Goal: Task Accomplishment & Management: Use online tool/utility

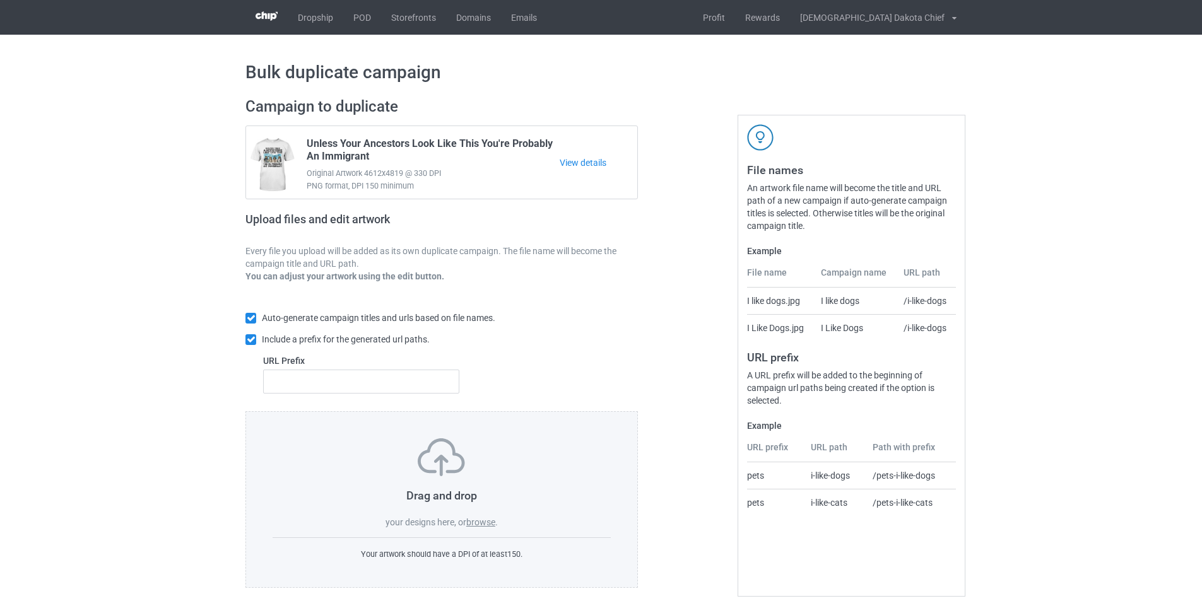
click at [478, 520] on label "browse" at bounding box center [480, 523] width 29 height 10
click at [0, 0] on input "browse" at bounding box center [0, 0] width 0 height 0
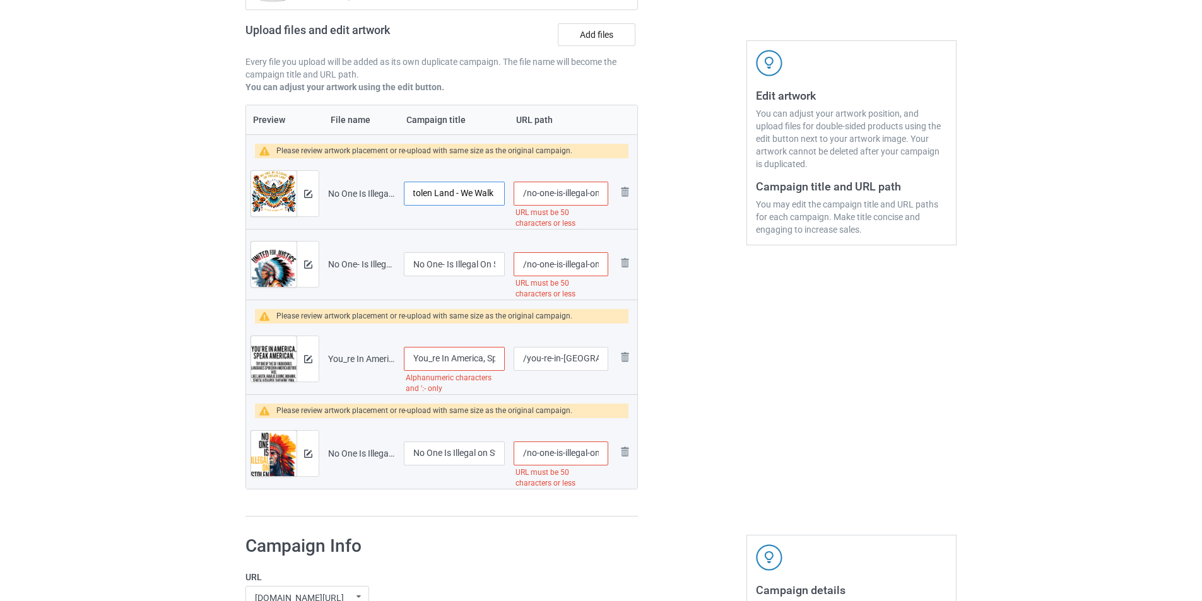
scroll to position [0, 187]
drag, startPoint x: 458, startPoint y: 193, endPoint x: 500, endPoint y: 188, distance: 42.0
click at [500, 188] on input "No One Is Illegal On Stolen Land - We Walk On Native Land T-Shirt (1)" at bounding box center [454, 194] width 101 height 24
click at [555, 184] on input "/no-one-is-illegal-on-stolen-land-we-walk-on-native-land-t-shirt-1" at bounding box center [561, 194] width 95 height 24
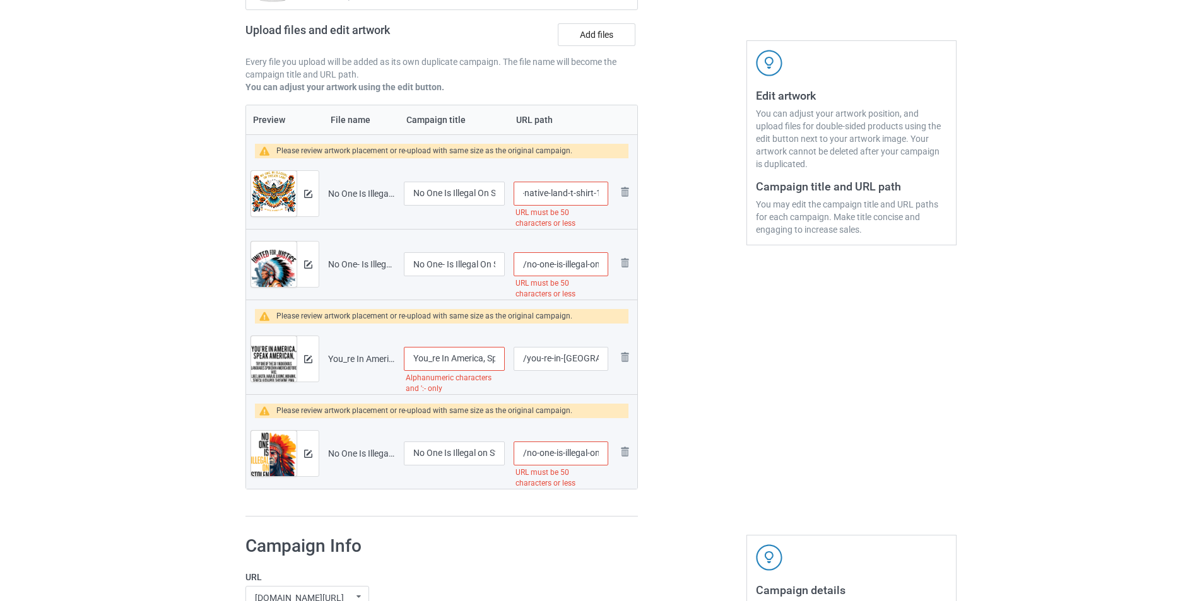
drag, startPoint x: 561, startPoint y: 193, endPoint x: 666, endPoint y: 189, distance: 105.5
click at [666, 189] on div "Campaign to duplicate Unless Your Ancestors Look Like This You're Probably An I…" at bounding box center [601, 212] width 729 height 627
type input "/no-one-is10"
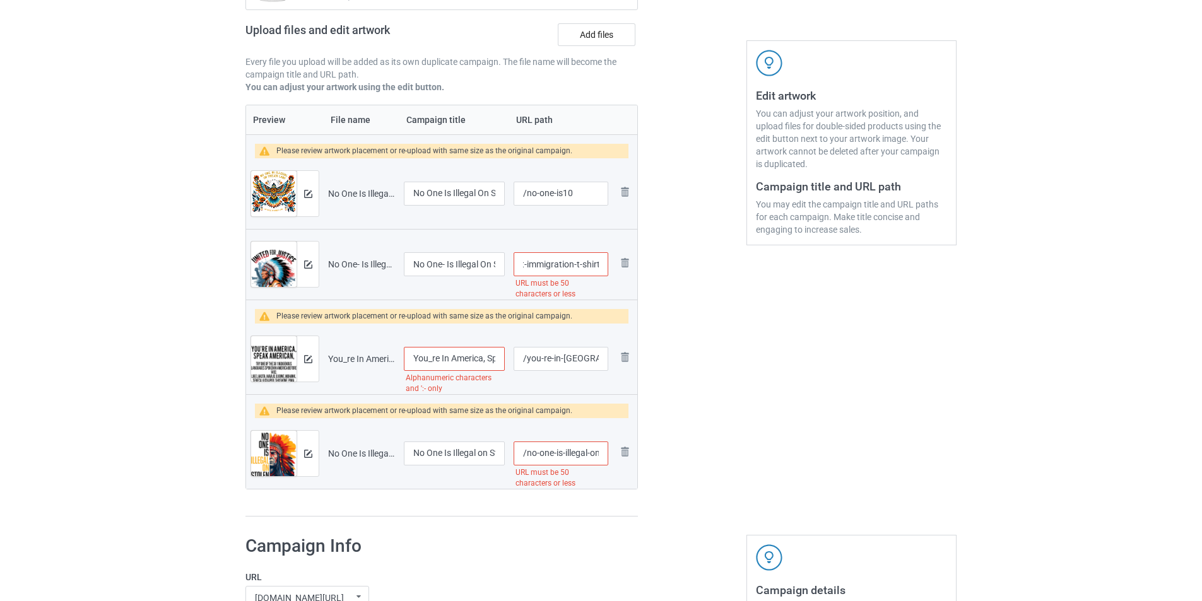
drag, startPoint x: 562, startPoint y: 264, endPoint x: 639, endPoint y: 254, distance: 77.7
click at [639, 254] on div "Campaign to duplicate Unless Your Ancestors Look Like This You're Probably An I…" at bounding box center [442, 212] width 410 height 627
type input "/no-one-is11"
click at [543, 360] on input "/you-re-in-[GEOGRAPHIC_DATA]-speak-american-t-shirt" at bounding box center [561, 359] width 95 height 24
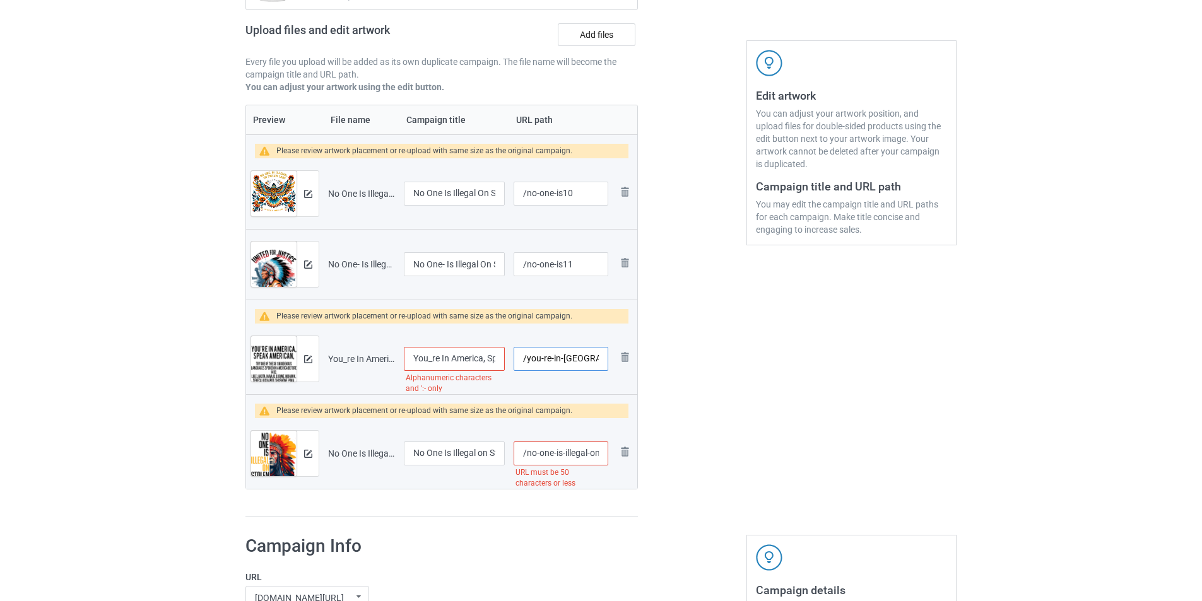
drag, startPoint x: 554, startPoint y: 360, endPoint x: 527, endPoint y: 362, distance: 26.6
click at [527, 362] on input "/you-re-in-[GEOGRAPHIC_DATA]-speak-american-t-shirt" at bounding box center [561, 359] width 95 height 24
drag, startPoint x: 567, startPoint y: 357, endPoint x: 644, endPoint y: 358, distance: 77.6
click at [644, 358] on div "Campaign to duplicate Unless Your Ancestors Look Like This You're Probably An I…" at bounding box center [442, 212] width 410 height 627
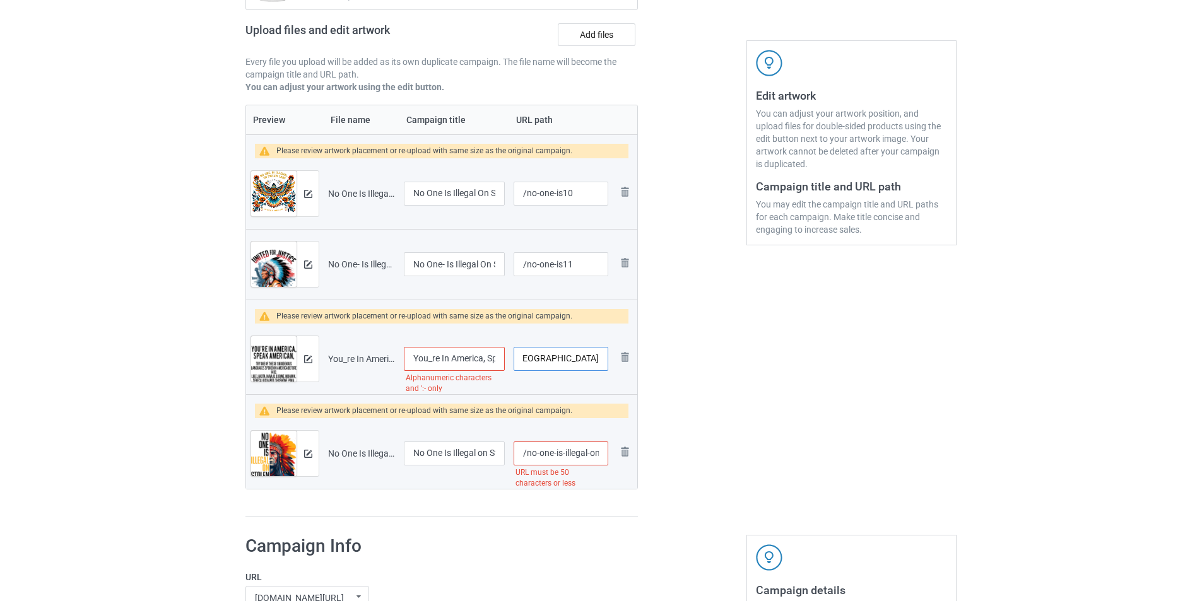
scroll to position [0, 0]
type input "/in-[GEOGRAPHIC_DATA]"
click at [704, 437] on div at bounding box center [692, 212] width 91 height 627
drag, startPoint x: 562, startPoint y: 453, endPoint x: 663, endPoint y: 449, distance: 101.1
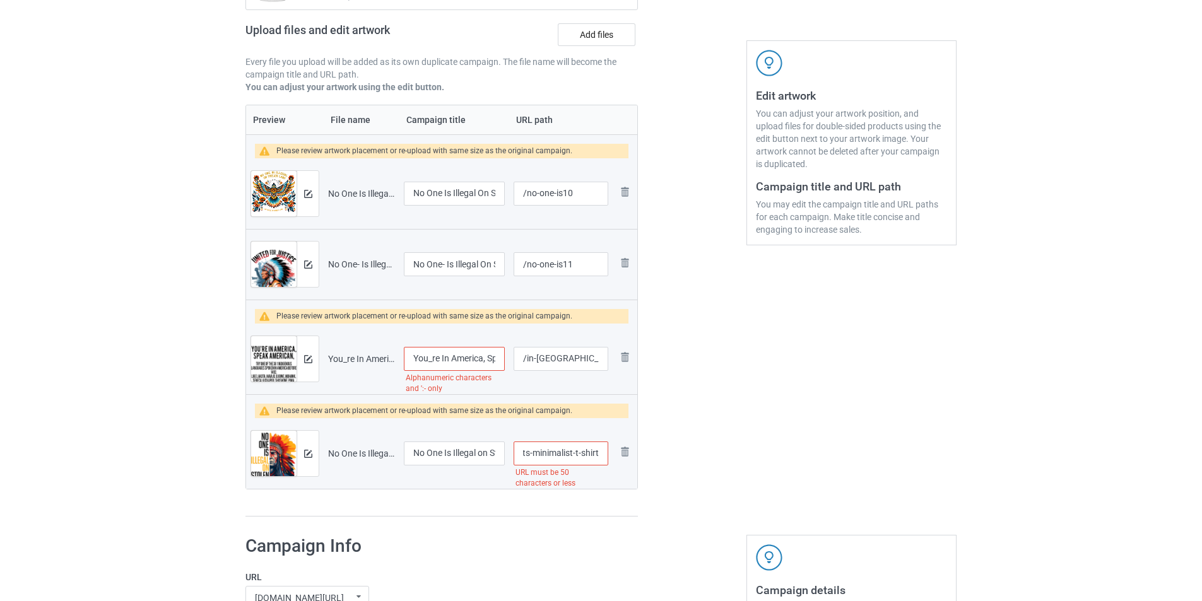
click at [663, 449] on div "Campaign to duplicate Unless Your Ancestors Look Like This You're Probably An I…" at bounding box center [601, 212] width 729 height 627
type input "/no-one-is12"
click at [706, 420] on div at bounding box center [692, 212] width 91 height 627
drag, startPoint x: 432, startPoint y: 355, endPoint x: 473, endPoint y: 355, distance: 41.0
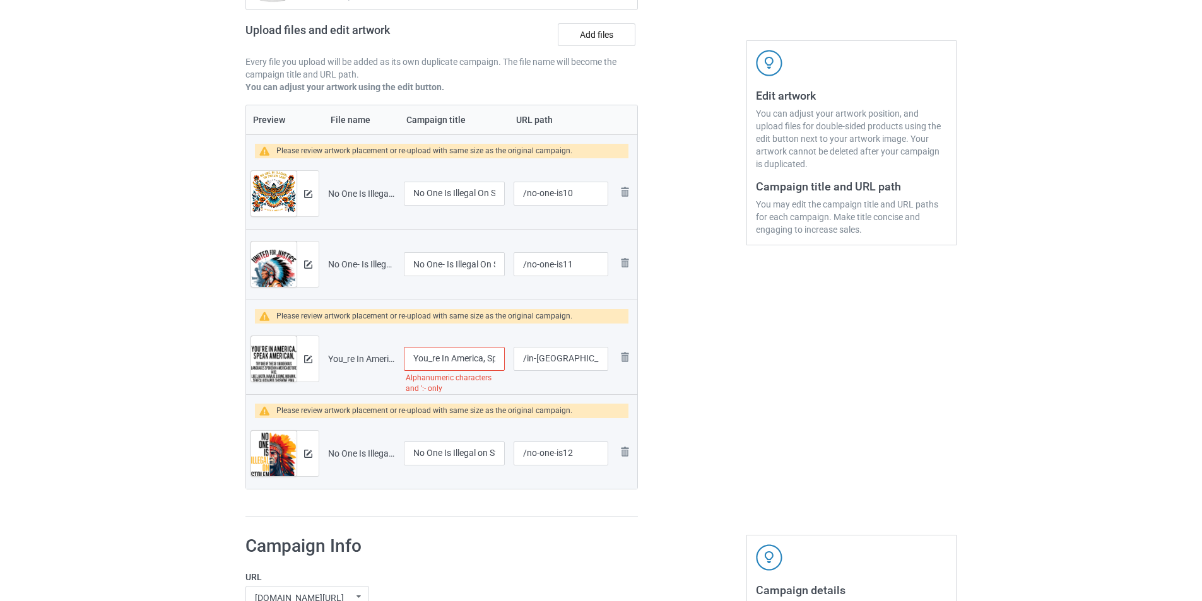
click at [432, 355] on input "You_re In America, Speak American T-Shirt" at bounding box center [454, 359] width 101 height 24
type input "You're In America, Speak American T-Shirt"
click at [306, 194] on img at bounding box center [308, 194] width 8 height 8
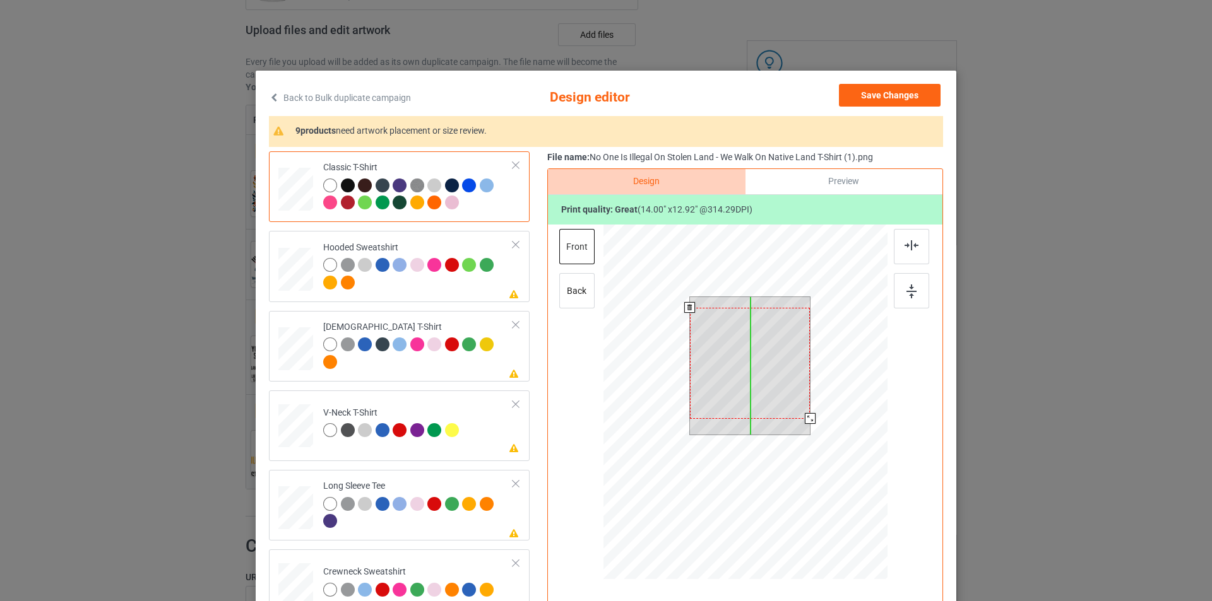
drag, startPoint x: 754, startPoint y: 360, endPoint x: 755, endPoint y: 370, distance: 10.2
click at [755, 370] on div at bounding box center [750, 363] width 121 height 111
drag, startPoint x: 804, startPoint y: 418, endPoint x: 799, endPoint y: 406, distance: 12.4
click at [799, 406] on div at bounding box center [750, 366] width 121 height 138
click at [747, 384] on div at bounding box center [749, 357] width 105 height 97
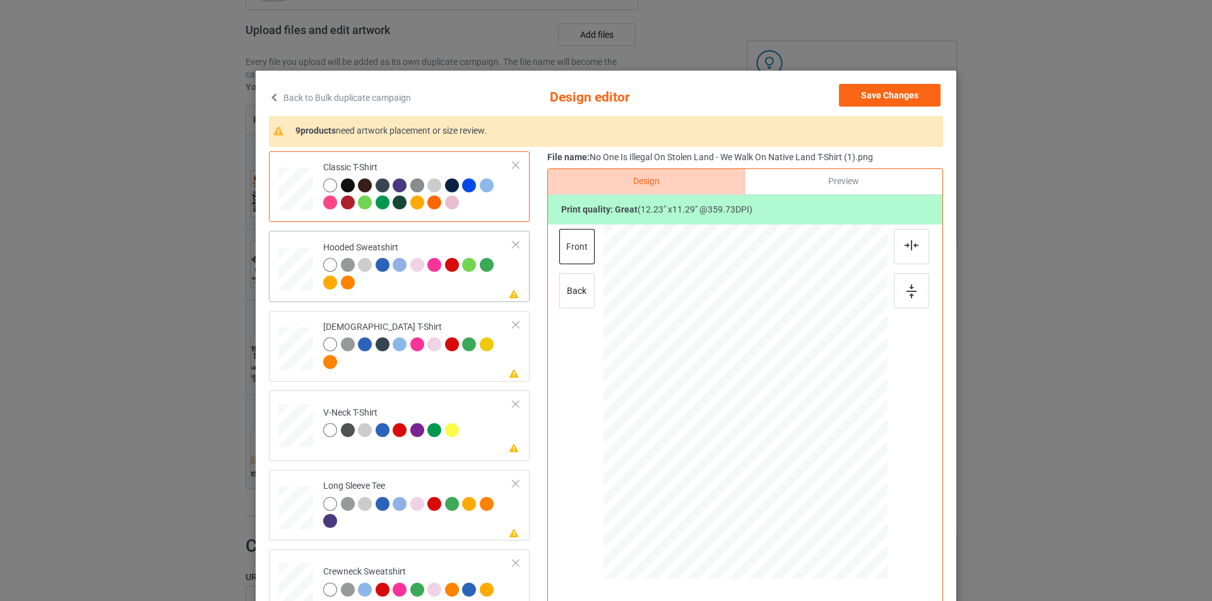
click at [434, 288] on div at bounding box center [418, 275] width 190 height 35
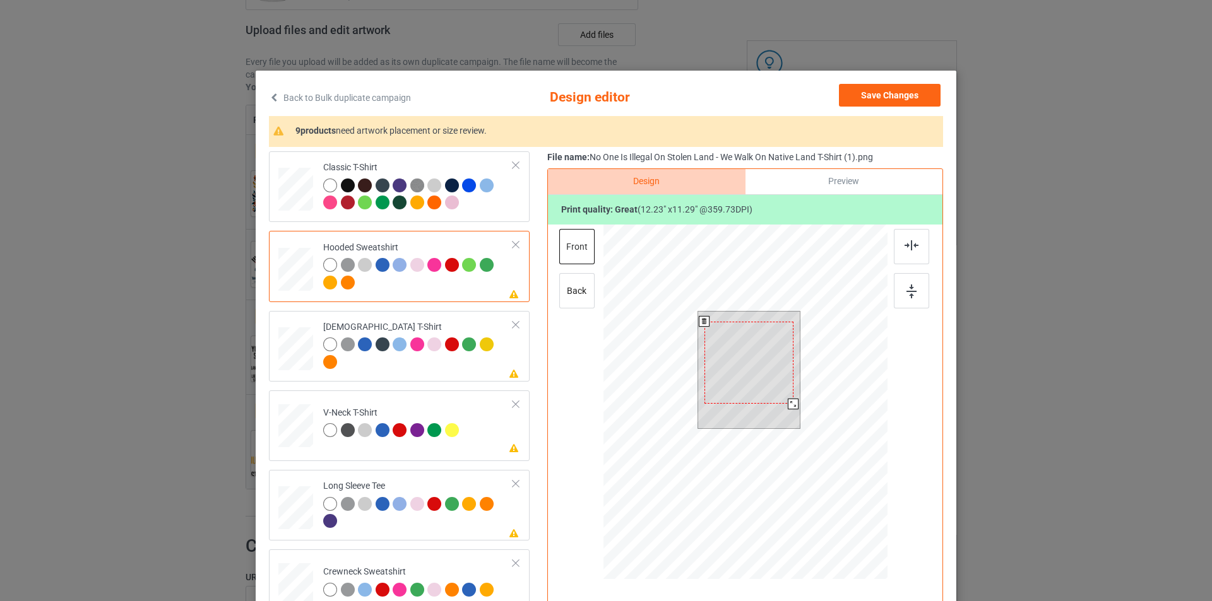
click at [742, 360] on div at bounding box center [748, 363] width 89 height 82
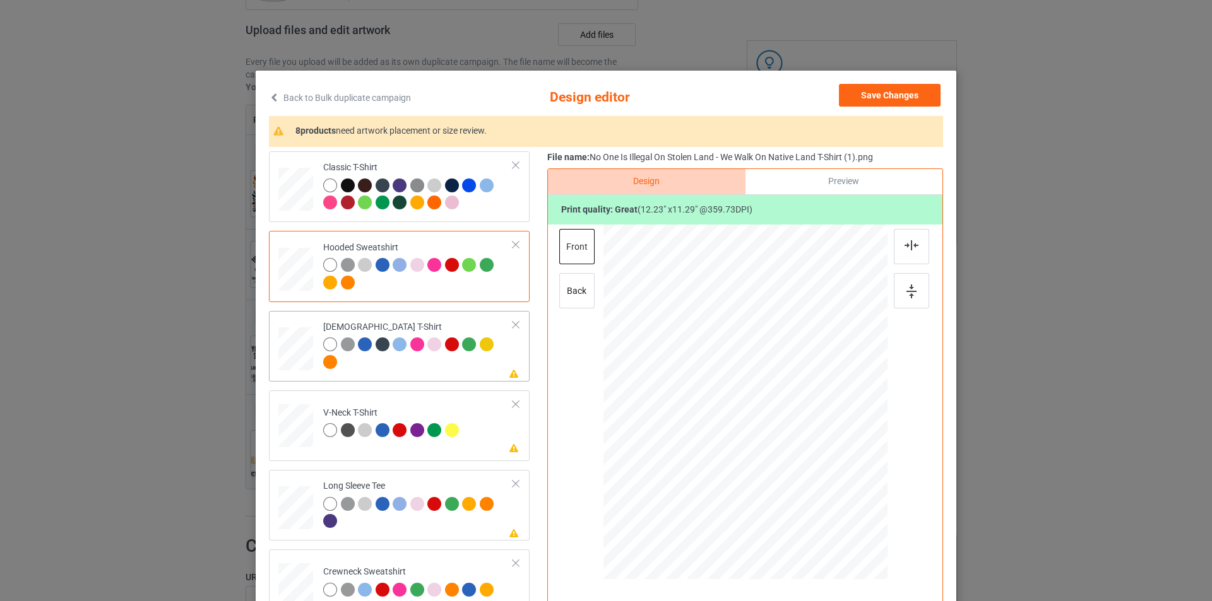
click at [440, 358] on div at bounding box center [418, 355] width 190 height 35
click at [759, 370] on div at bounding box center [746, 357] width 95 height 88
click at [464, 427] on td "Please review artwork placement V-Neck T-Shirt" at bounding box center [418, 424] width 204 height 56
click at [750, 367] on div at bounding box center [745, 389] width 328 height 328
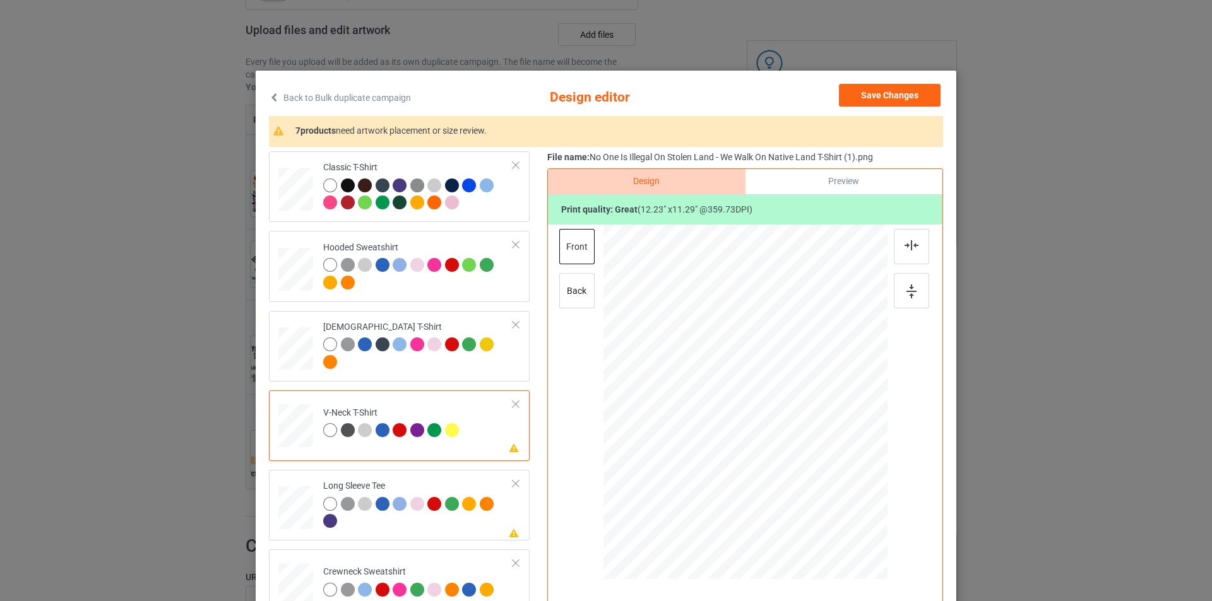
click at [750, 367] on div at bounding box center [749, 369] width 112 height 103
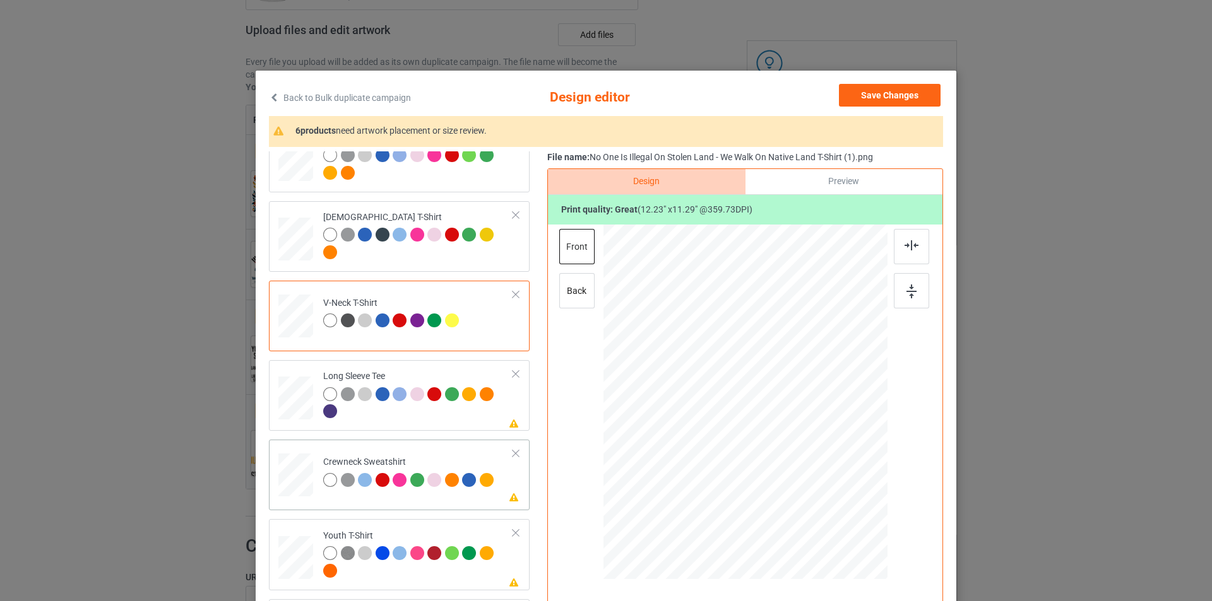
scroll to position [189, 0]
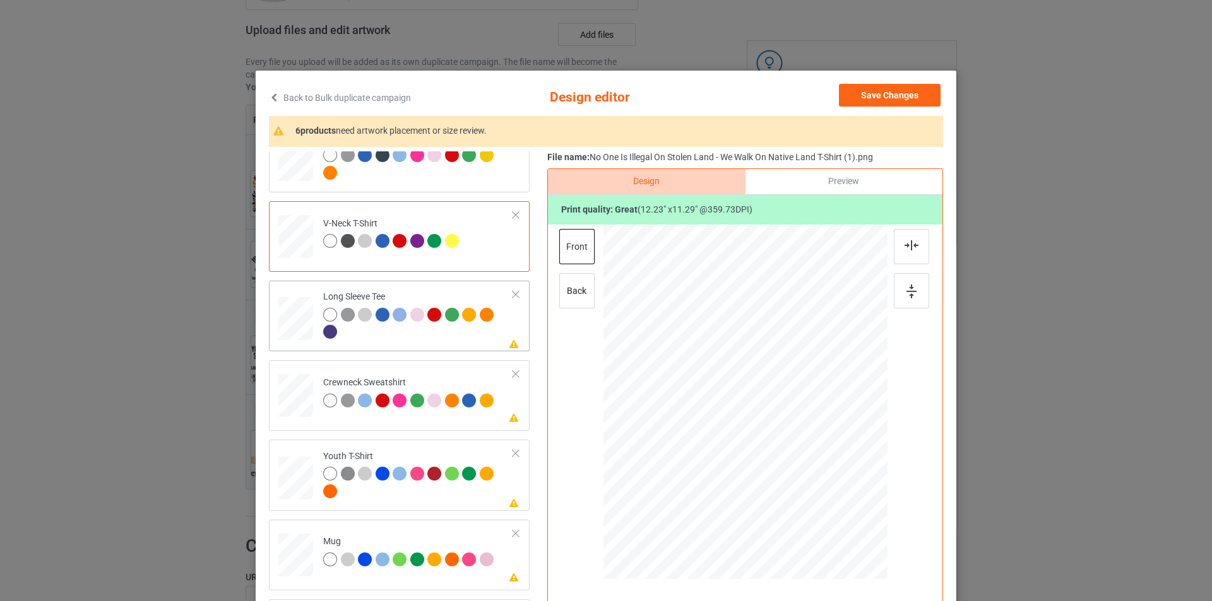
click at [449, 335] on div at bounding box center [418, 325] width 190 height 35
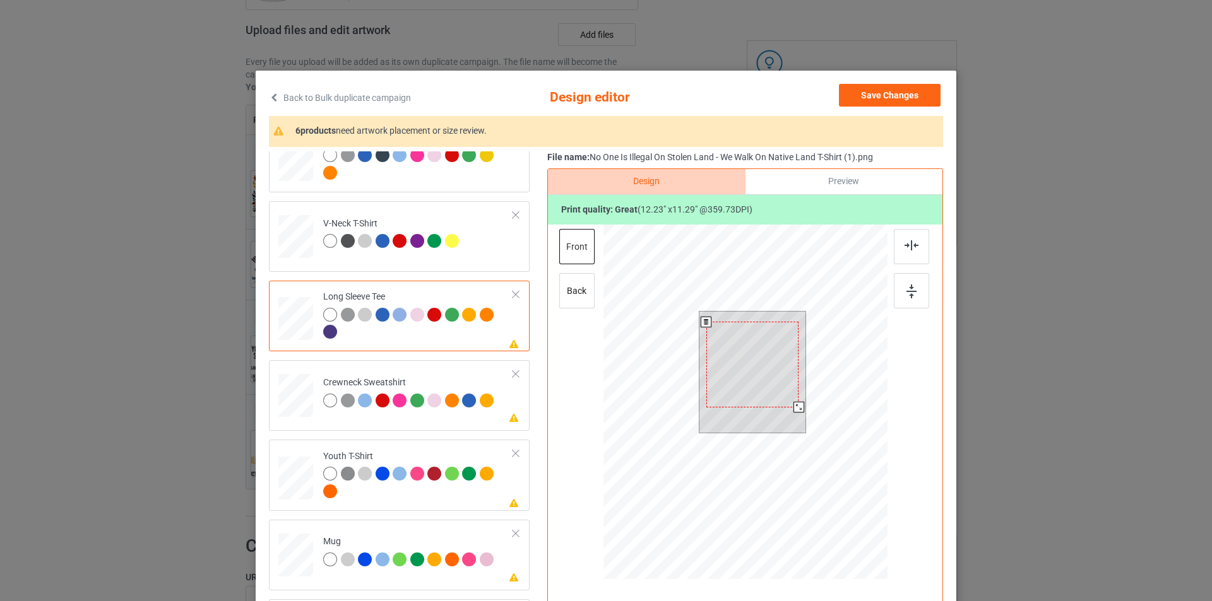
click at [735, 361] on div at bounding box center [752, 364] width 93 height 85
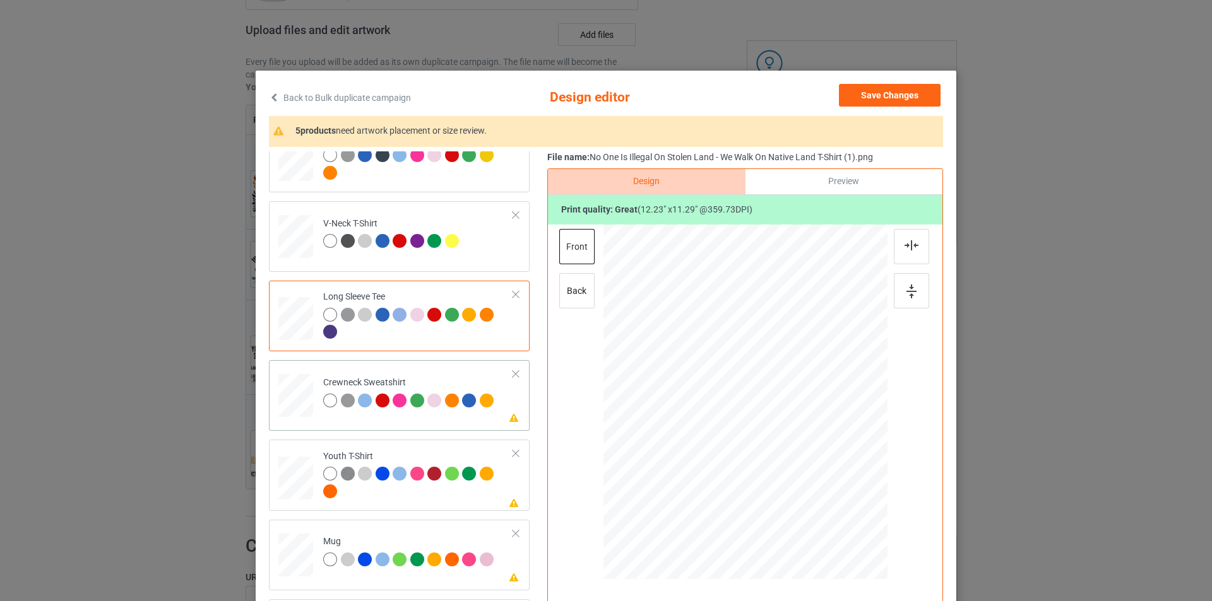
click at [450, 422] on div "Please review artwork placement Crewneck Sweatshirt" at bounding box center [399, 395] width 261 height 71
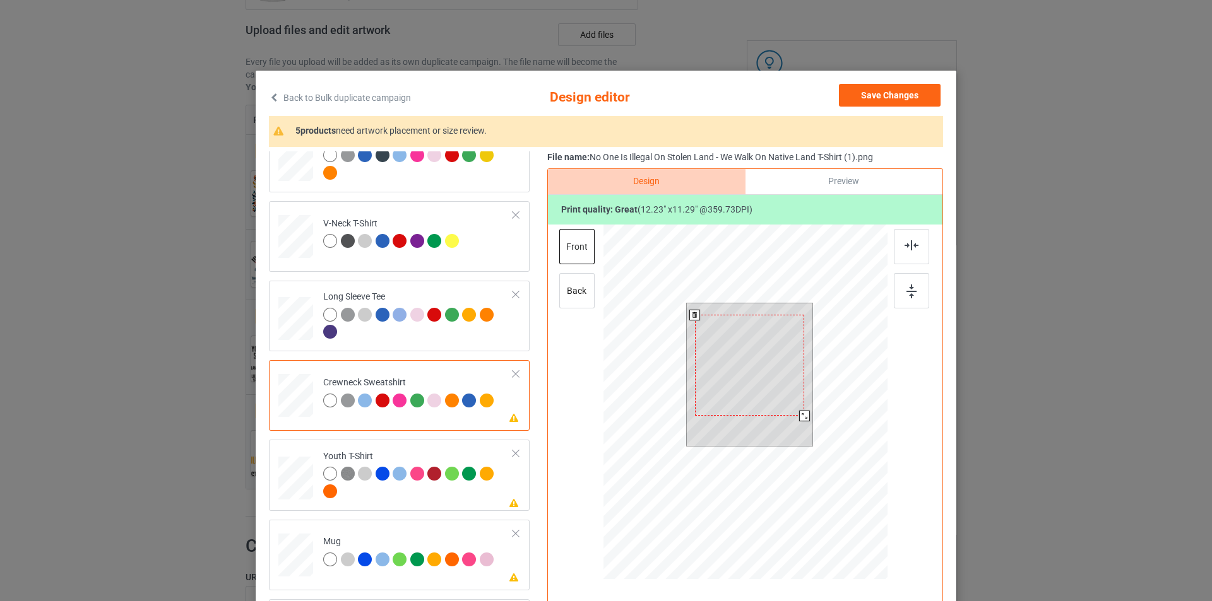
click at [773, 373] on div at bounding box center [749, 365] width 109 height 101
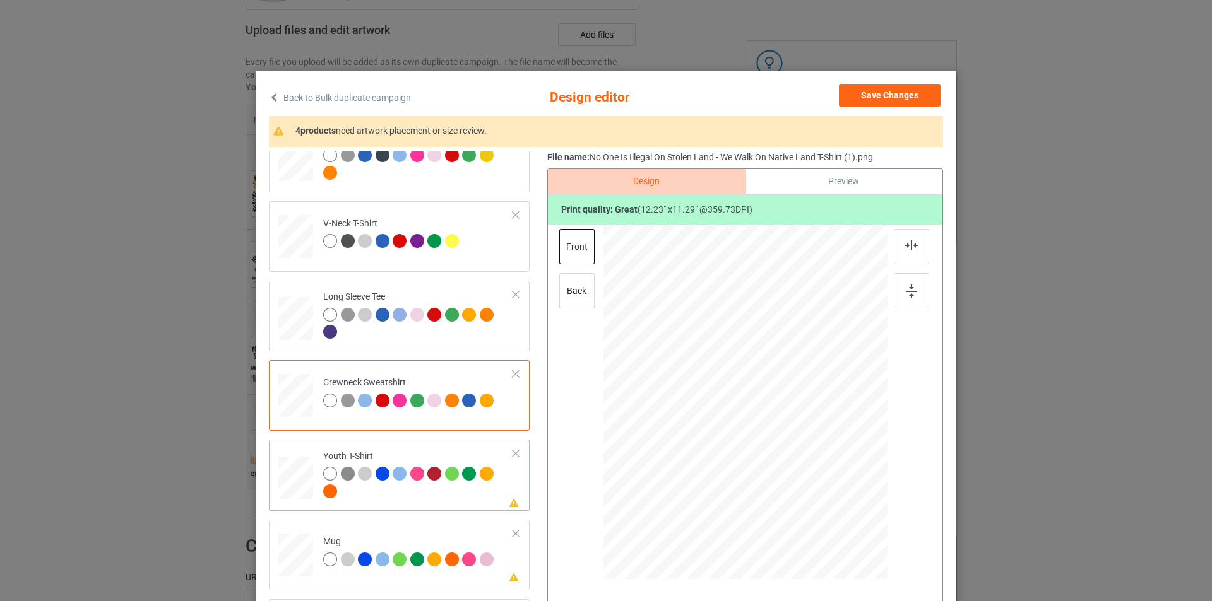
click at [446, 497] on div at bounding box center [418, 484] width 190 height 35
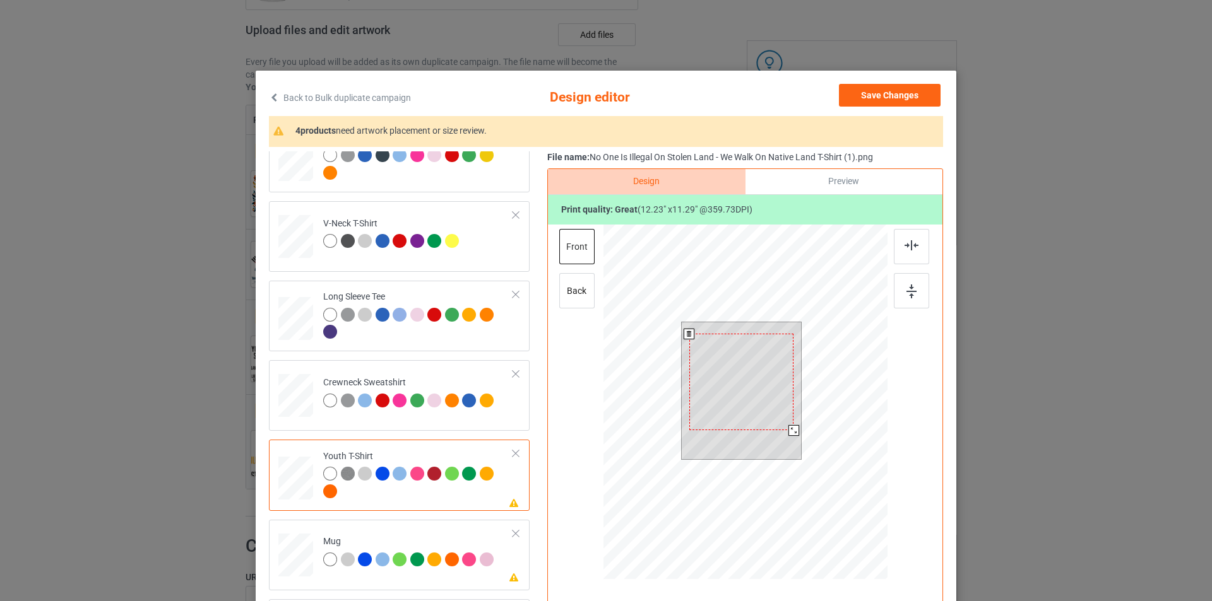
click at [762, 361] on div at bounding box center [741, 382] width 105 height 97
click at [763, 360] on div at bounding box center [741, 382] width 105 height 97
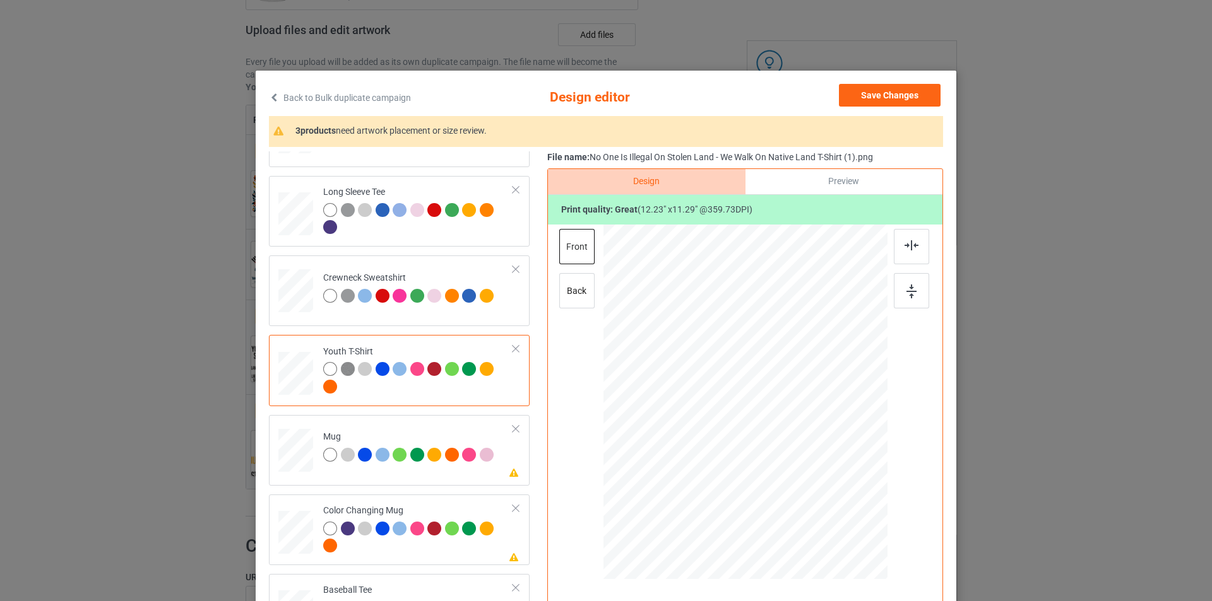
scroll to position [295, 0]
click at [464, 472] on td "Please review artwork placement Mug" at bounding box center [418, 447] width 204 height 56
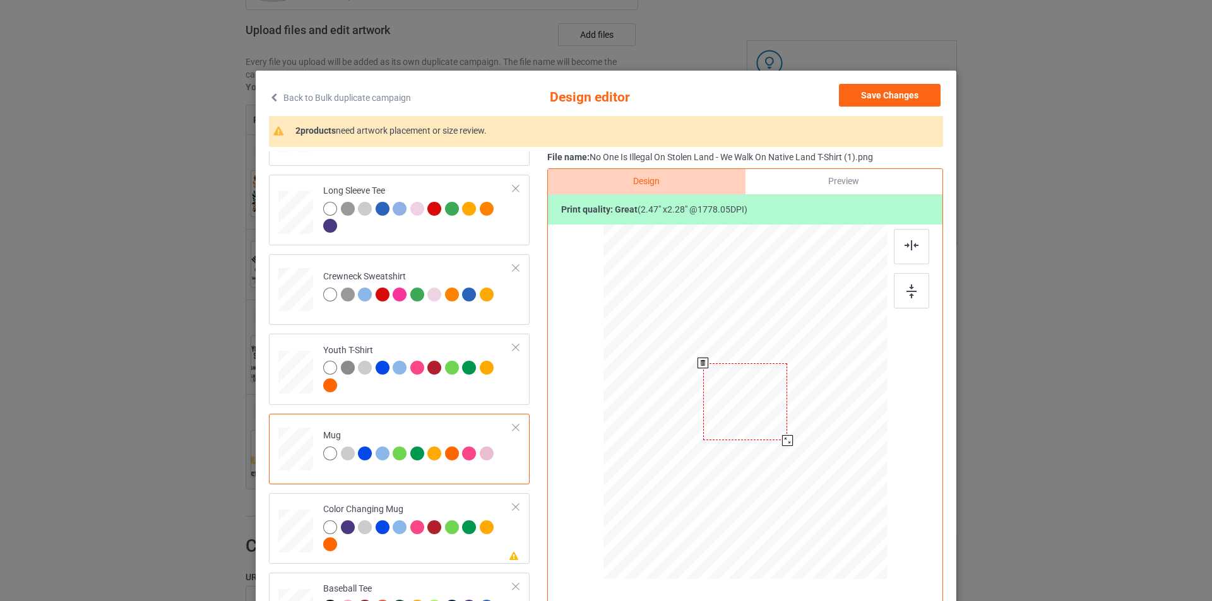
drag, startPoint x: 820, startPoint y: 481, endPoint x: 783, endPoint y: 441, distance: 55.4
click at [783, 441] on div at bounding box center [787, 440] width 11 height 11
drag, startPoint x: 743, startPoint y: 407, endPoint x: 820, endPoint y: 408, distance: 77.0
click at [820, 408] on div at bounding box center [822, 403] width 84 height 78
click at [859, 434] on div at bounding box center [861, 438] width 11 height 11
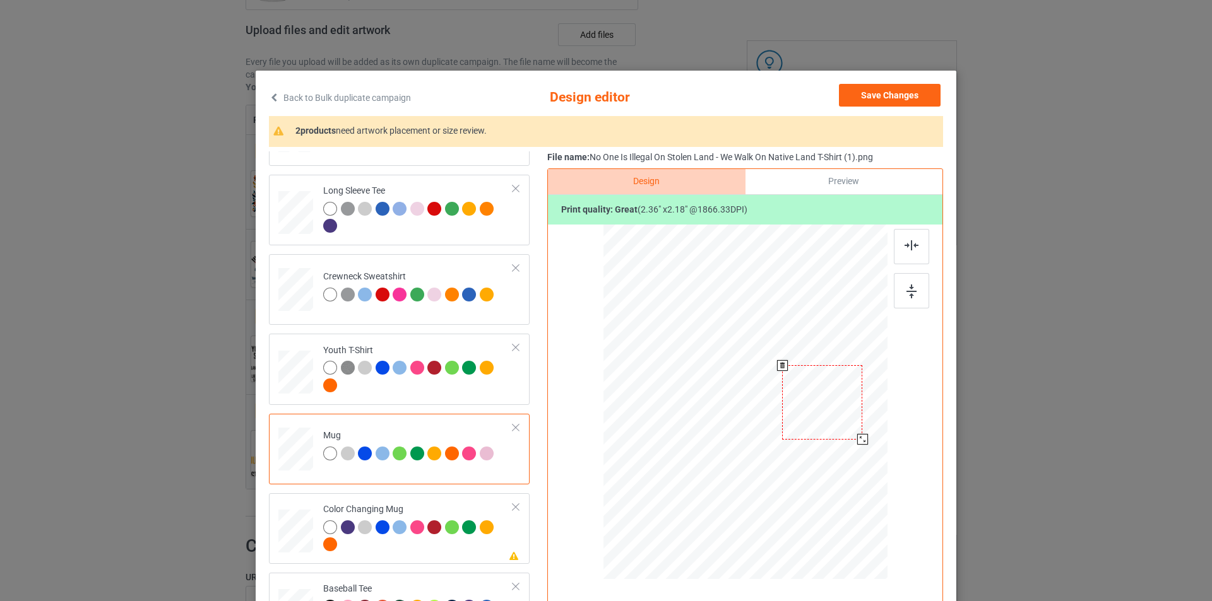
click at [859, 442] on div at bounding box center [862, 439] width 11 height 11
click at [839, 406] on div at bounding box center [823, 402] width 80 height 74
click at [862, 440] on div at bounding box center [863, 440] width 11 height 11
click at [464, 552] on div at bounding box center [418, 538] width 190 height 35
click at [836, 402] on div at bounding box center [823, 402] width 82 height 76
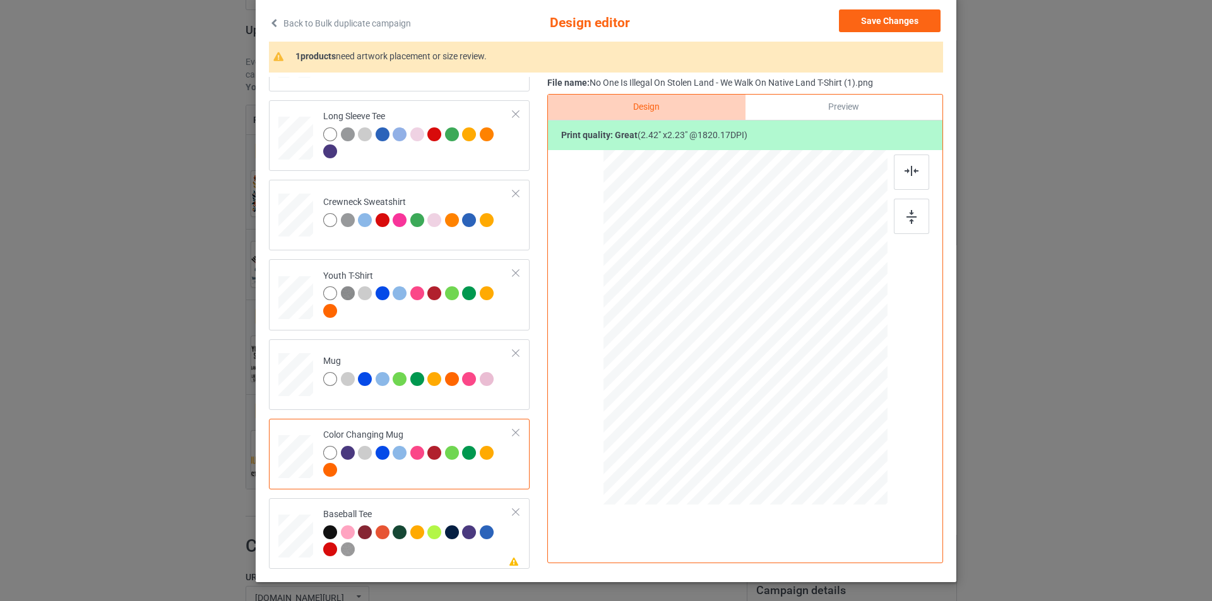
scroll to position [127, 0]
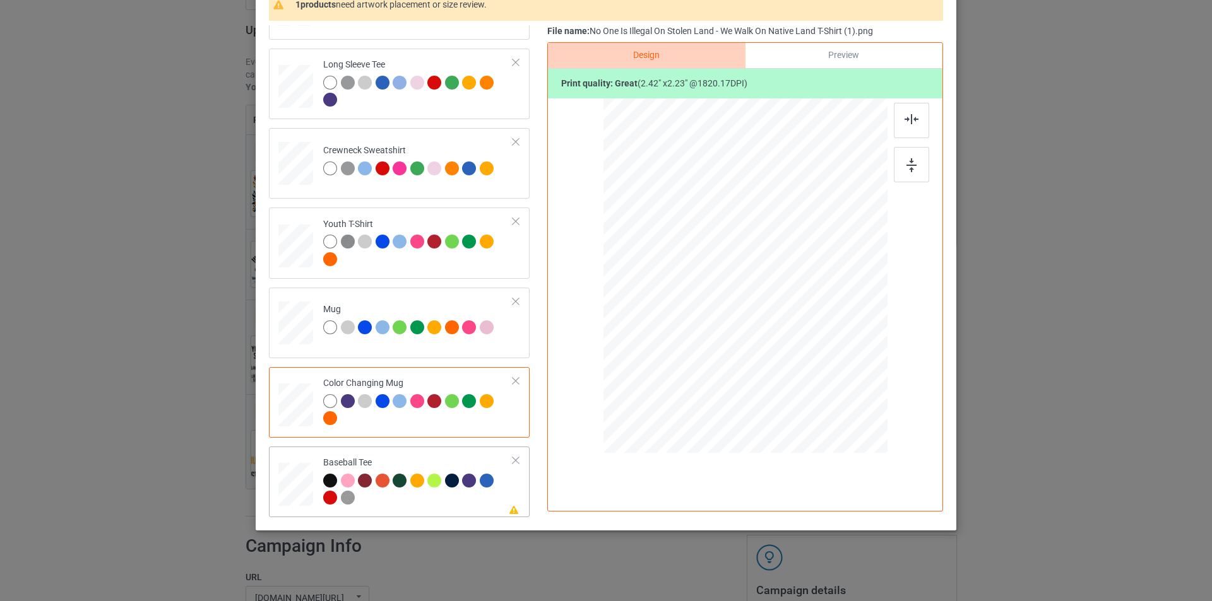
click at [437, 500] on div at bounding box center [418, 491] width 190 height 35
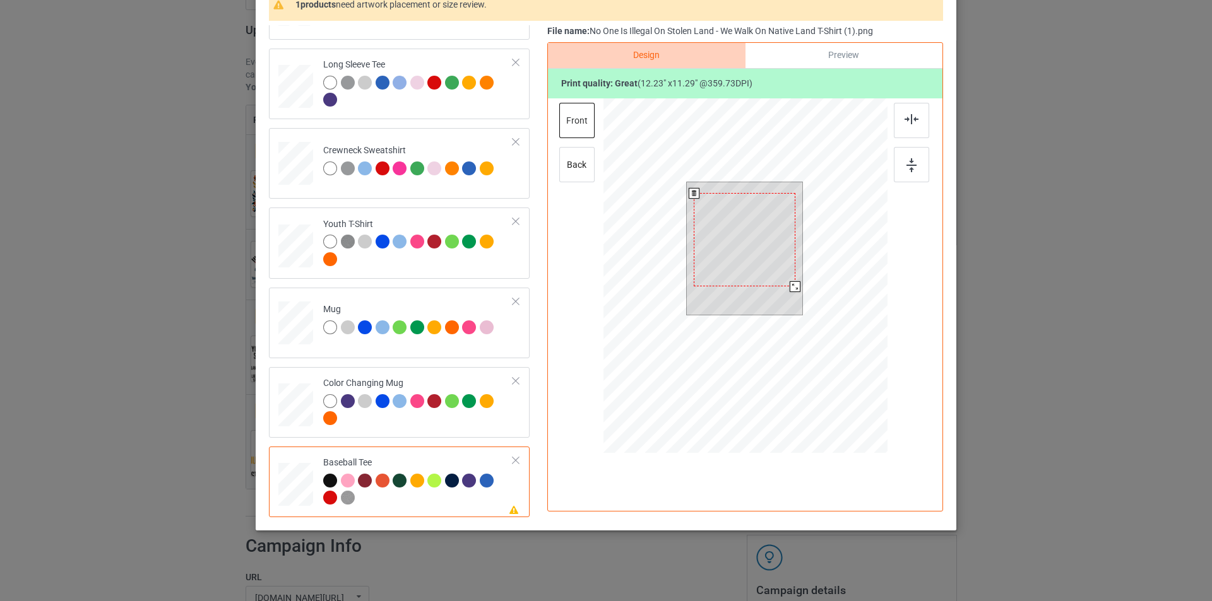
click at [745, 259] on div at bounding box center [744, 239] width 101 height 93
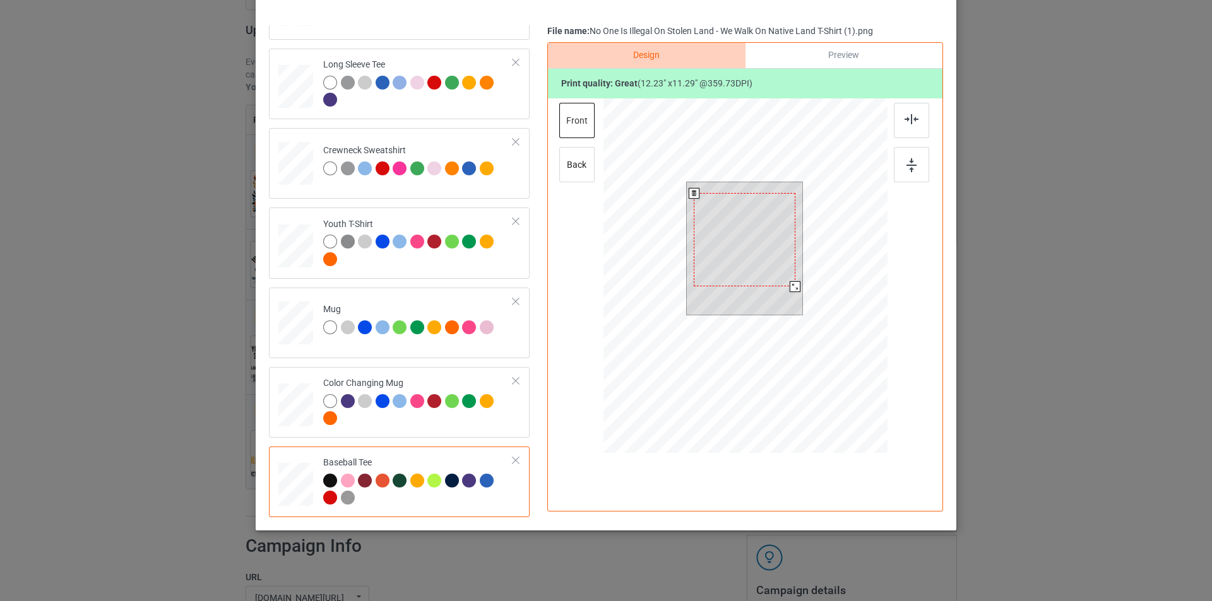
click at [745, 259] on div at bounding box center [744, 239] width 101 height 93
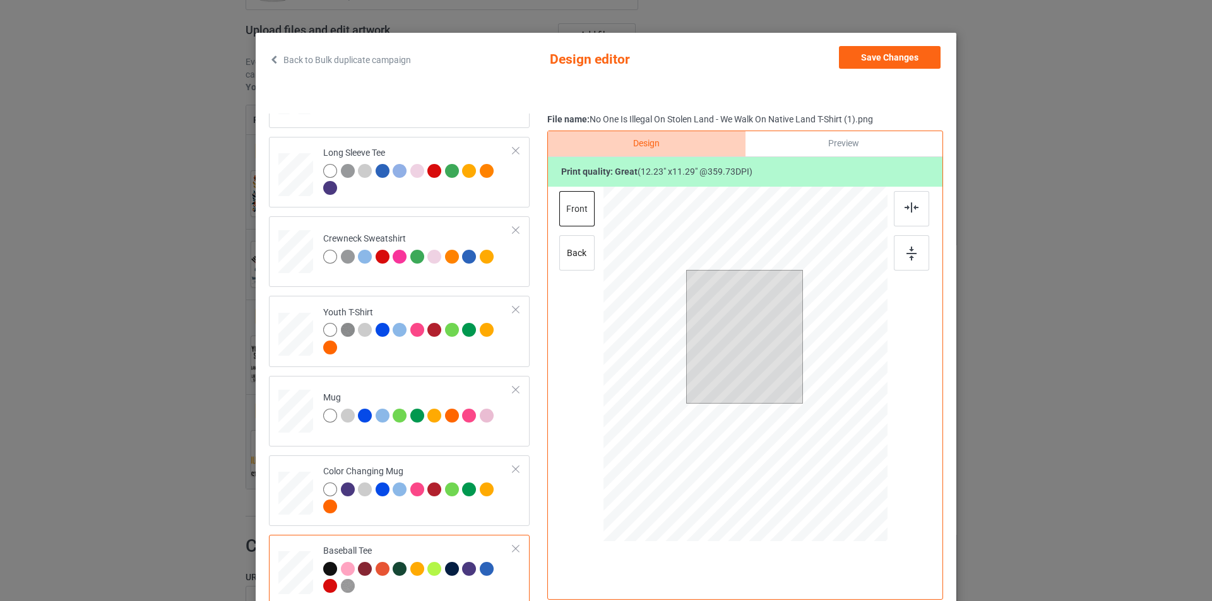
scroll to position [0, 0]
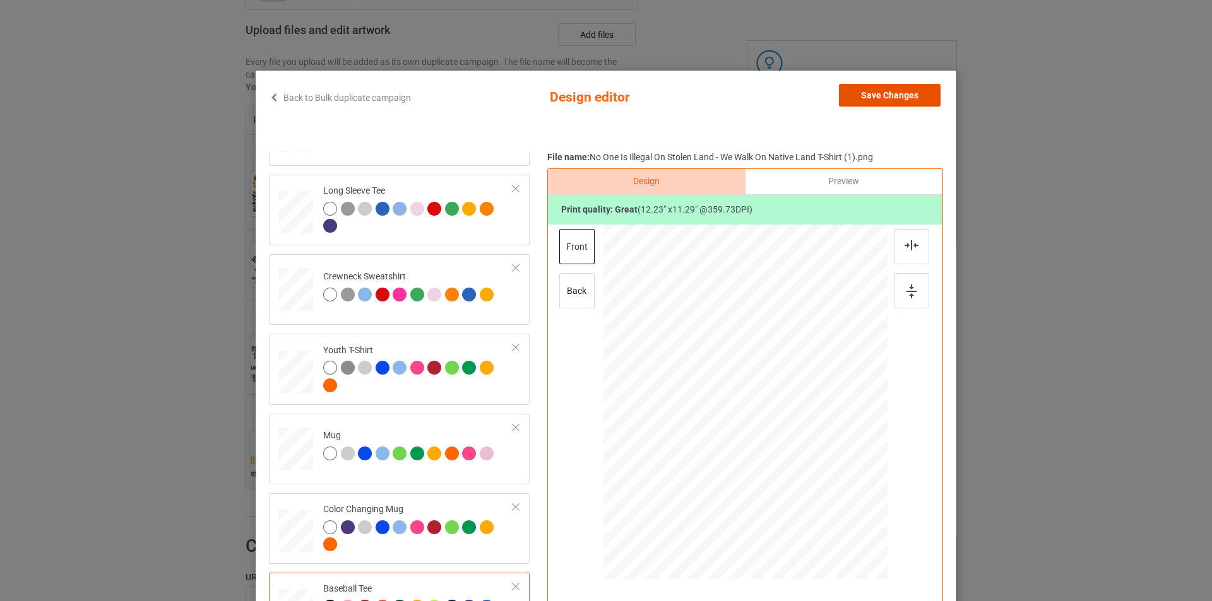
click at [895, 92] on button "Save Changes" at bounding box center [890, 95] width 102 height 23
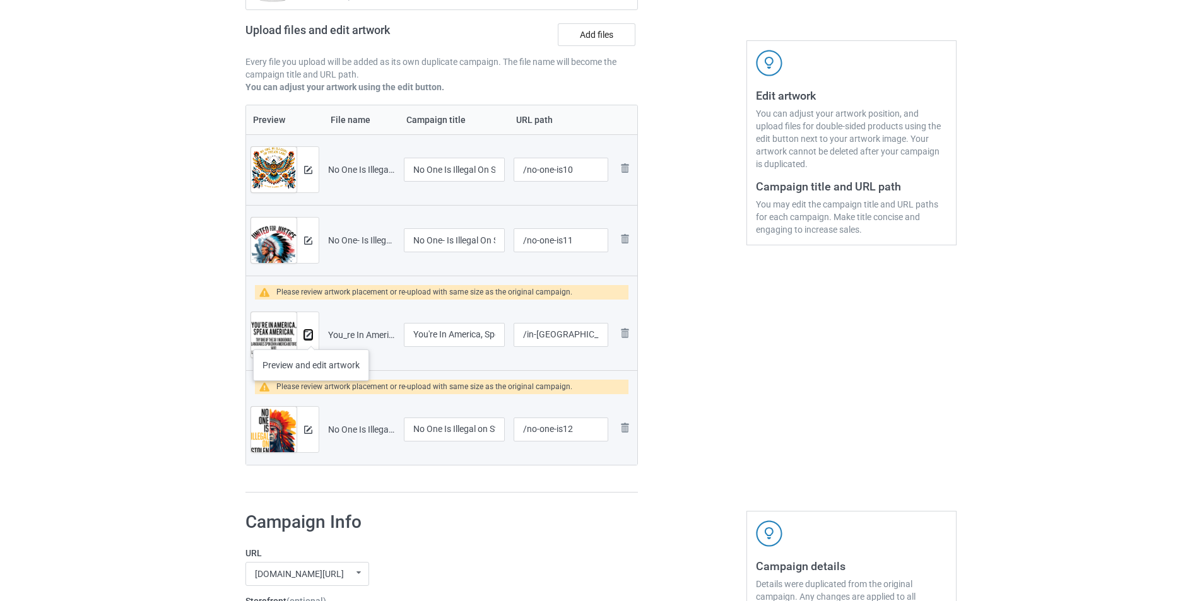
click at [311, 337] on img at bounding box center [308, 335] width 8 height 8
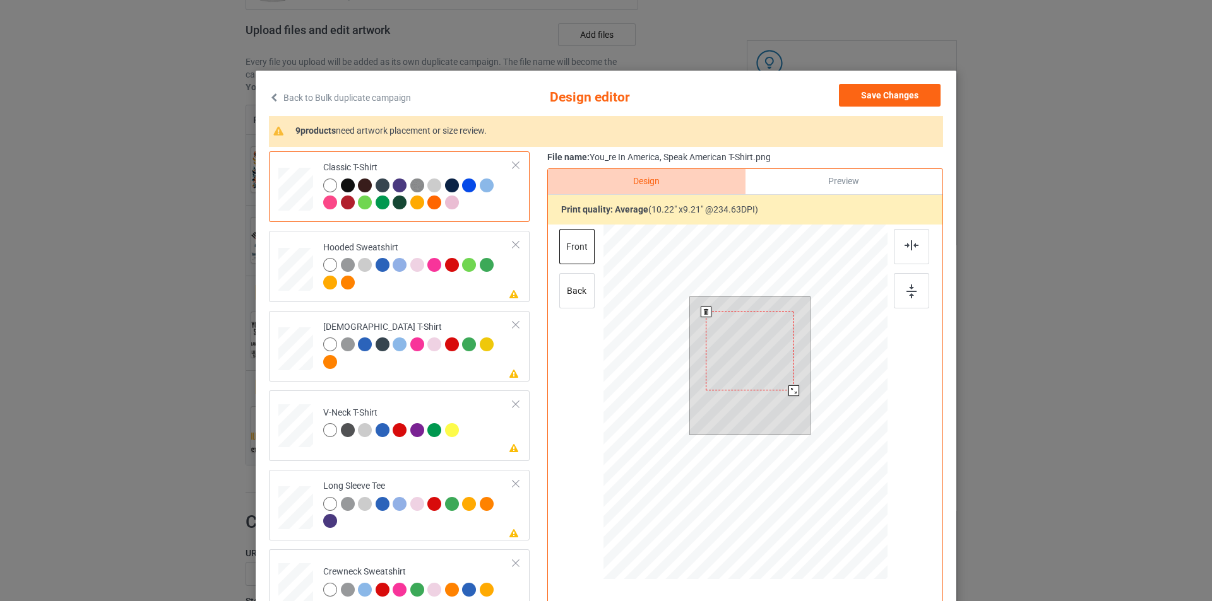
drag, startPoint x: 805, startPoint y: 405, endPoint x: 785, endPoint y: 391, distance: 23.6
click at [788, 391] on div at bounding box center [793, 391] width 11 height 11
drag, startPoint x: 788, startPoint y: 394, endPoint x: 792, endPoint y: 401, distance: 7.7
click at [794, 401] on div at bounding box center [799, 396] width 11 height 11
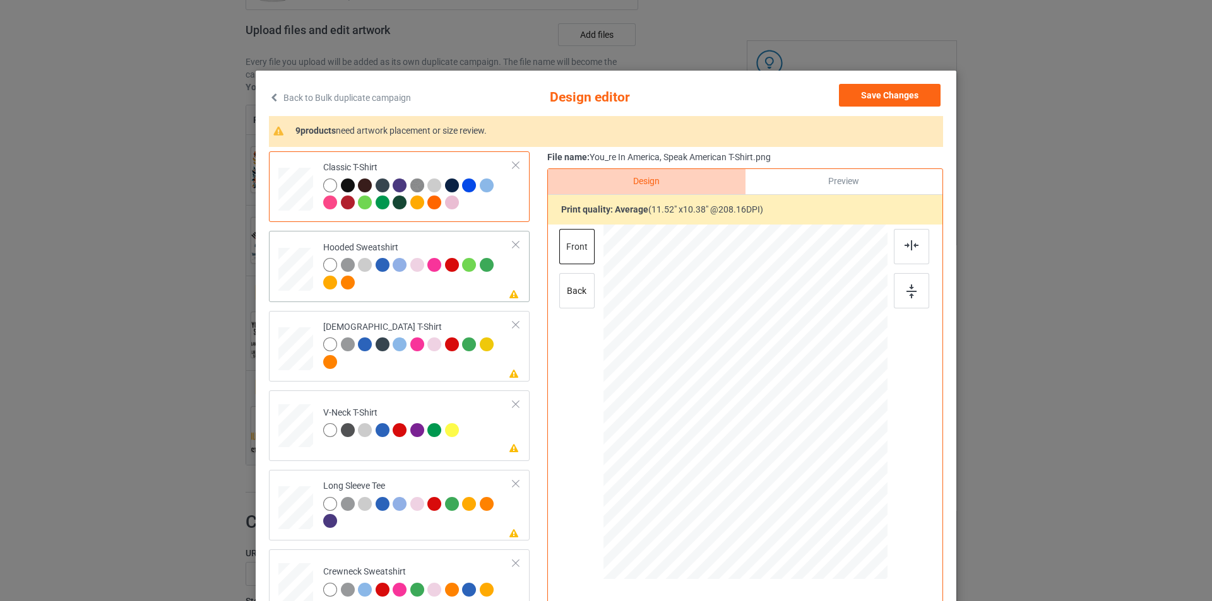
click at [447, 294] on td "Please review artwork placement Hooded Sweatshirt" at bounding box center [418, 266] width 204 height 61
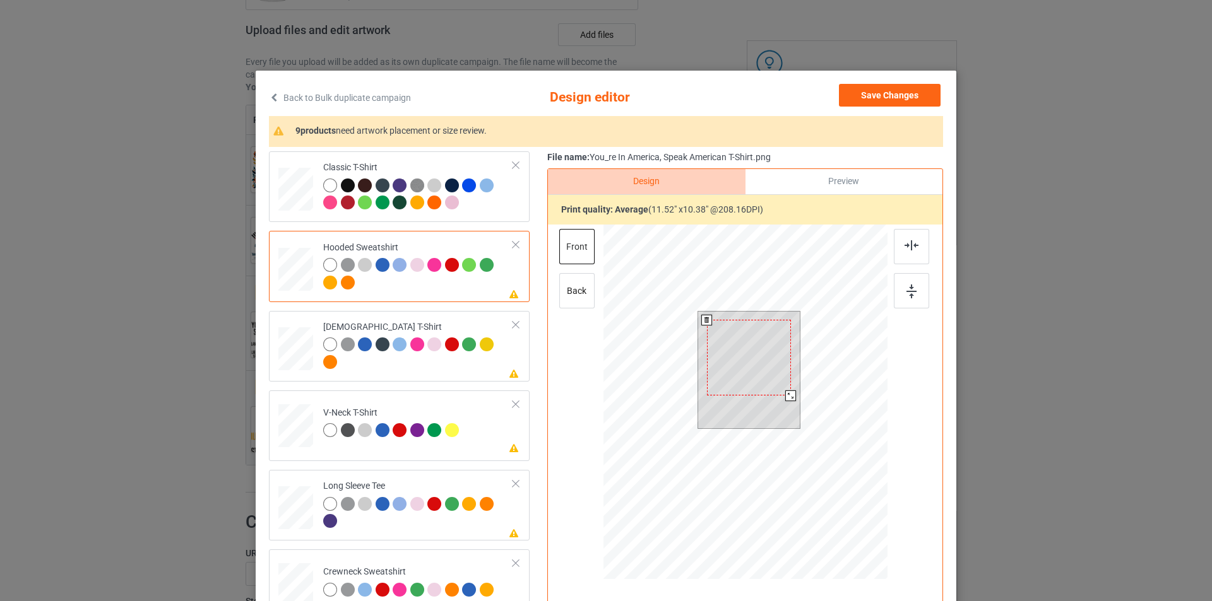
click at [740, 339] on div at bounding box center [749, 358] width 84 height 76
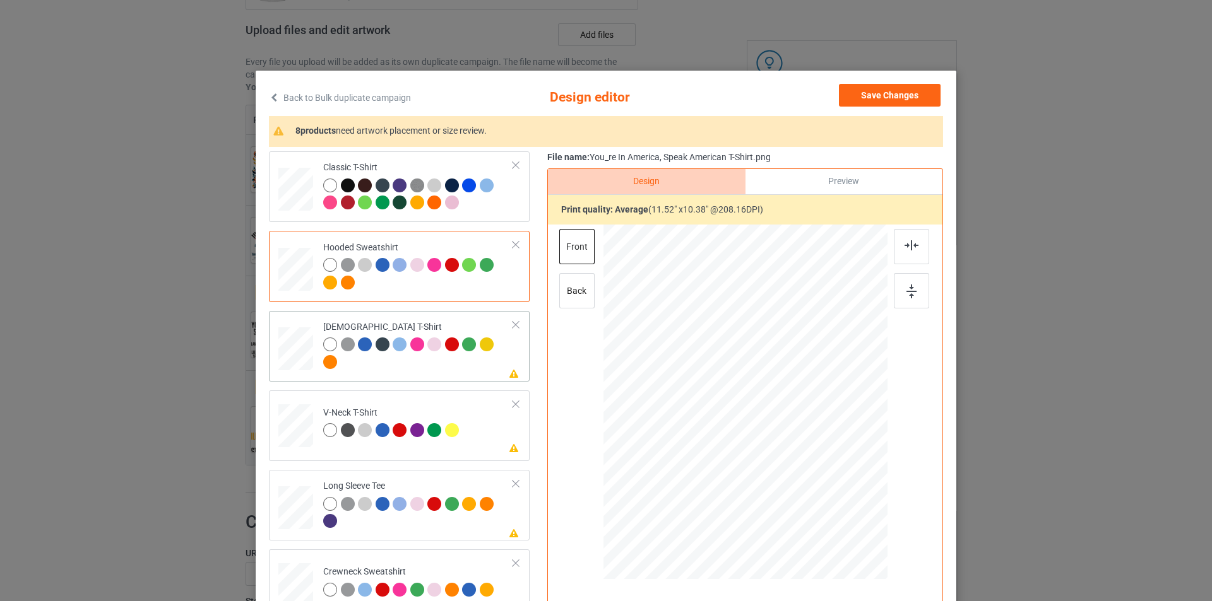
click at [423, 326] on div "[DEMOGRAPHIC_DATA] T-Shirt" at bounding box center [418, 344] width 190 height 47
click at [752, 352] on div at bounding box center [746, 352] width 90 height 81
click at [454, 411] on div "V-Neck T-Shirt" at bounding box center [392, 422] width 139 height 30
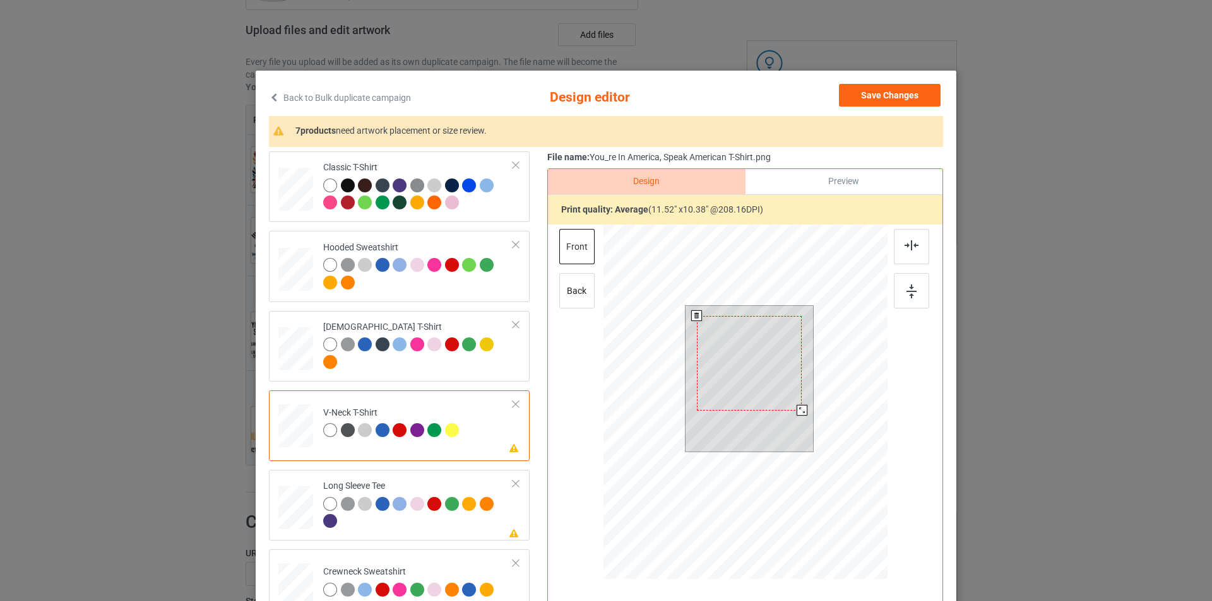
click at [725, 379] on div at bounding box center [749, 363] width 105 height 95
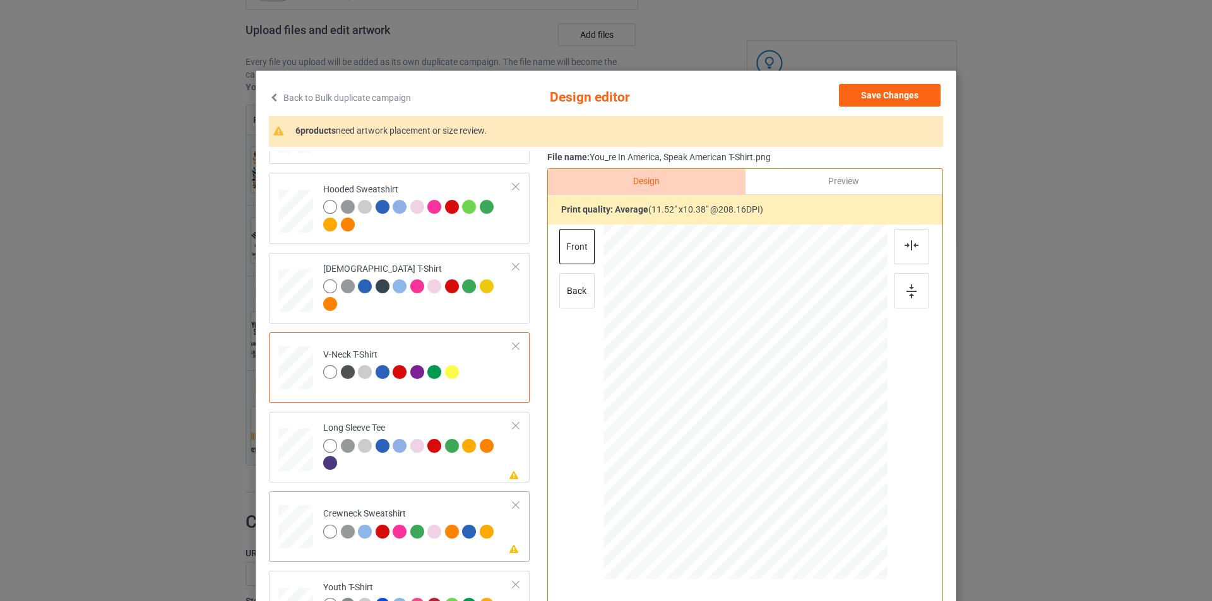
scroll to position [126, 0]
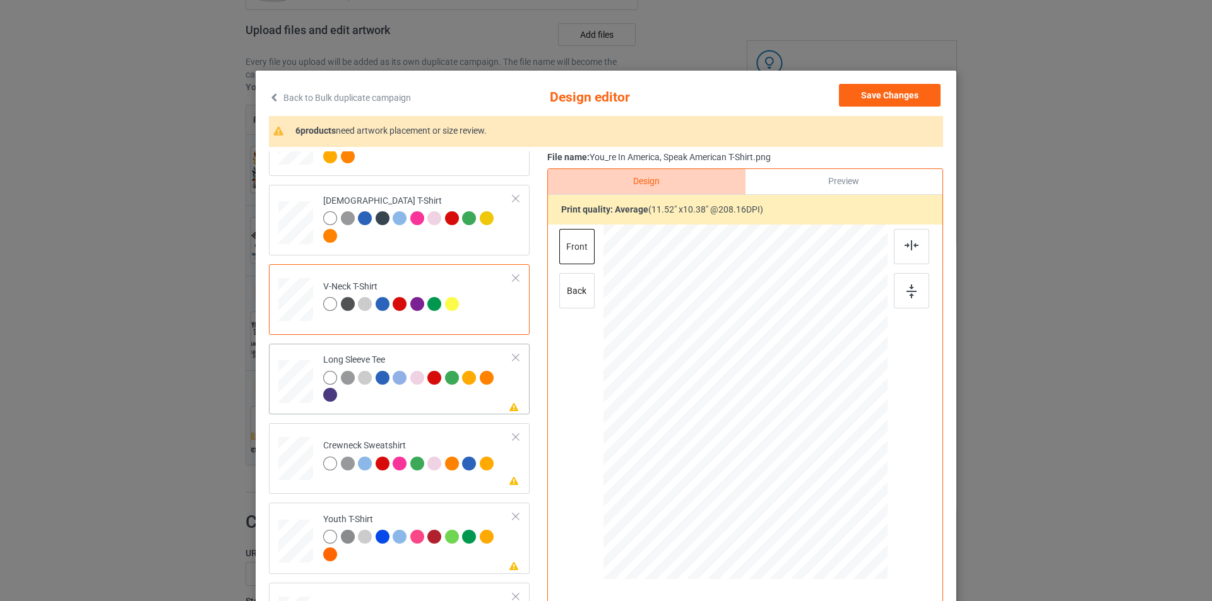
click at [469, 400] on div at bounding box center [418, 388] width 190 height 35
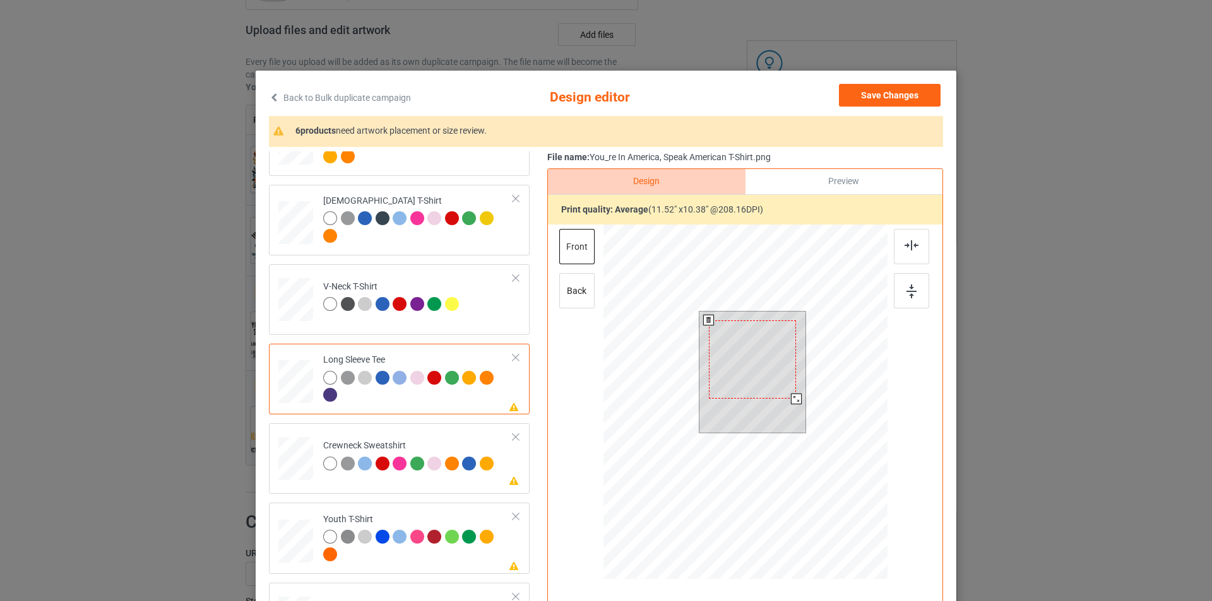
click at [766, 377] on div at bounding box center [752, 360] width 87 height 79
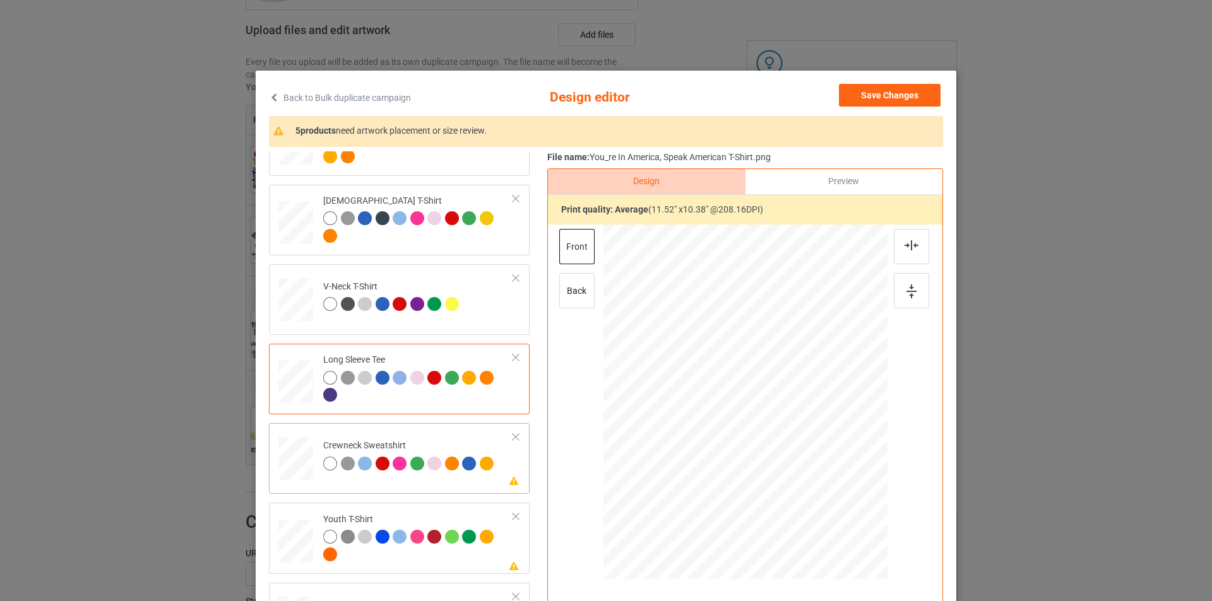
click at [446, 441] on div "Crewneck Sweatshirt" at bounding box center [410, 455] width 174 height 30
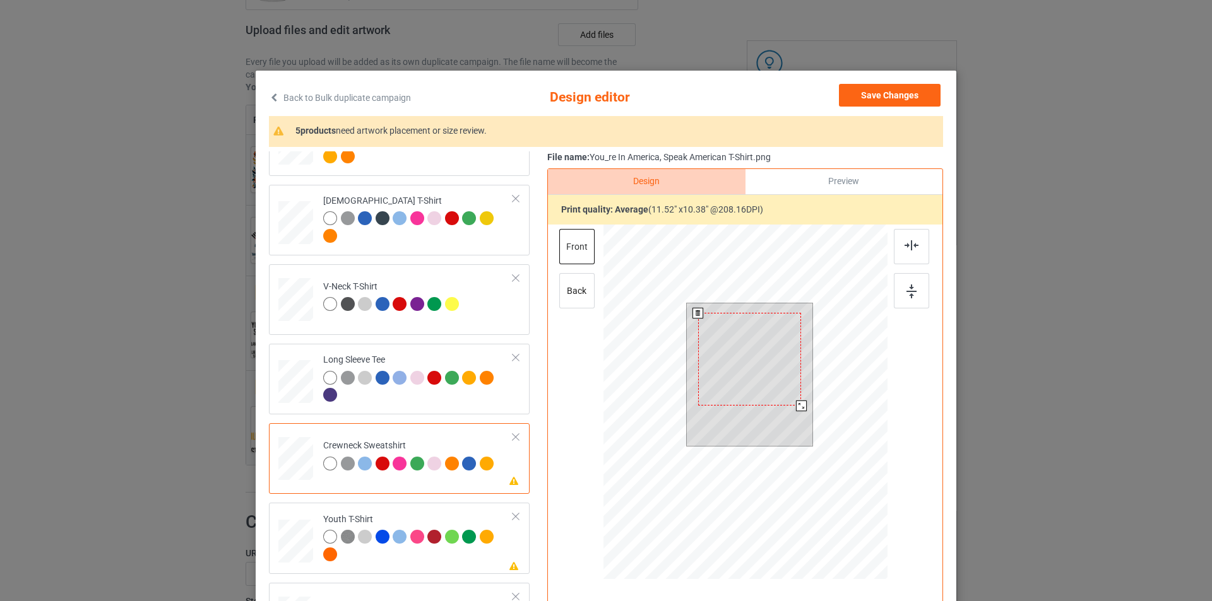
click at [760, 363] on div at bounding box center [749, 359] width 103 height 93
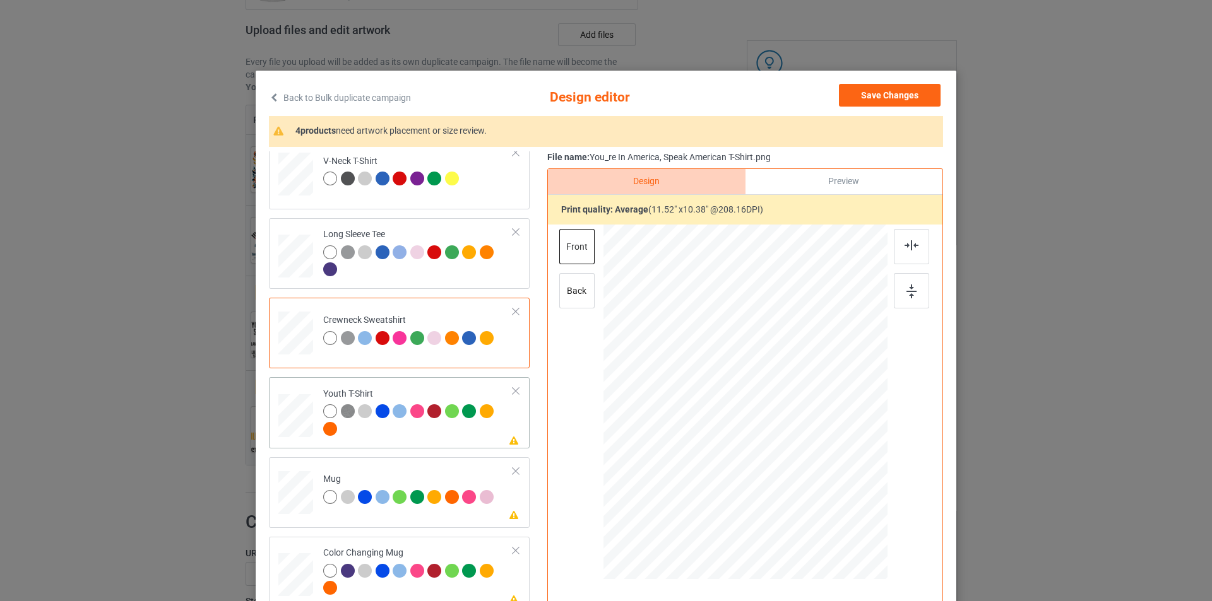
scroll to position [252, 0]
click at [441, 430] on div at bounding box center [418, 421] width 190 height 35
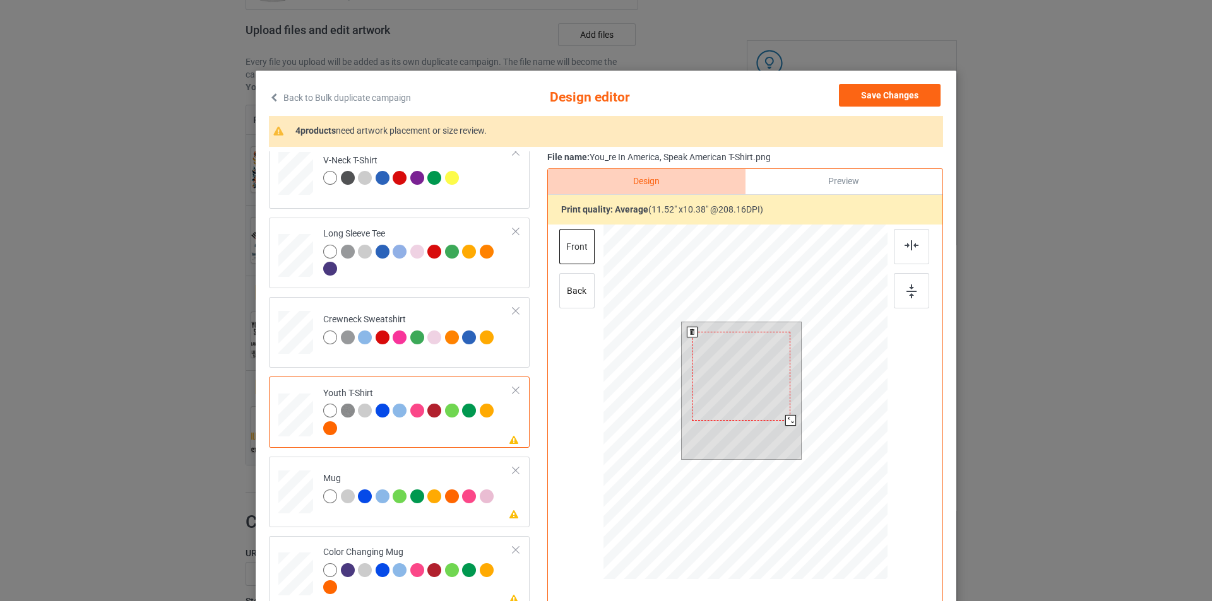
click at [744, 368] on div at bounding box center [741, 376] width 98 height 88
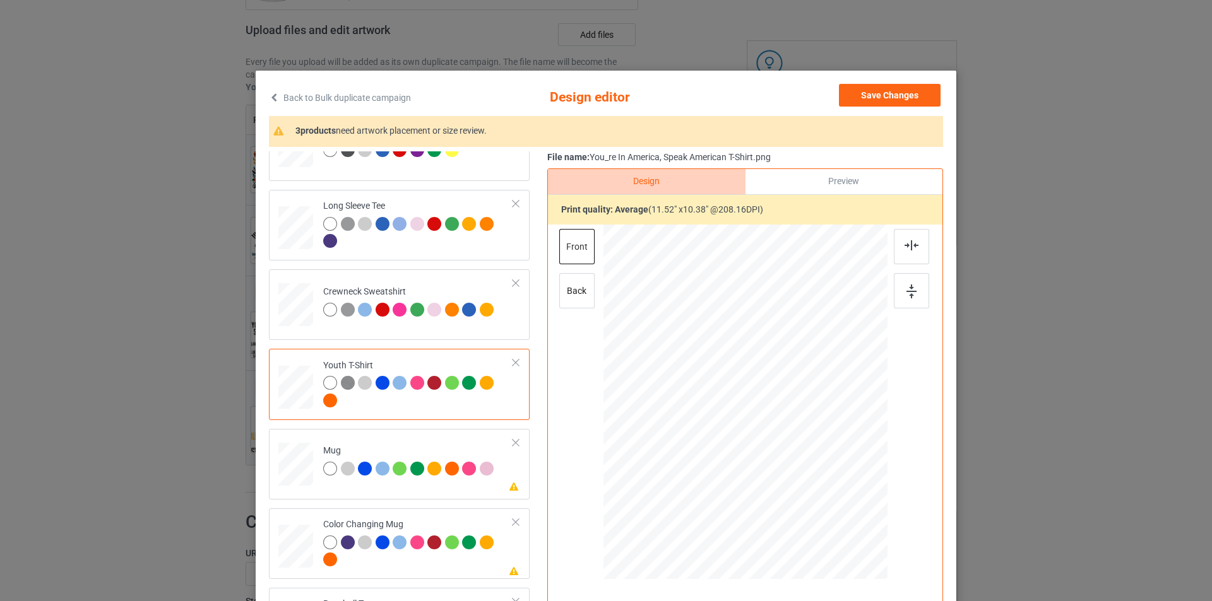
scroll to position [295, 0]
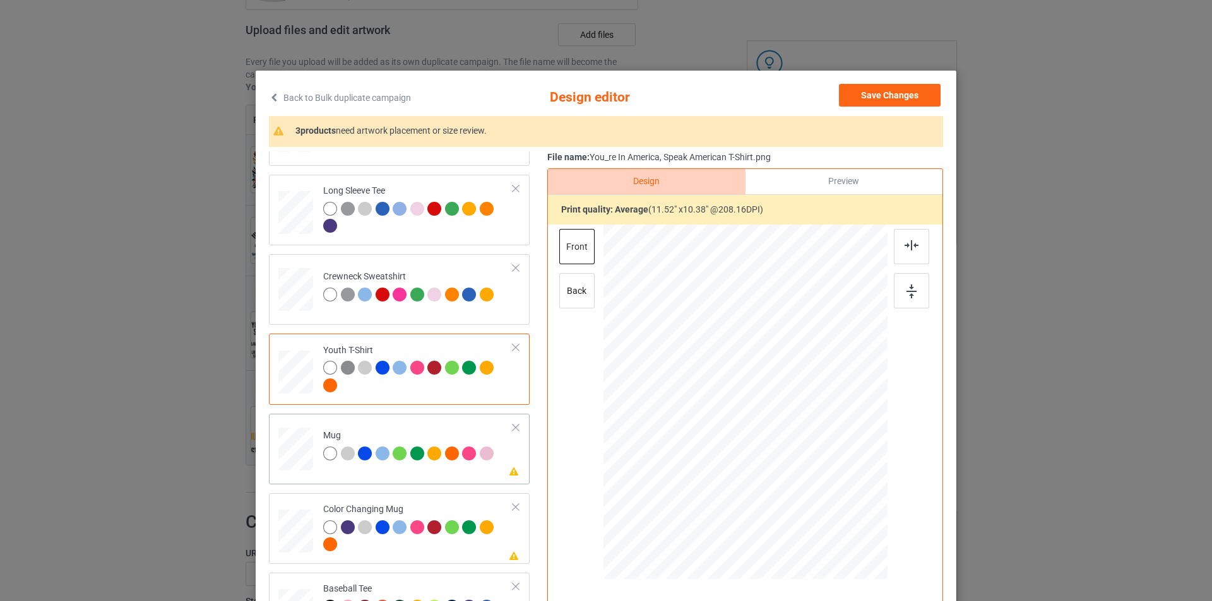
click at [452, 430] on td "Please review artwork placement Mug" at bounding box center [418, 447] width 204 height 56
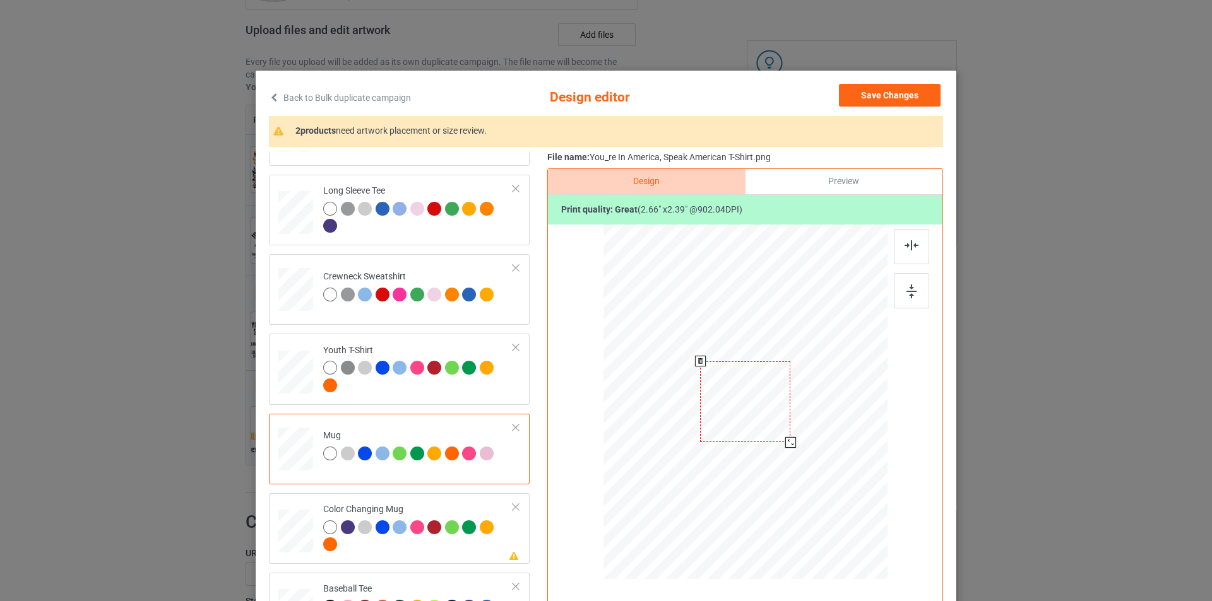
drag, startPoint x: 829, startPoint y: 478, endPoint x: 798, endPoint y: 426, distance: 60.8
click at [798, 426] on div at bounding box center [745, 402] width 284 height 118
drag, startPoint x: 754, startPoint y: 407, endPoint x: 832, endPoint y: 407, distance: 77.6
click at [832, 407] on div at bounding box center [823, 402] width 90 height 81
drag, startPoint x: 865, startPoint y: 444, endPoint x: 862, endPoint y: 436, distance: 8.8
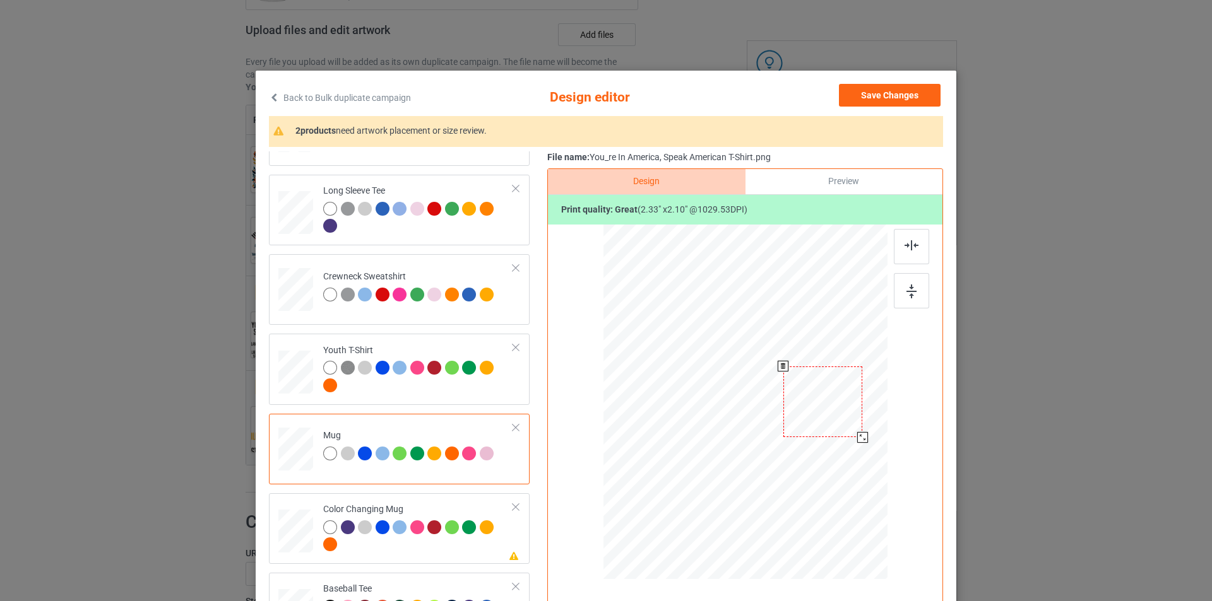
click at [862, 436] on div at bounding box center [862, 437] width 11 height 11
click at [860, 440] on div at bounding box center [863, 439] width 11 height 11
click at [840, 420] on div at bounding box center [823, 401] width 81 height 73
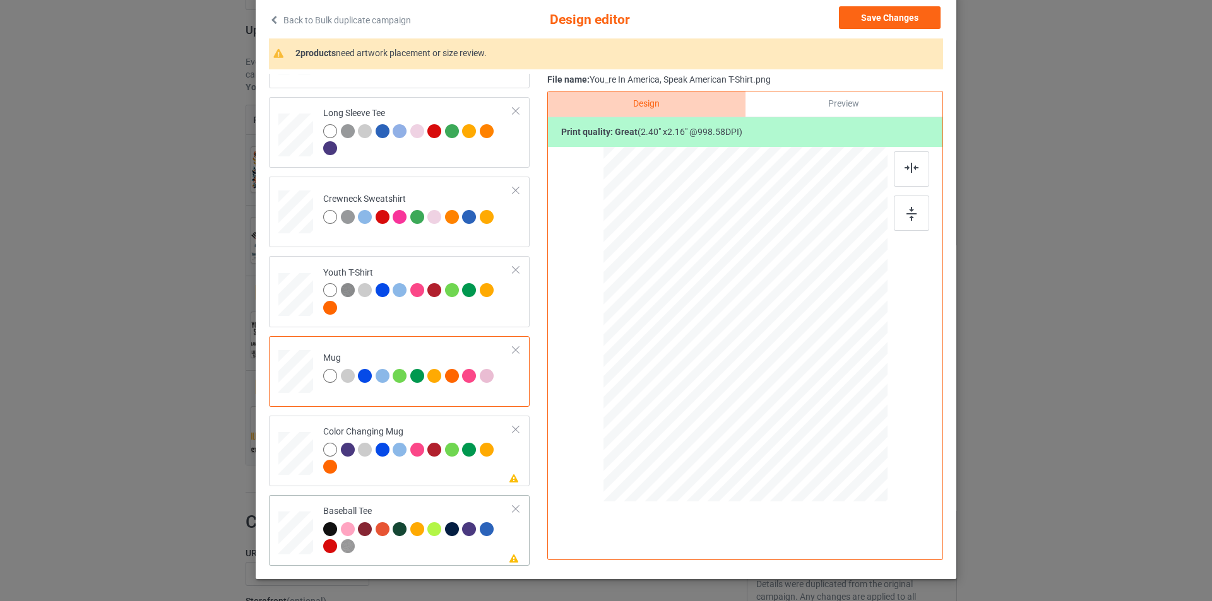
scroll to position [126, 0]
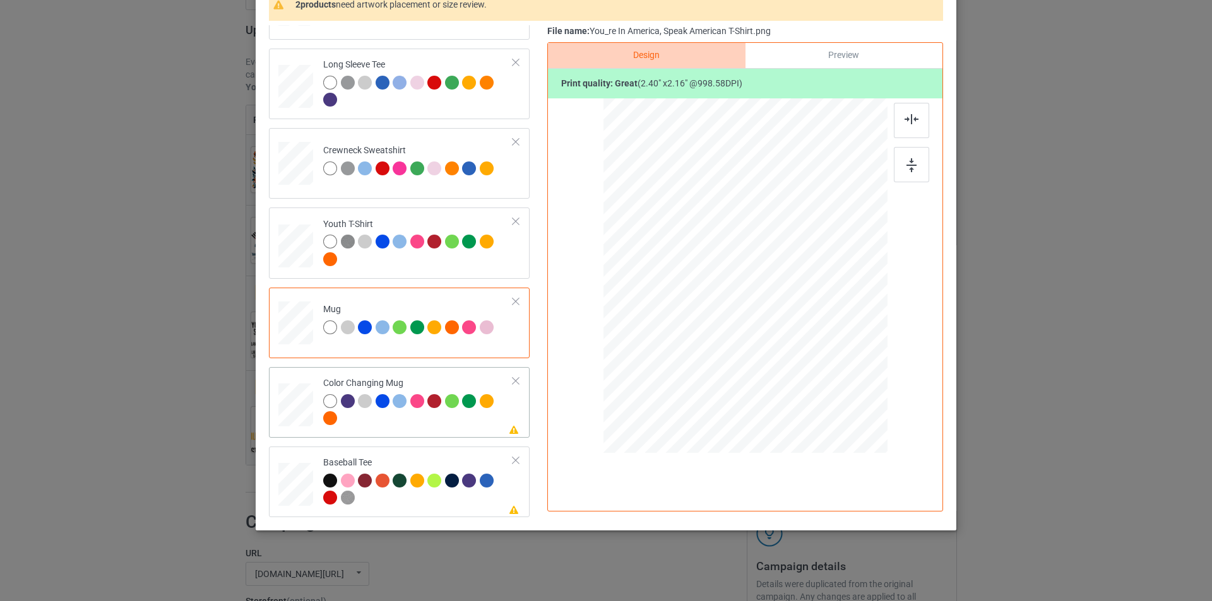
click at [459, 423] on div at bounding box center [418, 411] width 190 height 35
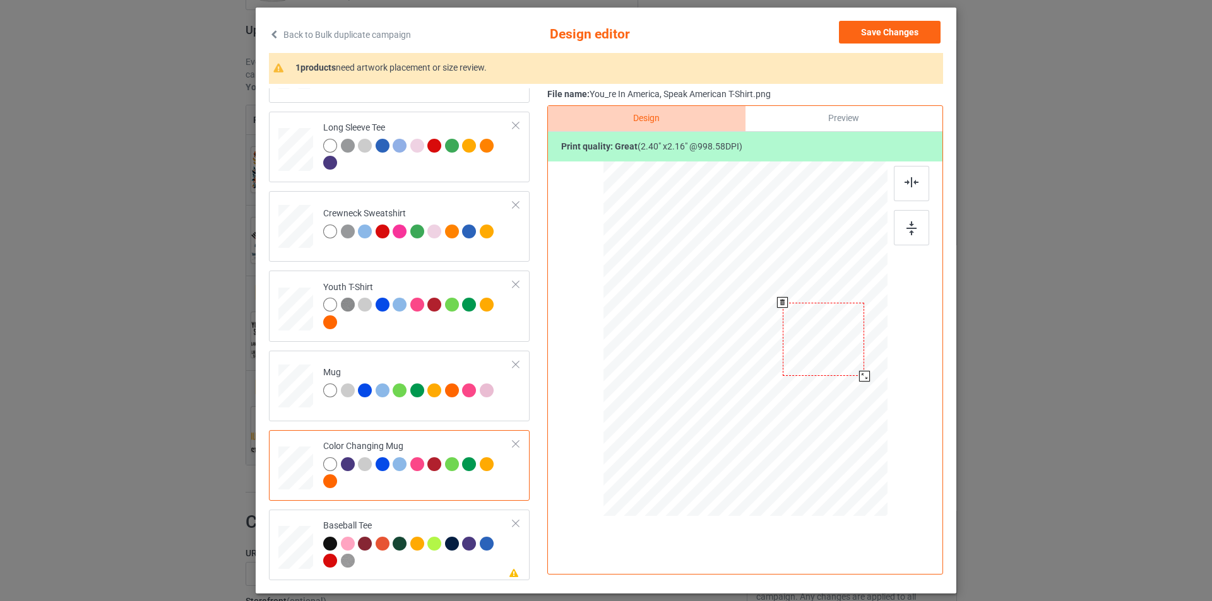
click at [836, 348] on div at bounding box center [823, 339] width 81 height 73
click at [446, 559] on div at bounding box center [418, 554] width 190 height 35
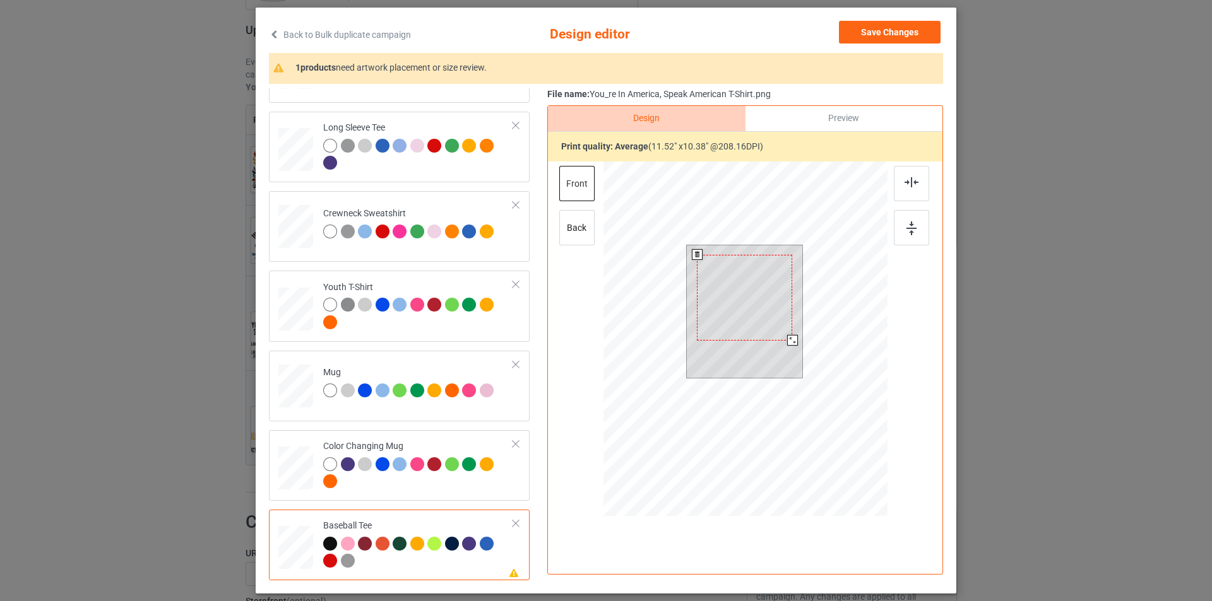
click at [749, 299] on div at bounding box center [744, 298] width 95 height 86
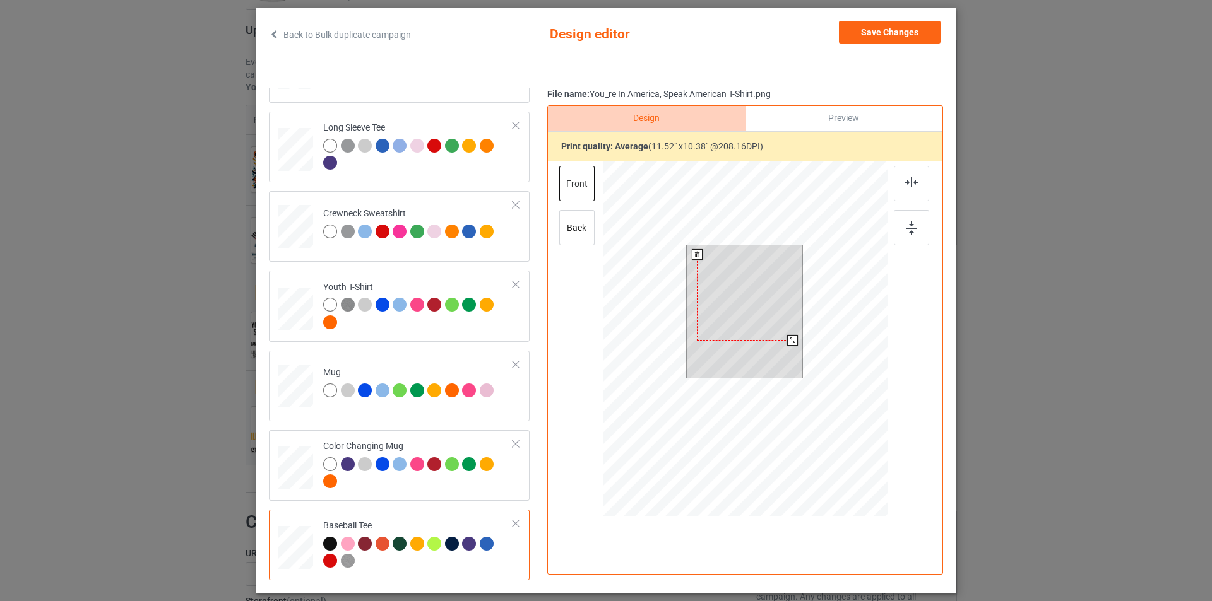
click at [749, 299] on div at bounding box center [744, 298] width 95 height 86
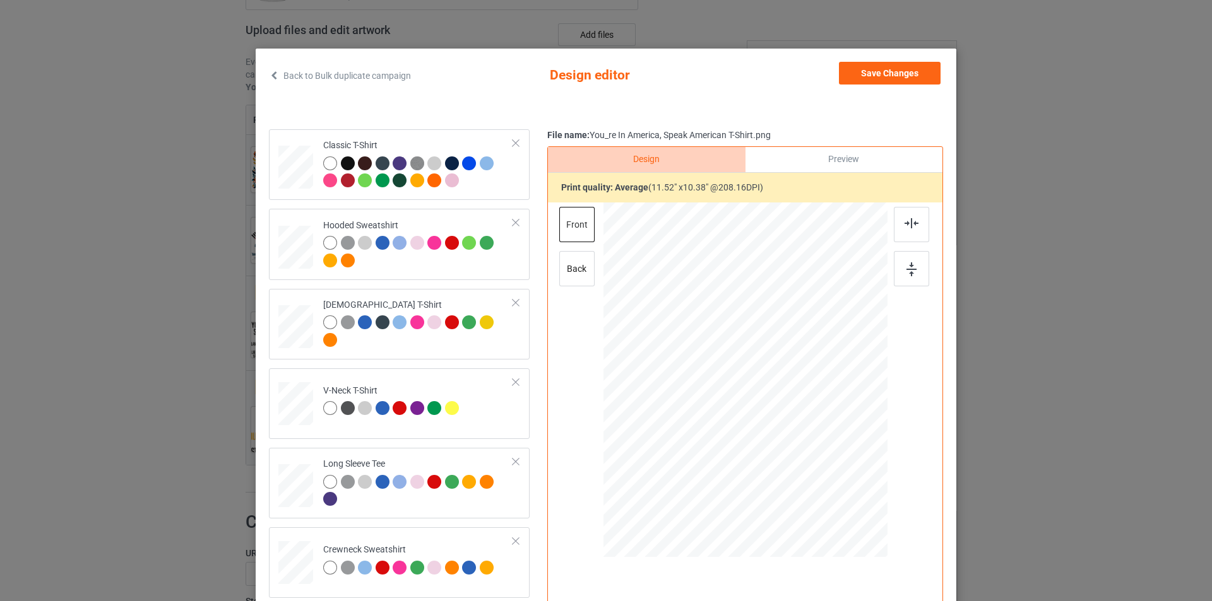
scroll to position [0, 0]
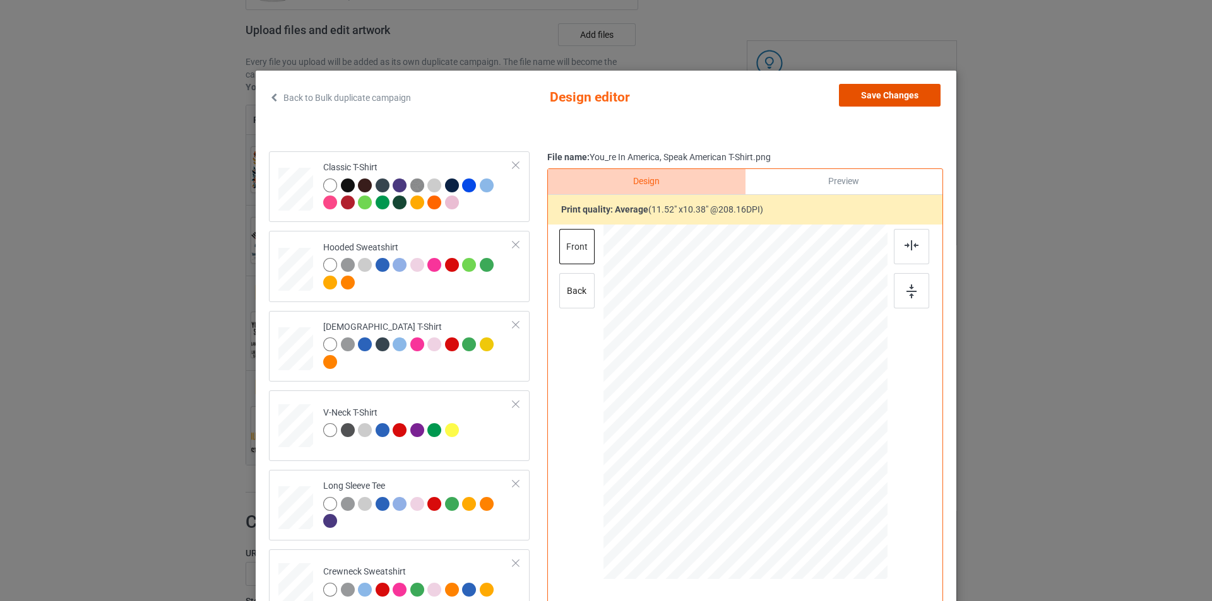
click at [899, 95] on button "Save Changes" at bounding box center [890, 95] width 102 height 23
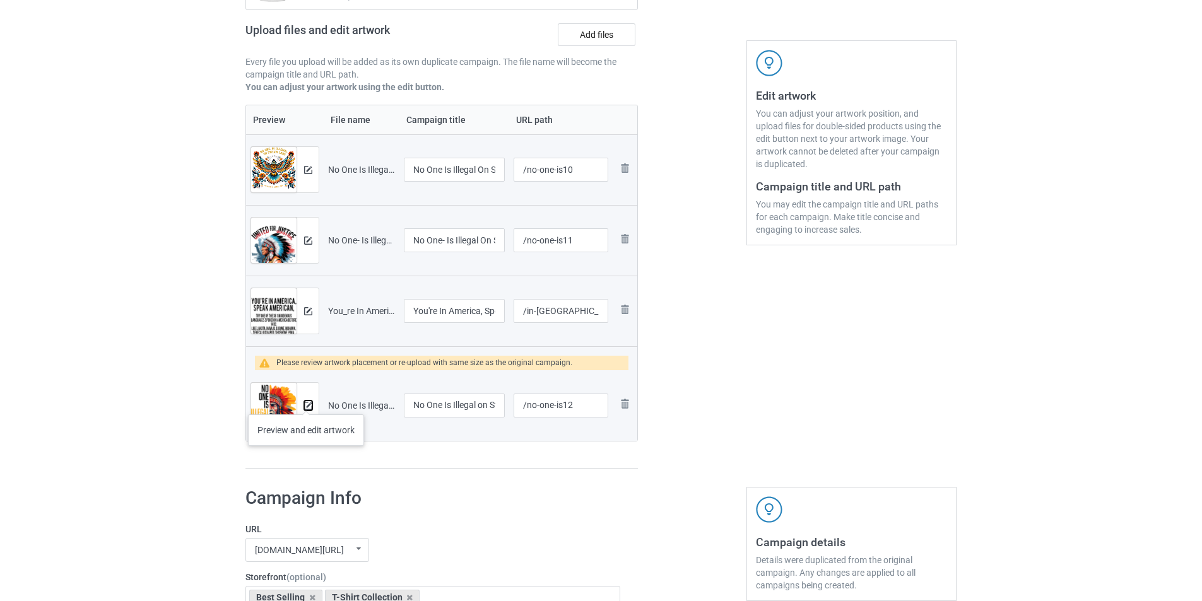
click at [306, 402] on img at bounding box center [308, 406] width 8 height 8
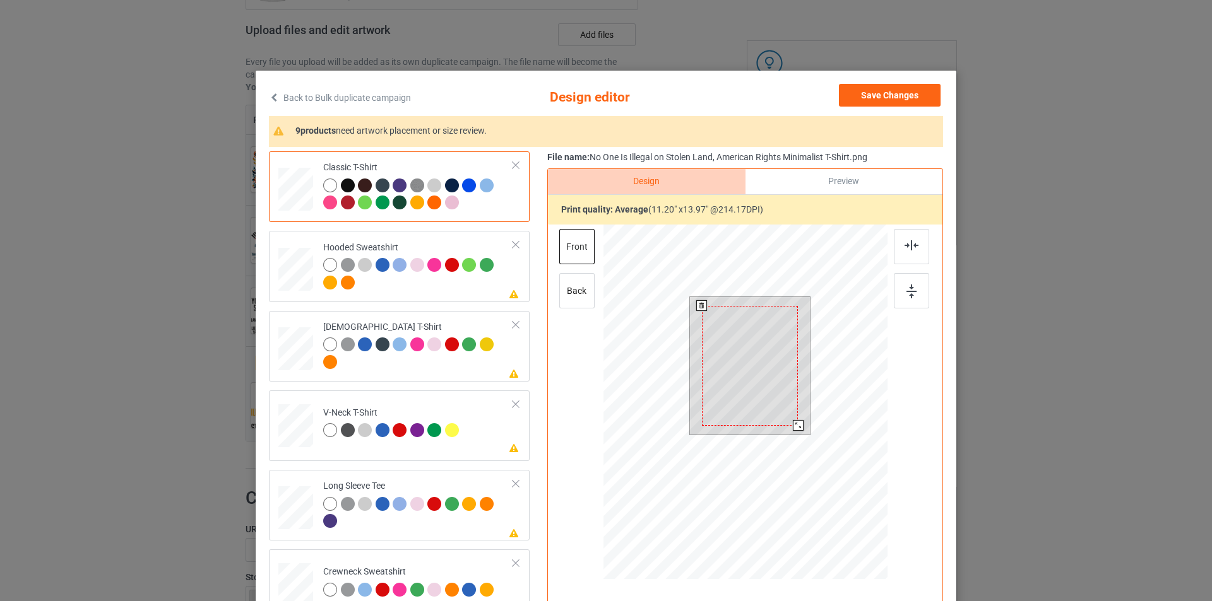
drag, startPoint x: 798, startPoint y: 434, endPoint x: 798, endPoint y: 420, distance: 13.9
click at [798, 420] on div at bounding box center [750, 366] width 121 height 138
click at [791, 424] on div at bounding box center [796, 425] width 11 height 11
click at [746, 372] on div at bounding box center [749, 366] width 95 height 118
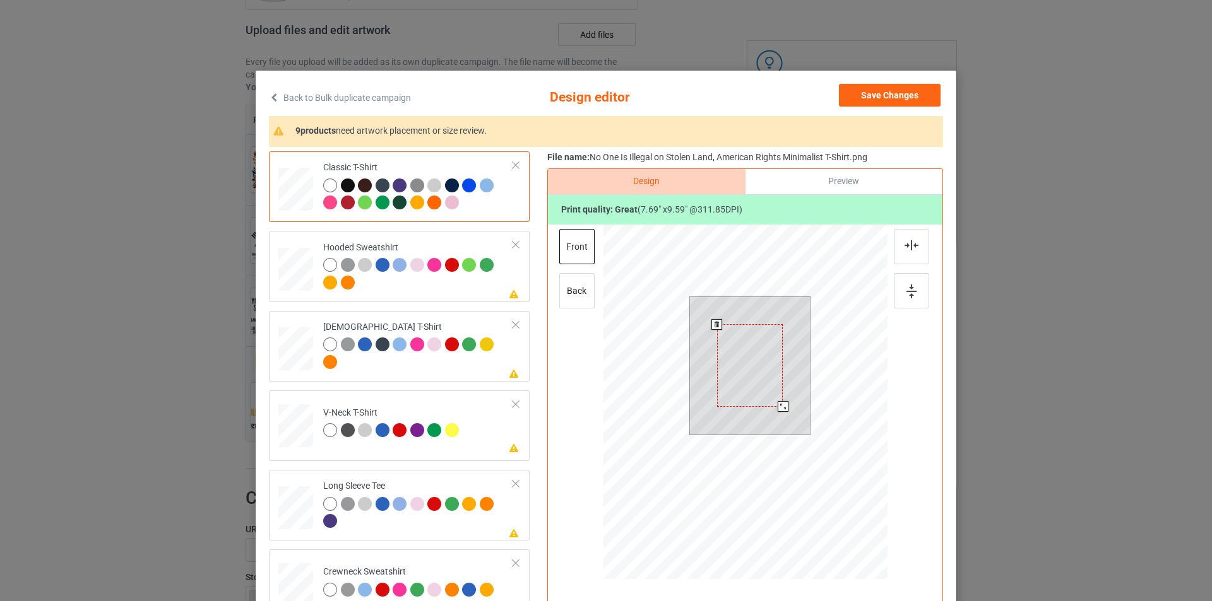
drag, startPoint x: 790, startPoint y: 425, endPoint x: 783, endPoint y: 401, distance: 24.4
click at [783, 401] on div at bounding box center [750, 366] width 121 height 138
drag, startPoint x: 757, startPoint y: 374, endPoint x: 758, endPoint y: 359, distance: 14.5
click at [758, 359] on div at bounding box center [751, 351] width 66 height 83
click at [758, 360] on div at bounding box center [750, 351] width 66 height 83
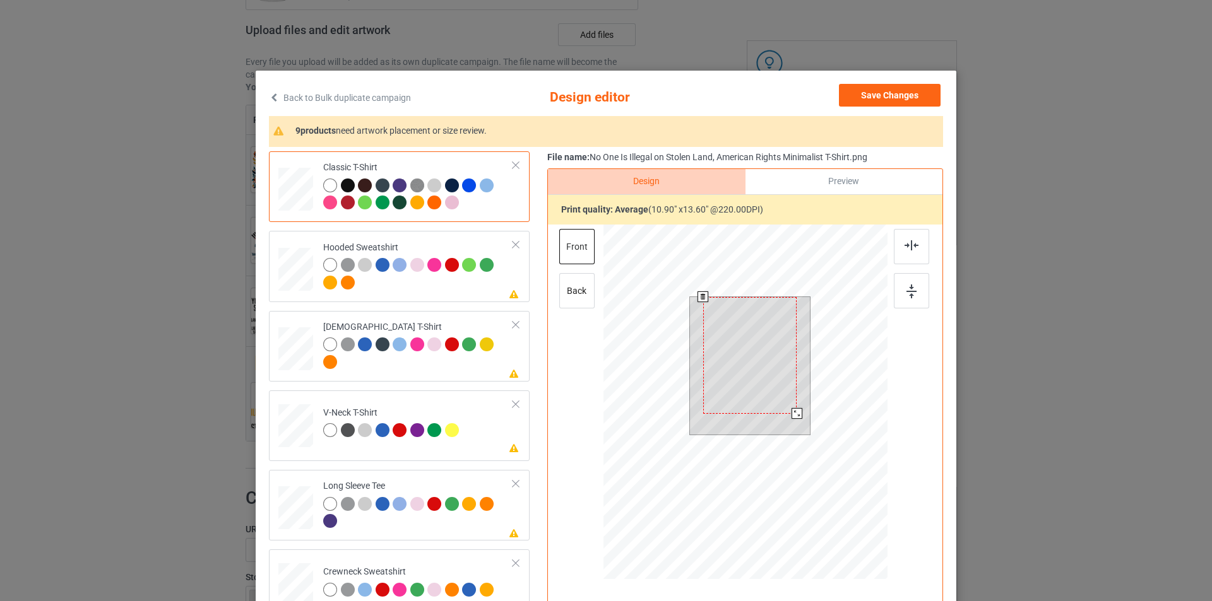
drag, startPoint x: 780, startPoint y: 393, endPoint x: 785, endPoint y: 414, distance: 21.4
click at [785, 414] on div at bounding box center [749, 355] width 93 height 117
drag, startPoint x: 769, startPoint y: 372, endPoint x: 770, endPoint y: 380, distance: 8.2
click at [770, 380] on div at bounding box center [750, 363] width 93 height 117
click at [791, 420] on div at bounding box center [796, 421] width 11 height 11
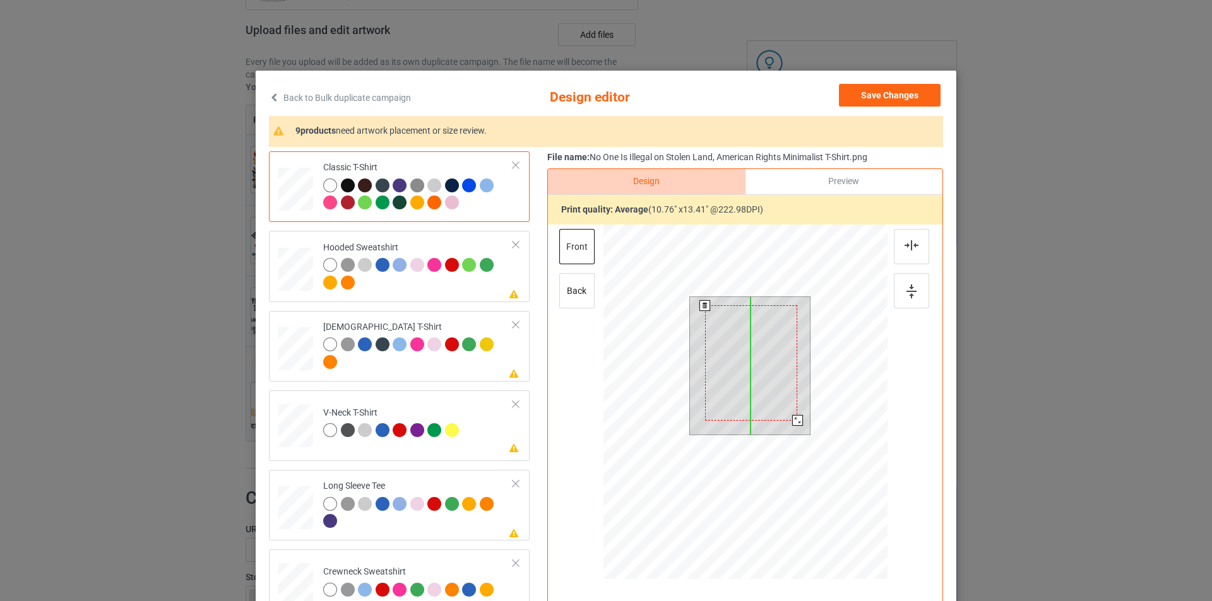
click at [768, 386] on div at bounding box center [751, 362] width 92 height 115
click at [791, 345] on div at bounding box center [750, 362] width 92 height 115
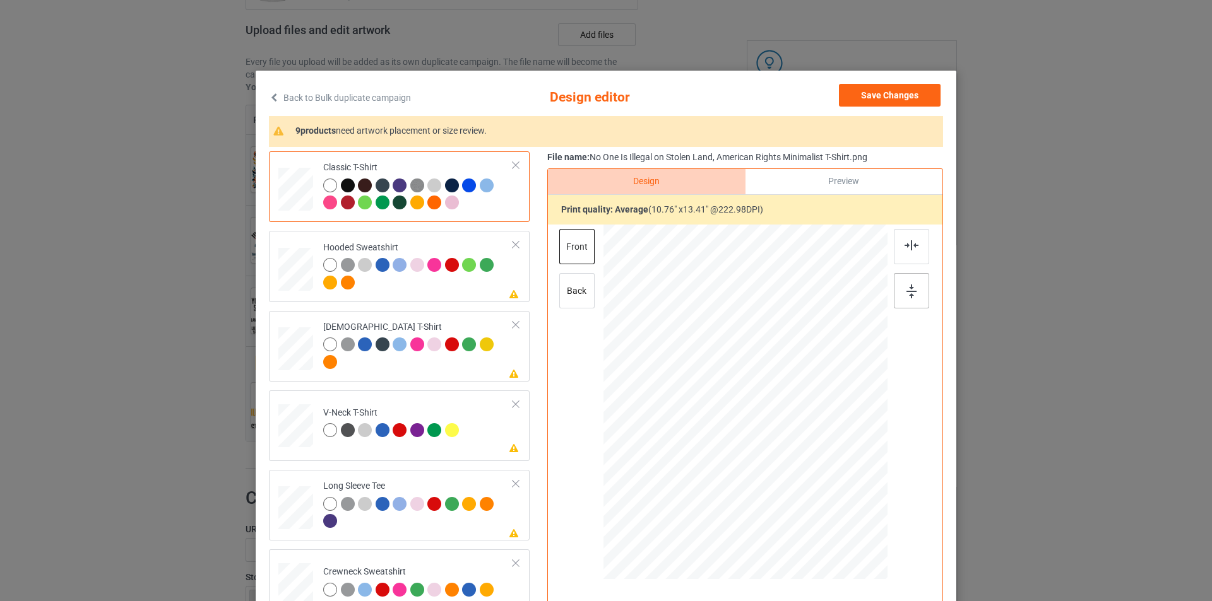
click at [906, 295] on img at bounding box center [911, 292] width 10 height 14
click at [913, 249] on img at bounding box center [911, 245] width 14 height 10
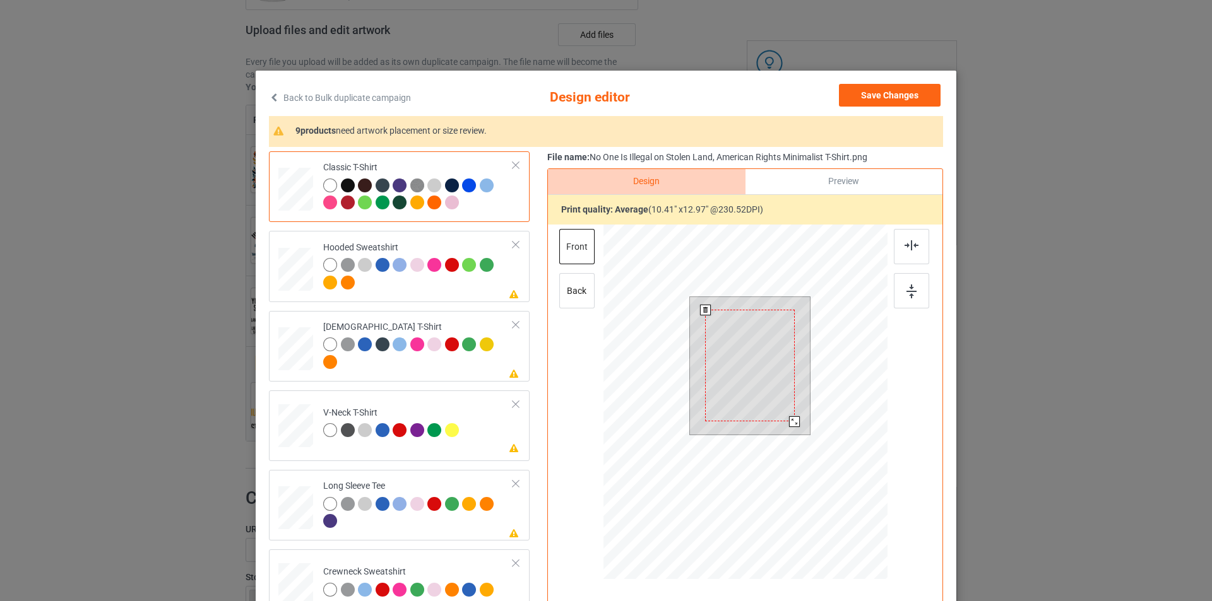
click at [790, 421] on div at bounding box center [794, 422] width 11 height 11
click at [916, 292] on div at bounding box center [911, 290] width 35 height 35
click at [915, 254] on div at bounding box center [911, 246] width 35 height 35
click at [792, 424] on div at bounding box center [795, 423] width 11 height 11
click at [429, 281] on div at bounding box center [418, 275] width 190 height 35
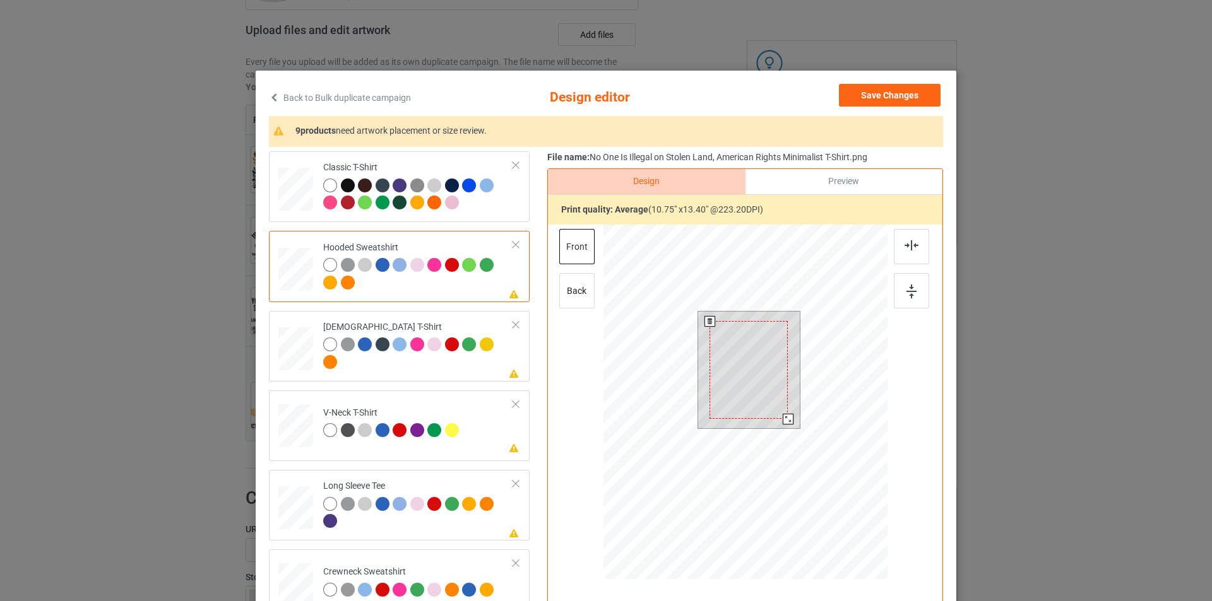
click at [762, 359] on div at bounding box center [748, 370] width 78 height 98
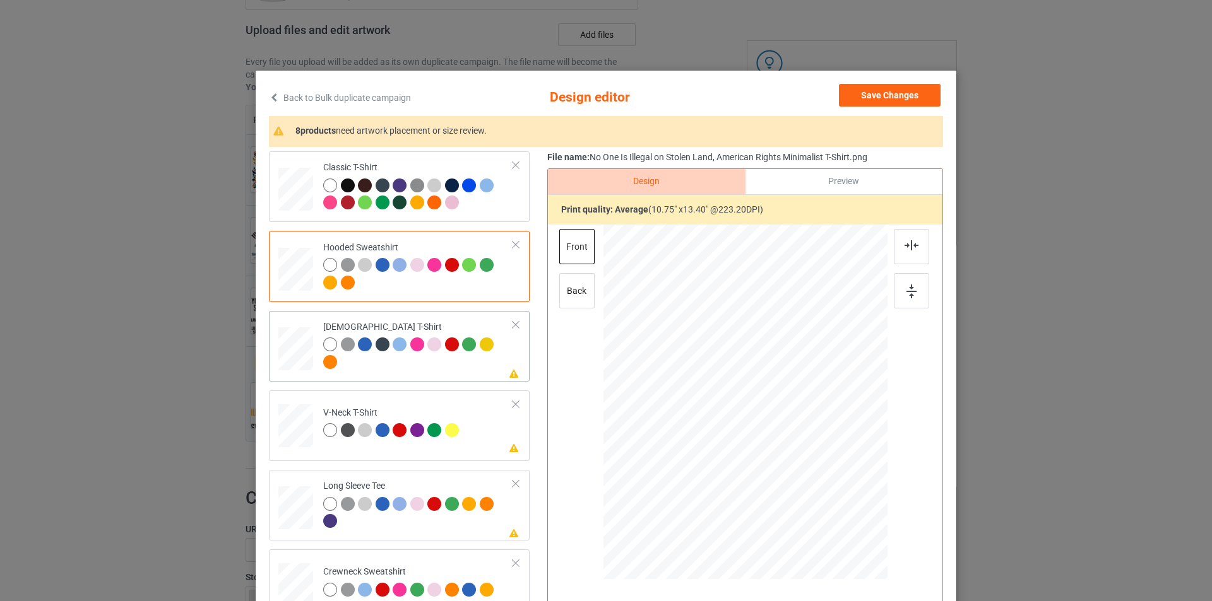
click at [454, 368] on div at bounding box center [418, 355] width 190 height 35
click at [740, 359] on div at bounding box center [746, 365] width 84 height 105
click at [447, 394] on div "Please review artwork placement V-Neck T-Shirt" at bounding box center [399, 426] width 261 height 71
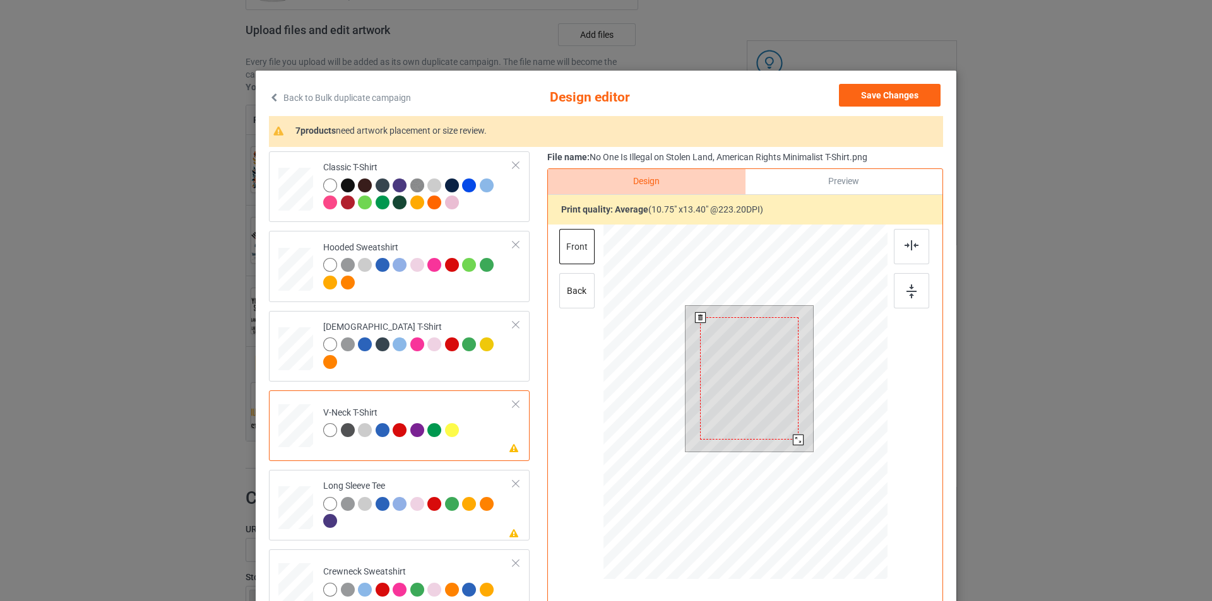
click at [747, 368] on div at bounding box center [749, 378] width 98 height 122
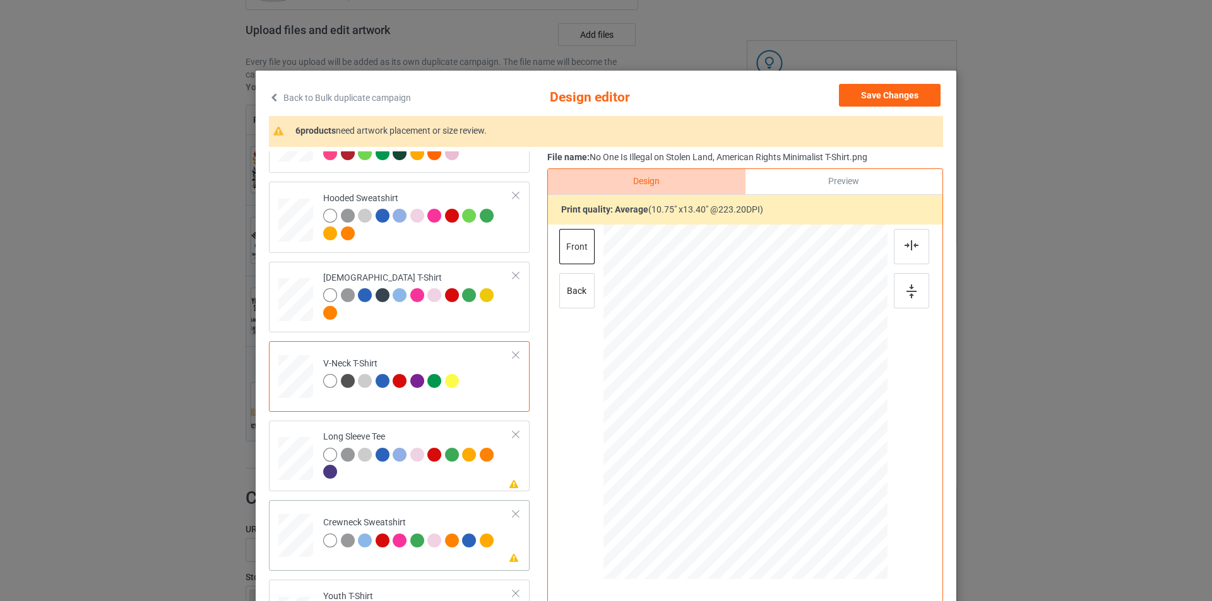
scroll to position [126, 0]
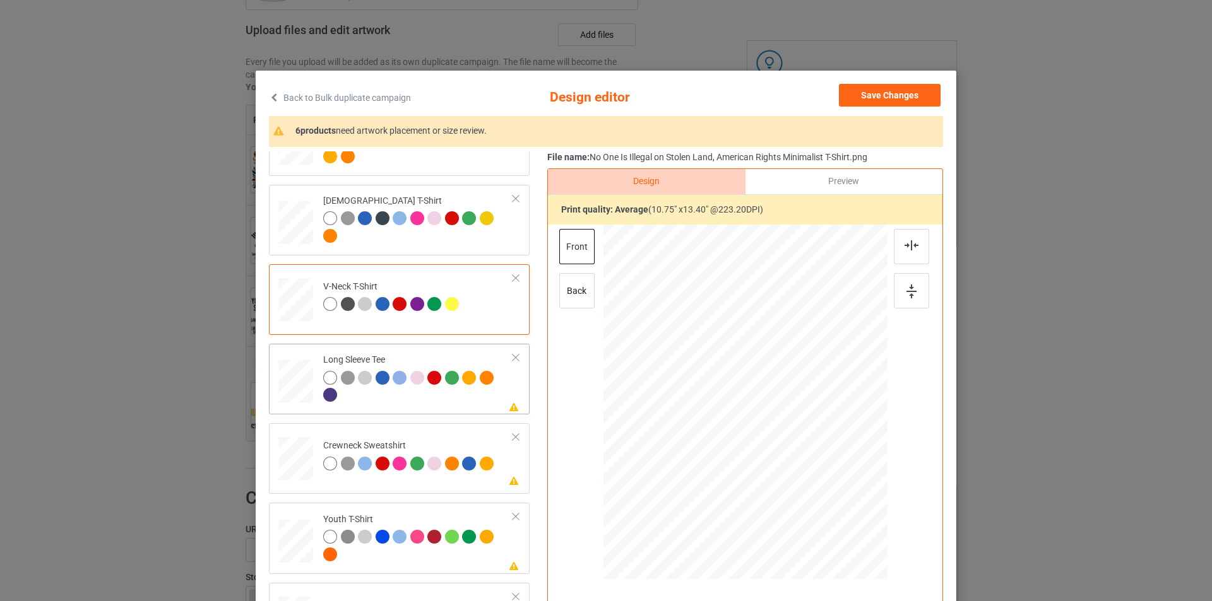
click at [465, 409] on td "Please review artwork placement Long Sleeve Tee" at bounding box center [418, 379] width 204 height 61
click at [757, 374] on div at bounding box center [745, 389] width 328 height 328
click at [757, 374] on div at bounding box center [752, 373] width 81 height 102
click at [447, 438] on td "Please review artwork placement Crewneck Sweatshirt" at bounding box center [418, 457] width 204 height 56
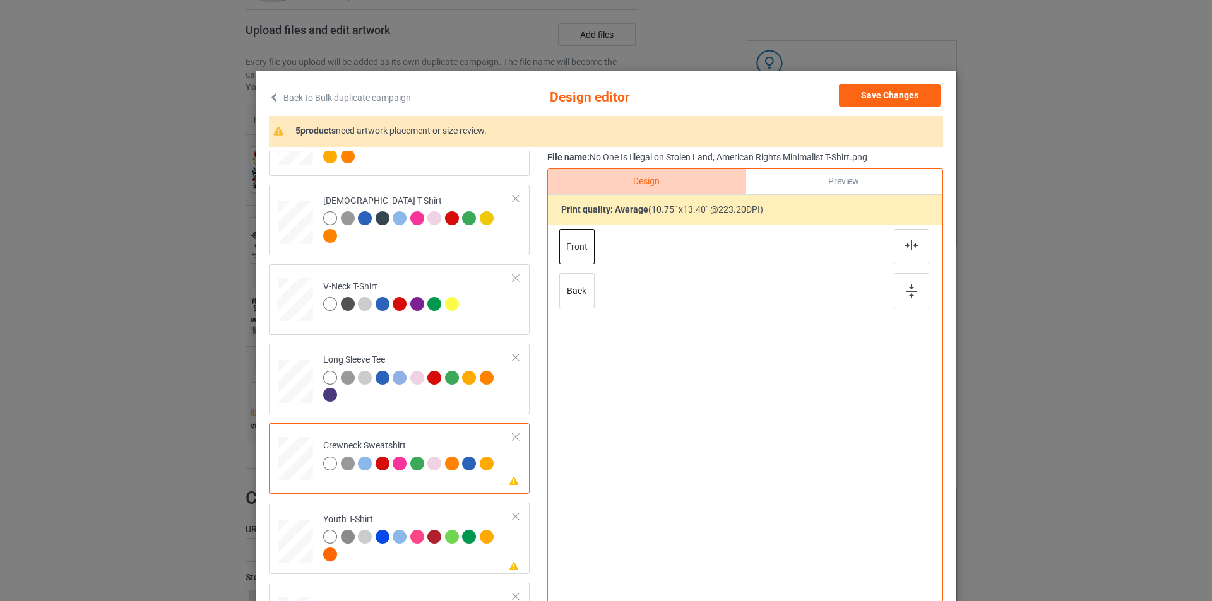
click at [735, 381] on div at bounding box center [745, 389] width 328 height 328
click at [735, 381] on div at bounding box center [749, 375] width 96 height 120
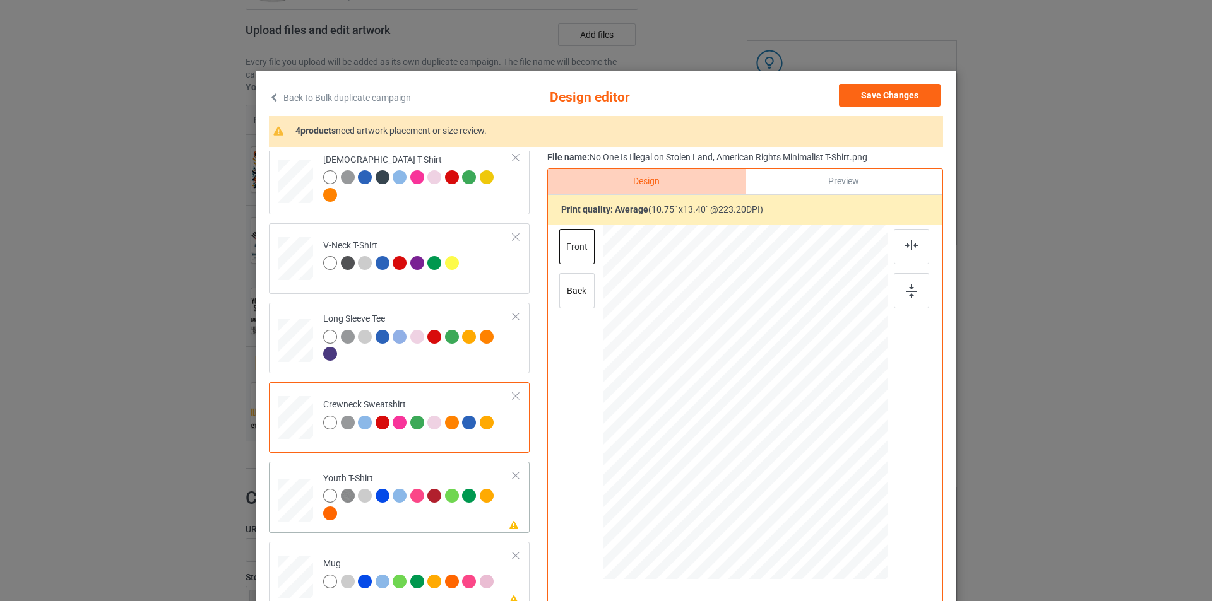
scroll to position [189, 0]
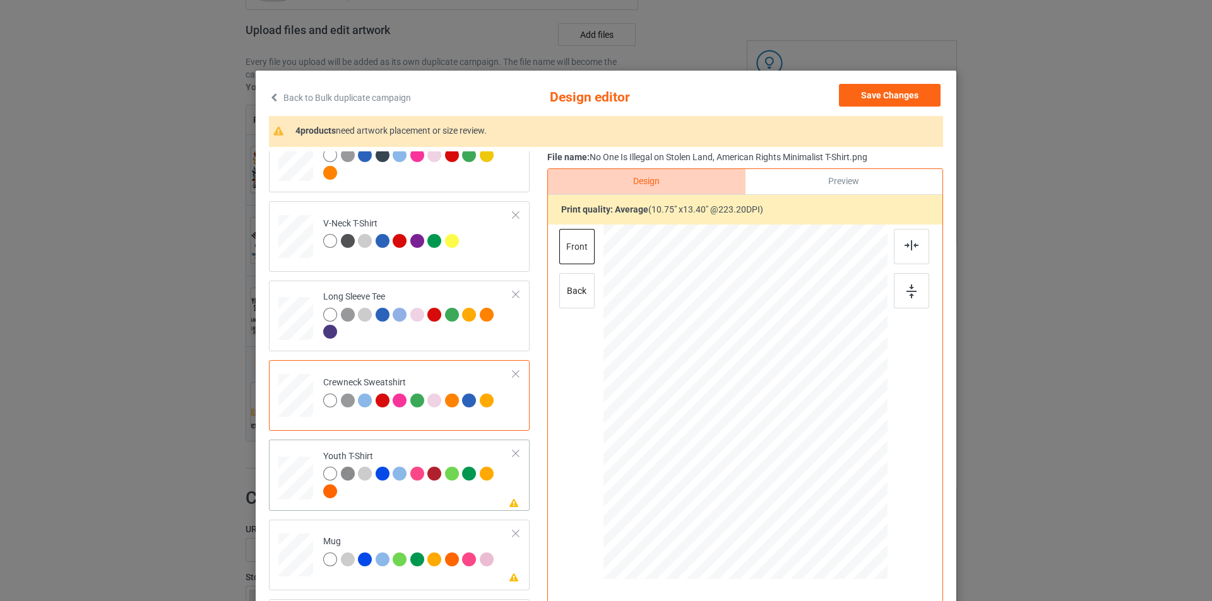
click at [454, 484] on div at bounding box center [454, 476] width 18 height 18
click at [755, 362] on div at bounding box center [745, 389] width 328 height 328
click at [738, 367] on div at bounding box center [742, 391] width 92 height 114
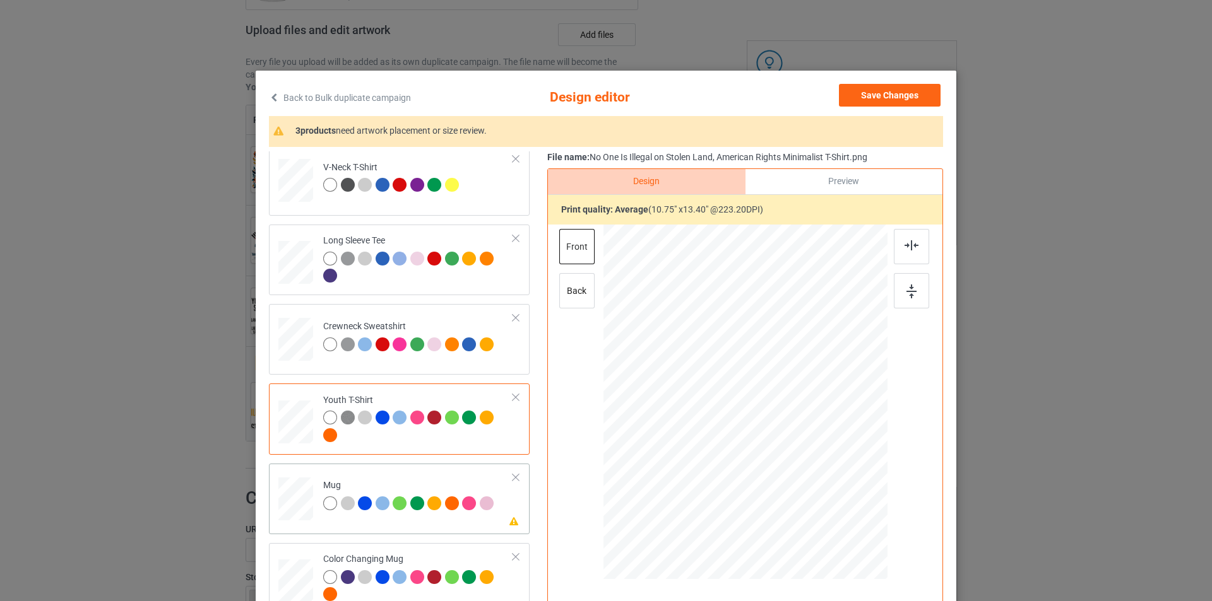
scroll to position [295, 0]
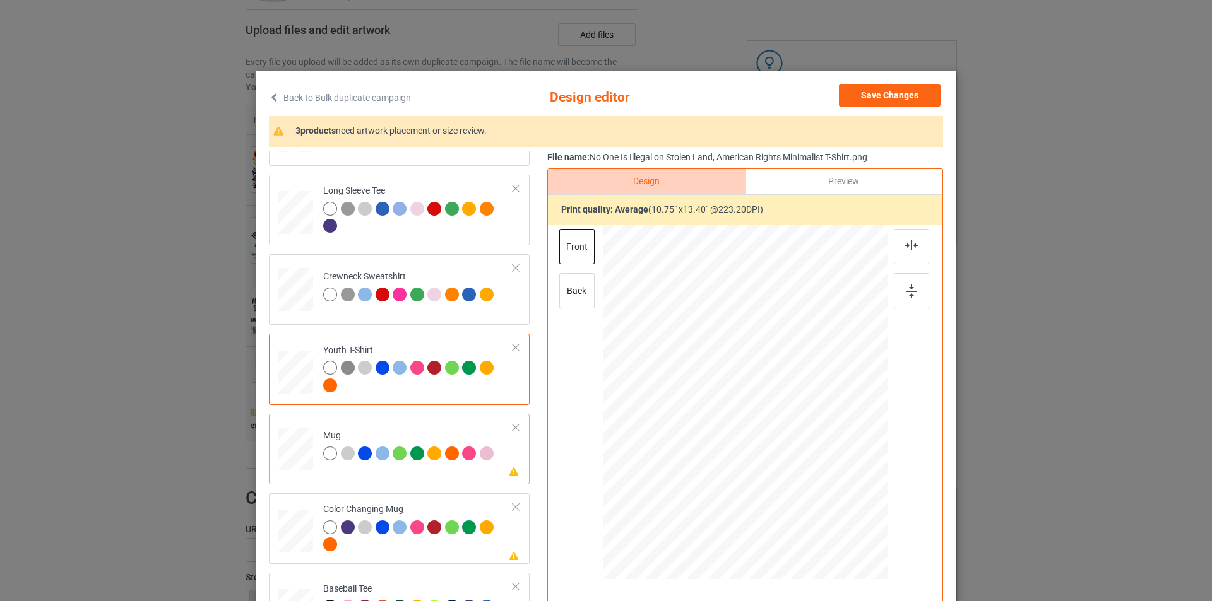
click at [432, 475] on div "Please review artwork placement Mug" at bounding box center [399, 449] width 261 height 71
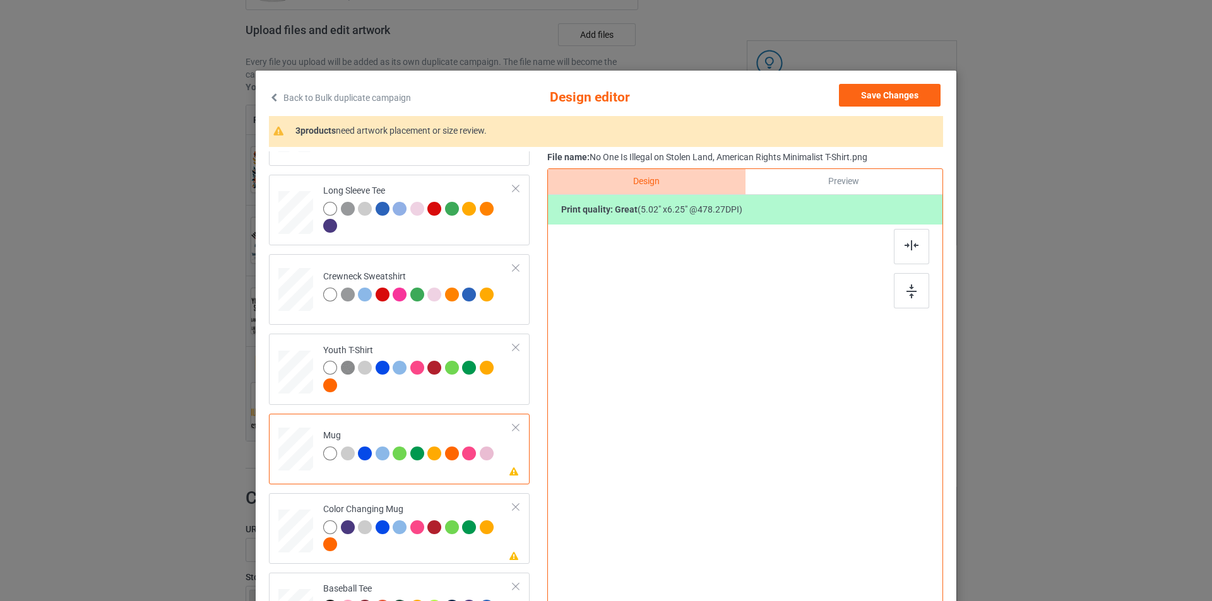
click at [738, 378] on div at bounding box center [745, 389] width 328 height 328
drag, startPoint x: 823, startPoint y: 509, endPoint x: 785, endPoint y: 441, distance: 78.3
click at [785, 441] on div at bounding box center [745, 402] width 284 height 118
drag, startPoint x: 797, startPoint y: 403, endPoint x: 813, endPoint y: 400, distance: 16.2
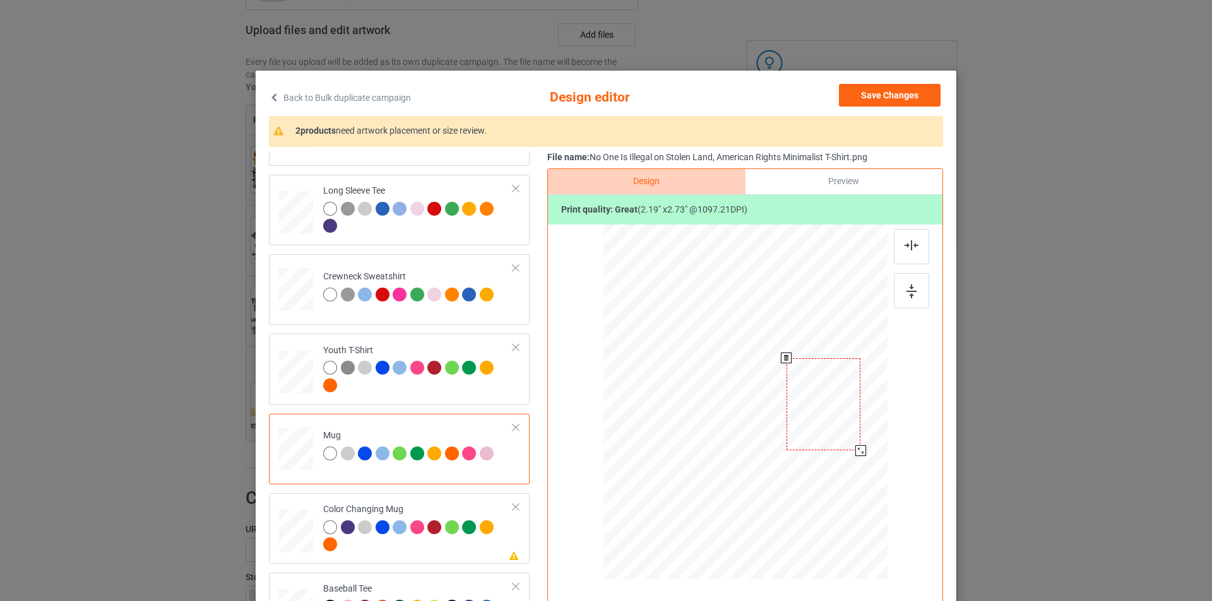
click at [813, 400] on div at bounding box center [823, 404] width 74 height 93
click at [447, 552] on div at bounding box center [418, 538] width 190 height 35
click at [826, 417] on div at bounding box center [823, 404] width 74 height 93
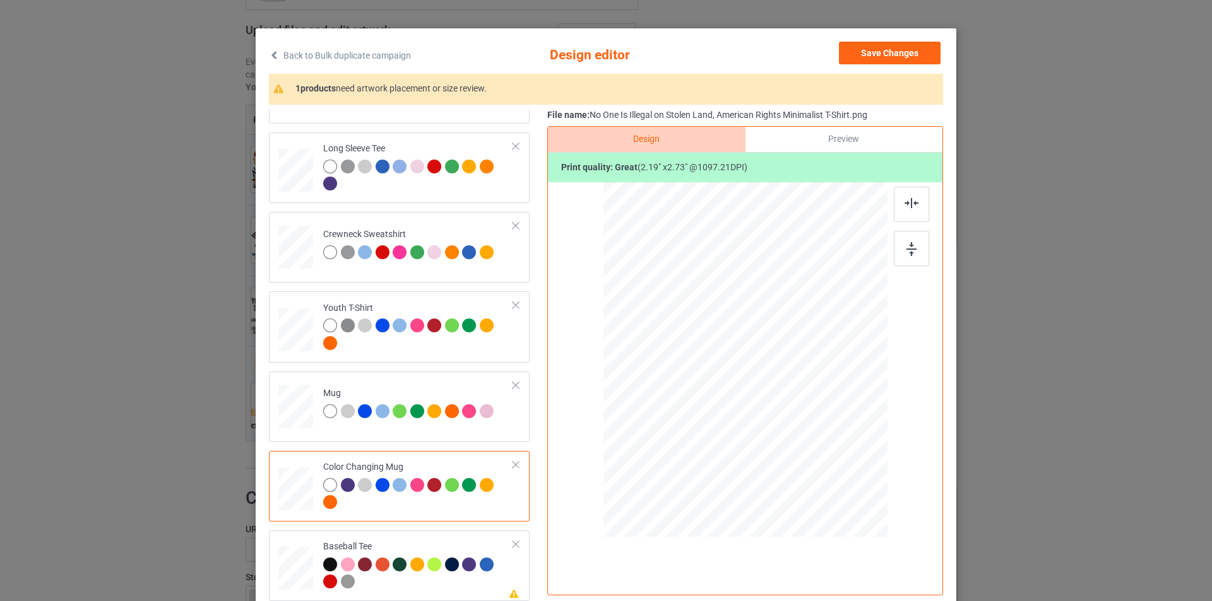
scroll to position [63, 0]
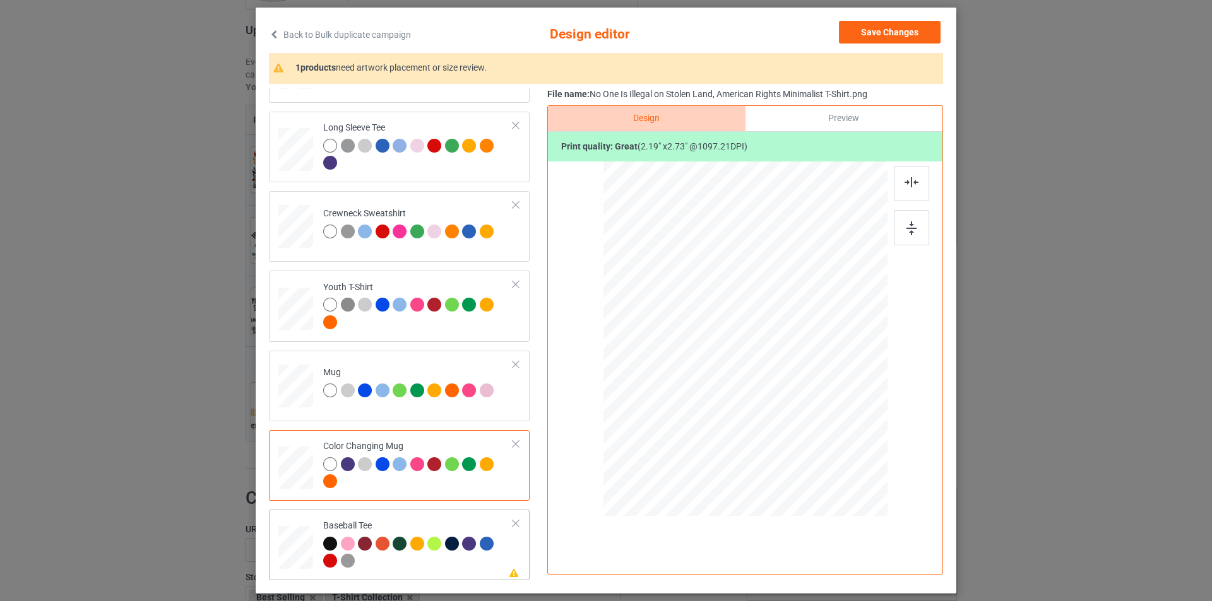
click at [448, 518] on td "Please review artwork placement Baseball Tee" at bounding box center [418, 545] width 204 height 61
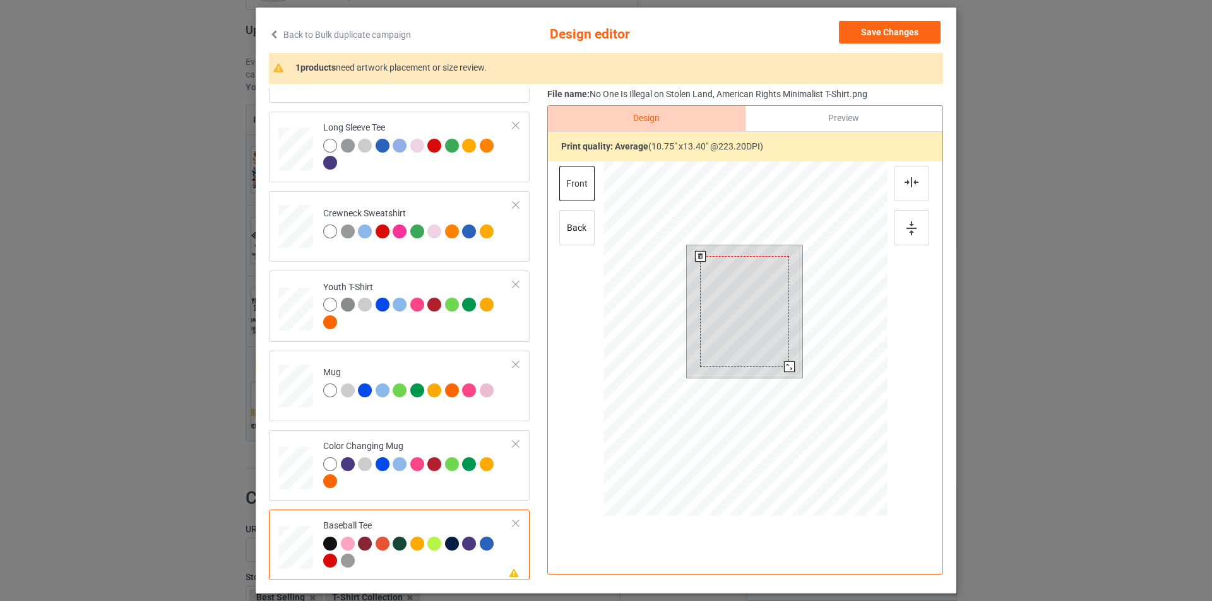
click at [730, 316] on div at bounding box center [744, 311] width 89 height 111
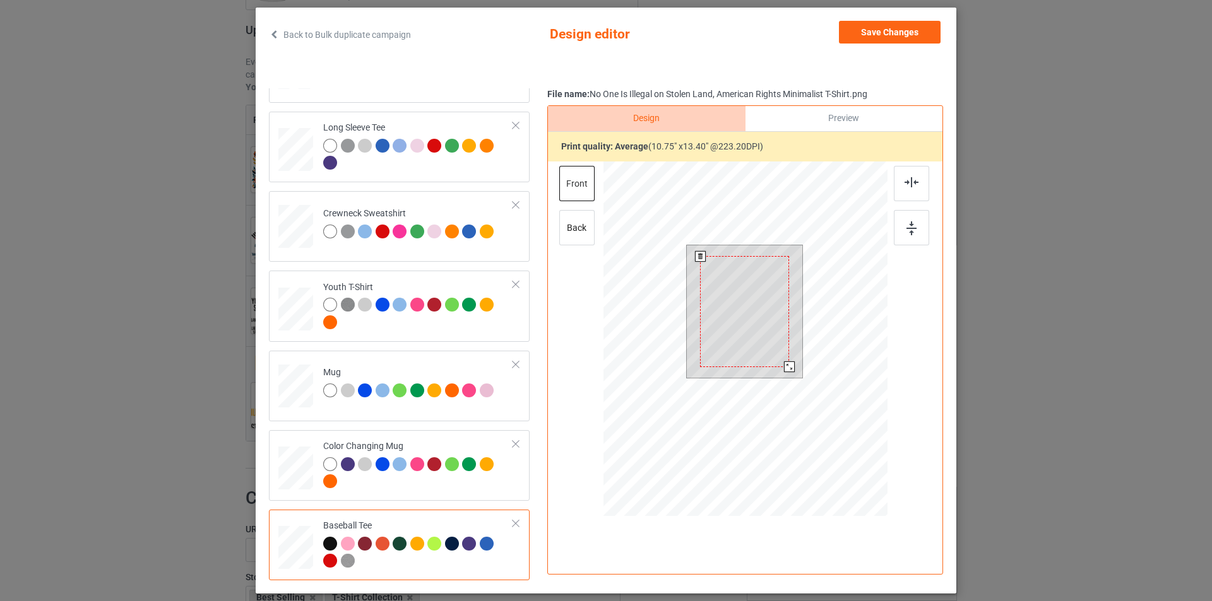
click at [730, 314] on div at bounding box center [744, 311] width 89 height 111
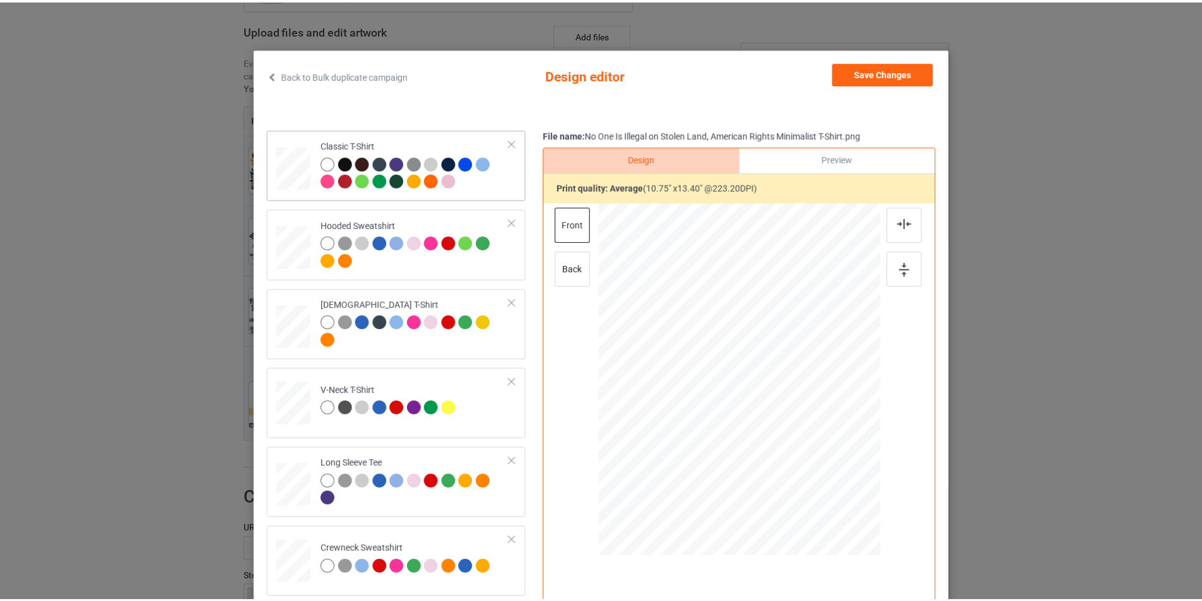
scroll to position [0, 0]
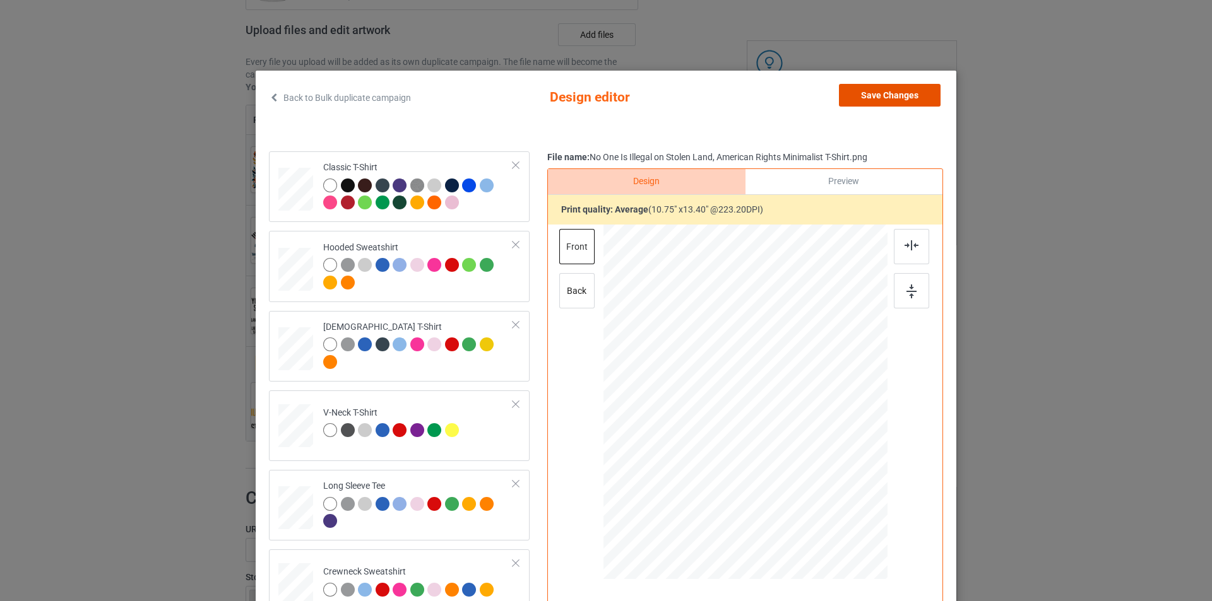
click at [891, 97] on button "Save Changes" at bounding box center [890, 95] width 102 height 23
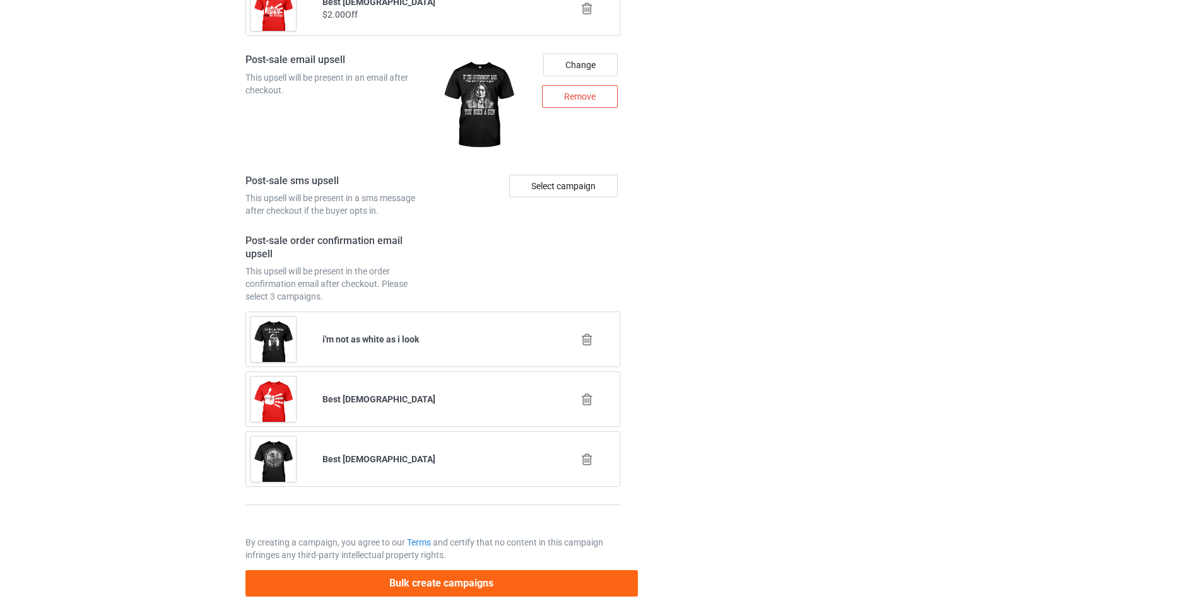
scroll to position [1897, 0]
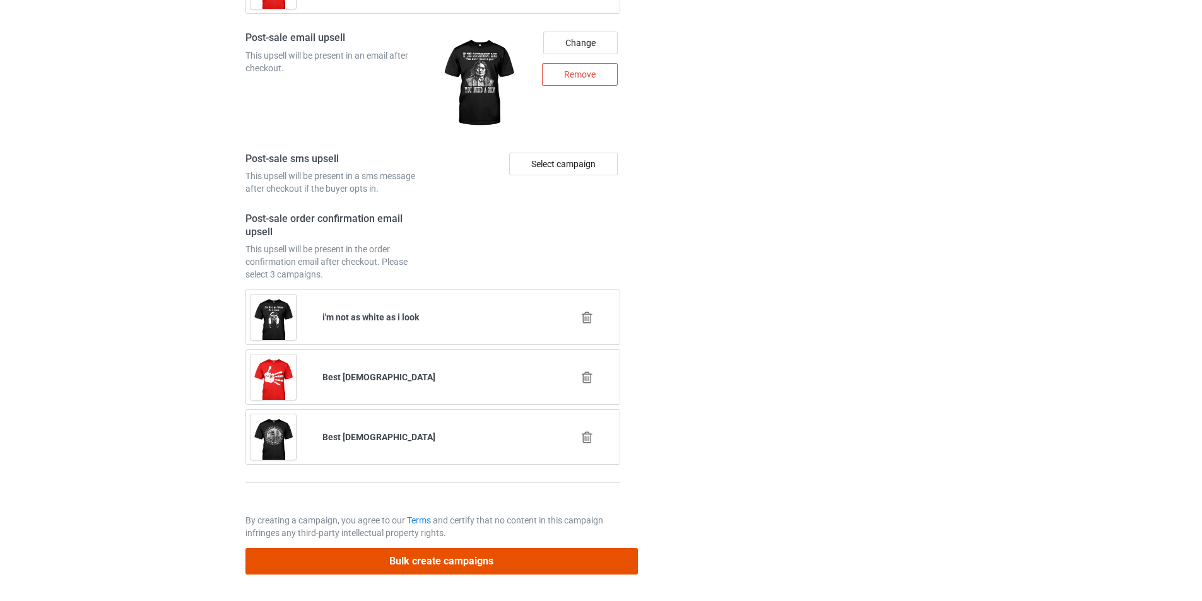
click at [441, 569] on button "Bulk create campaigns" at bounding box center [442, 561] width 393 height 26
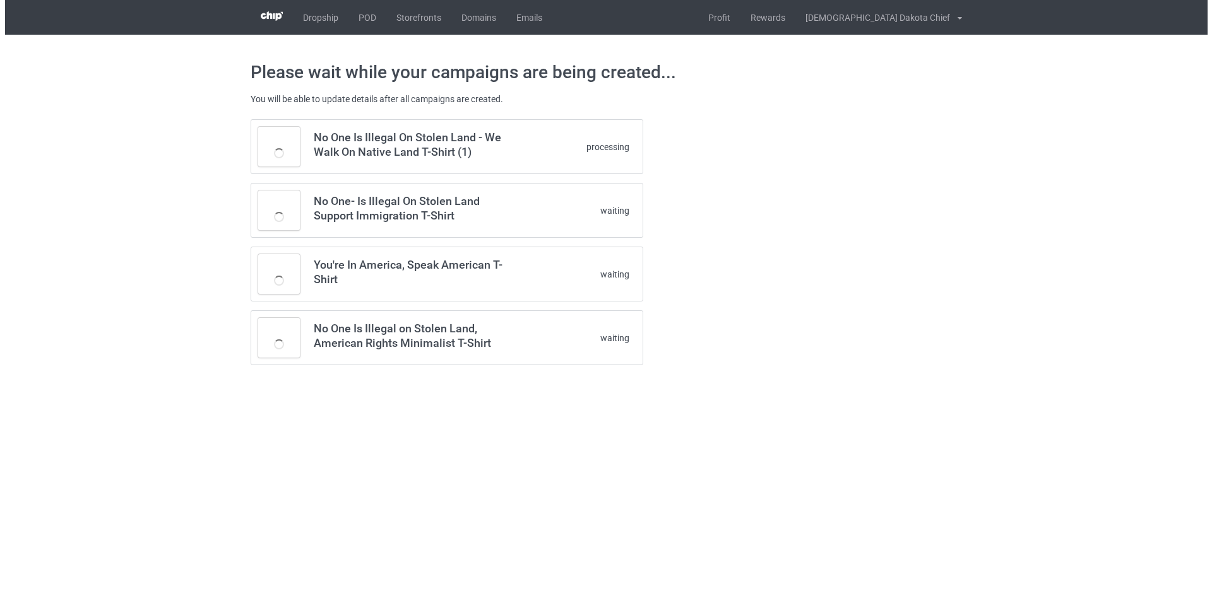
scroll to position [0, 0]
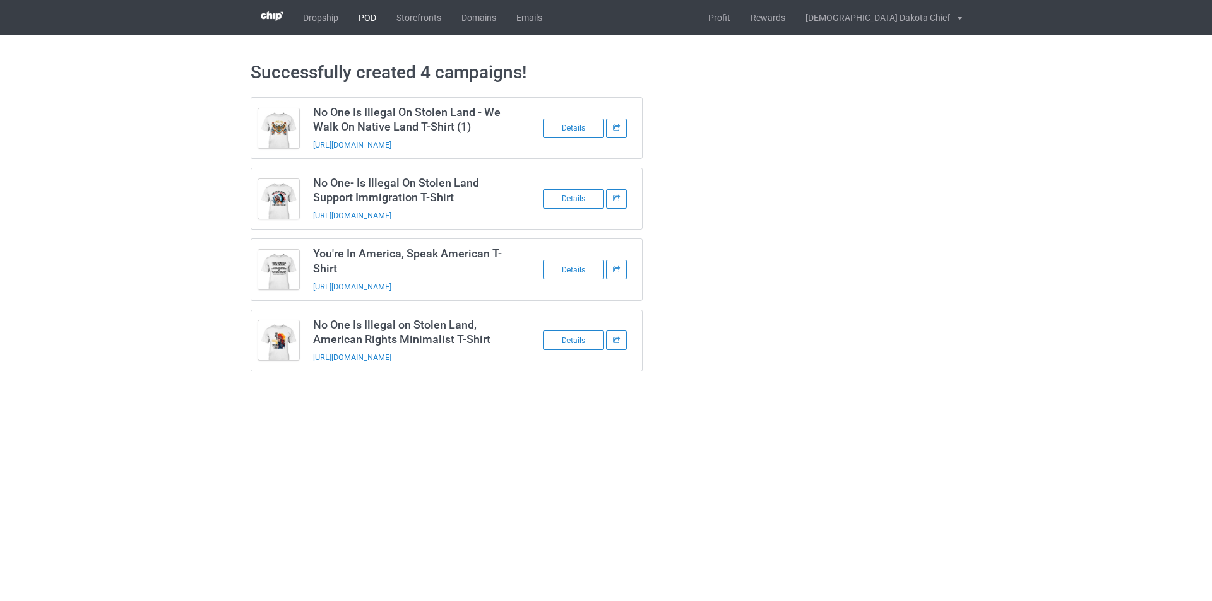
click at [374, 18] on link "POD" at bounding box center [367, 17] width 38 height 35
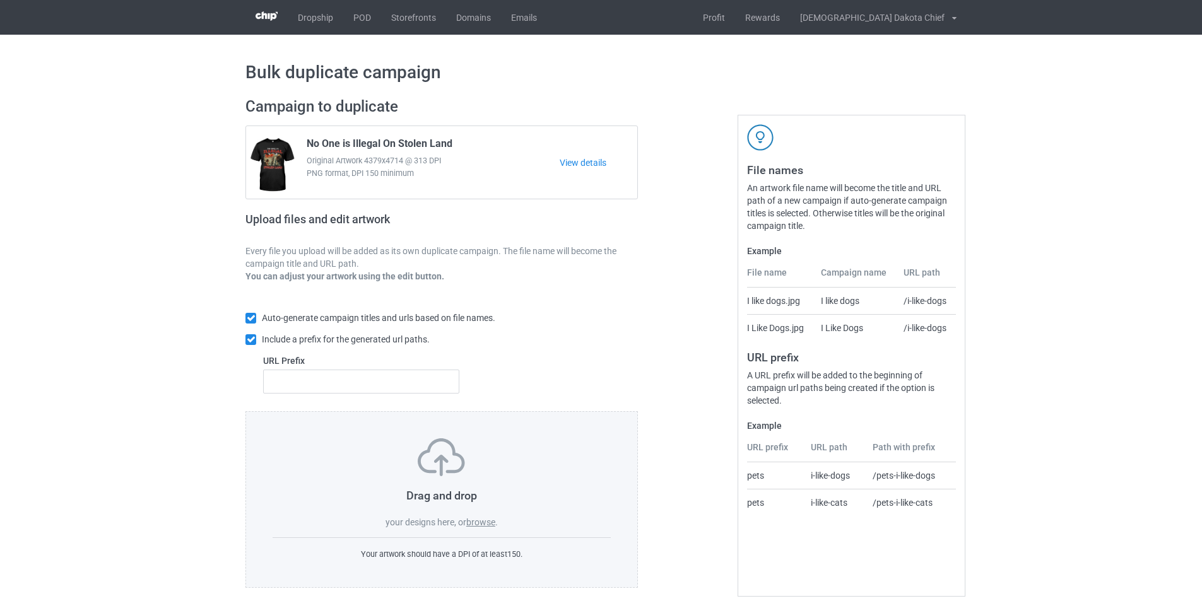
click at [444, 462] on img at bounding box center [441, 458] width 47 height 38
click at [471, 522] on label "browse" at bounding box center [480, 523] width 29 height 10
click at [0, 0] on input "browse" at bounding box center [0, 0] width 0 height 0
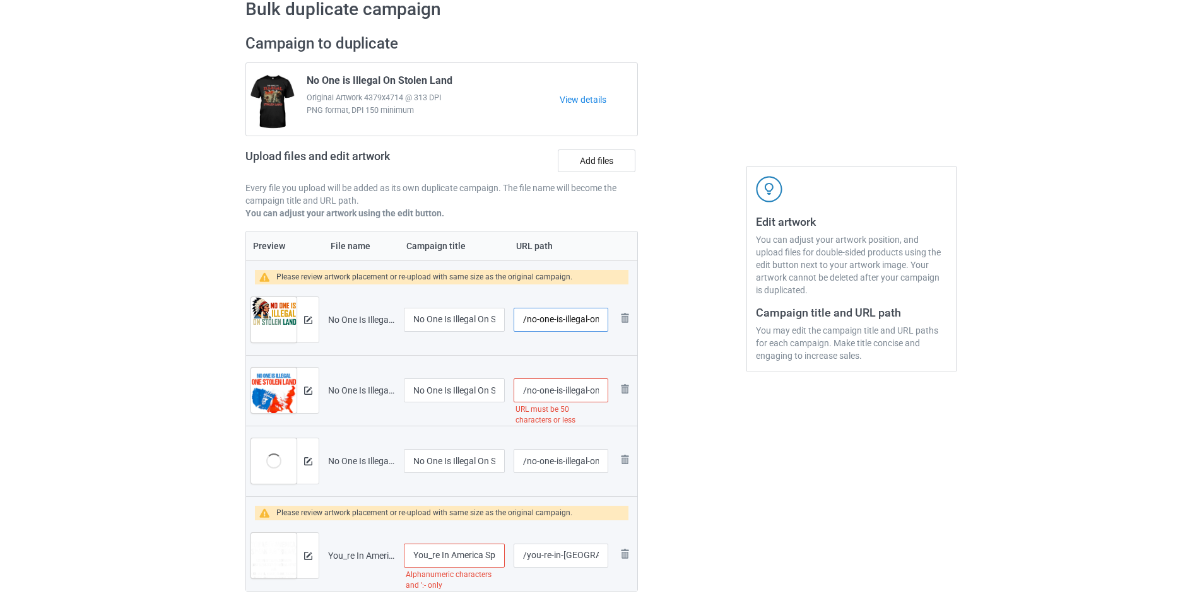
scroll to position [0, 80]
drag, startPoint x: 563, startPoint y: 319, endPoint x: 639, endPoint y: 319, distance: 75.7
click at [639, 319] on div "Campaign to duplicate No One is Illegal On Stolen Land Original Artwork 4379x47…" at bounding box center [442, 326] width 410 height 603
type input "/no-one-is13"
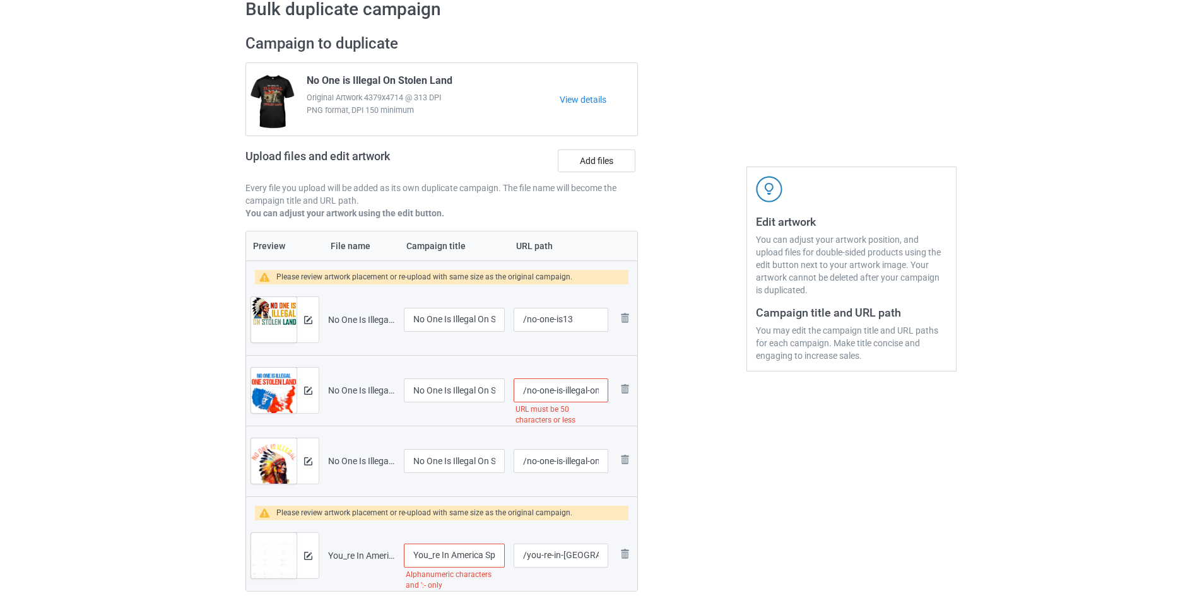
drag, startPoint x: 672, startPoint y: 433, endPoint x: 623, endPoint y: 428, distance: 48.9
click at [670, 433] on div at bounding box center [692, 326] width 91 height 603
drag, startPoint x: 562, startPoint y: 393, endPoint x: 642, endPoint y: 393, distance: 80.2
click at [642, 393] on div "Campaign to duplicate No One is Illegal On Stolen Land Original Artwork 4379x47…" at bounding box center [442, 326] width 410 height 603
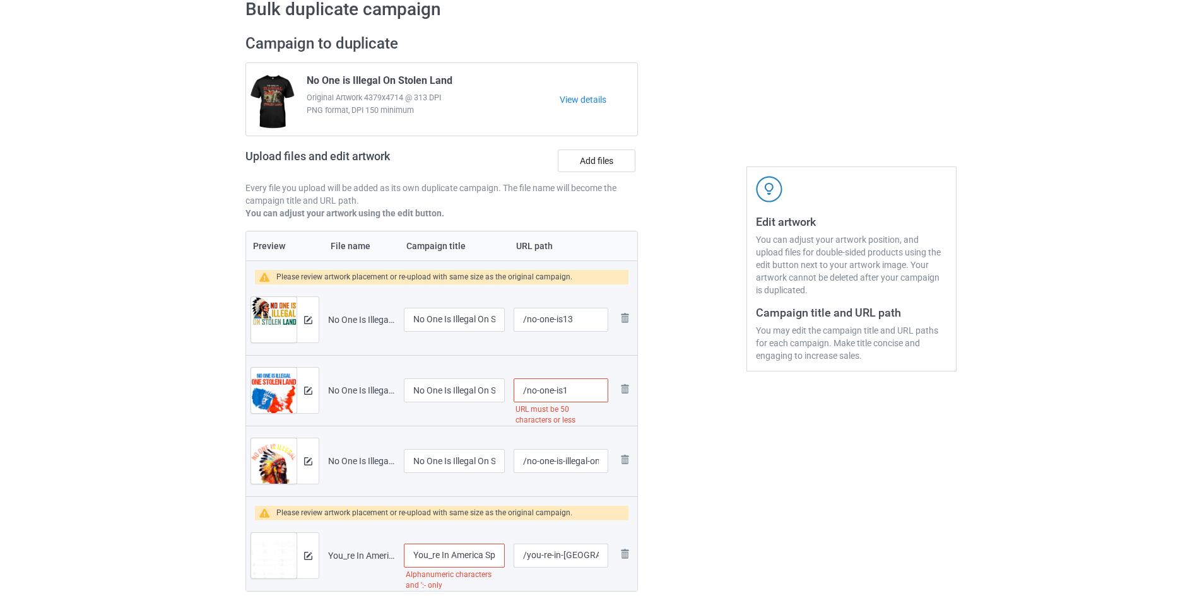
scroll to position [0, 0]
type input "/no-one-is14"
drag, startPoint x: 562, startPoint y: 462, endPoint x: 660, endPoint y: 460, distance: 97.2
click at [660, 460] on div "Campaign to duplicate No One is Illegal On Stolen Land Original Artwork 4379x47…" at bounding box center [601, 326] width 729 height 603
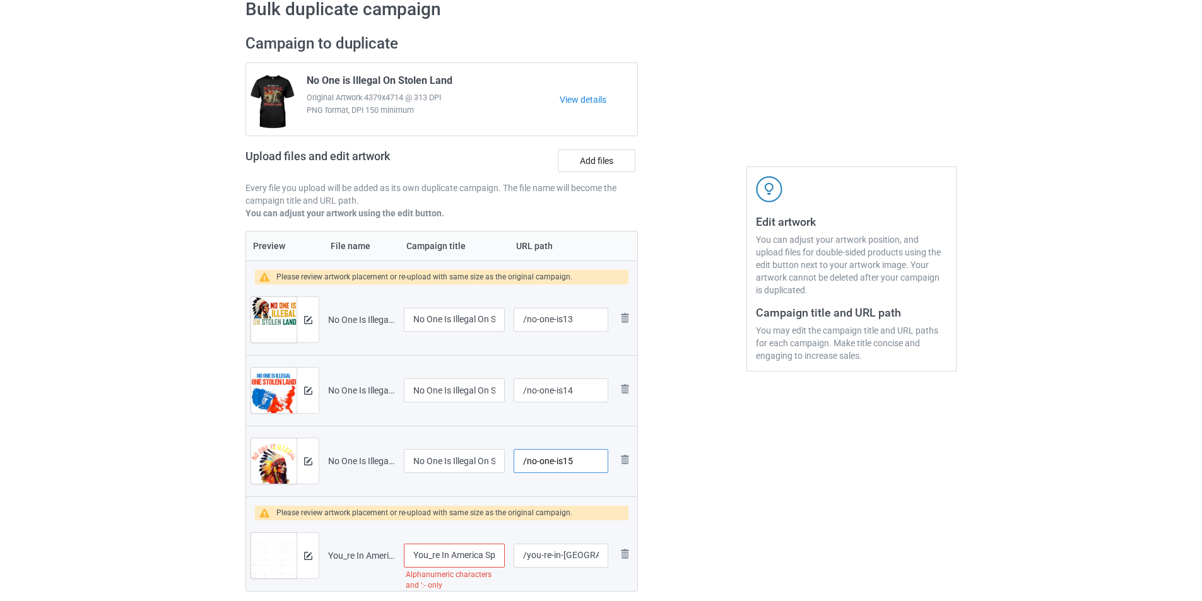
scroll to position [0, 0]
type input "/no-one-is15"
click at [721, 427] on div at bounding box center [692, 326] width 91 height 603
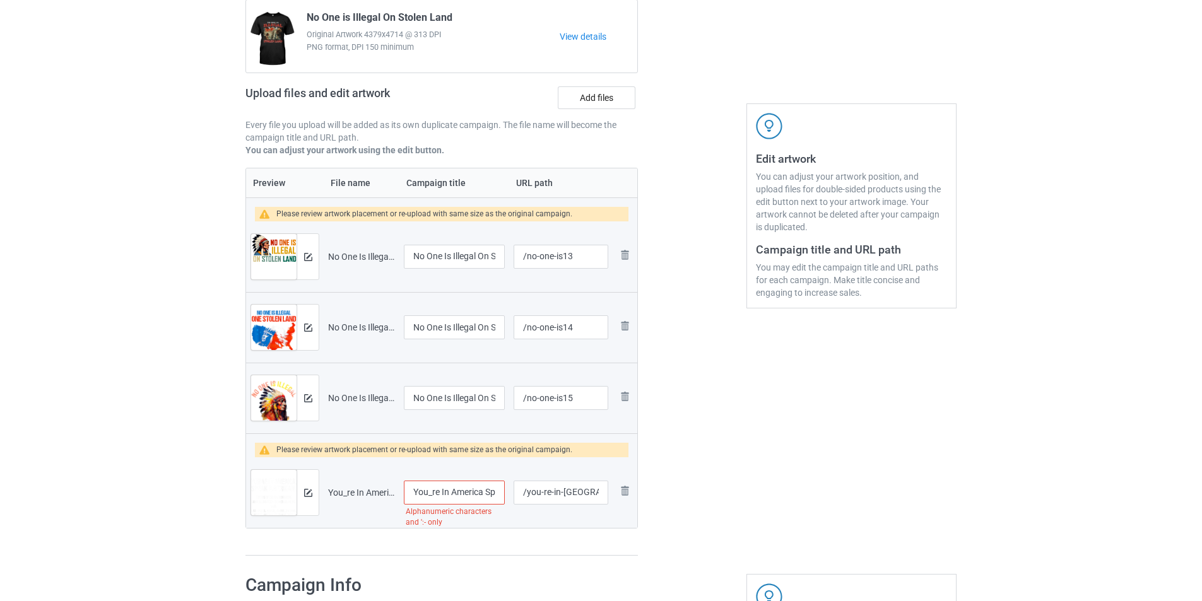
scroll to position [252, 0]
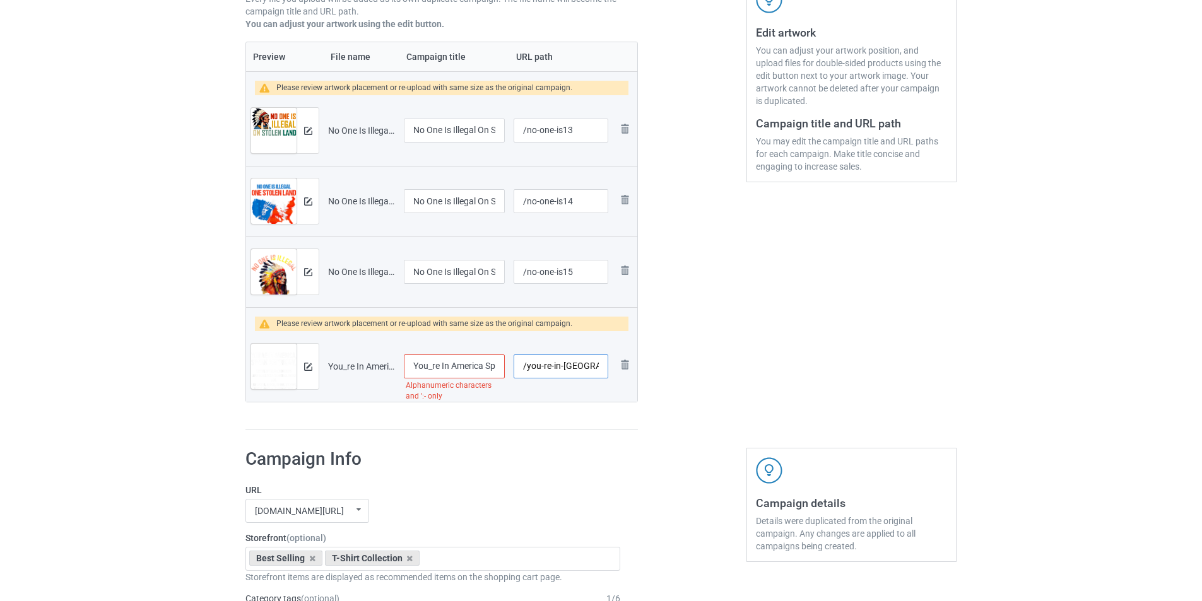
drag, startPoint x: 565, startPoint y: 365, endPoint x: 525, endPoint y: 369, distance: 39.9
click at [525, 369] on input "/you-re-in-america-speak-american-on-back-t-shirt" at bounding box center [561, 367] width 95 height 24
click at [560, 367] on input "/you-re-in-america-speak-american-on-back-t-shirt" at bounding box center [561, 367] width 95 height 24
drag, startPoint x: 562, startPoint y: 365, endPoint x: 527, endPoint y: 368, distance: 35.4
click at [527, 368] on input "/you-re-in-america-speak-american-on-back-t-shirt" at bounding box center [561, 367] width 95 height 24
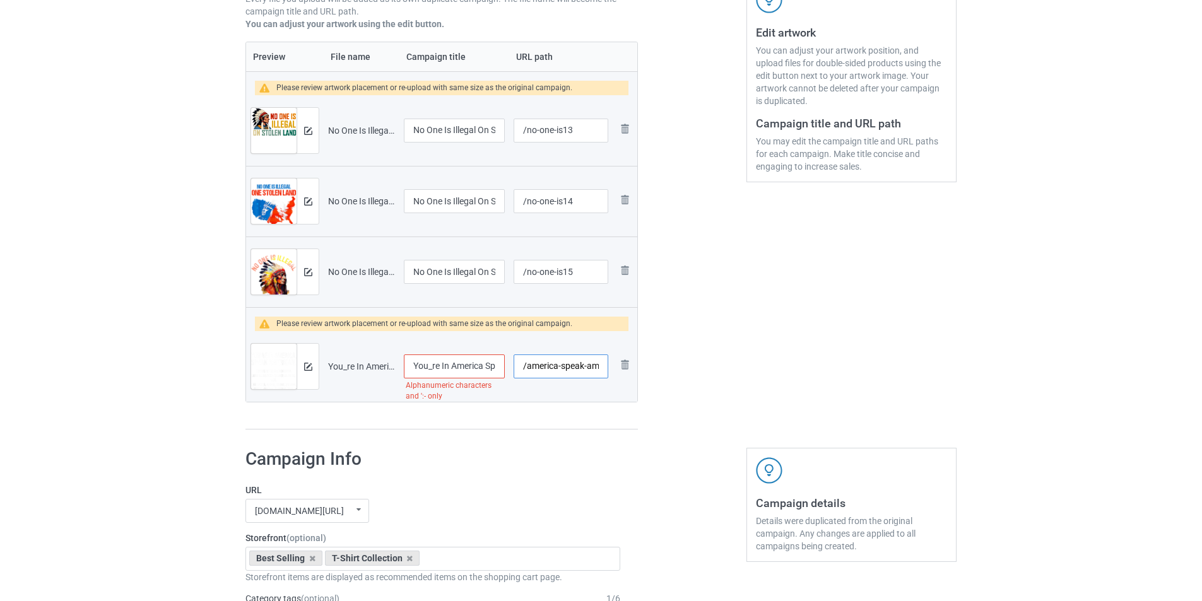
scroll to position [0, 83]
drag, startPoint x: 583, startPoint y: 365, endPoint x: 644, endPoint y: 365, distance: 61.2
click at [644, 365] on div "Campaign to duplicate No One is Illegal On Stolen Land Original Artwork 4379x47…" at bounding box center [442, 137] width 410 height 603
type input "/america-speak"
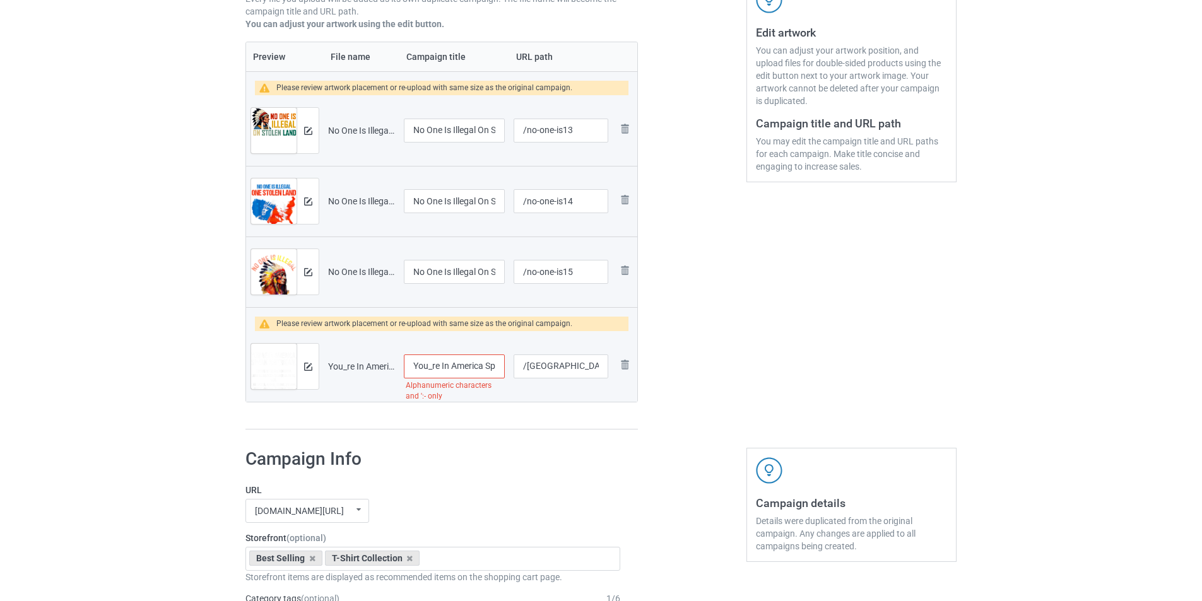
click at [559, 495] on label "URL" at bounding box center [433, 490] width 375 height 13
click at [434, 362] on input "You_re In America Speak American (on back) T-Shirt" at bounding box center [454, 367] width 101 height 24
type input "You're In America Speak American (on back) T-Shirt"
click at [306, 127] on img at bounding box center [308, 131] width 8 height 8
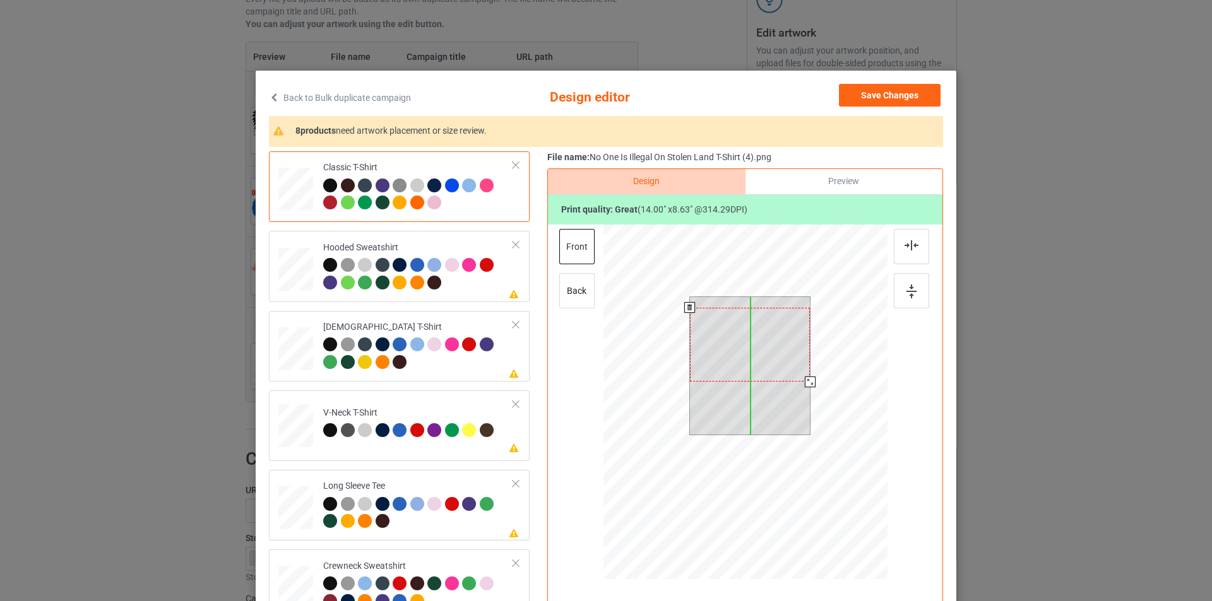
drag, startPoint x: 759, startPoint y: 348, endPoint x: 757, endPoint y: 359, distance: 10.8
click at [757, 359] on div at bounding box center [750, 345] width 121 height 74
drag, startPoint x: 804, startPoint y: 378, endPoint x: 799, endPoint y: 370, distance: 9.1
click at [799, 370] on div at bounding box center [750, 366] width 121 height 138
click at [750, 350] on div at bounding box center [750, 343] width 106 height 66
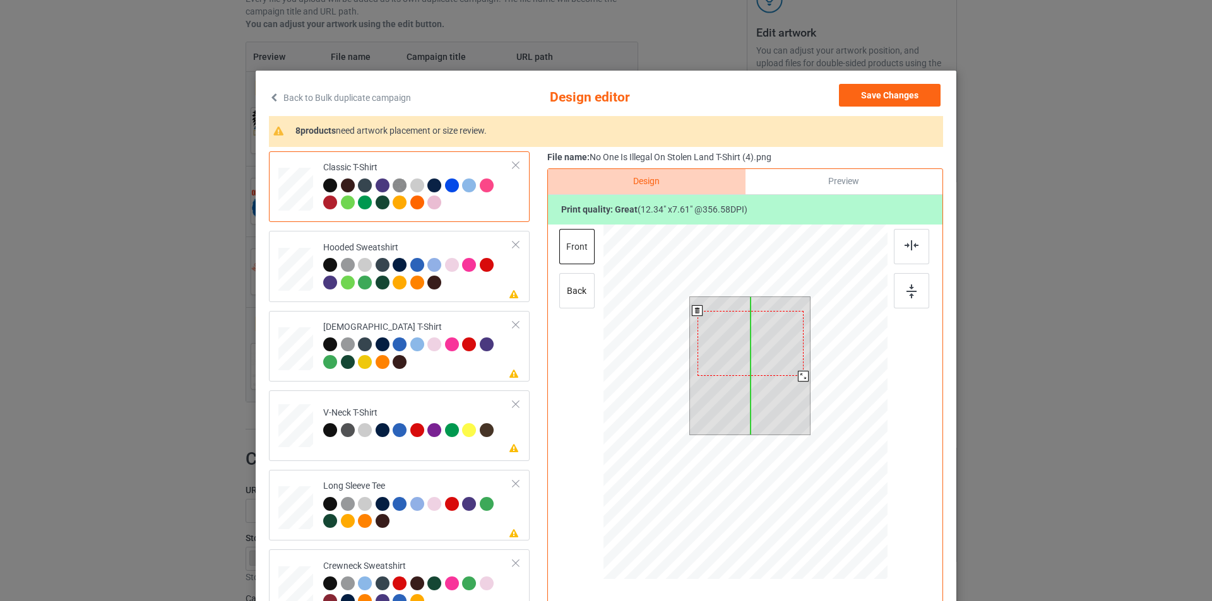
click at [758, 355] on div at bounding box center [750, 344] width 106 height 66
click at [800, 372] on div at bounding box center [800, 375] width 11 height 11
click at [742, 351] on div at bounding box center [749, 340] width 102 height 63
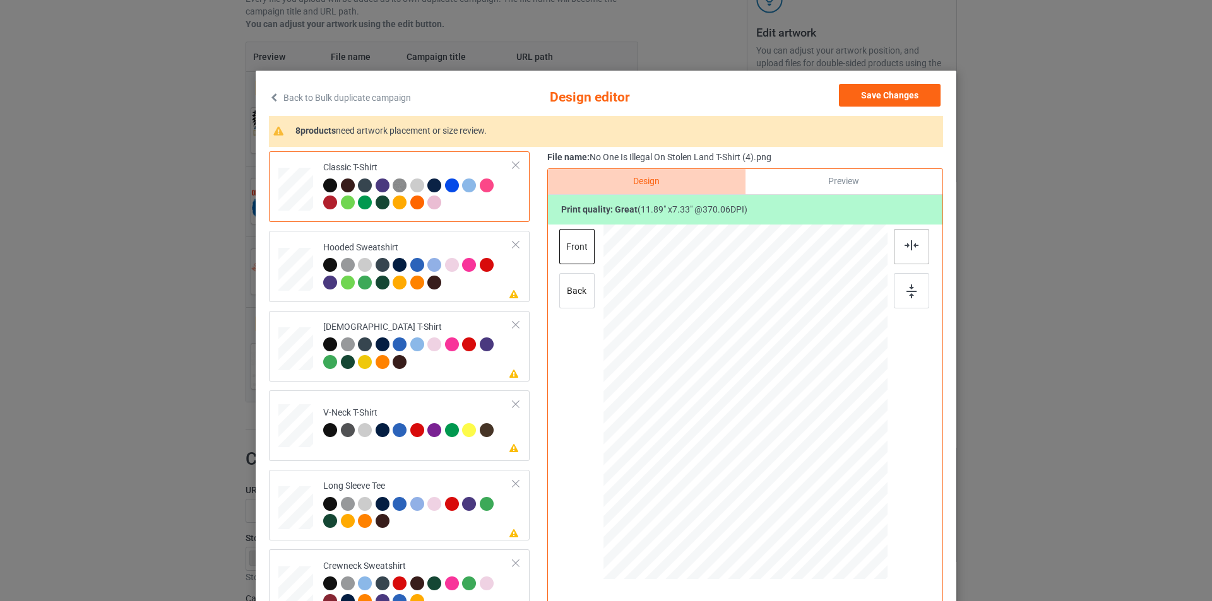
click at [914, 247] on img at bounding box center [911, 245] width 14 height 10
click at [906, 286] on img at bounding box center [911, 292] width 10 height 14
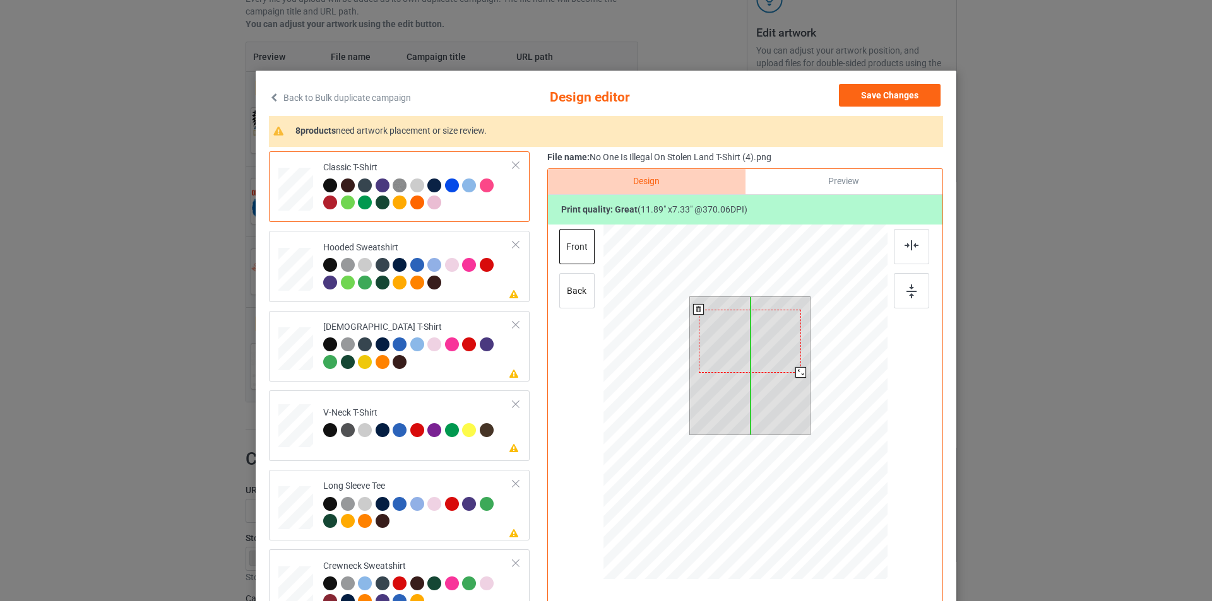
drag, startPoint x: 740, startPoint y: 376, endPoint x: 740, endPoint y: 351, distance: 24.6
click at [740, 351] on div at bounding box center [750, 341] width 102 height 63
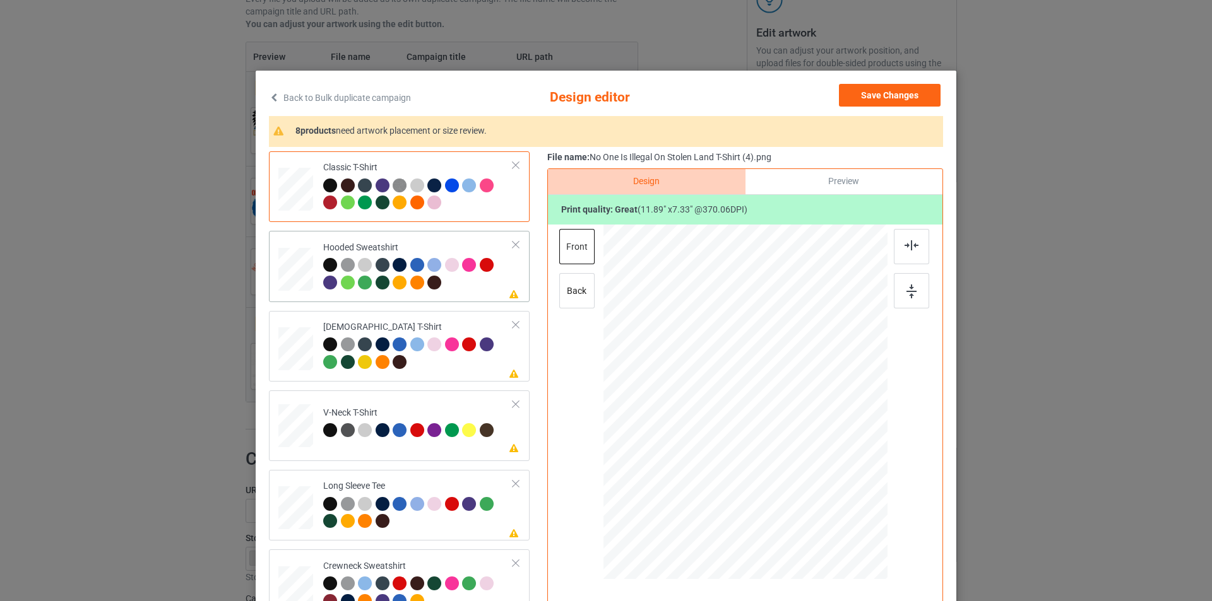
click at [472, 290] on div at bounding box center [418, 275] width 190 height 35
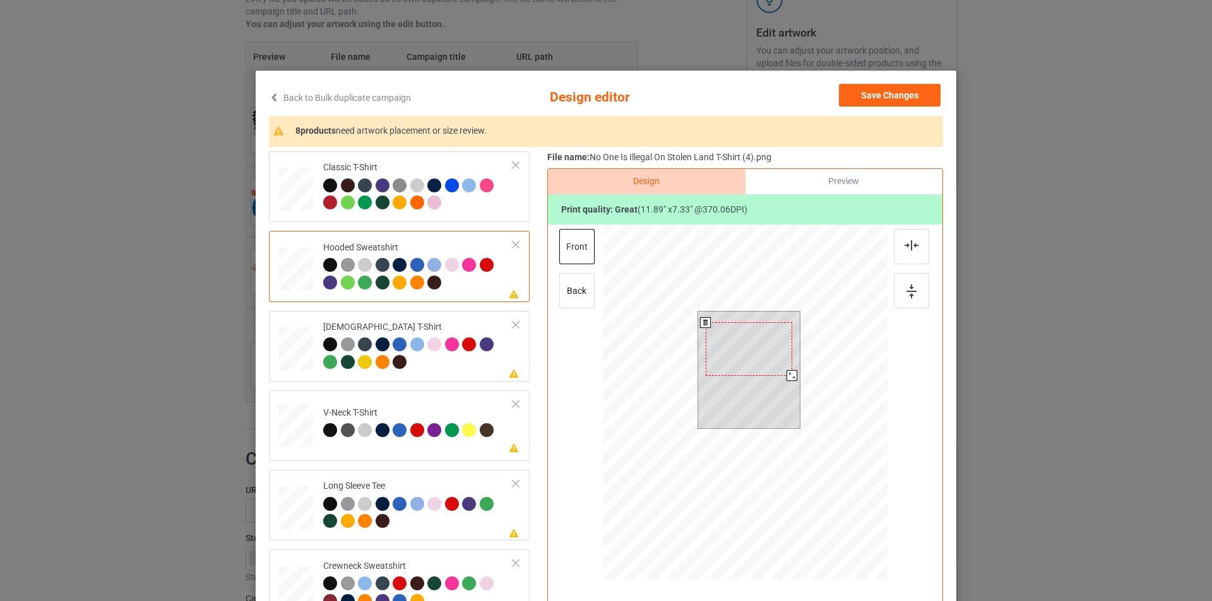
click at [777, 346] on div at bounding box center [749, 350] width 86 height 54
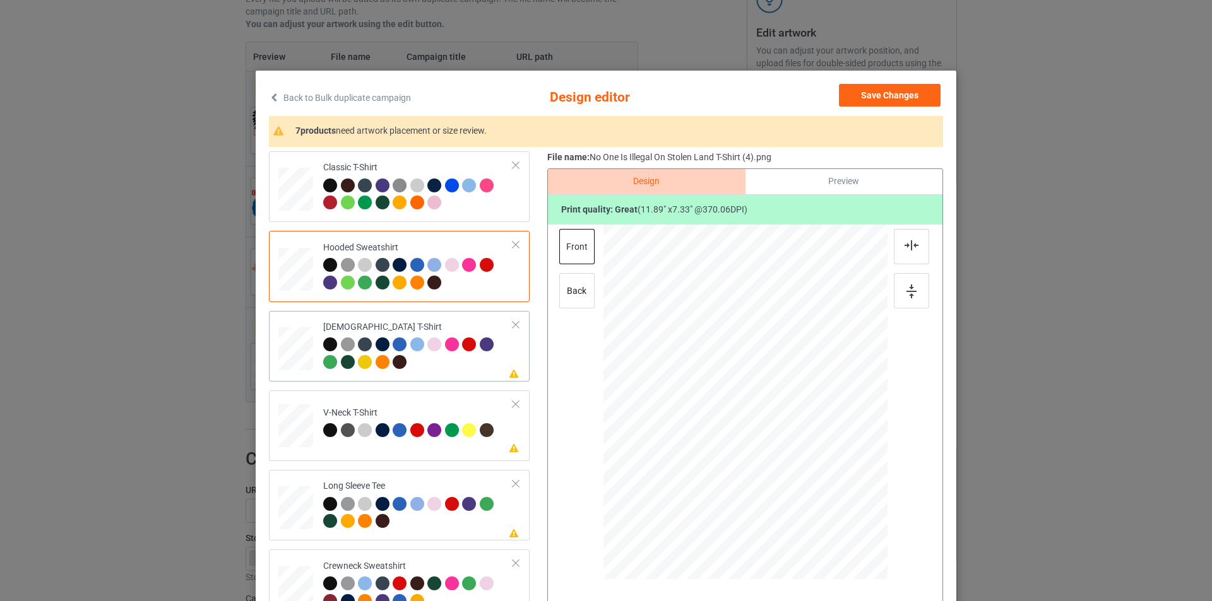
click at [447, 362] on div at bounding box center [418, 355] width 190 height 35
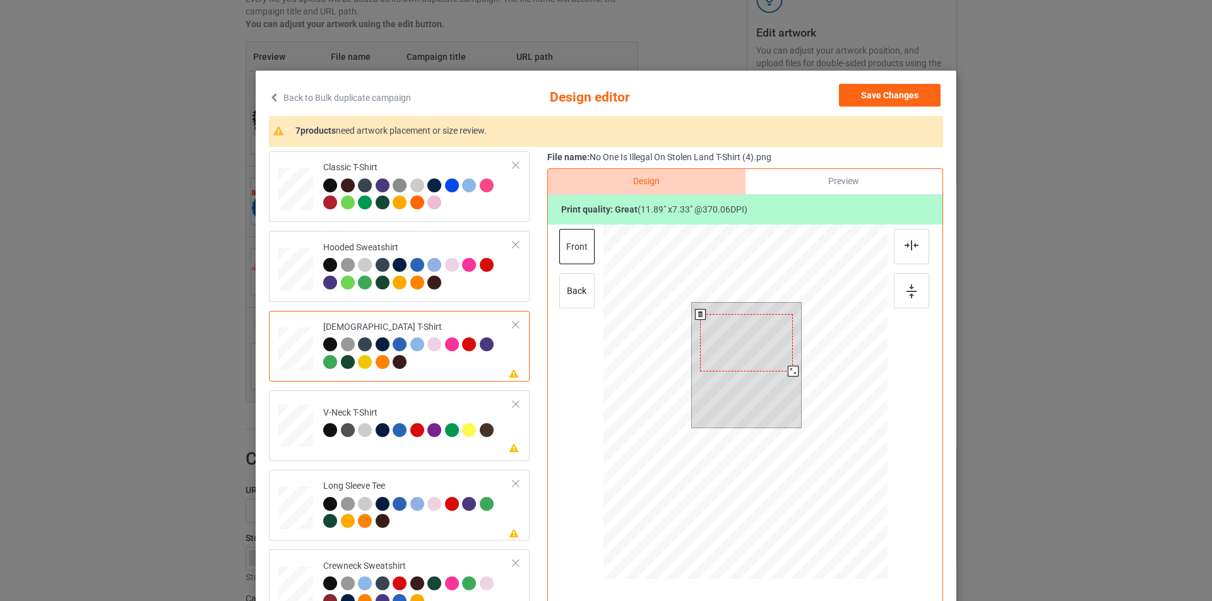
click at [754, 351] on div at bounding box center [746, 342] width 93 height 57
click at [753, 353] on div at bounding box center [747, 345] width 93 height 57
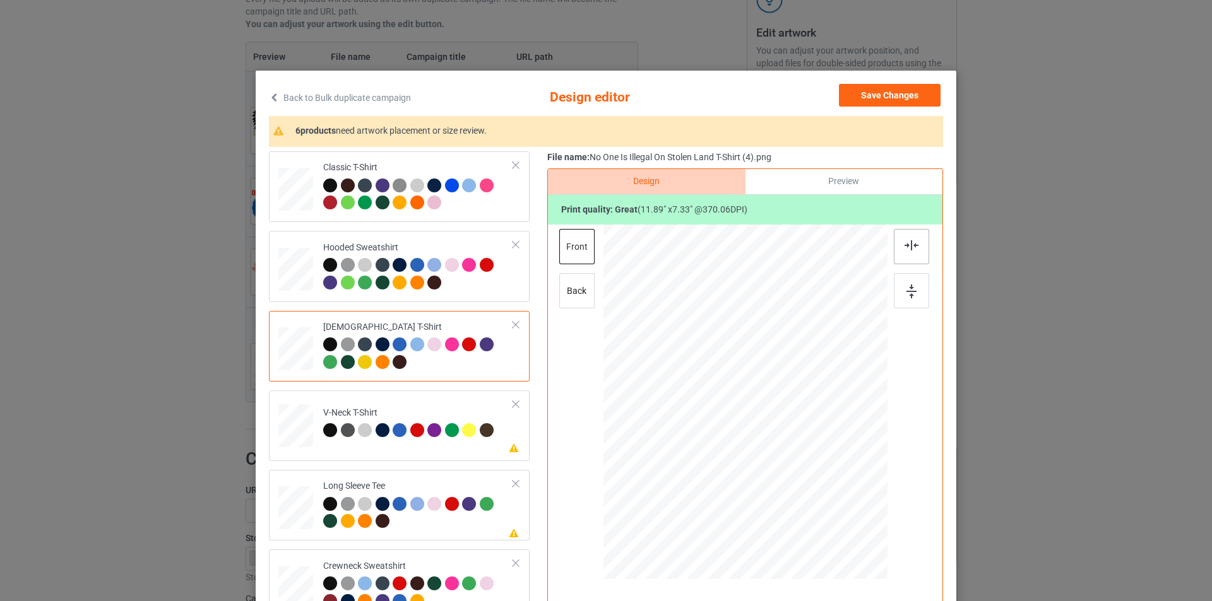
click at [913, 250] on img at bounding box center [911, 245] width 14 height 10
click at [469, 198] on div at bounding box center [418, 196] width 190 height 35
click at [454, 369] on div at bounding box center [418, 355] width 190 height 35
click at [444, 447] on td "Please review artwork placement V-Neck T-Shirt" at bounding box center [418, 424] width 204 height 56
click at [759, 350] on div at bounding box center [749, 356] width 109 height 67
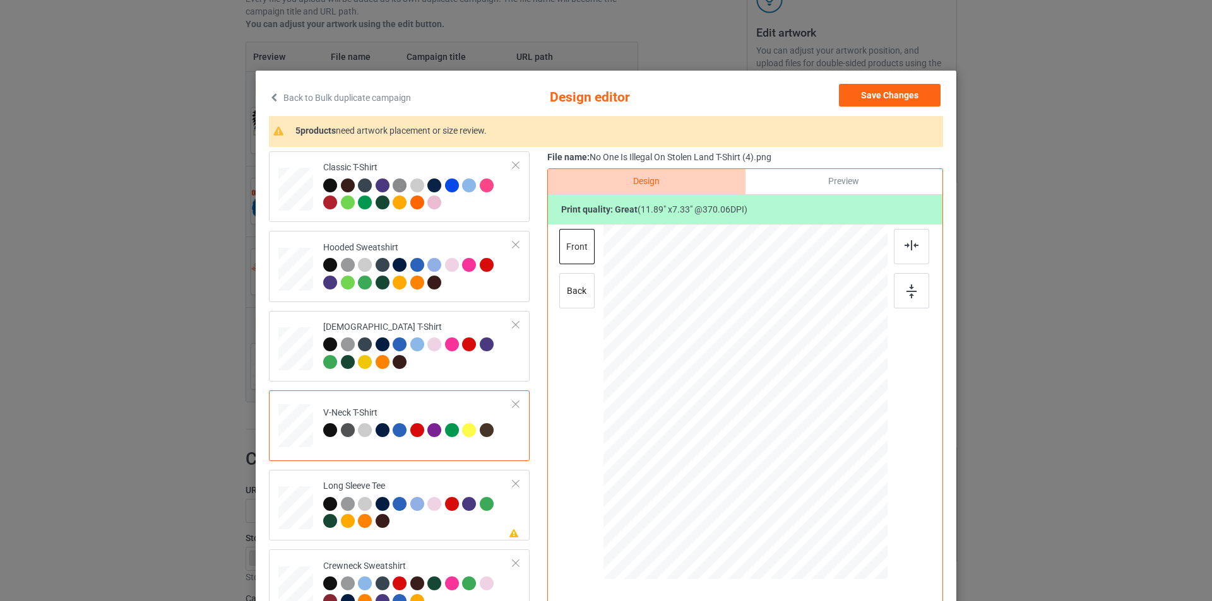
click at [759, 350] on div at bounding box center [749, 356] width 109 height 67
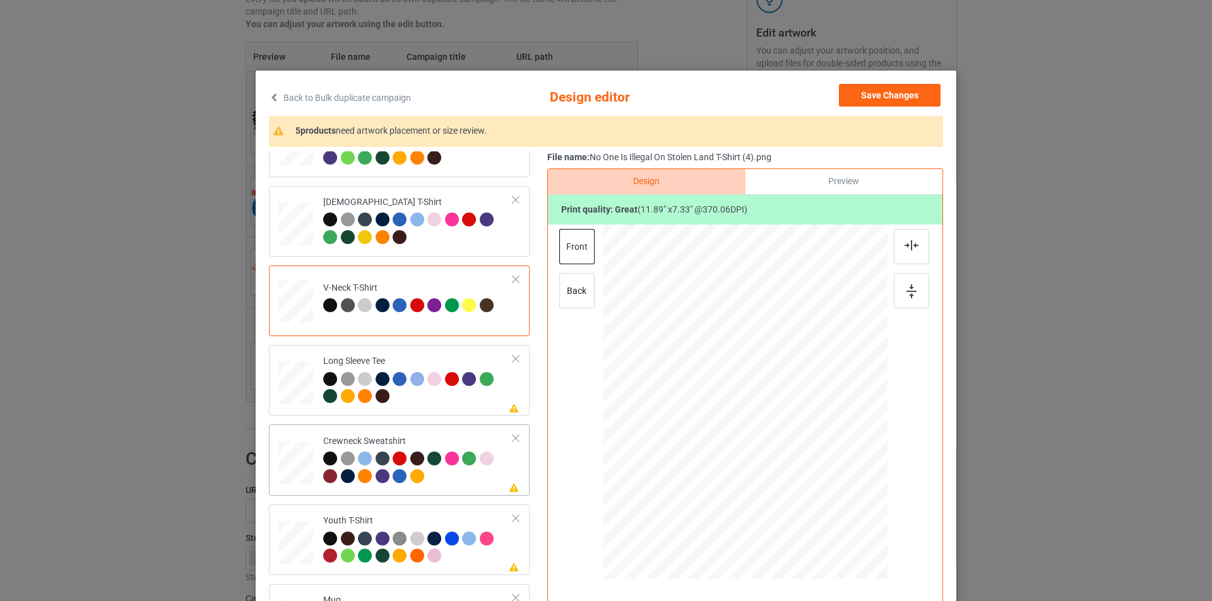
scroll to position [126, 0]
click at [453, 399] on div at bounding box center [418, 388] width 190 height 35
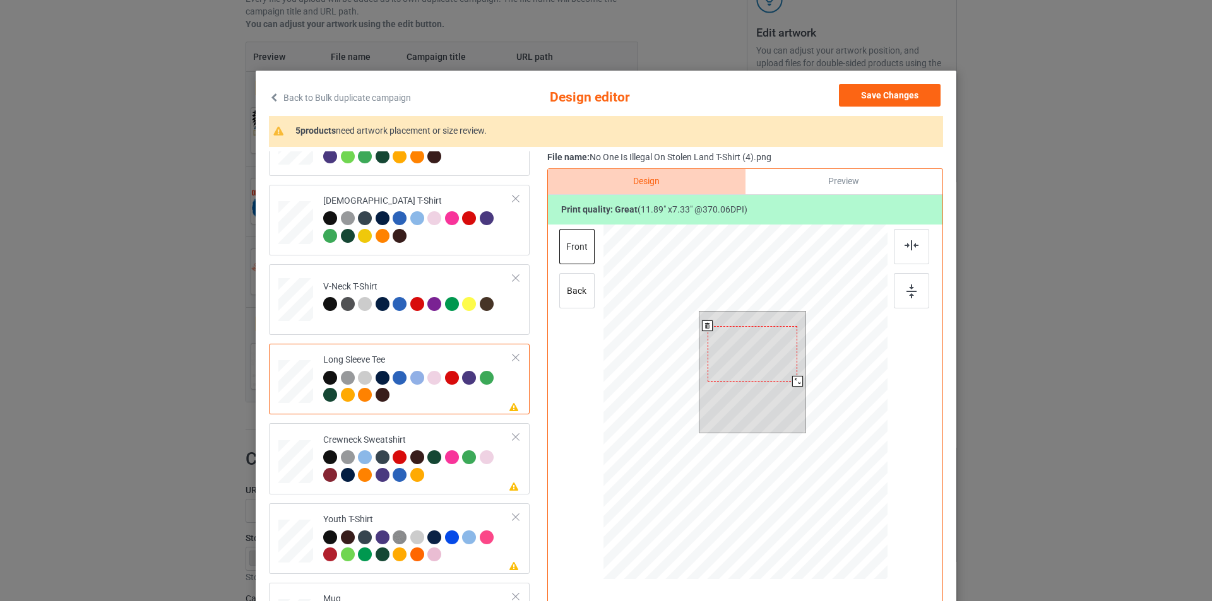
click at [738, 355] on div at bounding box center [753, 354] width 90 height 56
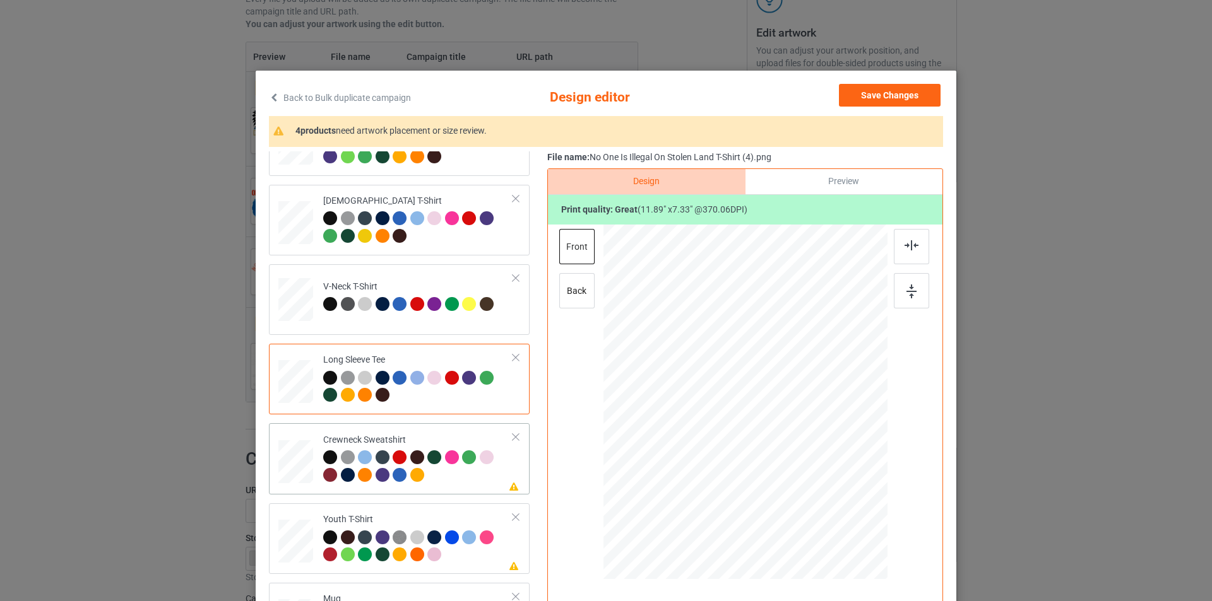
click at [447, 489] on td "Please review artwork placement Crewneck Sweatshirt" at bounding box center [418, 459] width 204 height 61
click at [754, 346] on div at bounding box center [749, 353] width 107 height 66
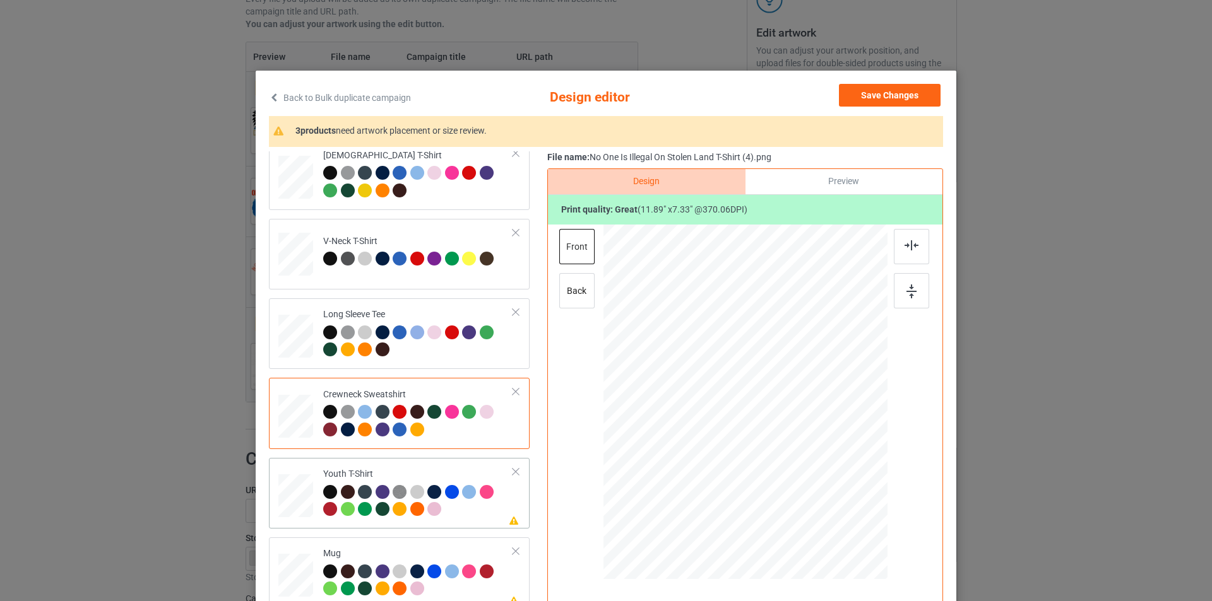
scroll to position [216, 0]
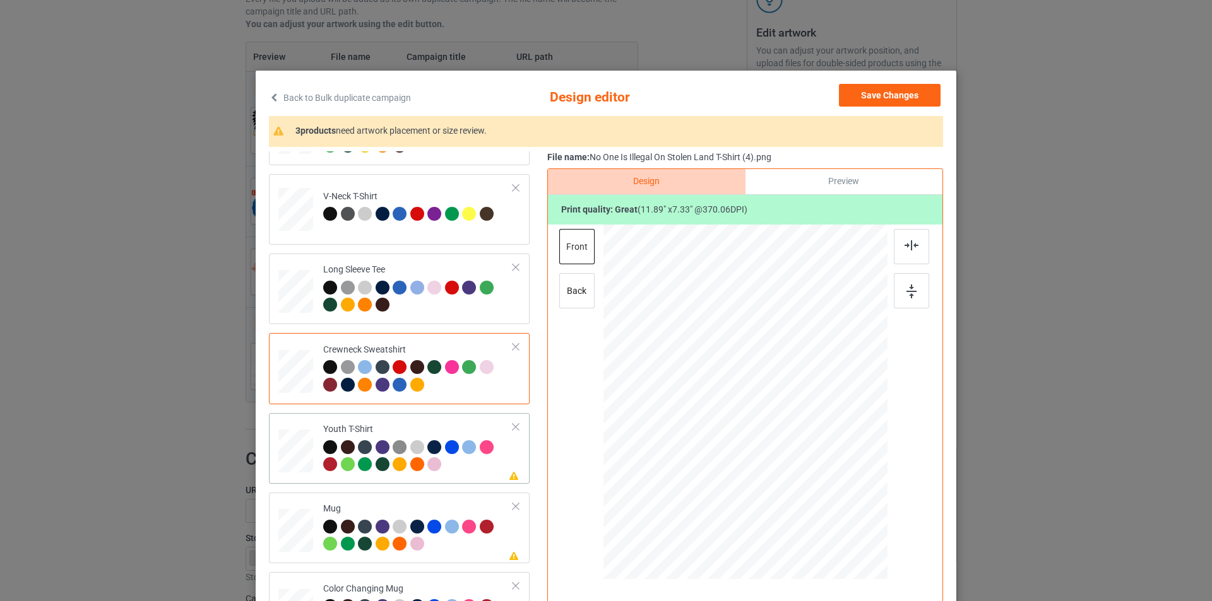
click at [467, 468] on div at bounding box center [418, 458] width 190 height 35
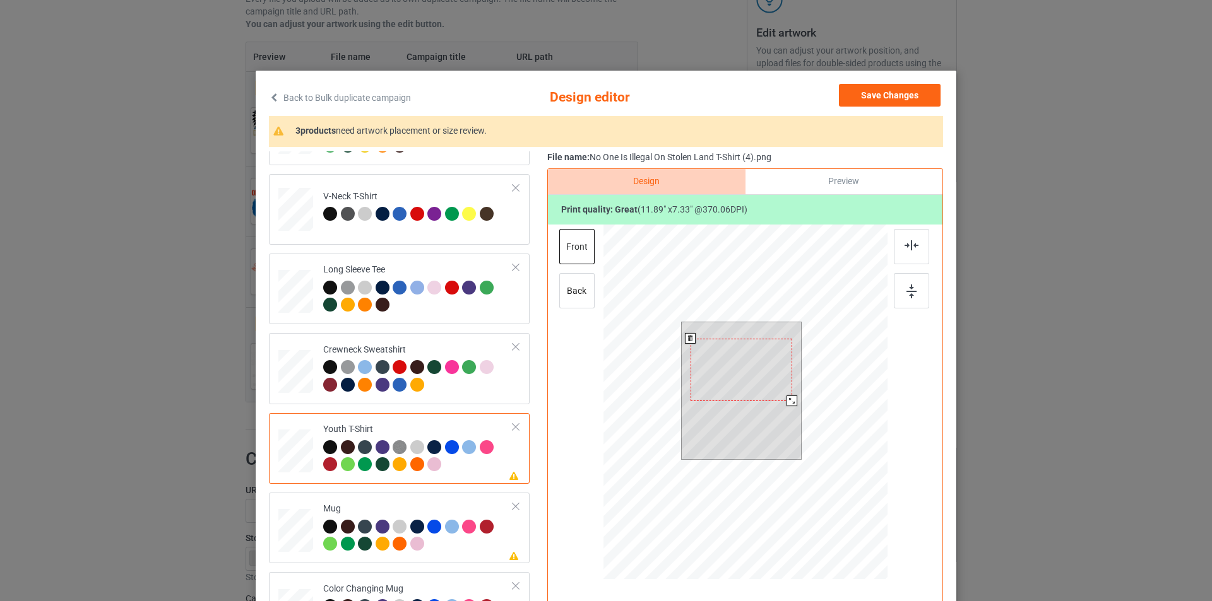
click at [750, 345] on div at bounding box center [741, 370] width 102 height 62
click at [737, 381] on div at bounding box center [741, 370] width 102 height 62
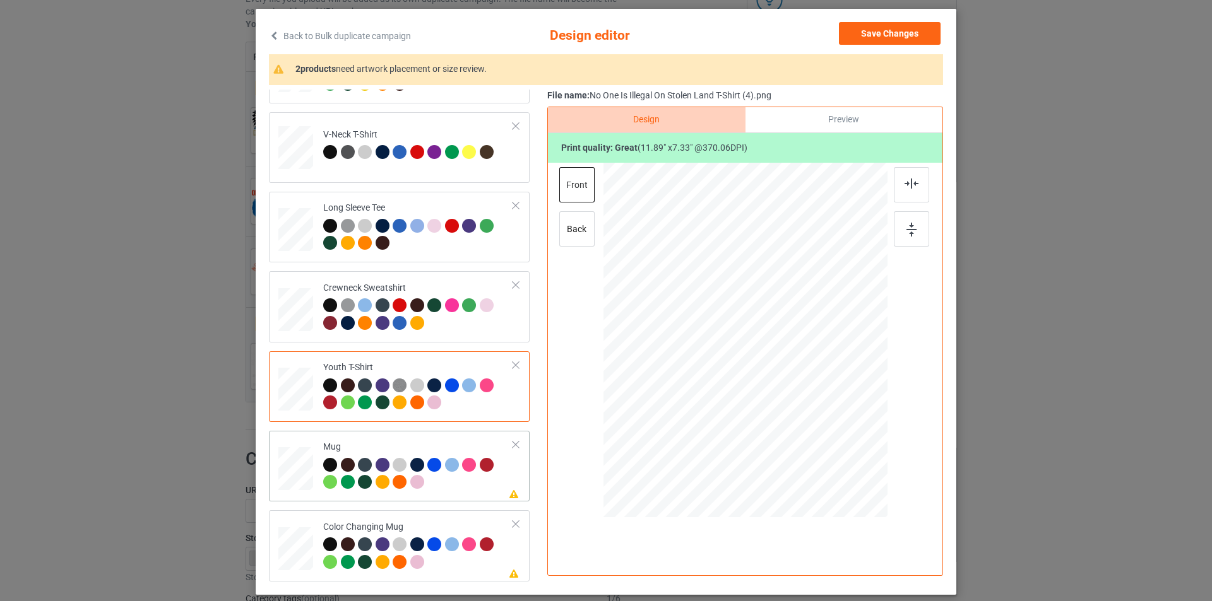
scroll to position [127, 0]
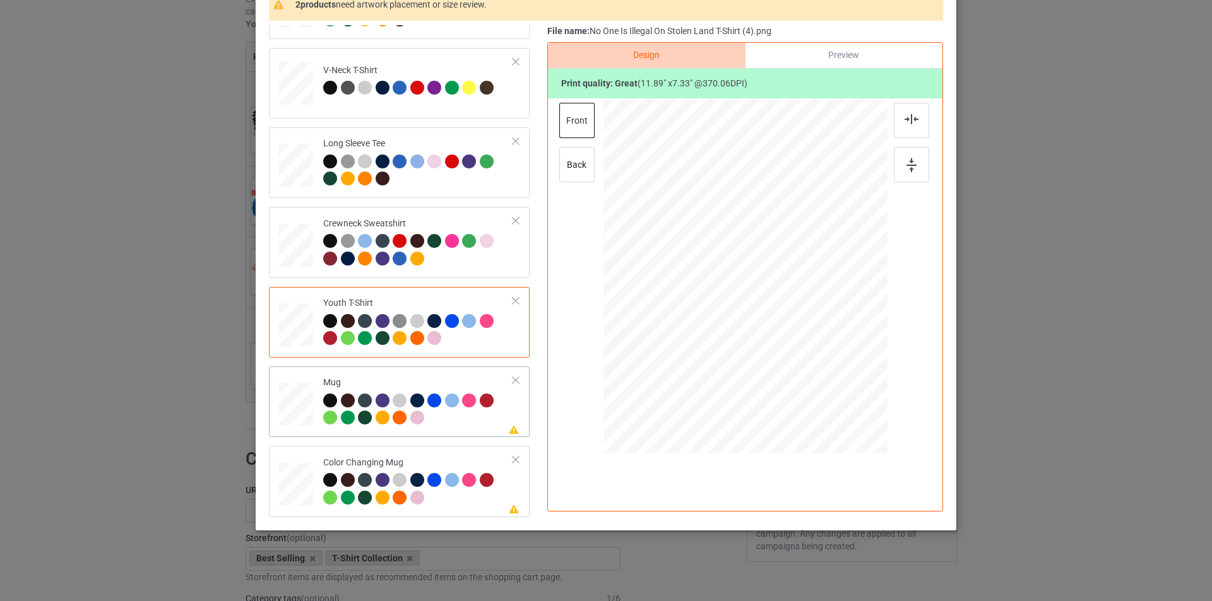
click at [462, 408] on div at bounding box center [471, 403] width 18 height 18
drag, startPoint x: 824, startPoint y: 329, endPoint x: 788, endPoint y: 297, distance: 48.3
click at [788, 298] on div at bounding box center [790, 303] width 11 height 11
drag, startPoint x: 747, startPoint y: 273, endPoint x: 824, endPoint y: 268, distance: 77.2
click at [824, 268] on div at bounding box center [822, 271] width 89 height 55
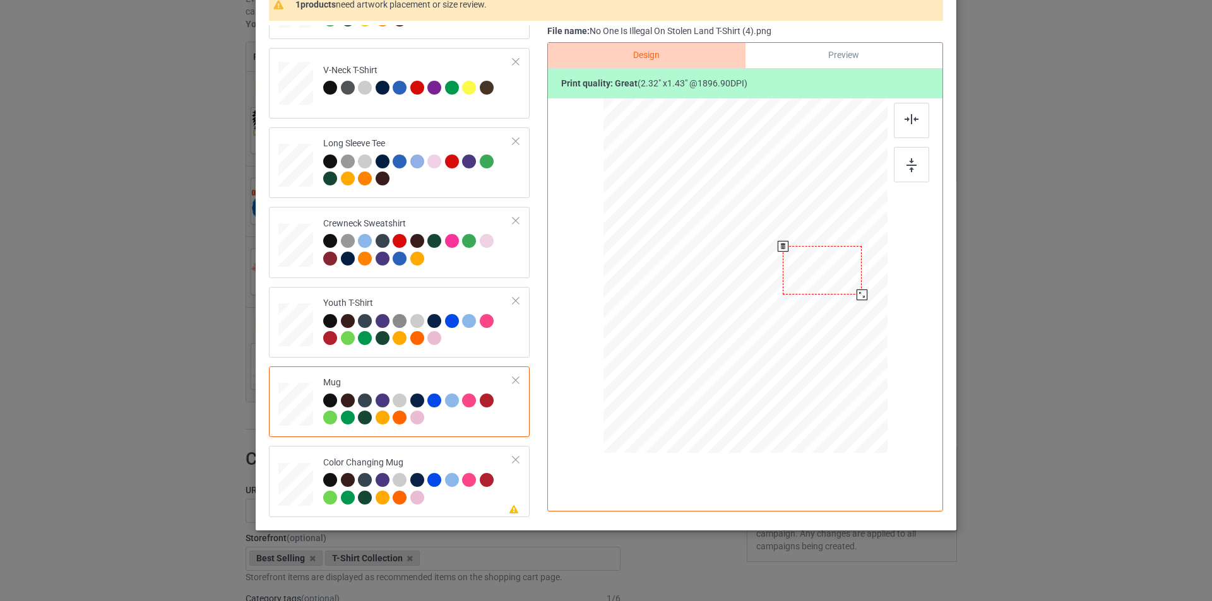
click at [859, 293] on div at bounding box center [861, 295] width 11 height 11
click at [827, 274] on div at bounding box center [822, 267] width 79 height 49
click at [858, 297] on div at bounding box center [863, 292] width 11 height 11
click at [824, 271] on div at bounding box center [823, 267] width 81 height 50
click at [457, 458] on div "Color Changing Mug" at bounding box center [418, 480] width 190 height 47
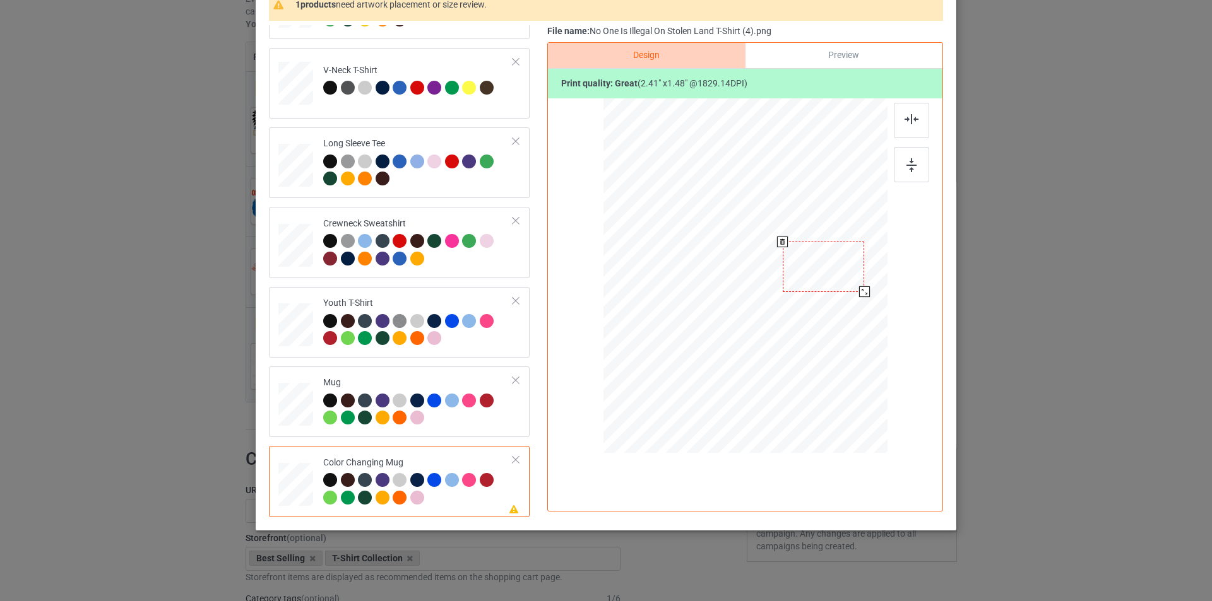
click at [814, 275] on div at bounding box center [823, 267] width 81 height 50
click at [835, 268] on div at bounding box center [823, 267] width 81 height 50
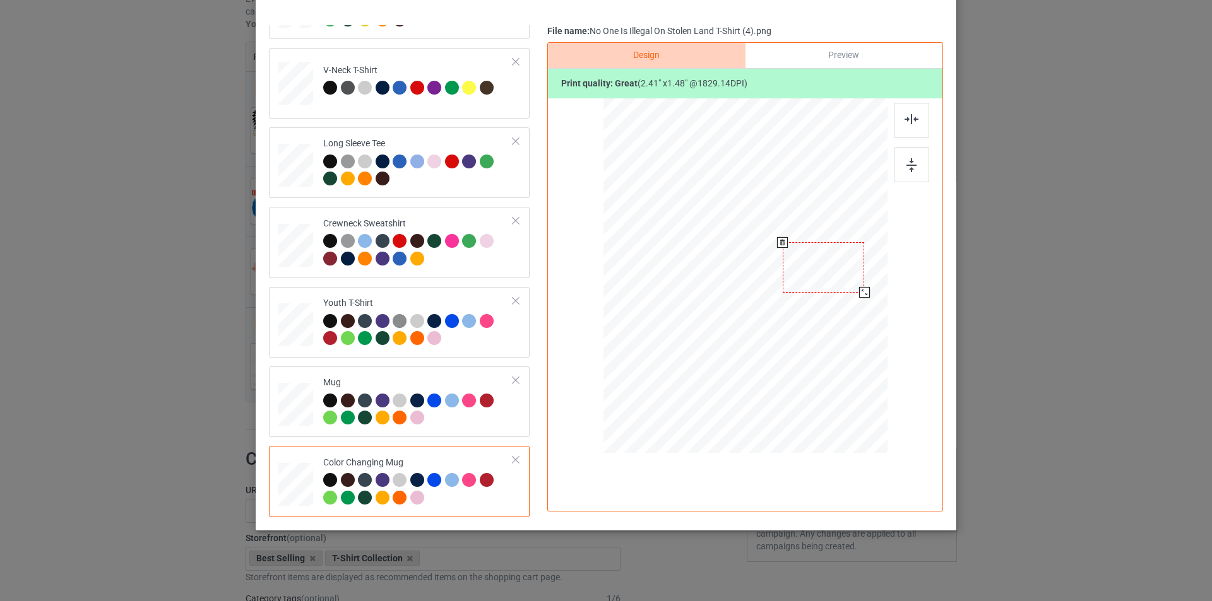
click at [827, 277] on div at bounding box center [823, 267] width 81 height 50
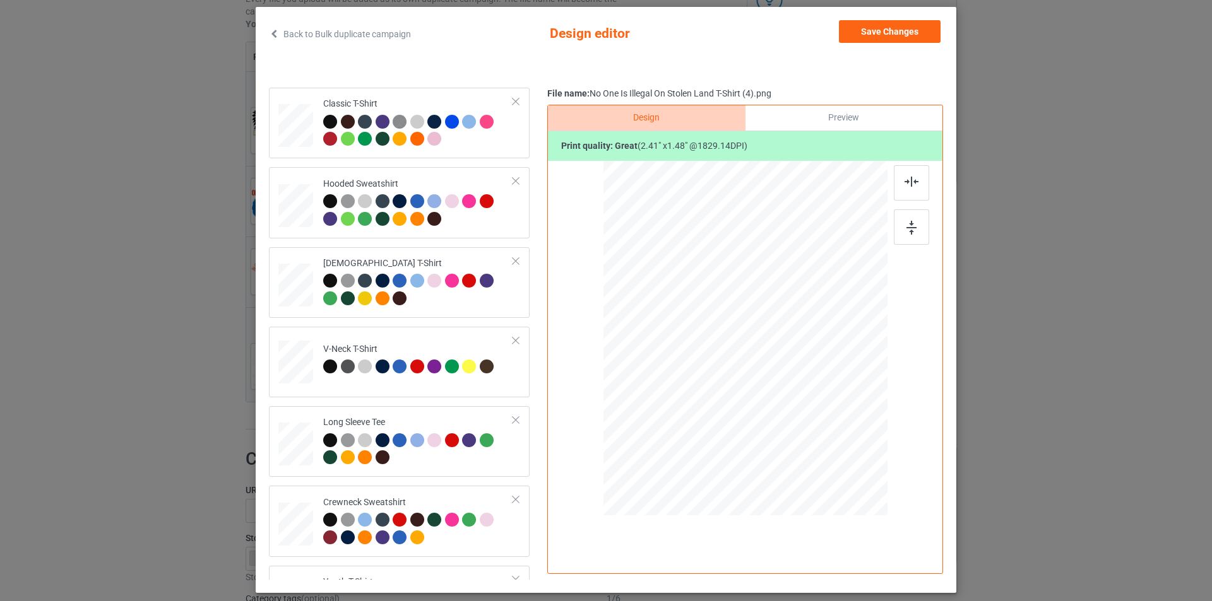
scroll to position [0, 0]
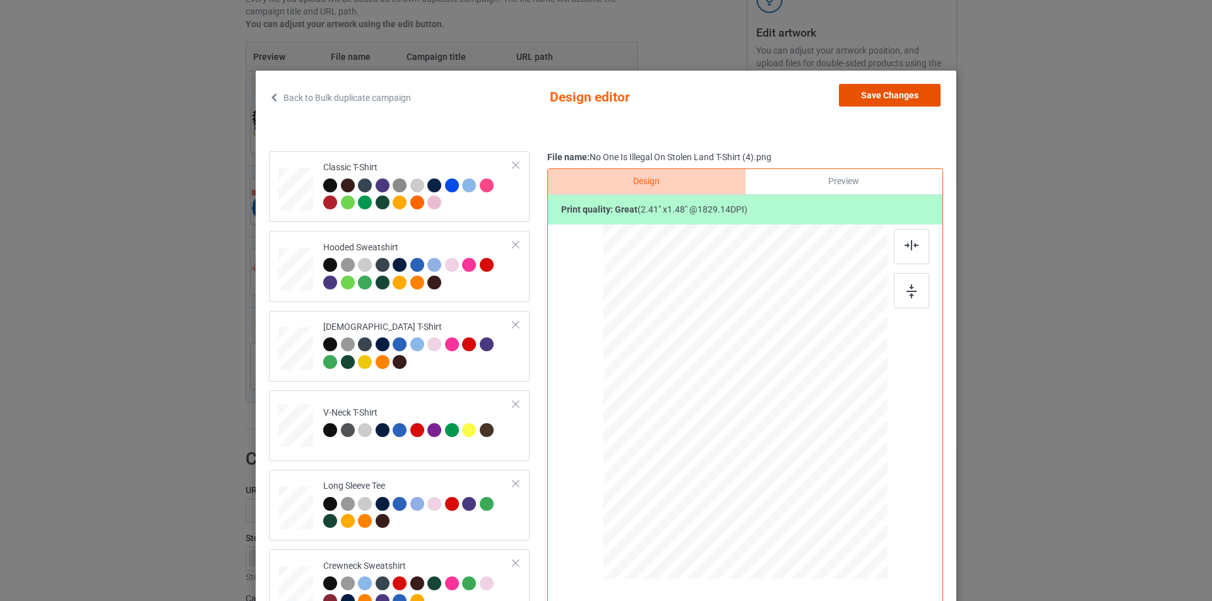
click at [922, 95] on button "Save Changes" at bounding box center [890, 95] width 102 height 23
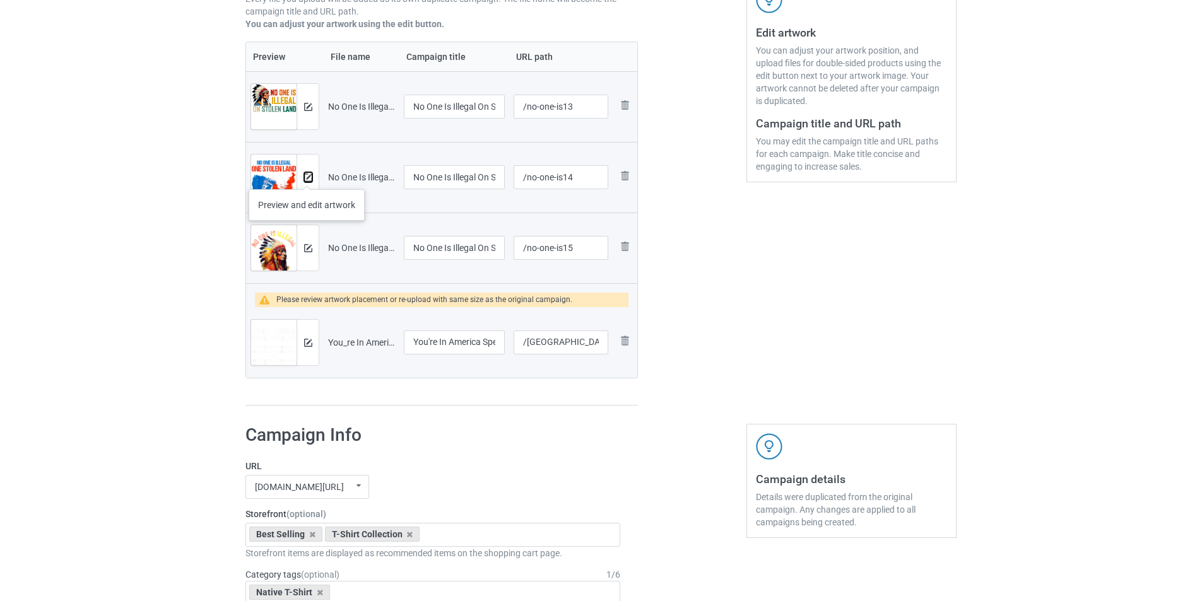
click at [307, 177] on img at bounding box center [308, 178] width 8 height 8
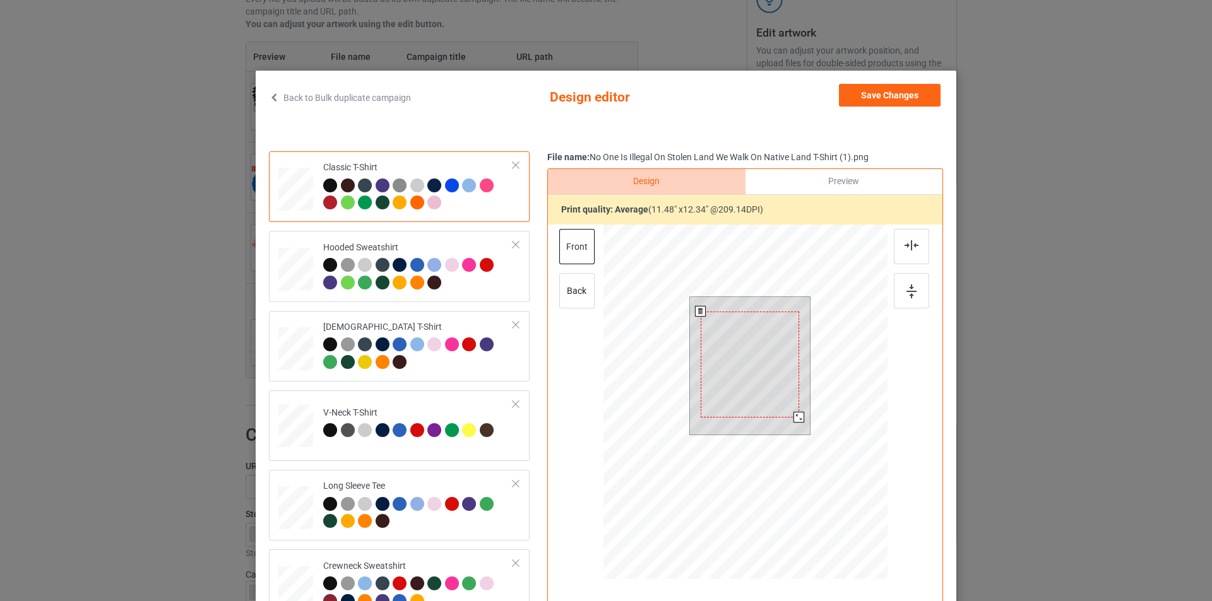
click at [795, 417] on div at bounding box center [798, 417] width 11 height 11
click at [470, 290] on div at bounding box center [418, 275] width 190 height 35
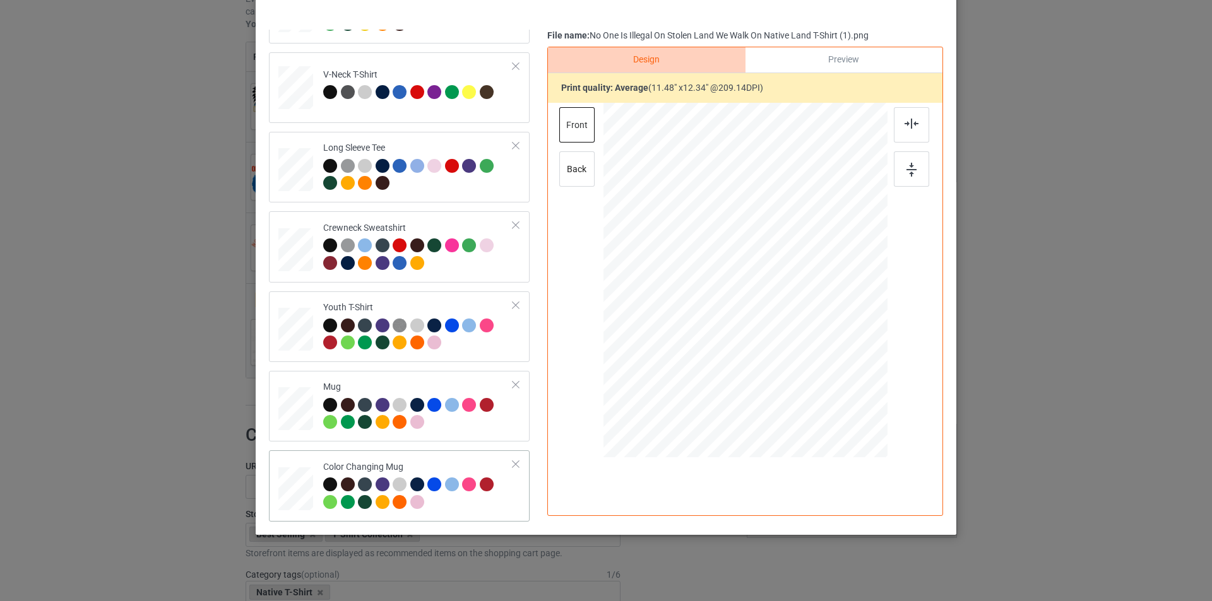
scroll to position [127, 0]
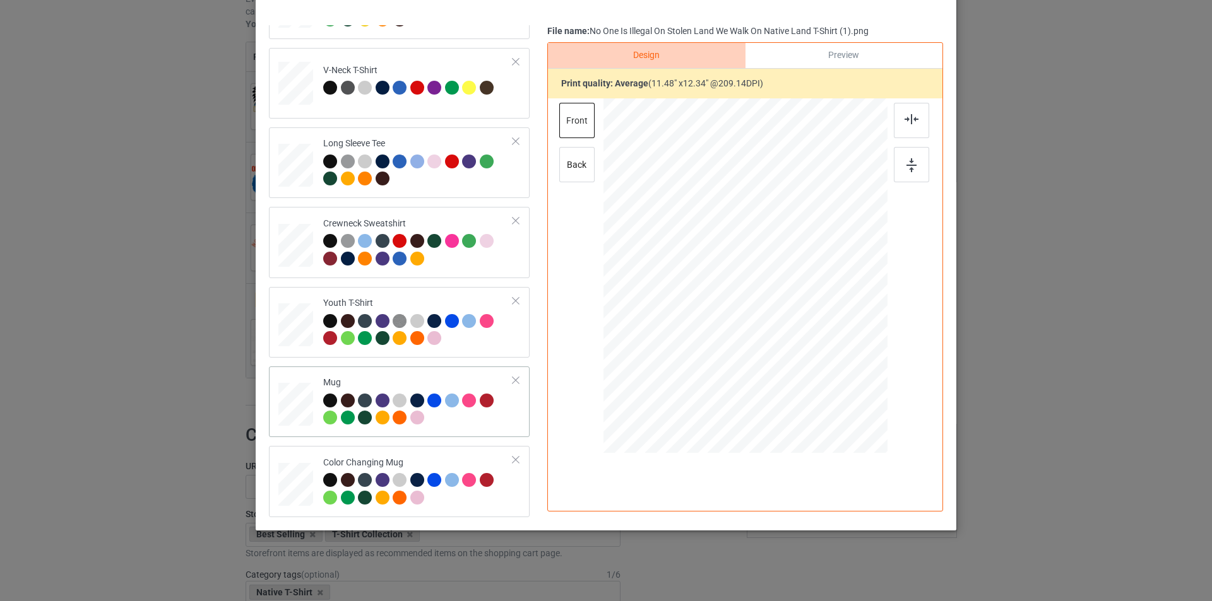
click at [456, 418] on div at bounding box center [418, 411] width 190 height 35
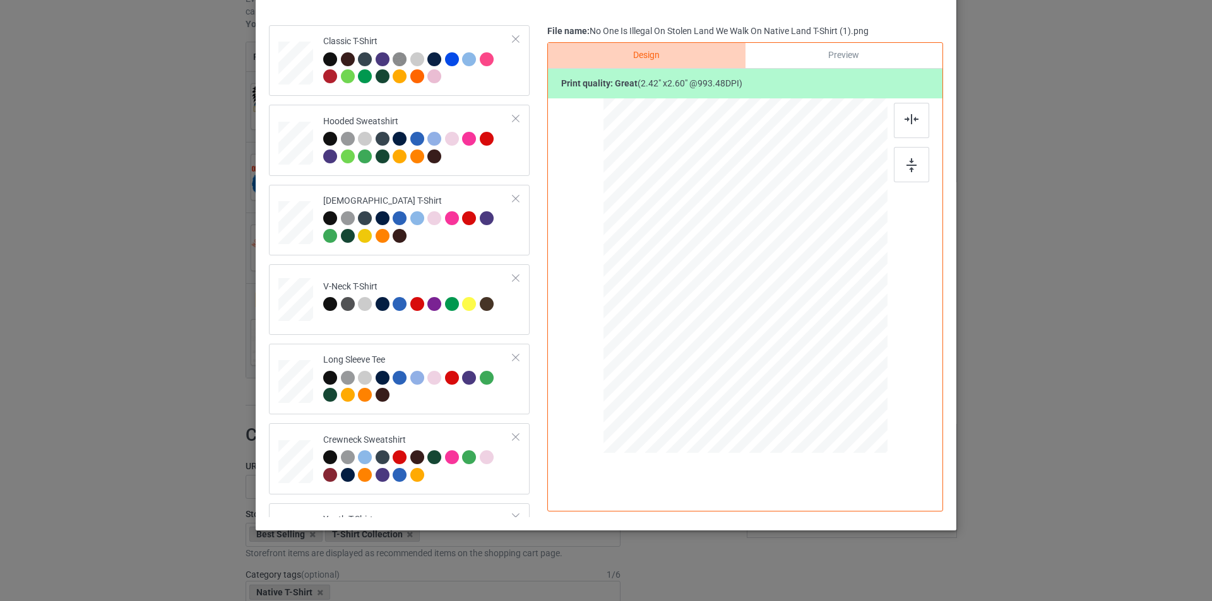
scroll to position [0, 0]
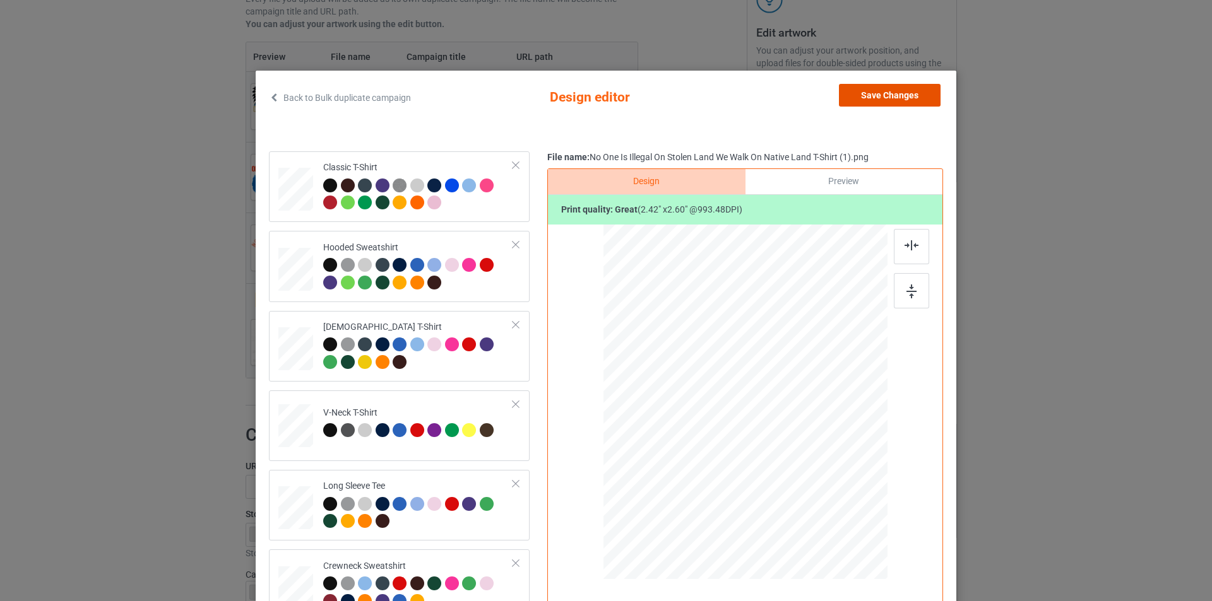
click at [898, 101] on button "Save Changes" at bounding box center [890, 95] width 102 height 23
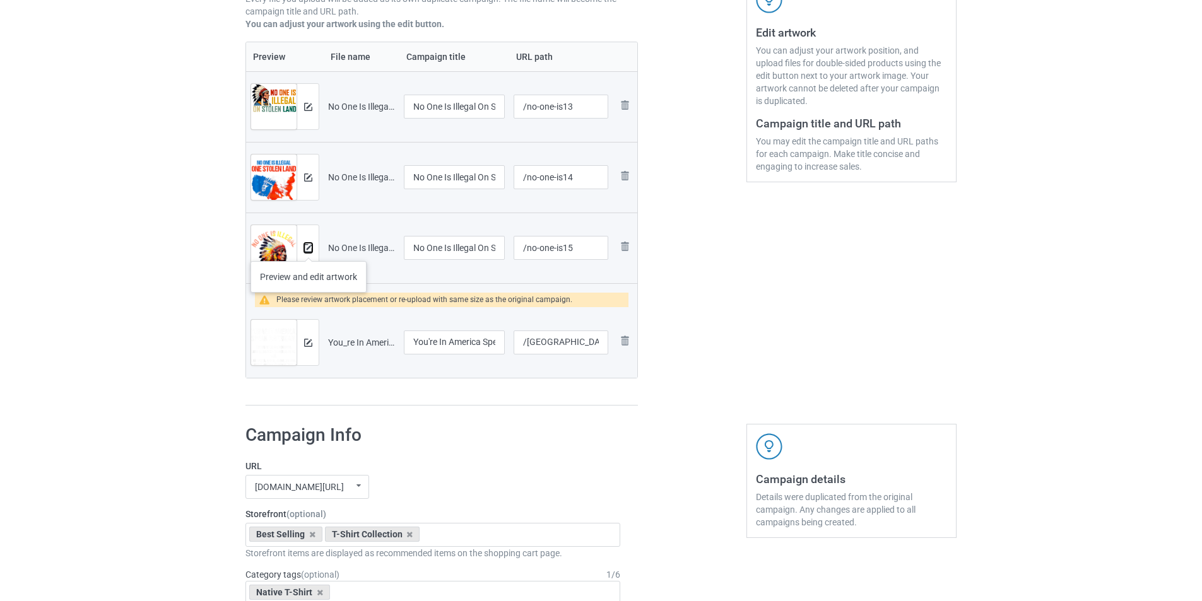
click at [309, 249] on img at bounding box center [308, 248] width 8 height 8
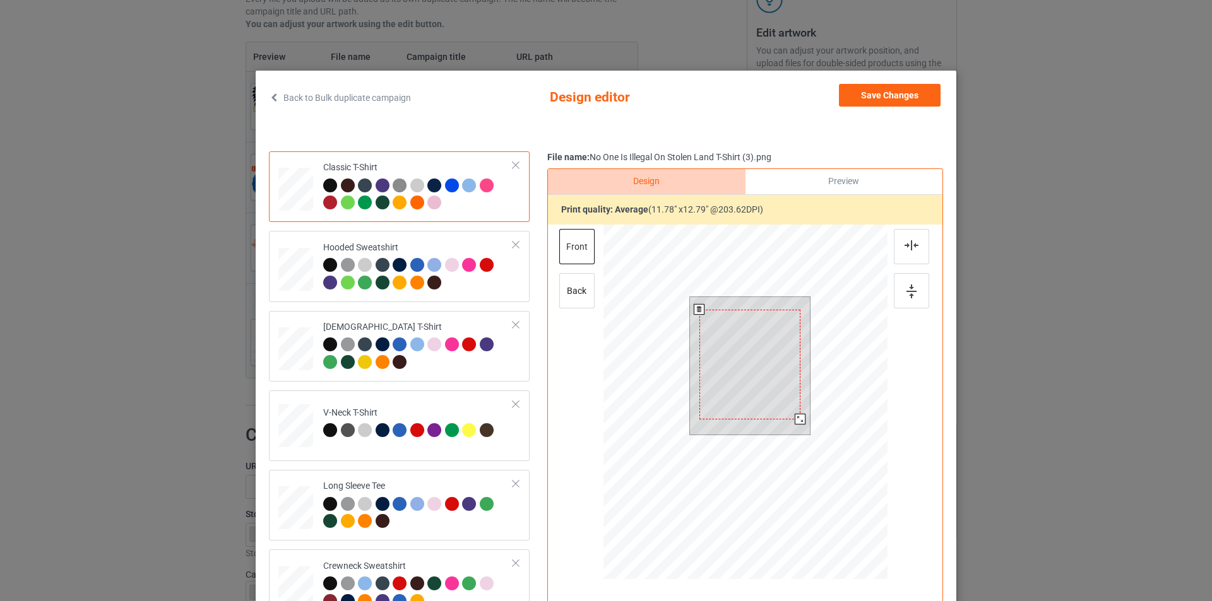
click at [795, 420] on div at bounding box center [800, 419] width 11 height 11
click at [899, 94] on button "Save Changes" at bounding box center [890, 95] width 102 height 23
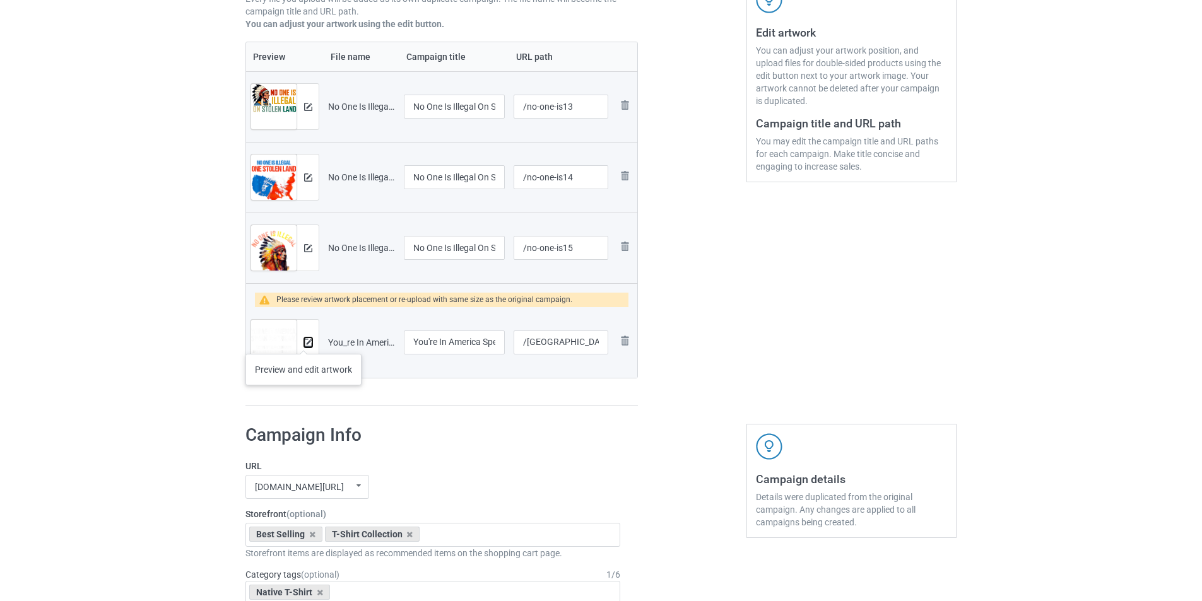
click at [304, 341] on img at bounding box center [308, 343] width 8 height 8
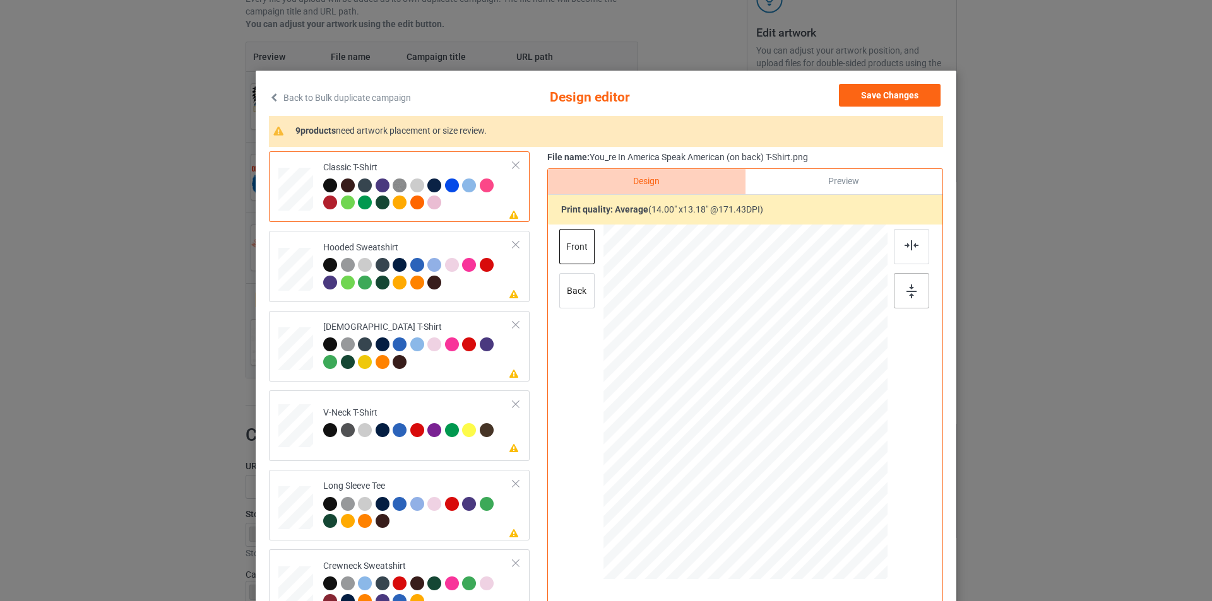
click at [899, 294] on div at bounding box center [911, 290] width 35 height 35
click at [918, 248] on div at bounding box center [911, 246] width 35 height 35
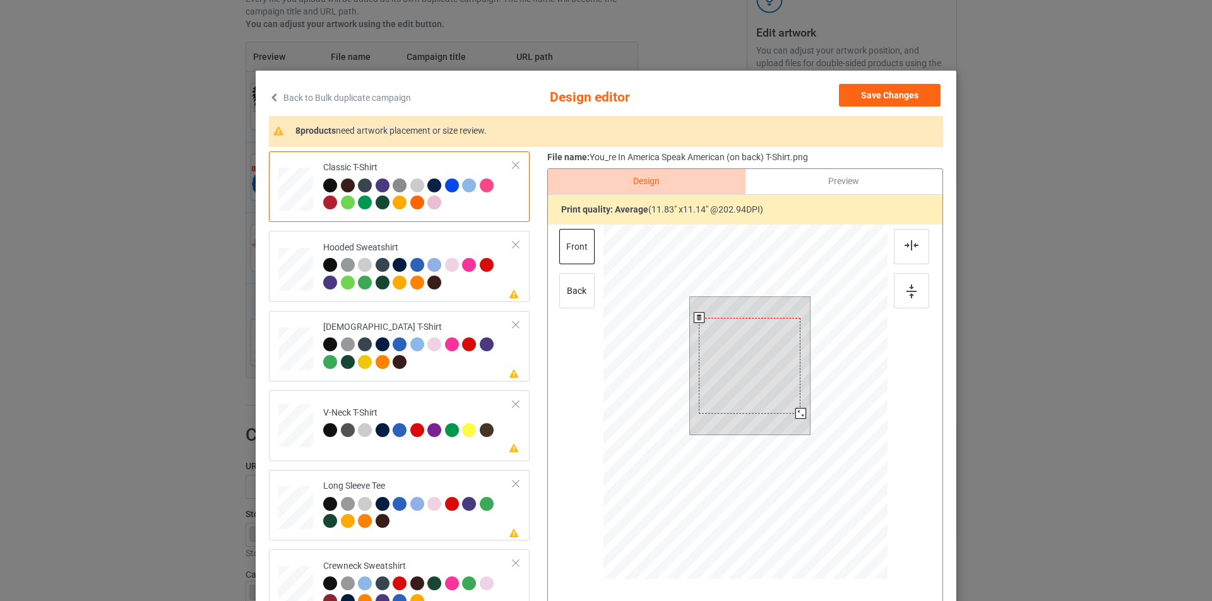
drag, startPoint x: 804, startPoint y: 422, endPoint x: 799, endPoint y: 408, distance: 14.2
click at [799, 408] on div at bounding box center [750, 366] width 121 height 138
click at [770, 386] on div at bounding box center [751, 360] width 102 height 96
click at [798, 408] on div at bounding box center [800, 407] width 11 height 11
click at [461, 287] on div at bounding box center [418, 275] width 190 height 35
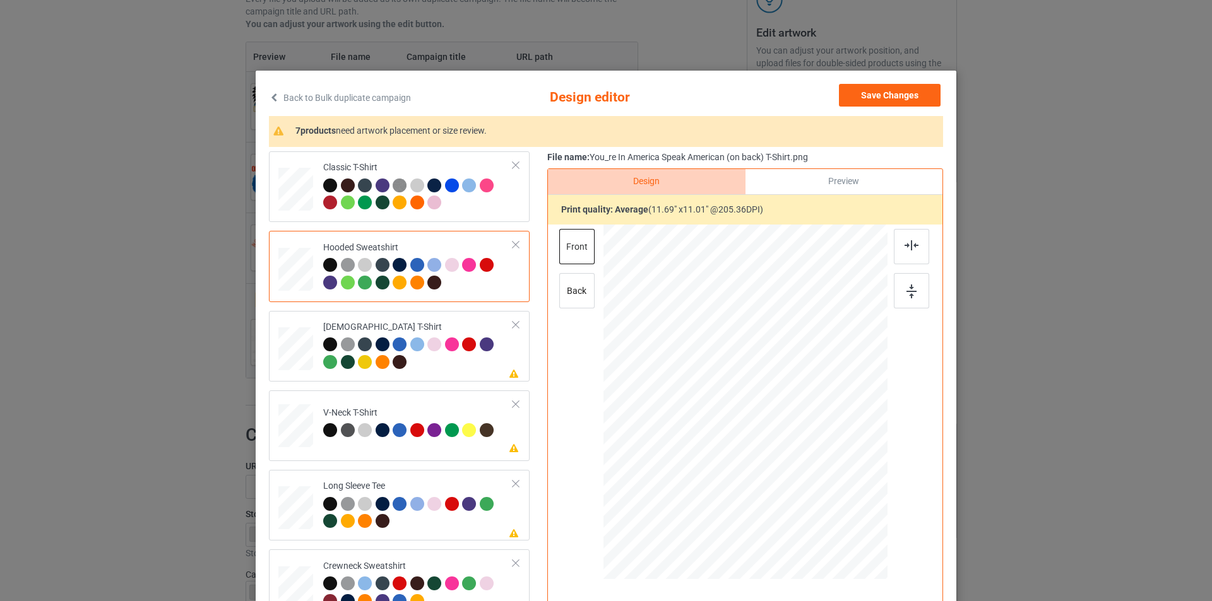
click at [750, 349] on div at bounding box center [748, 366] width 85 height 80
click at [446, 353] on div at bounding box center [454, 347] width 18 height 18
click at [747, 376] on div at bounding box center [745, 404] width 328 height 358
click at [747, 376] on div at bounding box center [747, 360] width 92 height 86
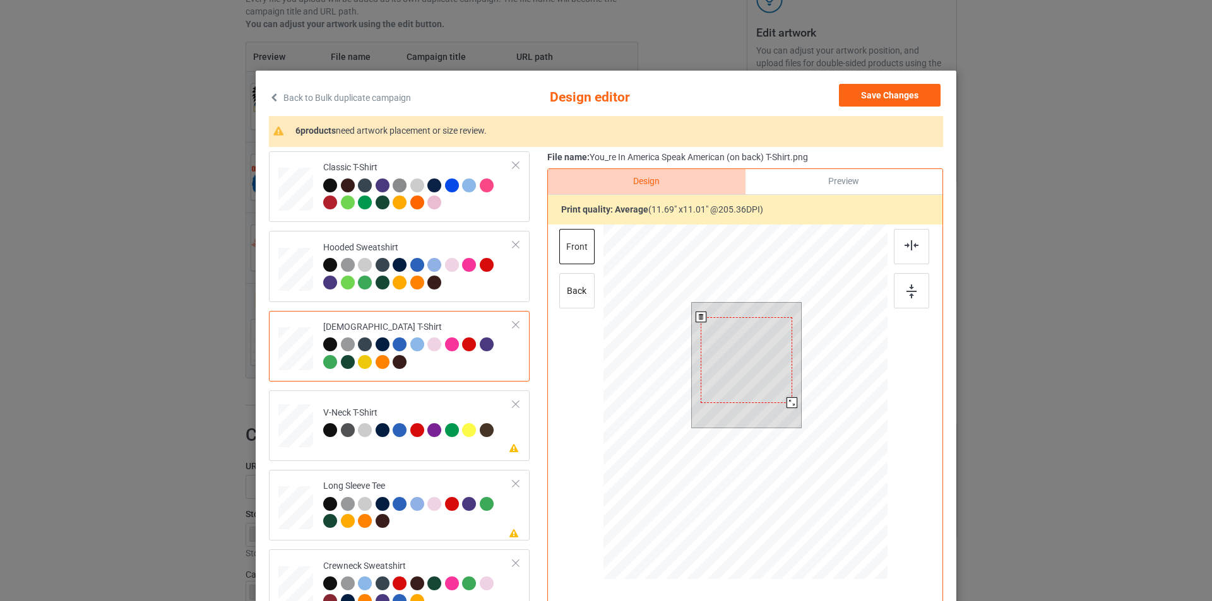
click at [730, 352] on div at bounding box center [747, 360] width 92 height 86
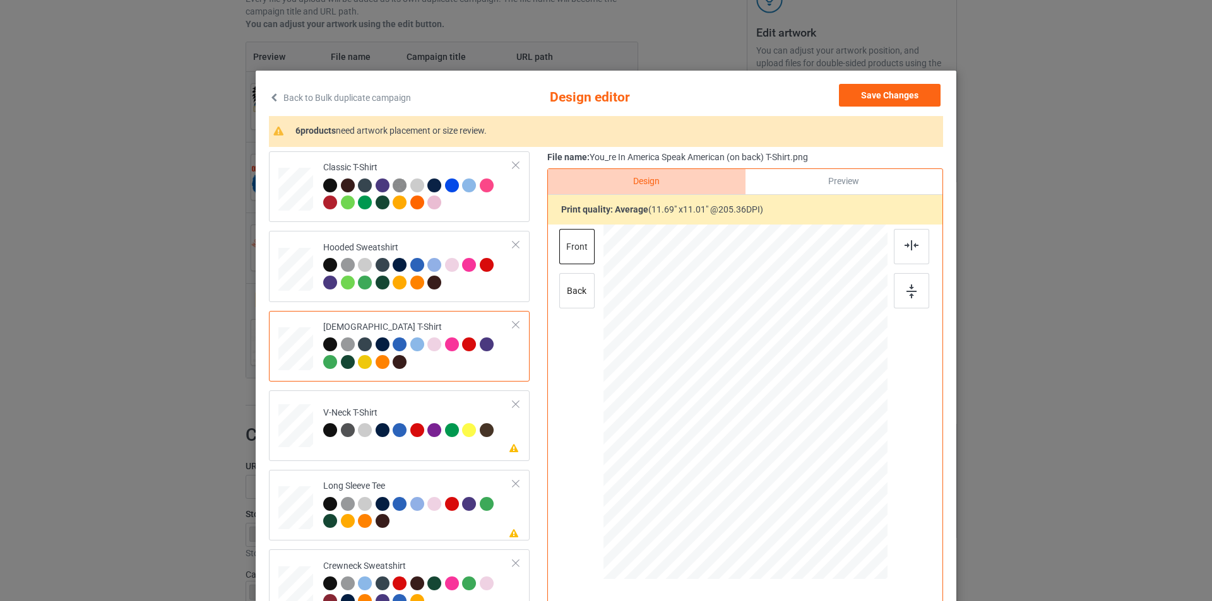
click at [323, 347] on div at bounding box center [330, 345] width 14 height 14
click at [471, 445] on td "Please review artwork placement V-Neck T-Shirt" at bounding box center [418, 424] width 204 height 56
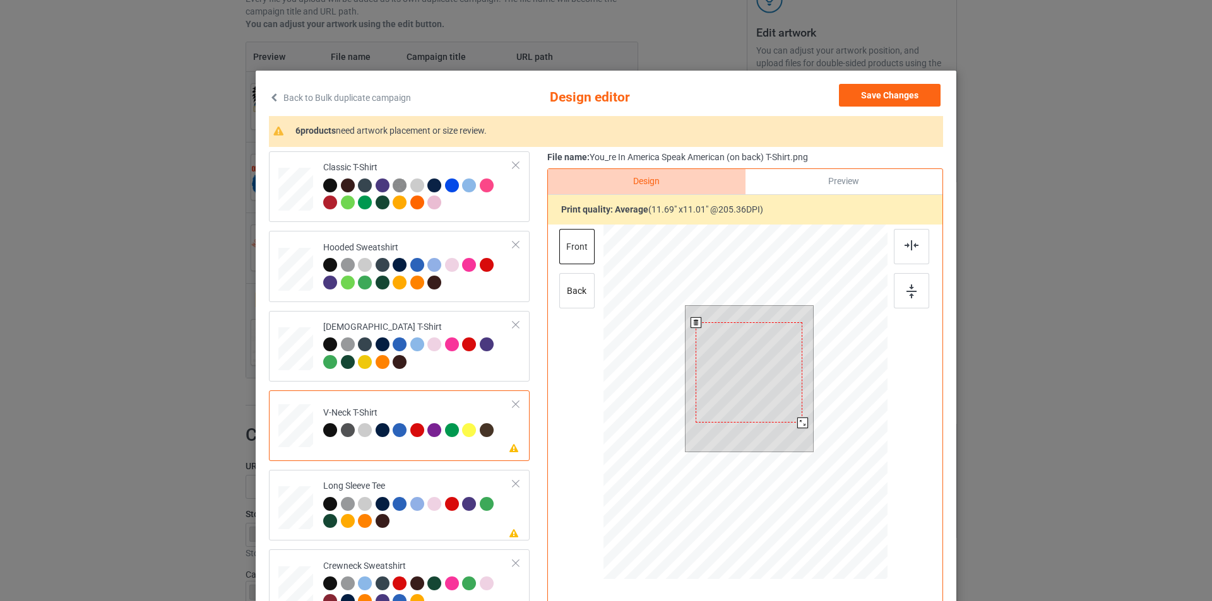
click at [745, 366] on div at bounding box center [749, 373] width 107 height 100
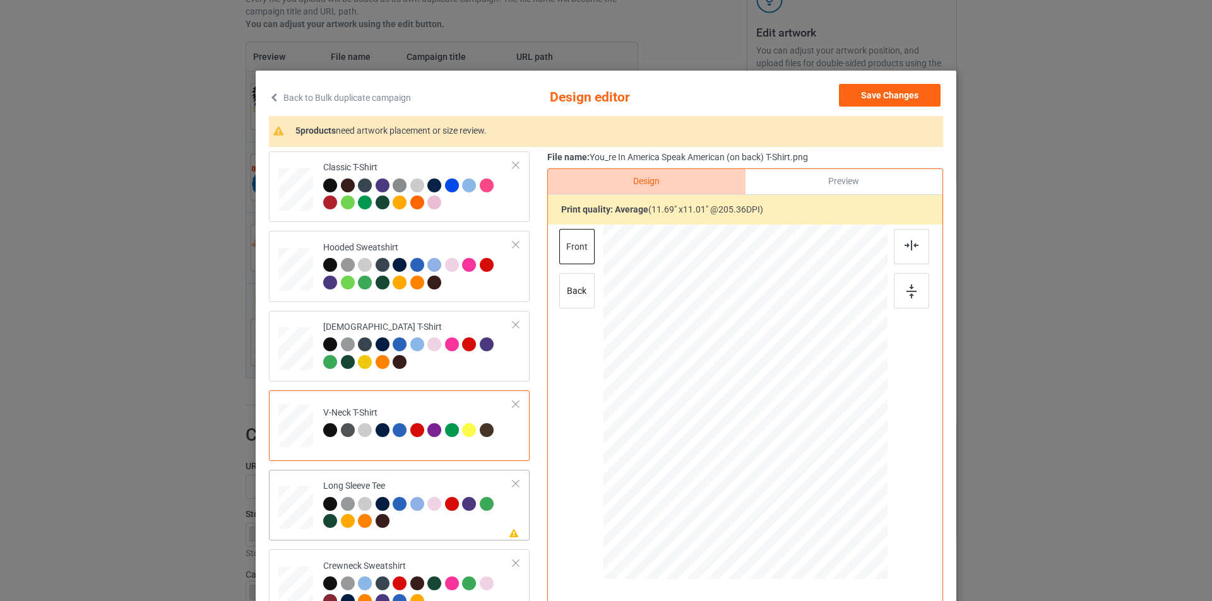
click at [454, 523] on div at bounding box center [418, 514] width 190 height 35
click at [736, 370] on div at bounding box center [752, 367] width 88 height 83
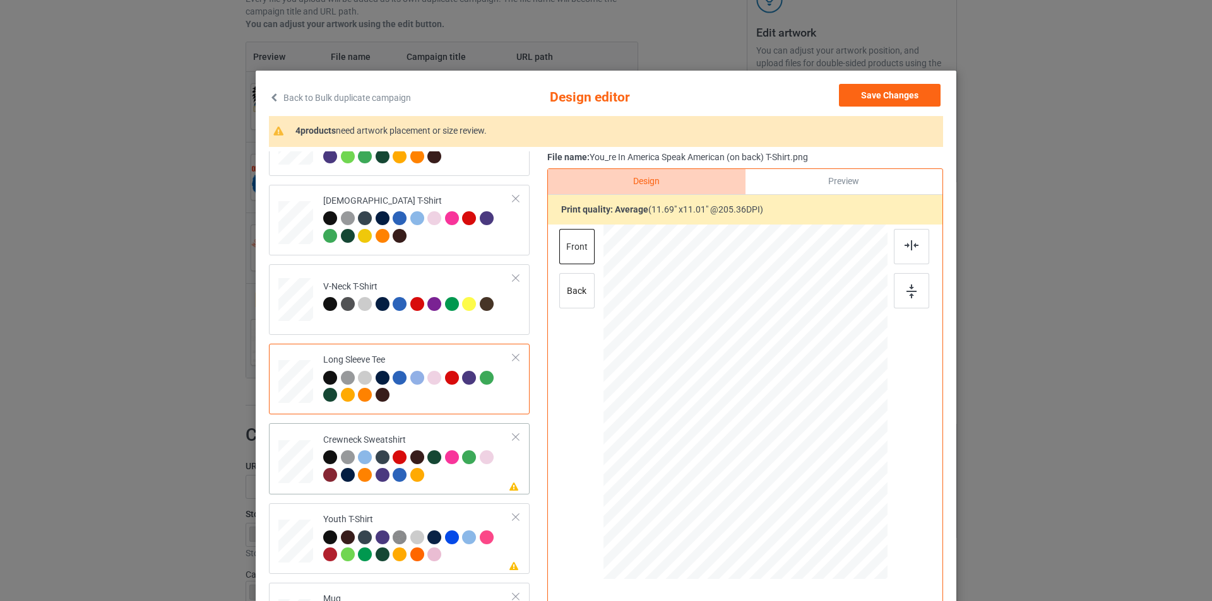
click at [449, 487] on td "Please review artwork placement Crewneck Sweatshirt" at bounding box center [418, 459] width 204 height 61
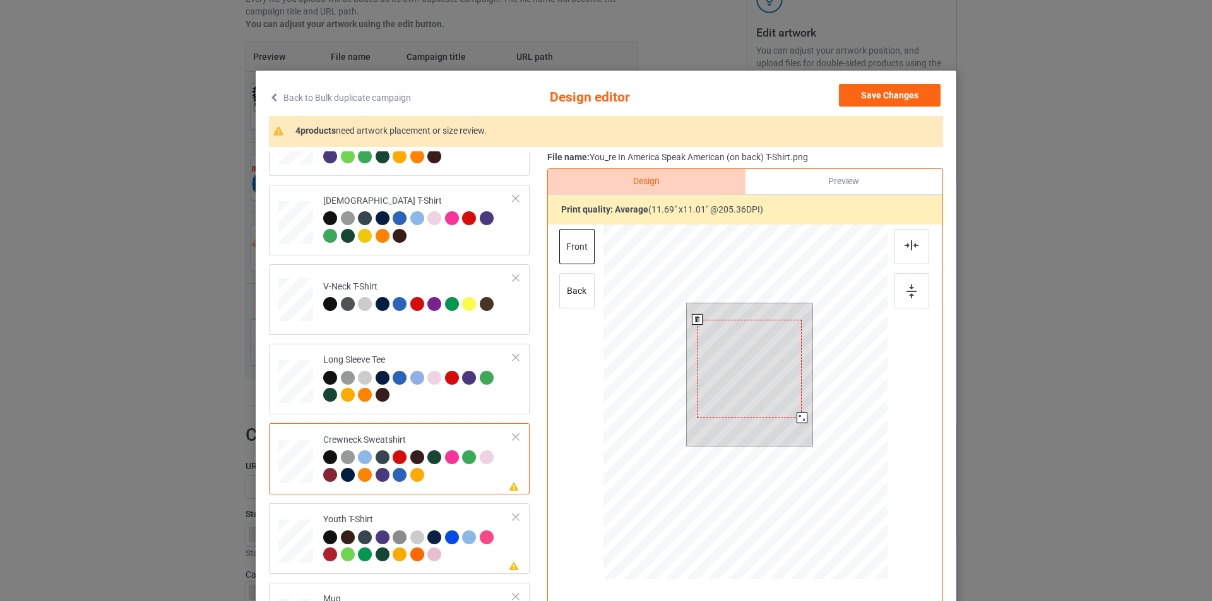
click at [744, 362] on div at bounding box center [749, 369] width 105 height 98
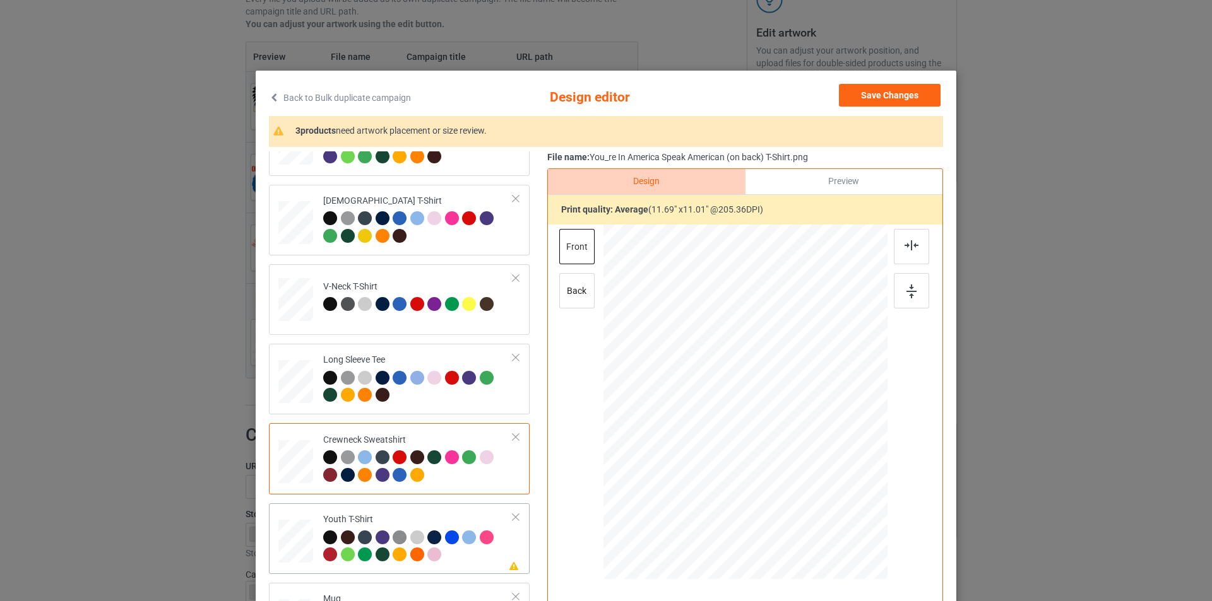
click at [475, 566] on div at bounding box center [418, 548] width 190 height 35
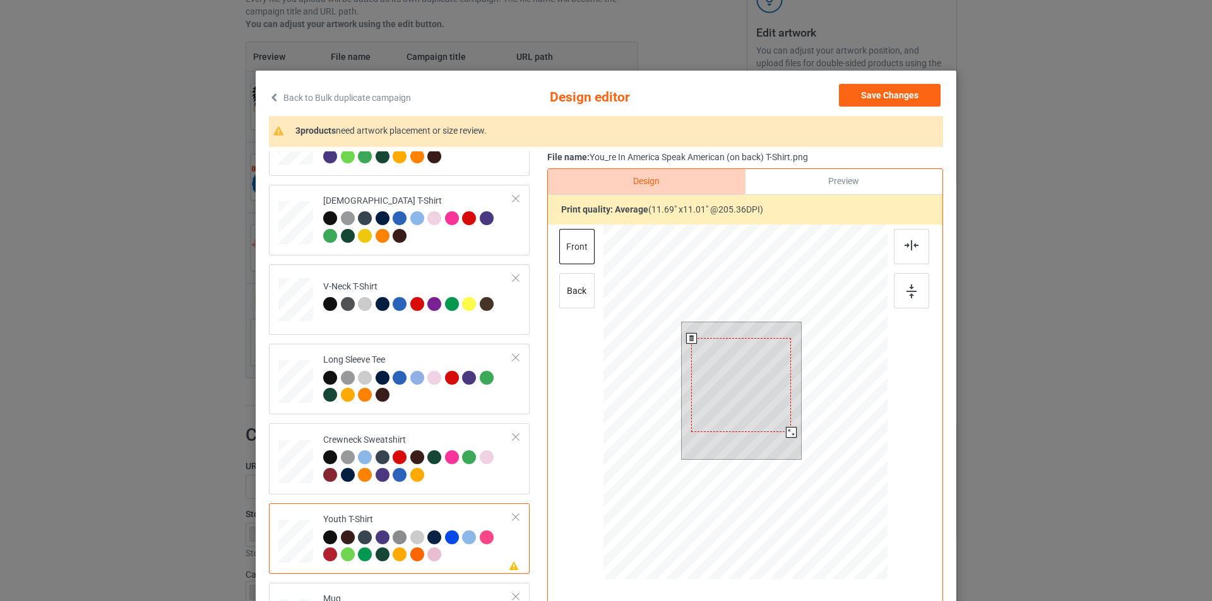
click at [738, 354] on div at bounding box center [741, 385] width 100 height 94
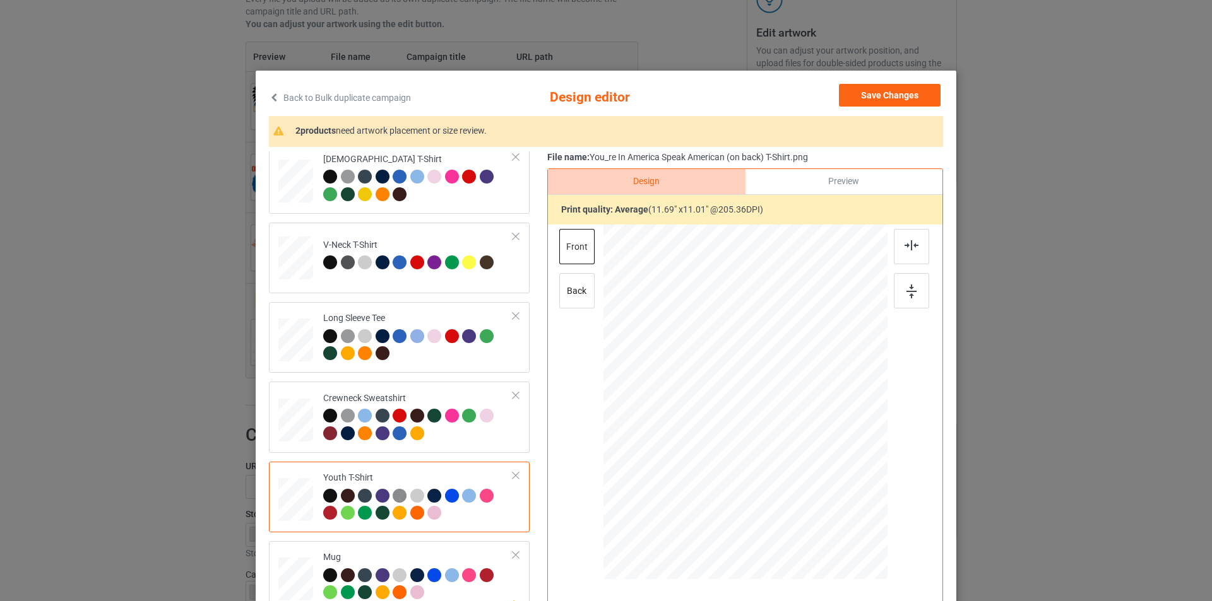
scroll to position [216, 0]
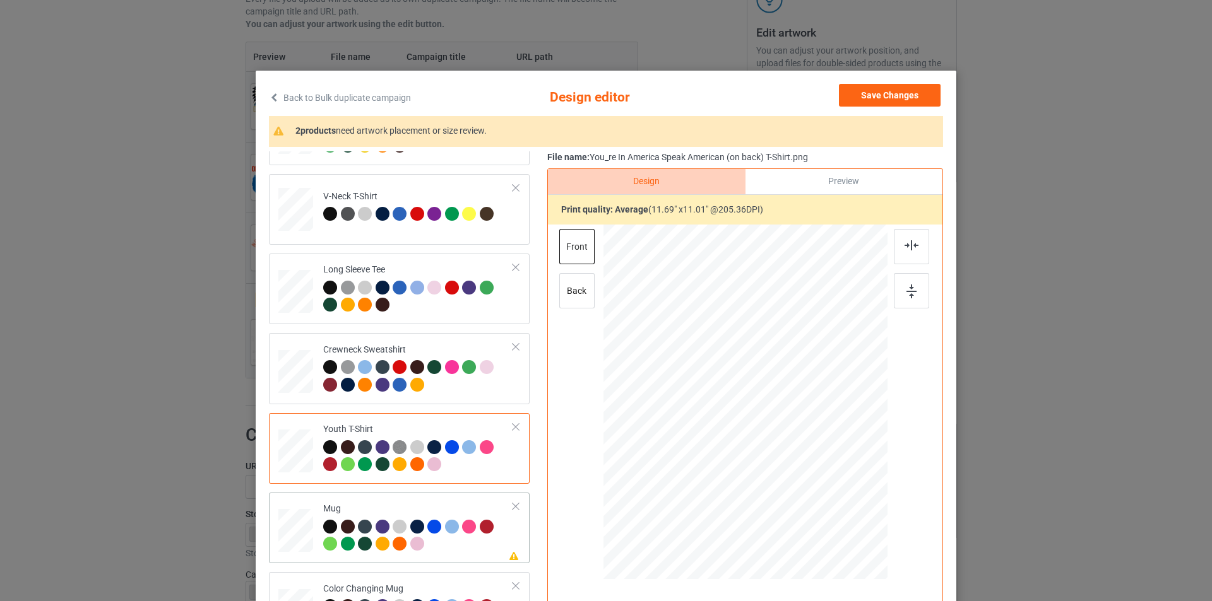
click at [467, 557] on td "Please review artwork placement Mug" at bounding box center [418, 528] width 204 height 61
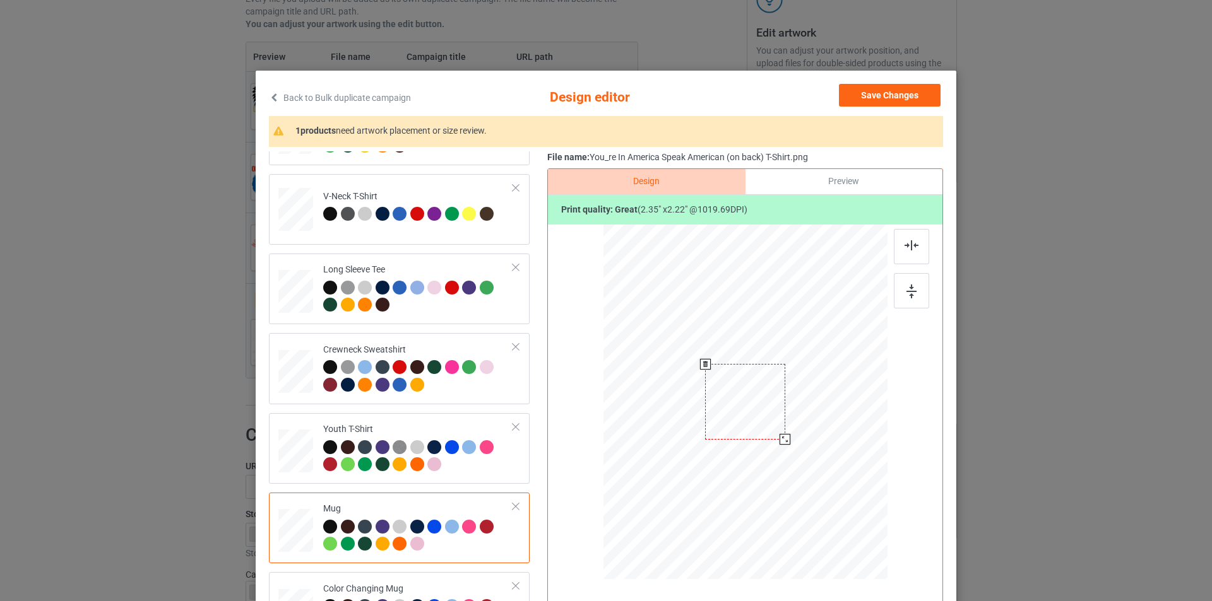
drag, startPoint x: 804, startPoint y: 453, endPoint x: 779, endPoint y: 440, distance: 28.5
click at [779, 440] on div at bounding box center [784, 439] width 11 height 11
drag, startPoint x: 756, startPoint y: 403, endPoint x: 834, endPoint y: 402, distance: 77.6
click at [834, 402] on div at bounding box center [823, 400] width 80 height 75
click at [858, 437] on div at bounding box center [863, 439] width 11 height 11
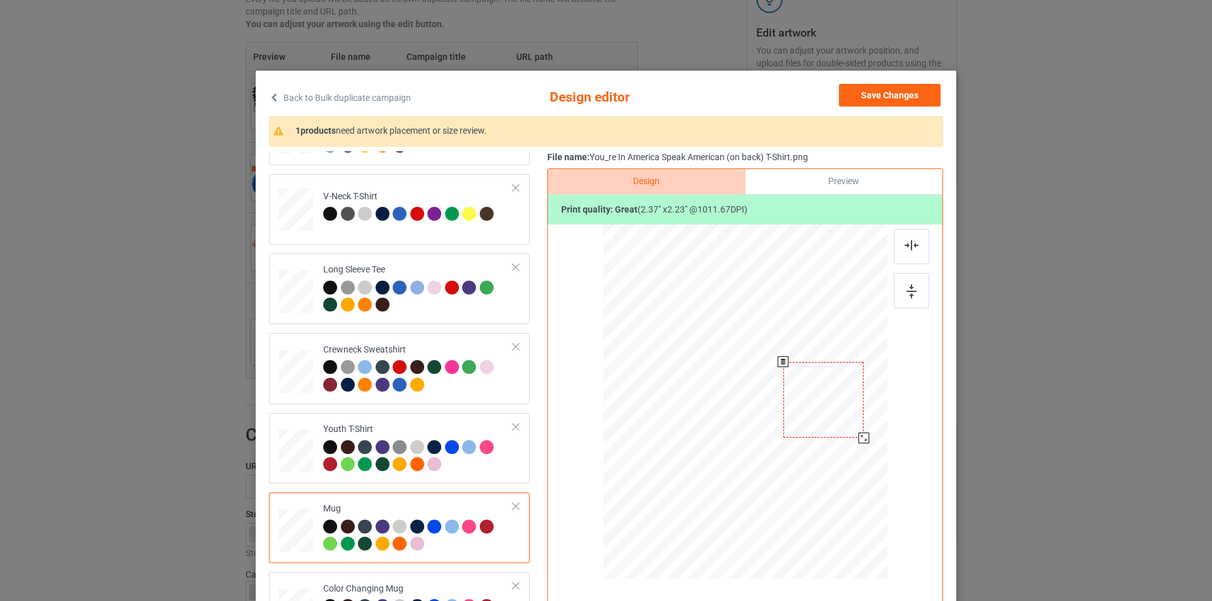
click at [847, 413] on div at bounding box center [823, 400] width 81 height 76
click at [860, 439] on div at bounding box center [863, 438] width 11 height 11
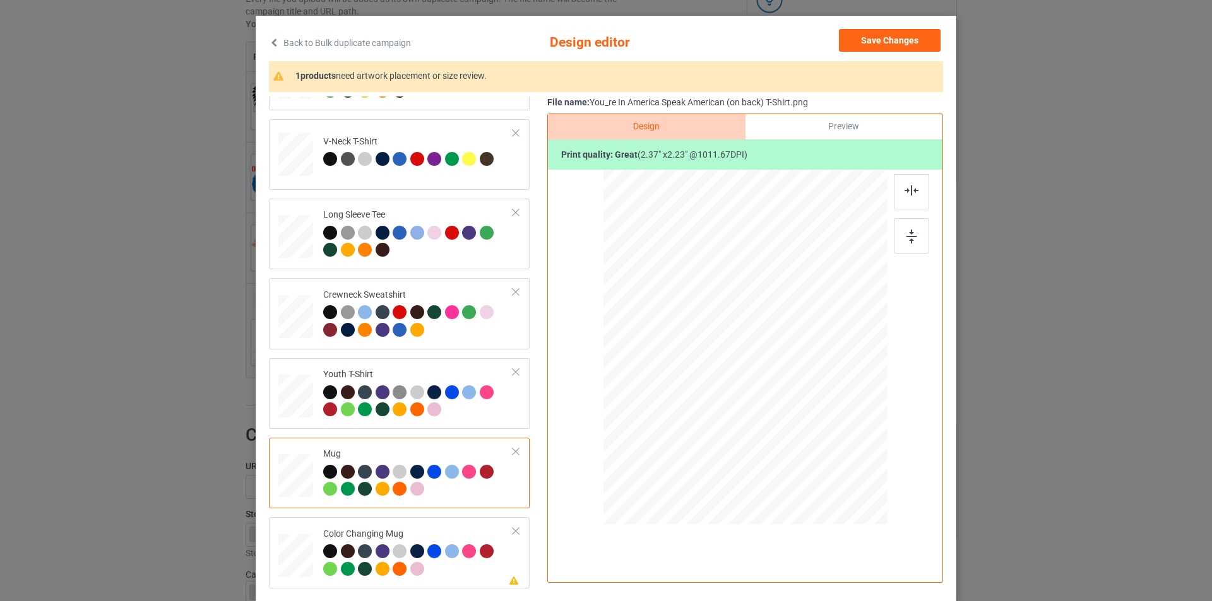
scroll to position [126, 0]
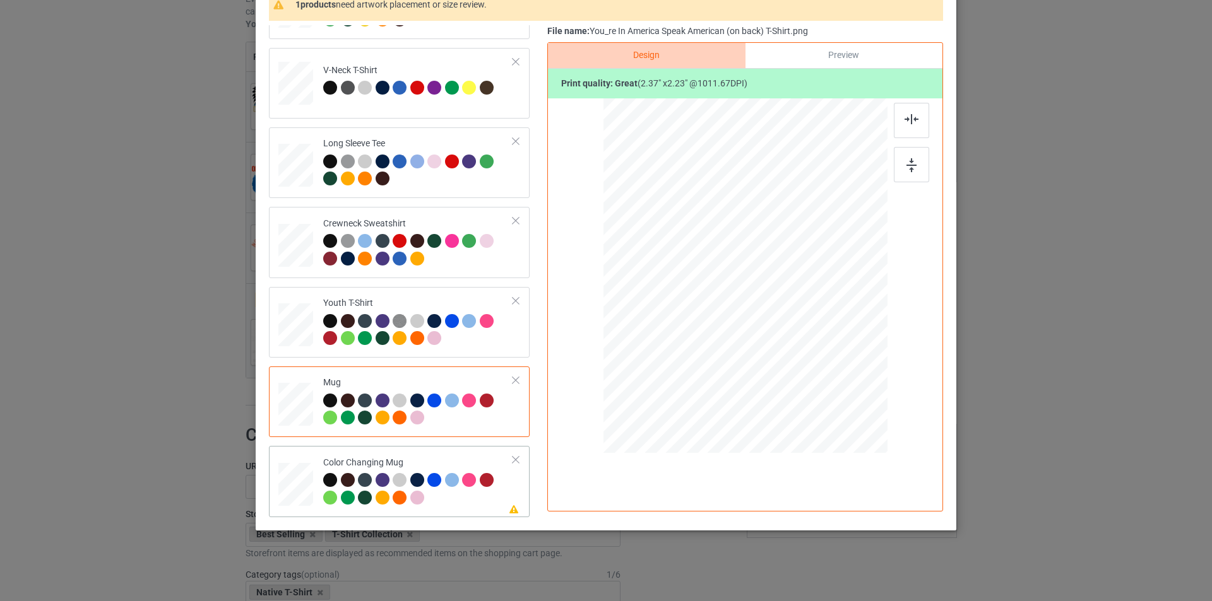
click at [444, 506] on div at bounding box center [418, 490] width 190 height 35
click at [818, 289] on div at bounding box center [823, 274] width 81 height 76
click at [908, 162] on img at bounding box center [911, 165] width 10 height 14
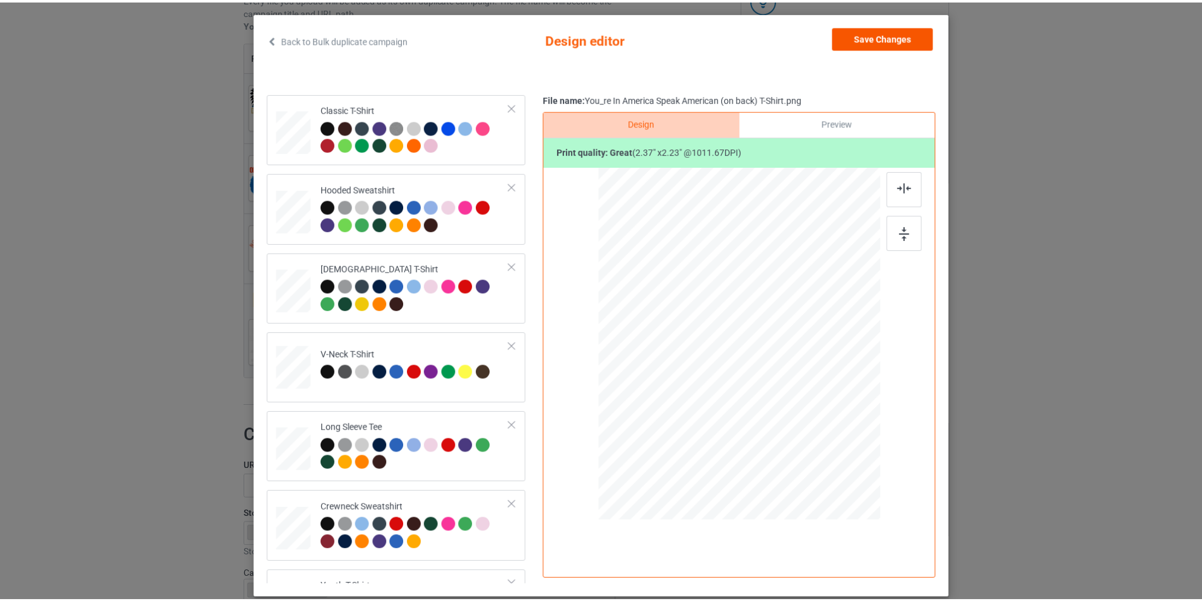
scroll to position [0, 0]
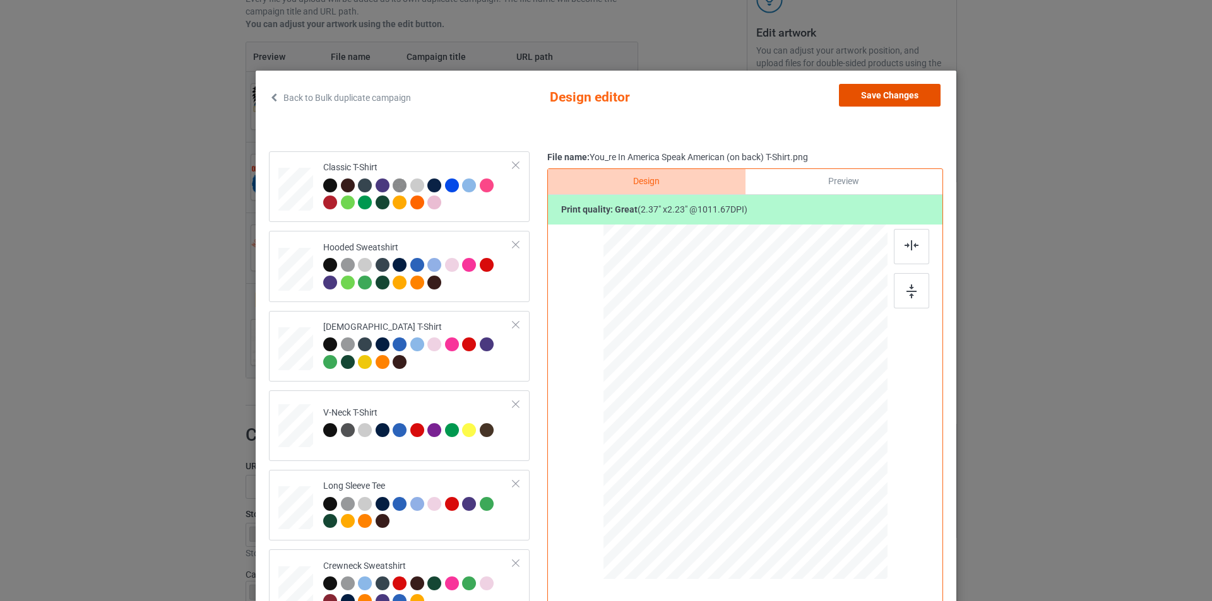
click at [864, 97] on button "Save Changes" at bounding box center [890, 95] width 102 height 23
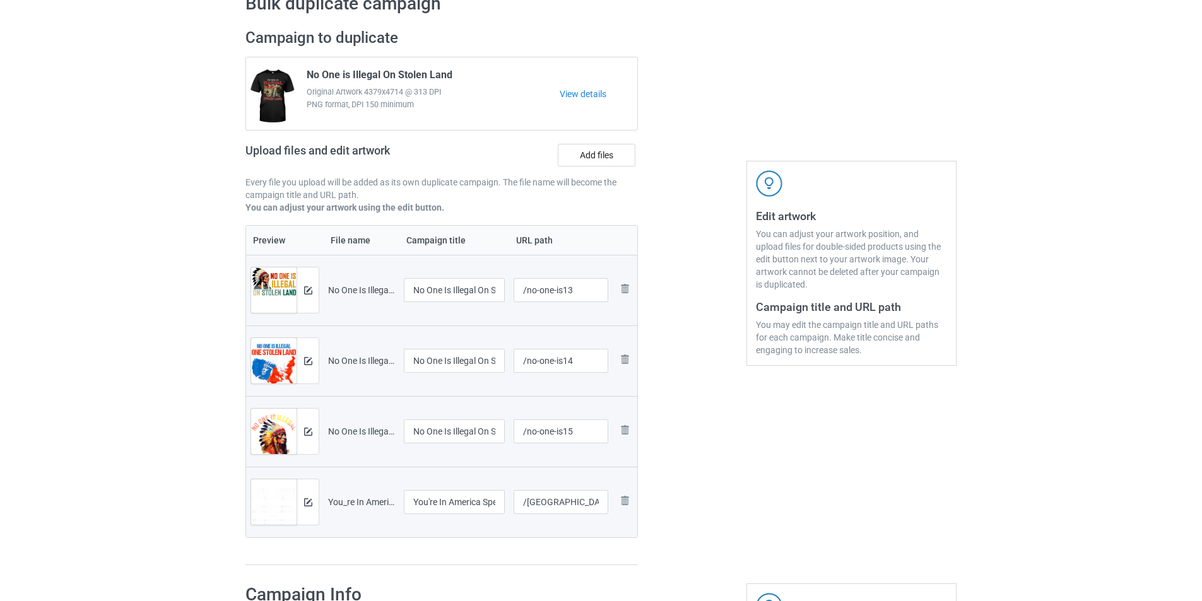
scroll to position [189, 0]
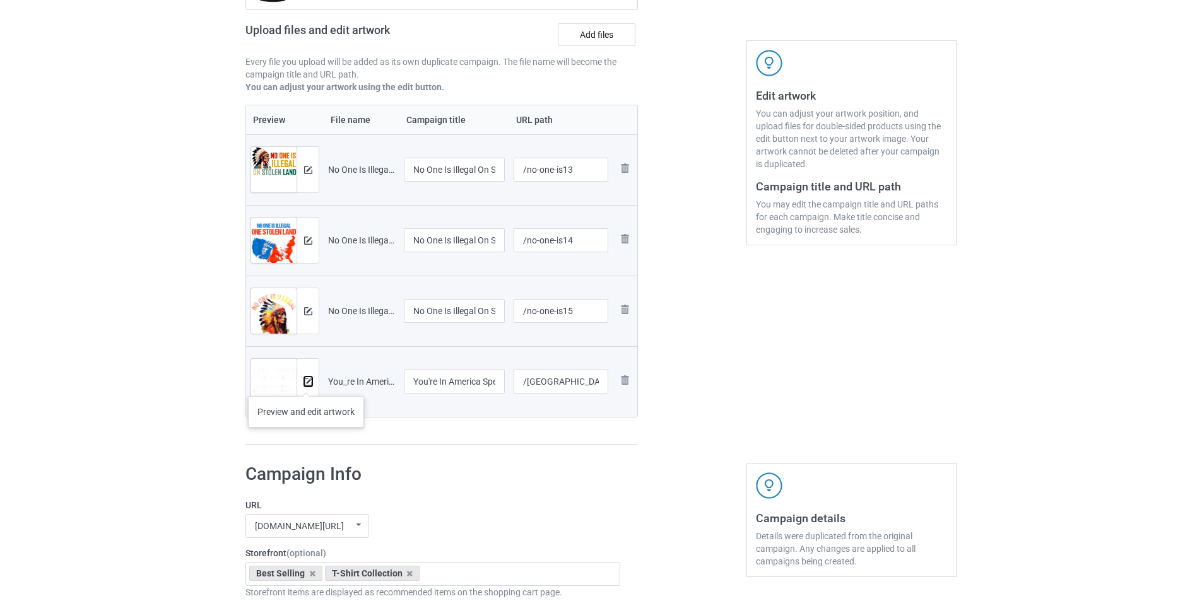
click at [306, 384] on img at bounding box center [308, 382] width 8 height 8
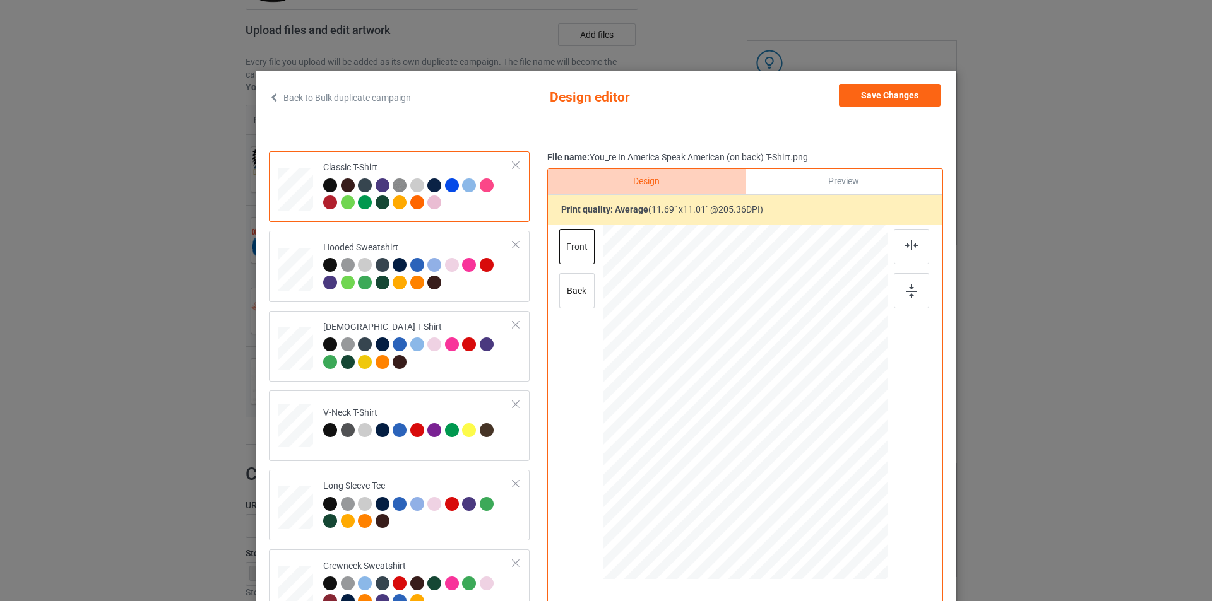
click at [1010, 204] on div "Back to Bulk duplicate campaign Design editor Save Changes Classic T-Shirt Hood…" at bounding box center [606, 300] width 1212 height 601
click at [907, 96] on button "Save Changes" at bounding box center [890, 95] width 102 height 23
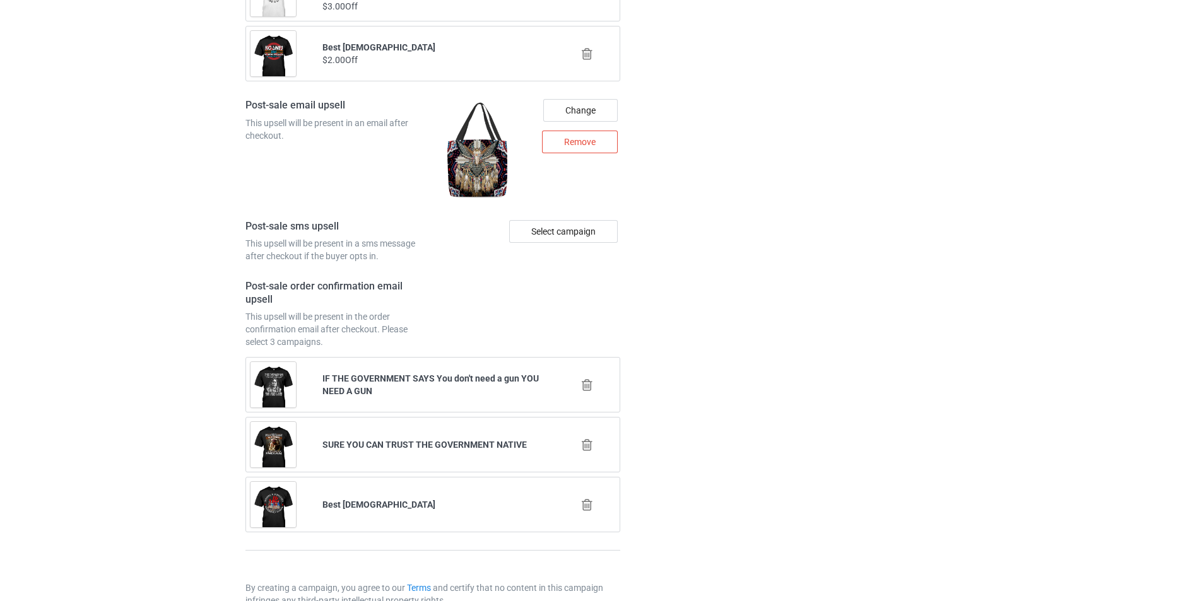
scroll to position [1892, 0]
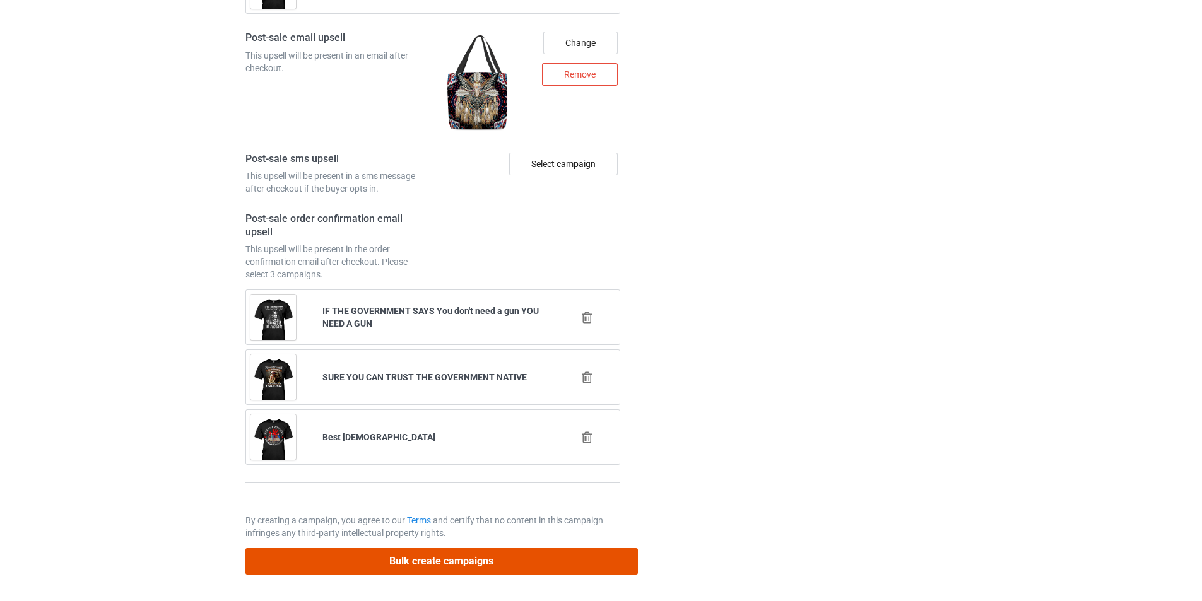
click at [478, 562] on button "Bulk create campaigns" at bounding box center [442, 561] width 393 height 26
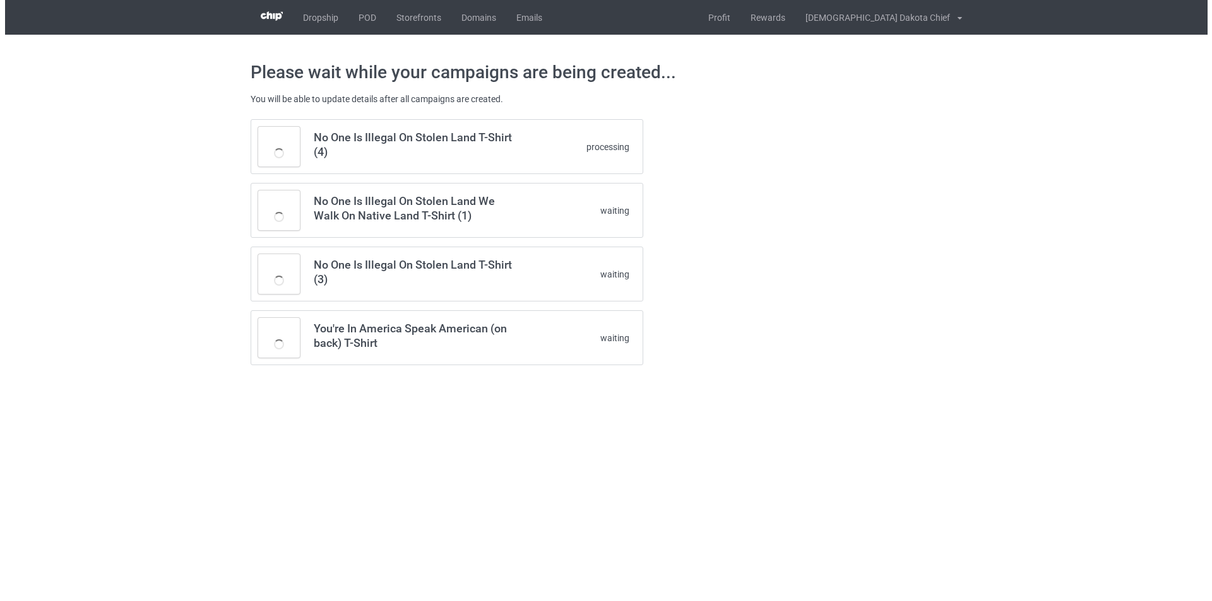
scroll to position [0, 0]
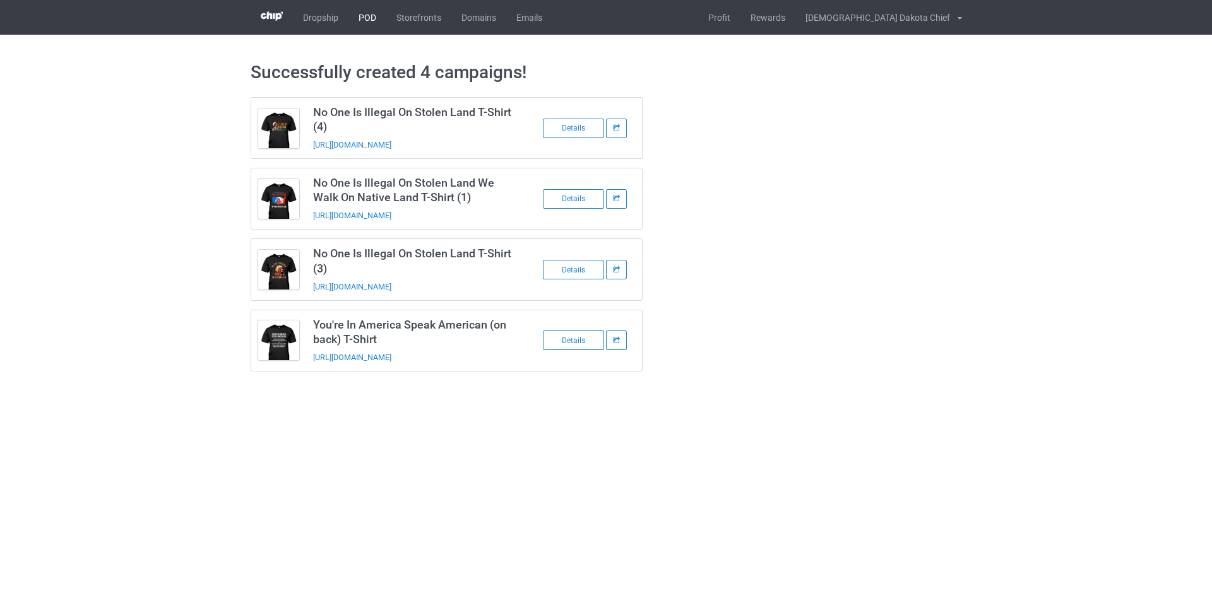
click at [367, 19] on link "POD" at bounding box center [367, 17] width 38 height 35
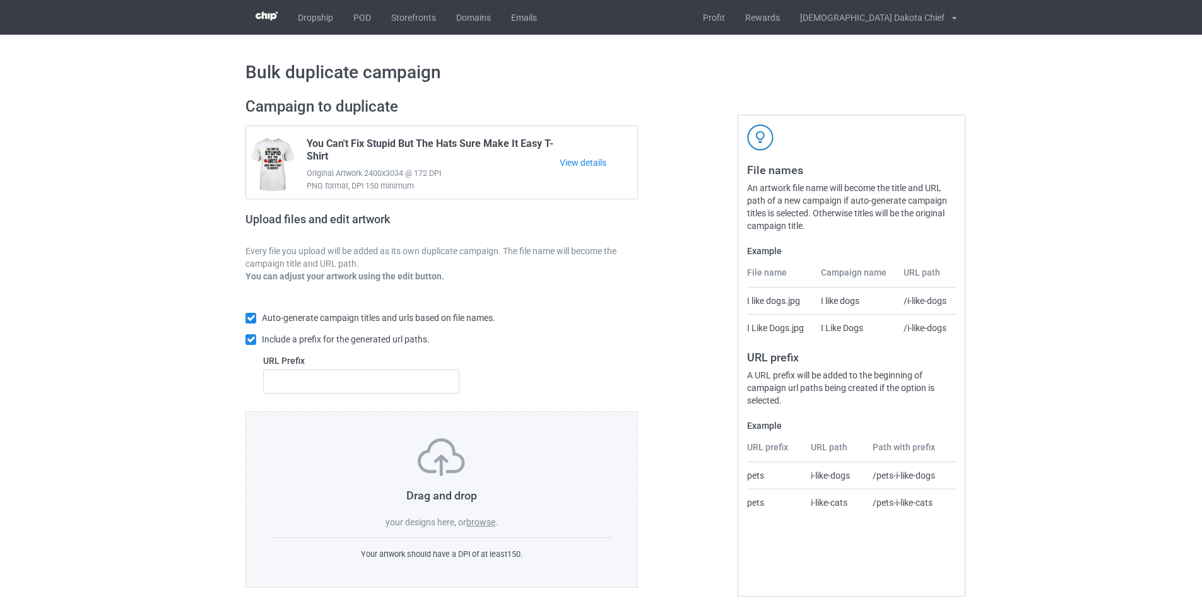
click at [479, 521] on label "browse" at bounding box center [480, 523] width 29 height 10
click at [0, 0] on input "browse" at bounding box center [0, 0] width 0 height 0
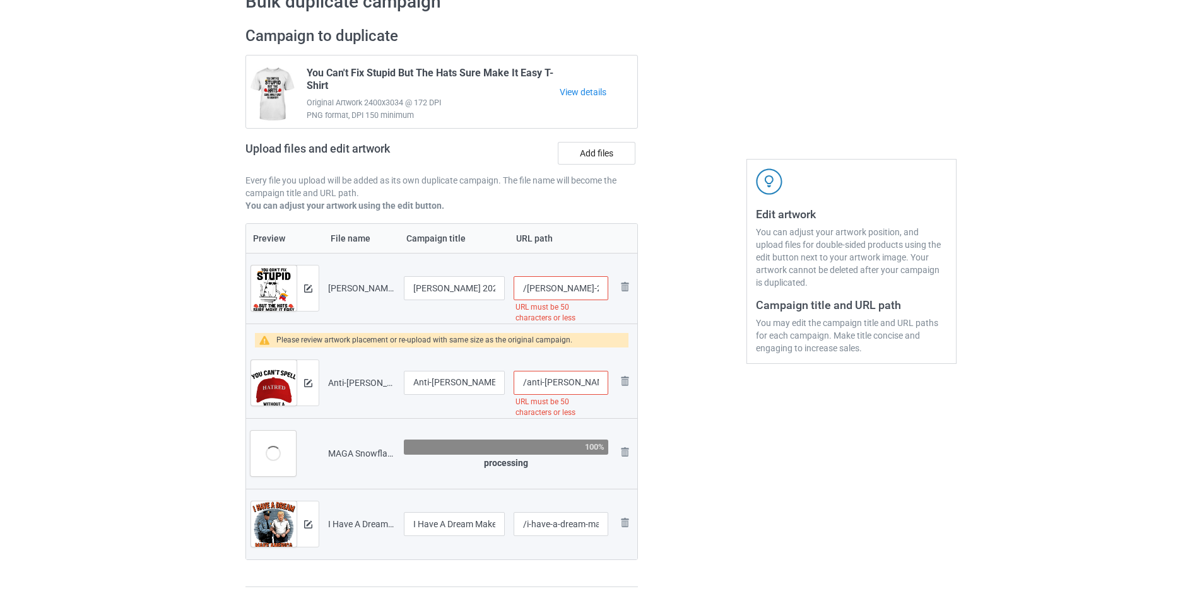
scroll to position [126, 0]
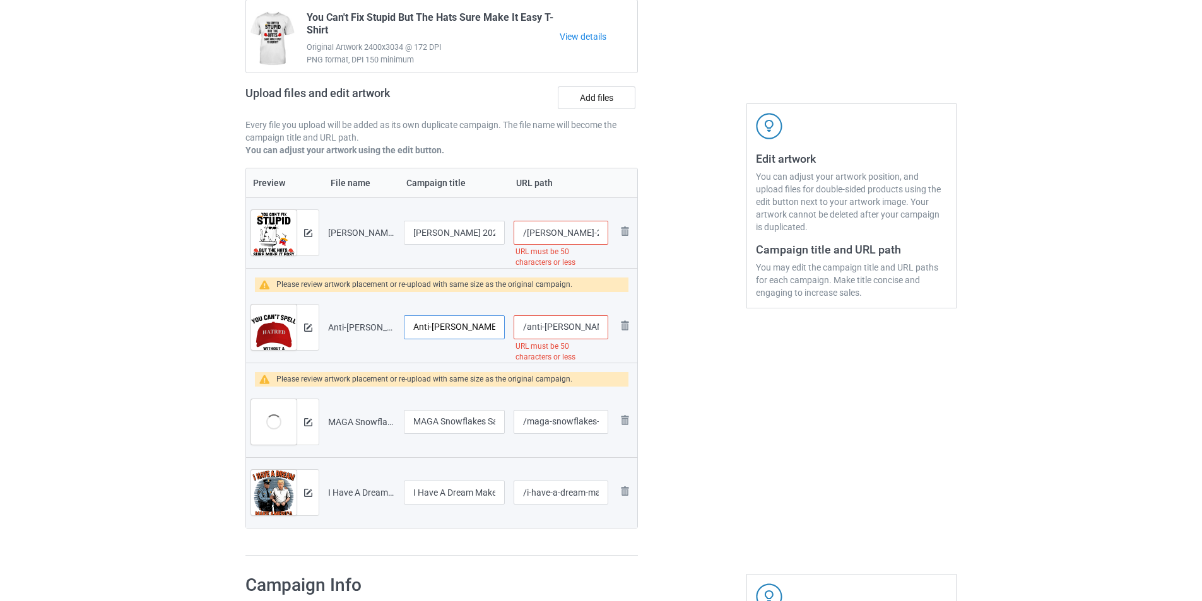
drag, startPoint x: 456, startPoint y: 326, endPoint x: 369, endPoint y: 322, distance: 87.2
click at [369, 322] on tr "Preview and edit artwork Anti-Trump Can't Spell Hatred Without Red Hat T-Shirt …" at bounding box center [441, 327] width 391 height 71
drag, startPoint x: 475, startPoint y: 326, endPoint x: 498, endPoint y: 326, distance: 22.7
click at [498, 326] on input "You Can't Spell Hatred Without Red Hat T-Shirt Comfort Colors Adult Heavyweight…" at bounding box center [454, 328] width 101 height 24
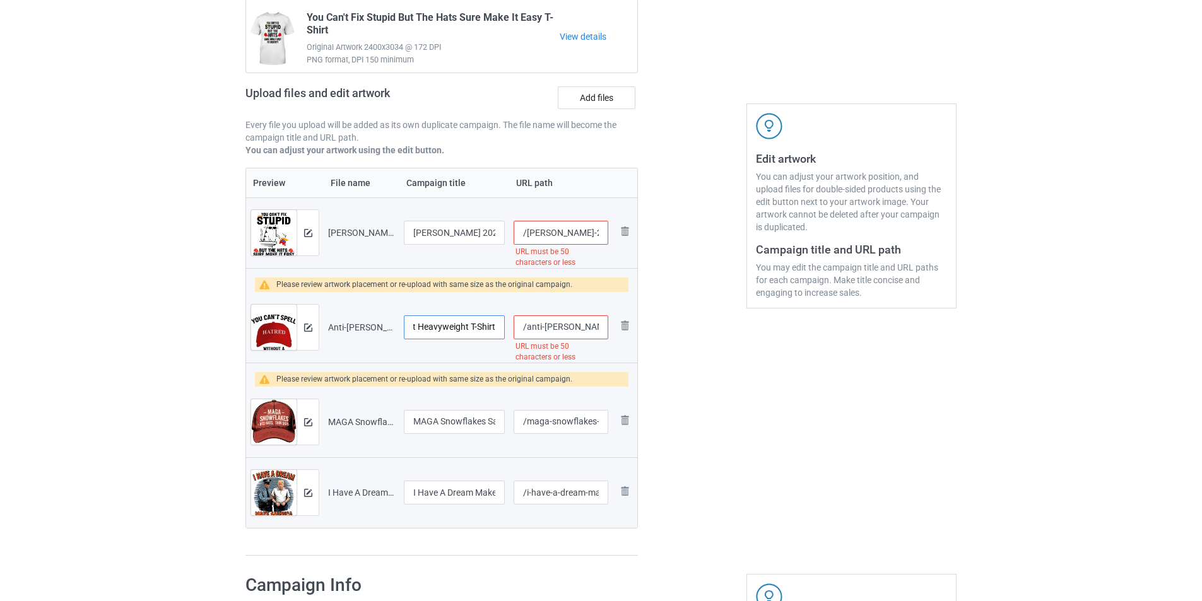
click at [459, 328] on input "You Can't Spell Hatred Without Red Hat T-Shirt Comfort Colors Adult Heavyweight…" at bounding box center [454, 328] width 101 height 24
type input "You Can't Spell Hatred Without Red Hat T-Shirt Comfort Colors Adult Heavyweight…"
click at [456, 222] on input "Kamala Harris 2024 Victory Black Cat vs Elephant Trump T-Shirt for Men Women" at bounding box center [454, 233] width 101 height 24
click at [458, 232] on input "Kamala Harris 2024 Victory Black Cat vs Elephant Trump T-Shirt for Men Women" at bounding box center [454, 233] width 101 height 24
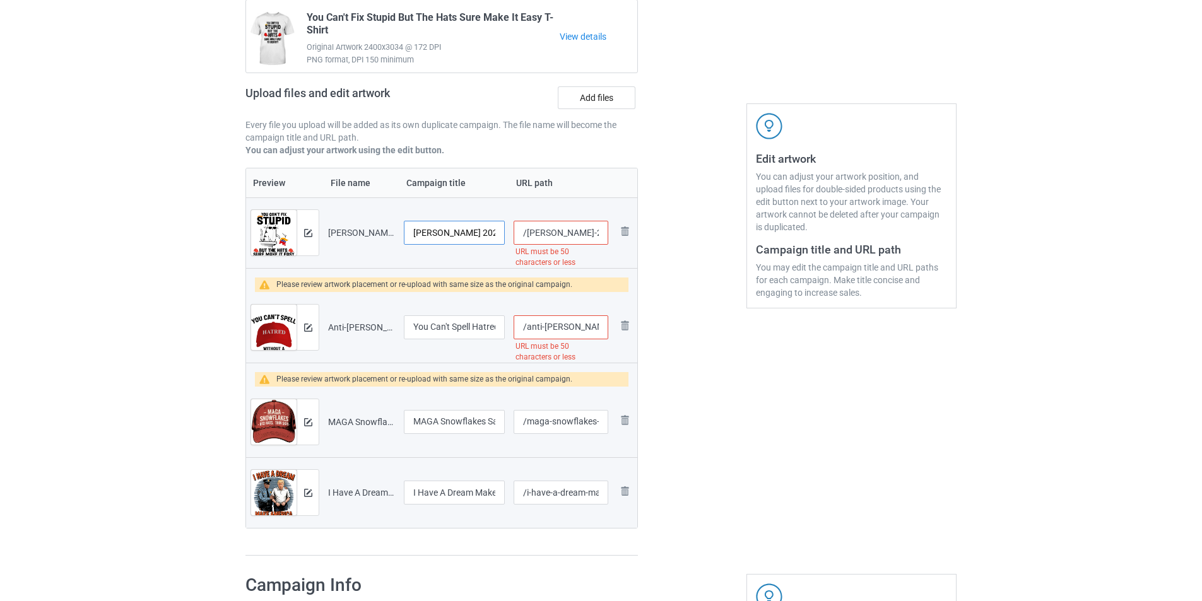
click at [458, 232] on input "Kamala Harris 2024 Victory Black Cat vs Elephant Trump T-Shirt for Men Women" at bounding box center [454, 233] width 101 height 24
paste input "You Can't Fix Stupid But The Hats Sure Make It Easy Identify"
type input "You Can't Fix Stupid But The Hats Sure Make It Easy Identify"
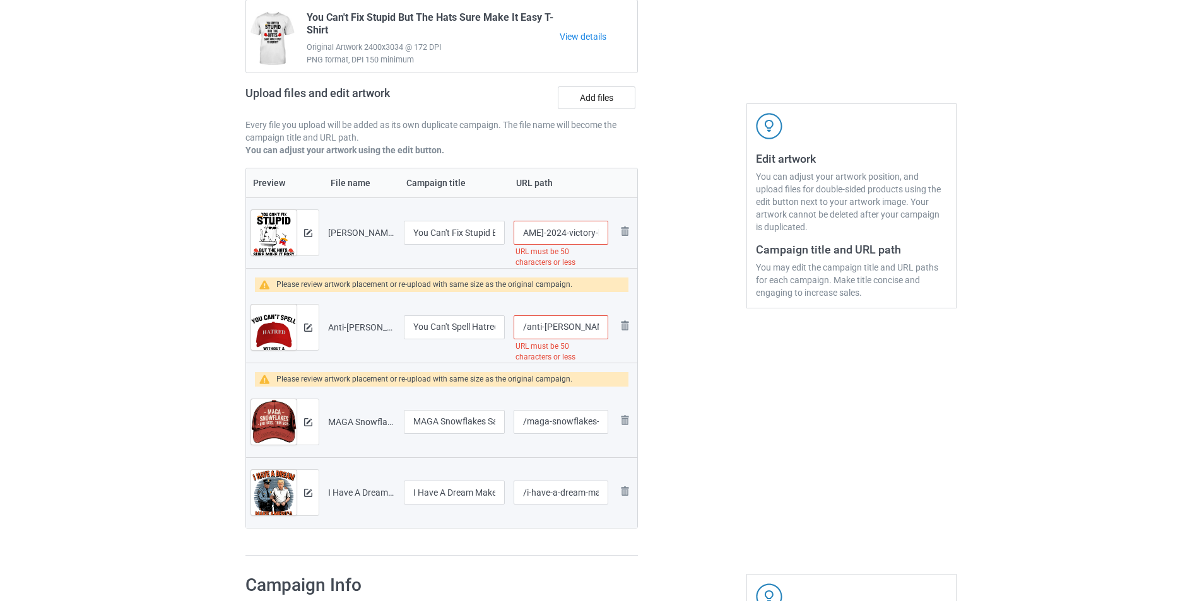
scroll to position [0, 67]
drag, startPoint x: 579, startPoint y: 235, endPoint x: 569, endPoint y: 232, distance: 10.8
click at [569, 232] on input "/kamala-harris-2024-victory-black-cat-vs-elephant-trump-t-shirt-for-men-women" at bounding box center [561, 233] width 95 height 24
click at [542, 240] on input "/kamala-harris-2024-victory-black-cat-vs-elephant-trump-t-shirt-for-men-women" at bounding box center [561, 233] width 95 height 24
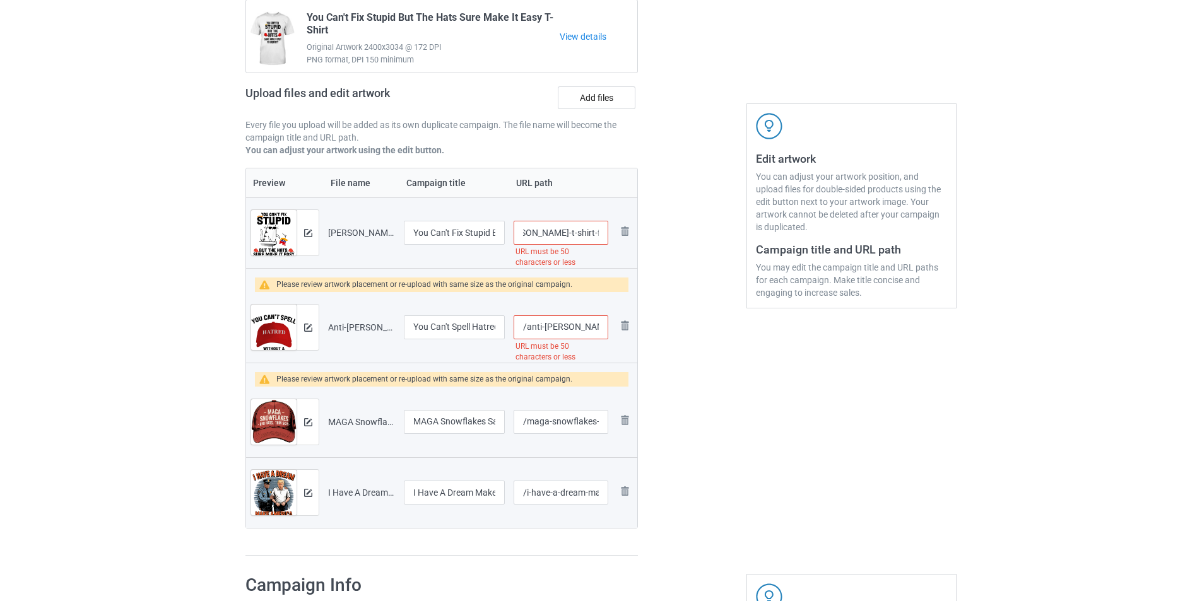
drag, startPoint x: 588, startPoint y: 234, endPoint x: 641, endPoint y: 235, distance: 53.0
click at [641, 235] on div "Campaign to duplicate You Can't Fix Stupid But The Hats Sure Make It Easy T-Shi…" at bounding box center [442, 263] width 410 height 603
drag, startPoint x: 548, startPoint y: 232, endPoint x: 525, endPoint y: 236, distance: 23.7
click at [525, 236] on input "/kamala-harris-2024-victory-black" at bounding box center [561, 233] width 95 height 24
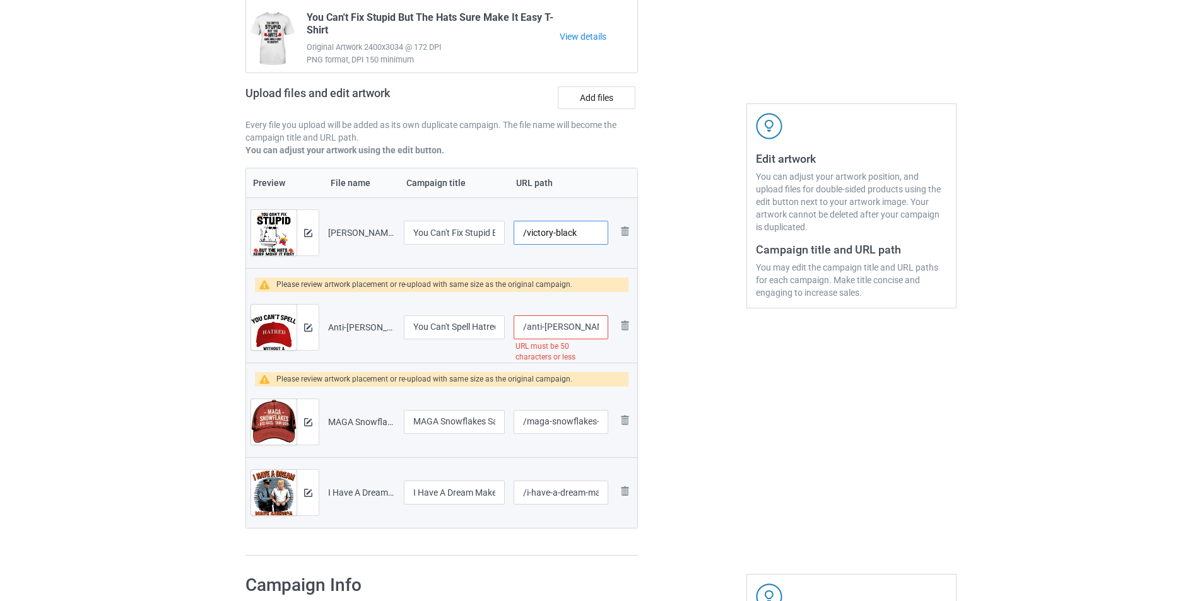
drag, startPoint x: 581, startPoint y: 234, endPoint x: 528, endPoint y: 237, distance: 53.1
click at [528, 237] on input "/victory-black" at bounding box center [561, 233] width 95 height 24
click at [690, 329] on div at bounding box center [692, 263] width 91 height 603
click at [580, 234] on input "/fix-stupid" at bounding box center [561, 233] width 95 height 24
type input "/fix-stupid3"
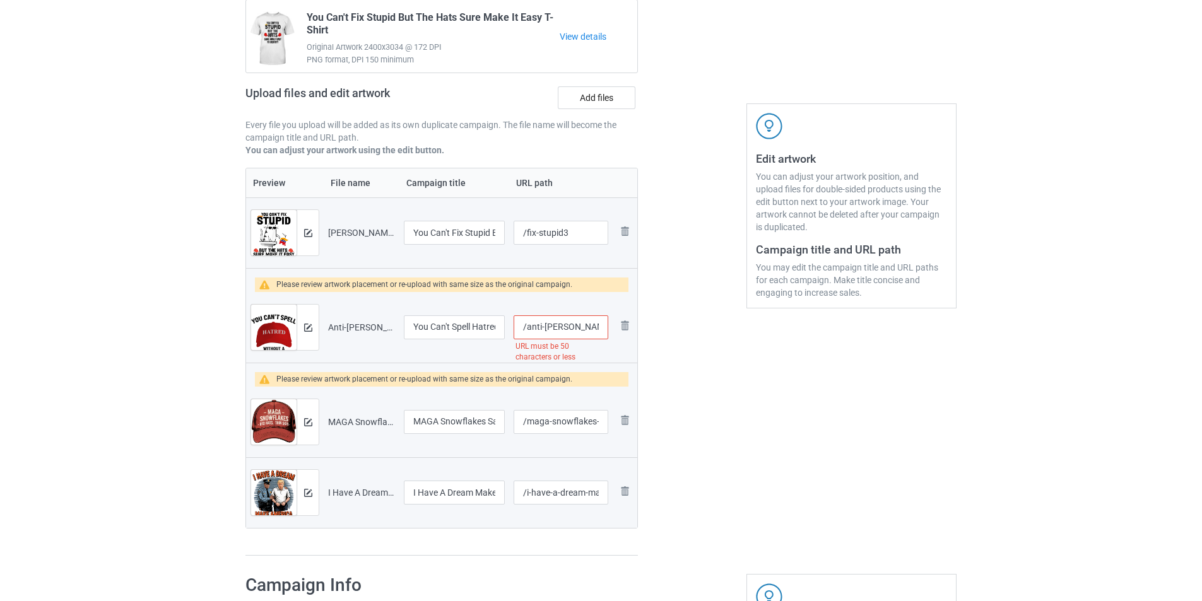
click at [669, 341] on div at bounding box center [692, 263] width 91 height 603
drag, startPoint x: 468, startPoint y: 324, endPoint x: 457, endPoint y: 324, distance: 11.4
click at [457, 324] on input "You Can't Spell Hatred Without Red Hat T-Shirt Comfort Colors Adult Heavyweight…" at bounding box center [454, 328] width 101 height 24
drag, startPoint x: 471, startPoint y: 324, endPoint x: 433, endPoint y: 326, distance: 37.9
click at [433, 326] on input "You Can't Spell Hatred Without Red Hat T-Shirt Comfort Colors Adult Heavyweight…" at bounding box center [454, 328] width 101 height 24
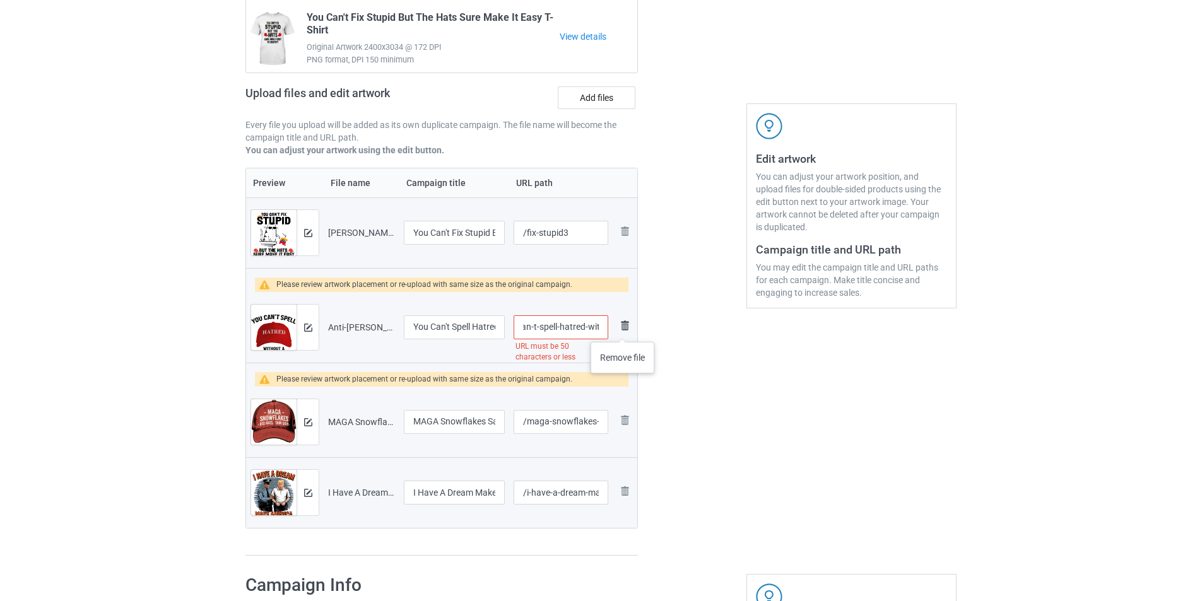
scroll to position [0, 286]
drag, startPoint x: 525, startPoint y: 329, endPoint x: 623, endPoint y: 329, distance: 97.8
click at [623, 329] on tr "Preview and edit artwork Anti-Trump Can't Spell Hatred Without Red Hat T-Shirt …" at bounding box center [441, 327] width 391 height 71
click at [562, 326] on input "/anti-trump-can-t-spell-hatred-without-red-hat-t-shirt-comfort-colors-adult-hea…" at bounding box center [561, 328] width 95 height 24
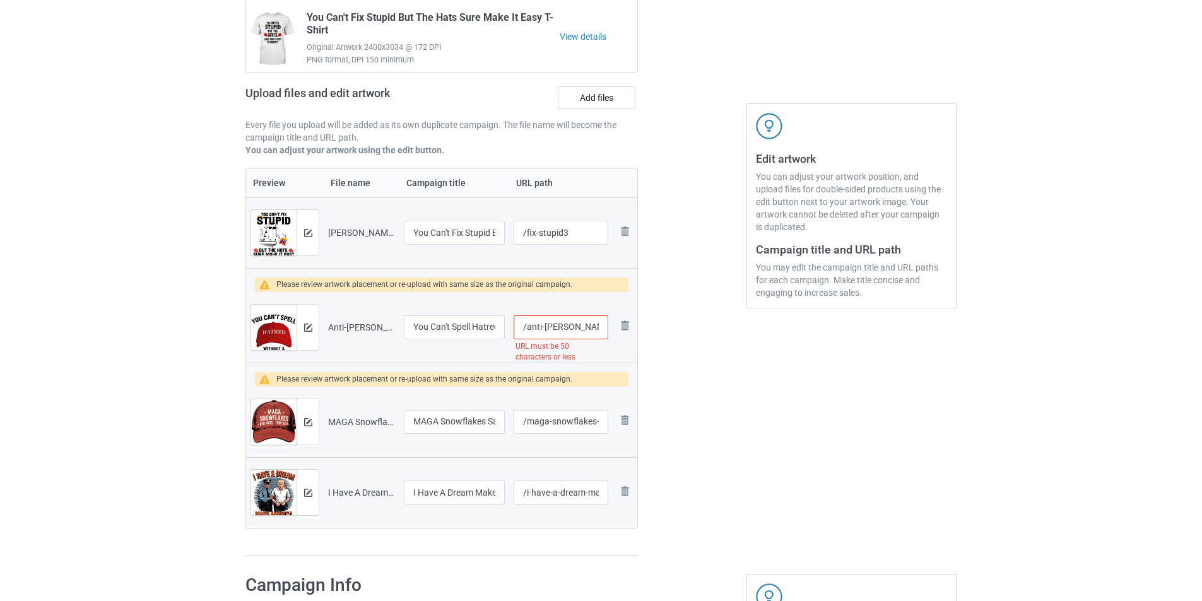
click at [505, 327] on tr "Preview and edit artwork Anti-Trump Can't Spell Hatred Without Red Hat T-Shirt …" at bounding box center [441, 327] width 391 height 71
click at [564, 326] on input "/anti-trump-can-t-spell-hatred-without-red-hat-t-shirt-comfort-colors-adult-hea…" at bounding box center [561, 328] width 95 height 24
drag, startPoint x: 568, startPoint y: 326, endPoint x: 526, endPoint y: 329, distance: 42.5
click at [526, 329] on input "/anti-trump-can-t-spell-hatred-without-red-hat-t-shirt-comfort-colors-adult-hea…" at bounding box center [561, 328] width 95 height 24
click at [542, 326] on input "/can-t-spell-hatred-without-red-hat-t-shirt-comfort-colors-adult-heavyweight-t-…" at bounding box center [561, 328] width 95 height 24
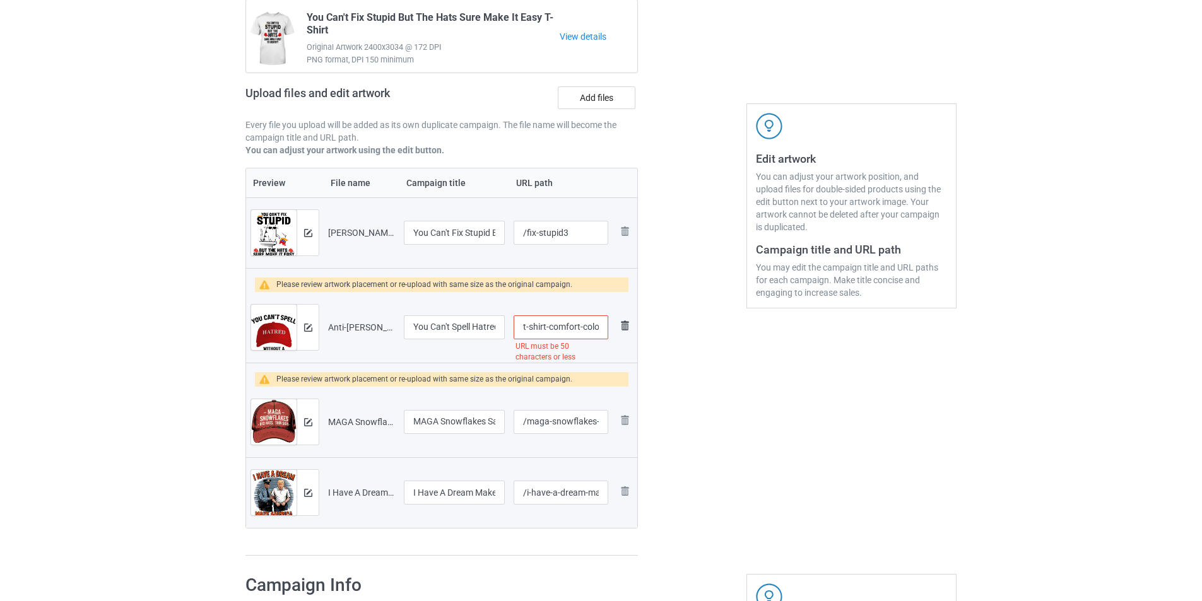
scroll to position [0, 240]
drag, startPoint x: 576, startPoint y: 327, endPoint x: 629, endPoint y: 329, distance: 53.1
click at [629, 329] on tr "Preview and edit artwork Anti-Trump Can't Spell Hatred Without Red Hat T-Shirt …" at bounding box center [441, 327] width 391 height 71
click at [742, 410] on div "Edit artwork You can adjust your artwork position, and upload files for double-…" at bounding box center [852, 263] width 228 height 603
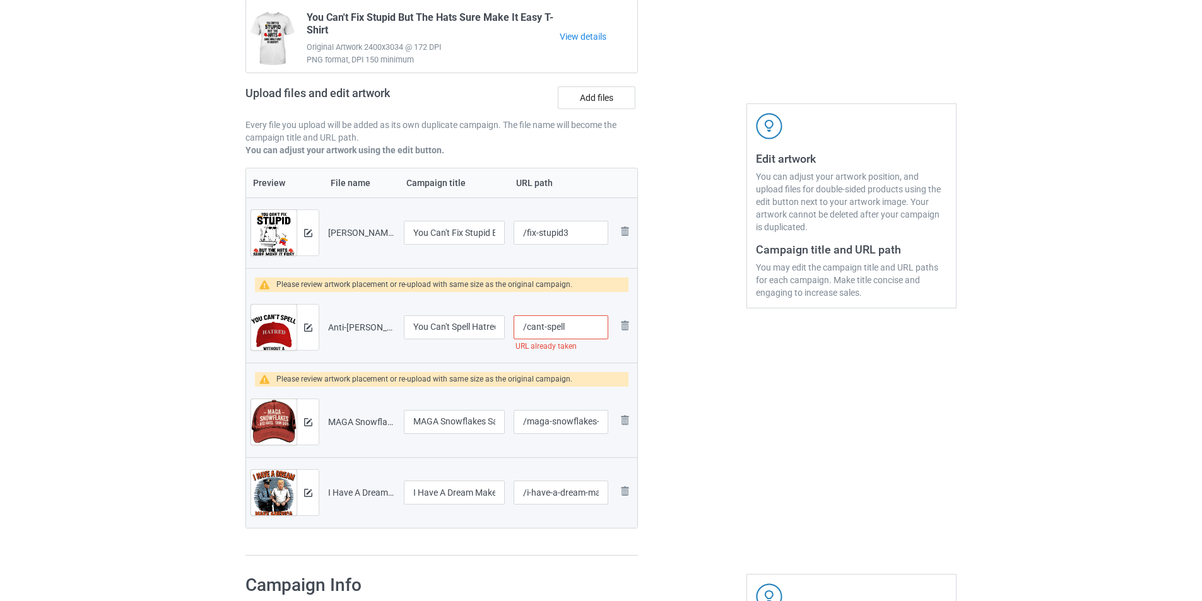
click at [573, 336] on input "/cant-spell" at bounding box center [561, 328] width 95 height 24
click at [497, 328] on input "You Can't Spell Hatred Without Red Hat T-Shirt Comfort Colors Adult Heavyweight…" at bounding box center [454, 328] width 101 height 24
click at [571, 320] on input "/cant-spell" at bounding box center [561, 328] width 95 height 24
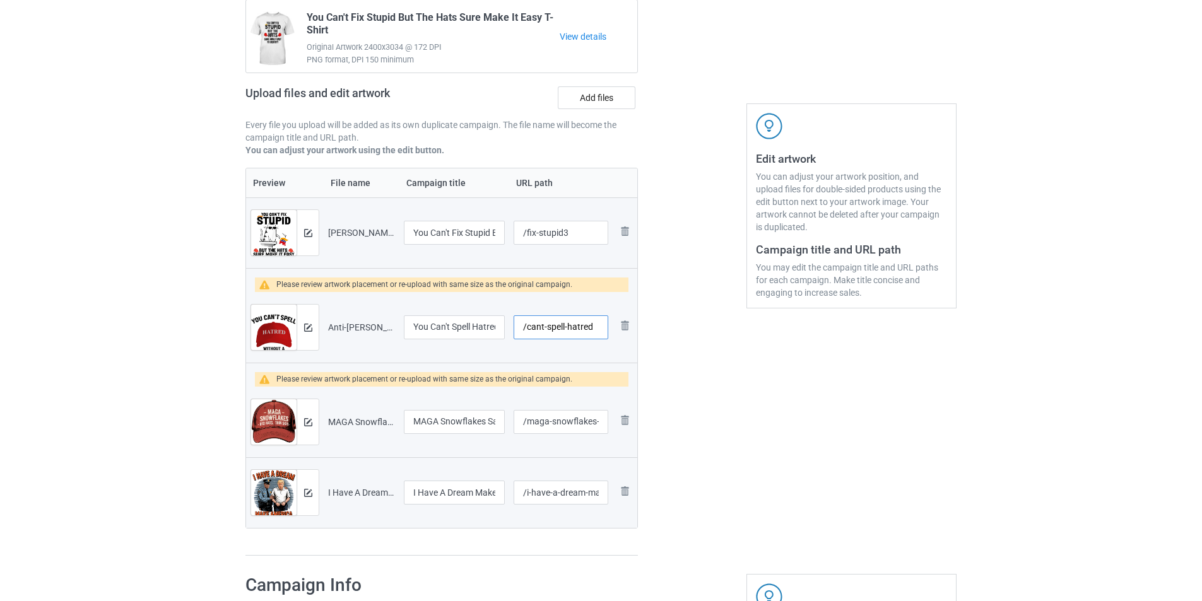
click at [547, 328] on input "/cant-spell-hatred" at bounding box center [561, 328] width 95 height 24
type input "/spell-hatred"
click at [716, 406] on div at bounding box center [692, 263] width 91 height 603
drag, startPoint x: 596, startPoint y: 422, endPoint x: 645, endPoint y: 417, distance: 49.6
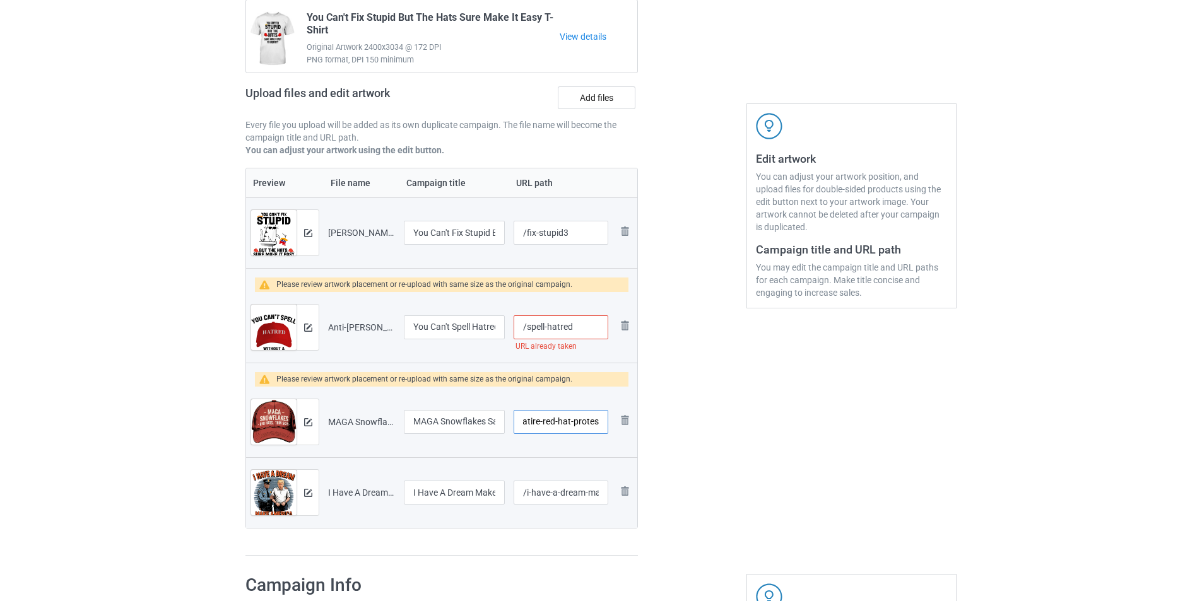
click at [645, 417] on div "Campaign to duplicate You Can't Fix Stupid But The Hats Sure Make It Easy T-Shi…" at bounding box center [442, 263] width 410 height 603
type input "/maga-snowflakes"
drag, startPoint x: 442, startPoint y: 422, endPoint x: 401, endPoint y: 424, distance: 41.7
click at [401, 424] on td "MAGA Snowflakes Satire Red Hat Protest" at bounding box center [455, 422] width 110 height 71
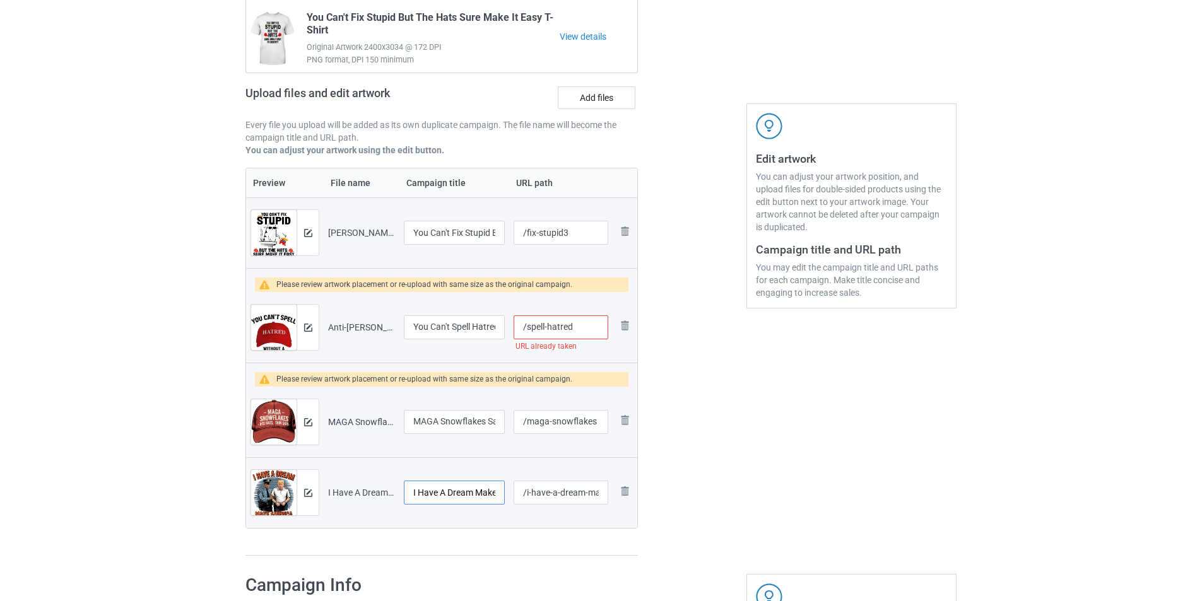
scroll to position [0, 99]
drag, startPoint x: 477, startPoint y: 494, endPoint x: 501, endPoint y: 495, distance: 24.6
click at [501, 495] on input "I Have A Dream Make America Great Again V4" at bounding box center [454, 493] width 101 height 24
click at [495, 496] on input "I Have A Dream Make America Great Again V4" at bounding box center [454, 493] width 101 height 24
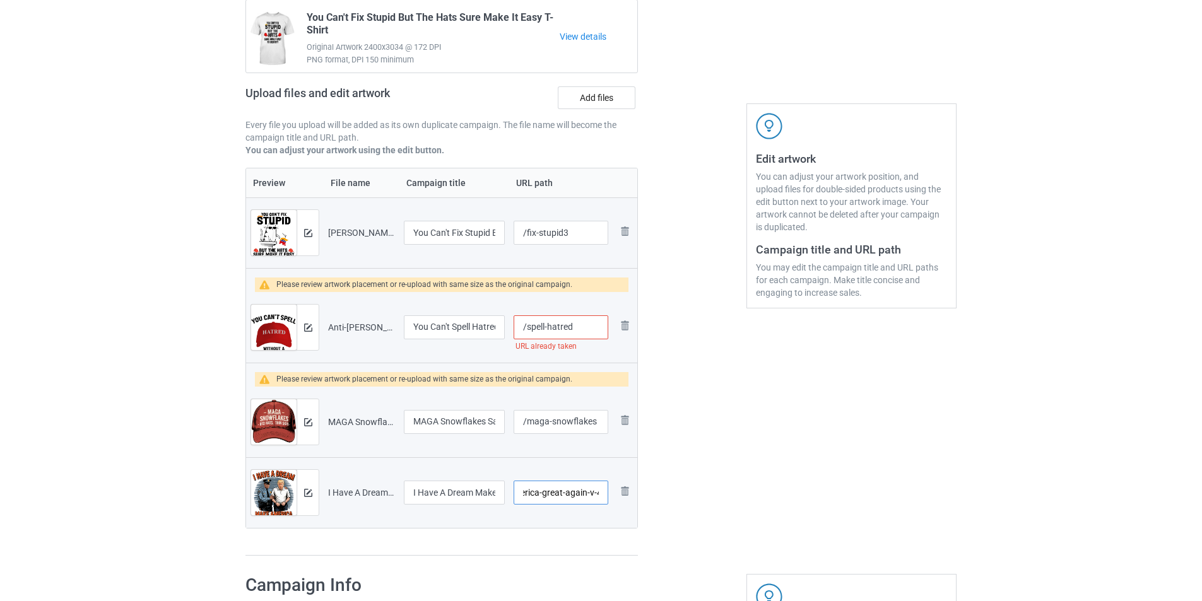
drag, startPoint x: 553, startPoint y: 494, endPoint x: 586, endPoint y: 492, distance: 33.5
click at [586, 492] on input "/i-have-a-dream-make-america-great-again-v-4" at bounding box center [561, 493] width 95 height 24
click at [557, 491] on input "/i-have-v-4" at bounding box center [561, 493] width 95 height 24
click at [594, 534] on div "Preview File name Campaign title URL path Preview and edit artwork Kamala Harri…" at bounding box center [442, 362] width 393 height 389
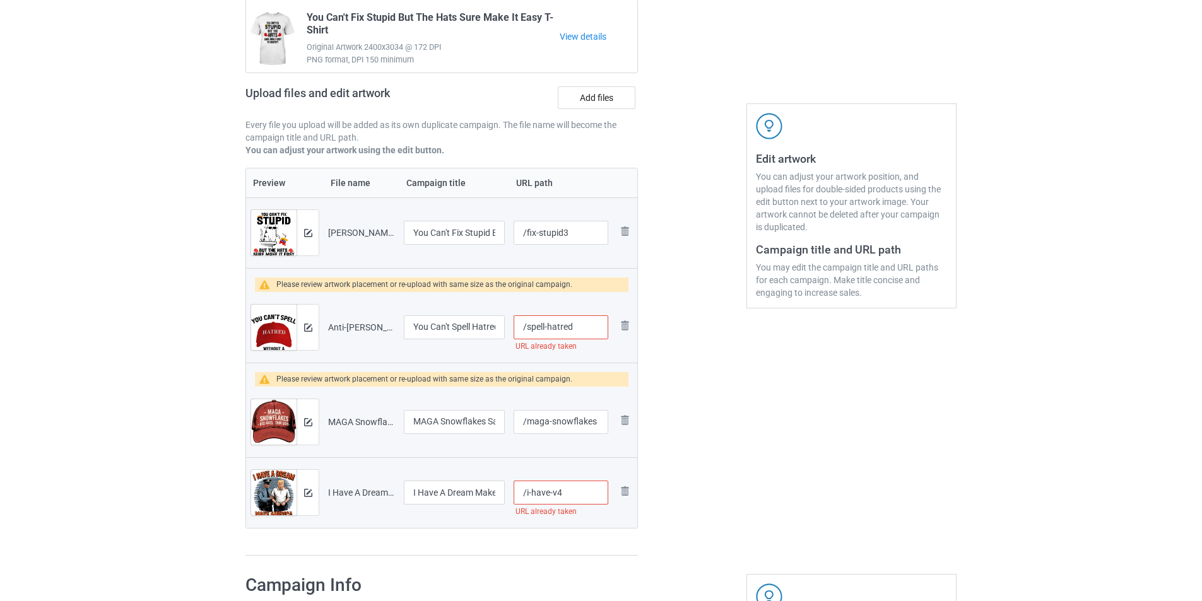
drag, startPoint x: 561, startPoint y: 491, endPoint x: 571, endPoint y: 489, distance: 10.4
click at [562, 491] on input "/i-have-v4" at bounding box center [561, 493] width 95 height 24
type input "/i-have-v5"
click at [582, 329] on input "/spell-hatred" at bounding box center [561, 328] width 95 height 24
type input "/spell-hatred1"
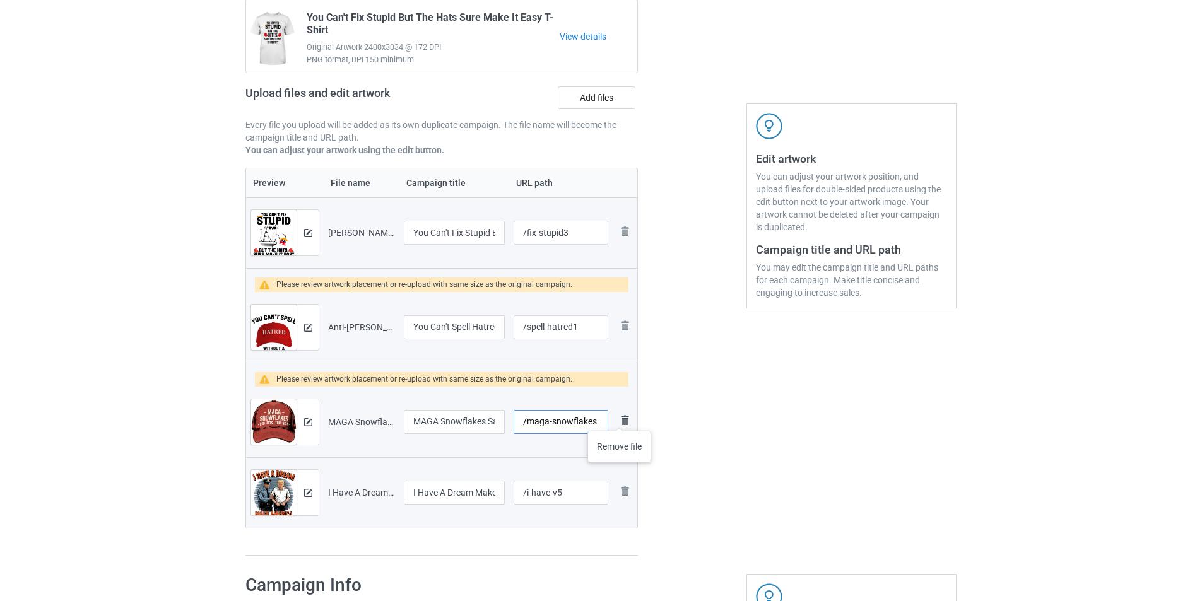
drag, startPoint x: 597, startPoint y: 423, endPoint x: 620, endPoint y: 418, distance: 23.1
click at [620, 418] on tr "Preview and edit artwork MAGA Snowflakes Satire Red Hat Protest.png MAGA Snowfl…" at bounding box center [441, 422] width 391 height 71
drag, startPoint x: 467, startPoint y: 420, endPoint x: 489, endPoint y: 418, distance: 21.5
click at [489, 418] on input "MAGA Snowflakes Satire Red Hat Protest" at bounding box center [454, 422] width 101 height 24
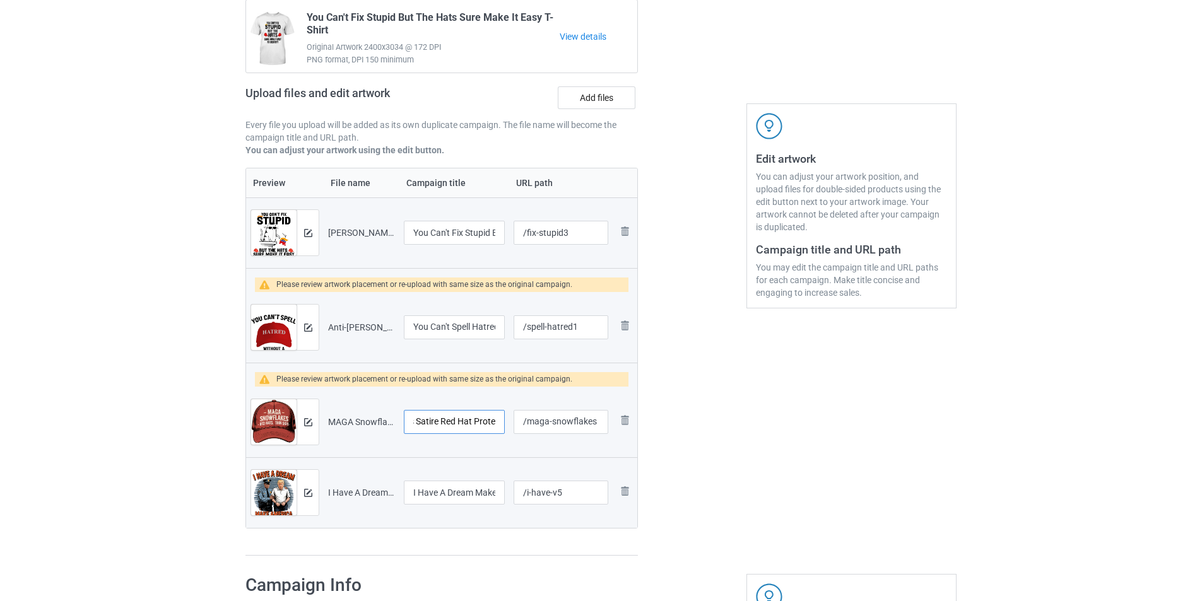
scroll to position [0, 0]
click at [491, 424] on input "MAGA Snowflstakes Satire Red Hat Prote" at bounding box center [454, 422] width 101 height 24
drag, startPoint x: 479, startPoint y: 424, endPoint x: 500, endPoint y: 422, distance: 21.5
click at [500, 422] on input "MAGA Snowflstakes Satire Red Hat Prote" at bounding box center [454, 422] width 101 height 24
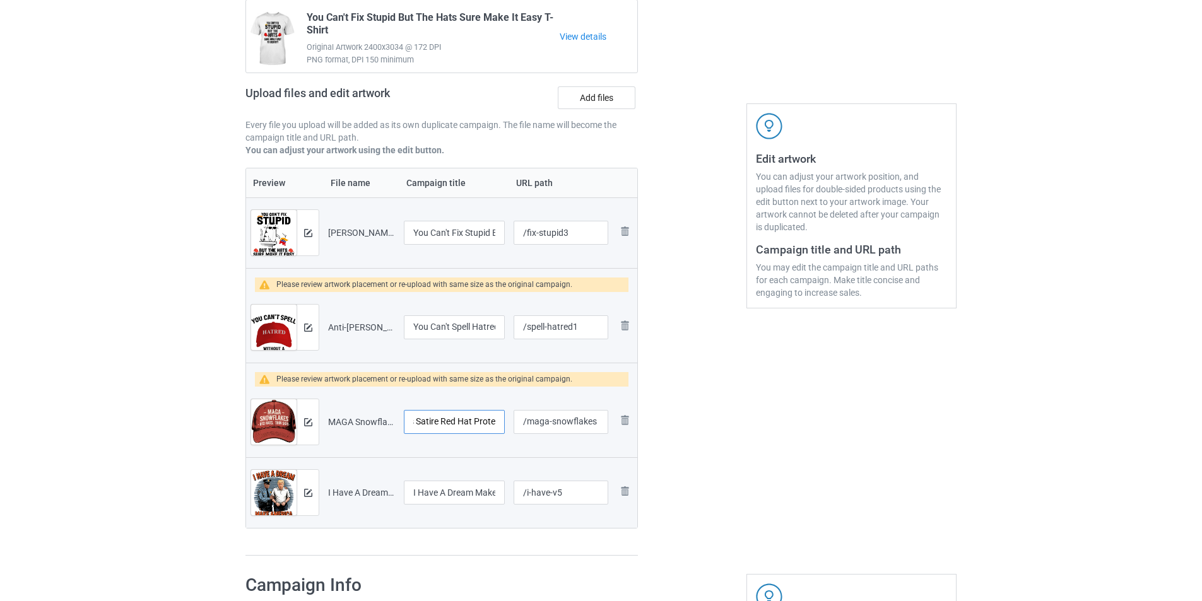
click at [499, 422] on input "MAGA Snowflstakes Satire Red Hat Prote" at bounding box center [454, 422] width 101 height 24
drag, startPoint x: 431, startPoint y: 425, endPoint x: 420, endPoint y: 425, distance: 10.7
click at [420, 425] on input "MAGA Snowflstakes Satire Red Hat Protest" at bounding box center [454, 422] width 101 height 24
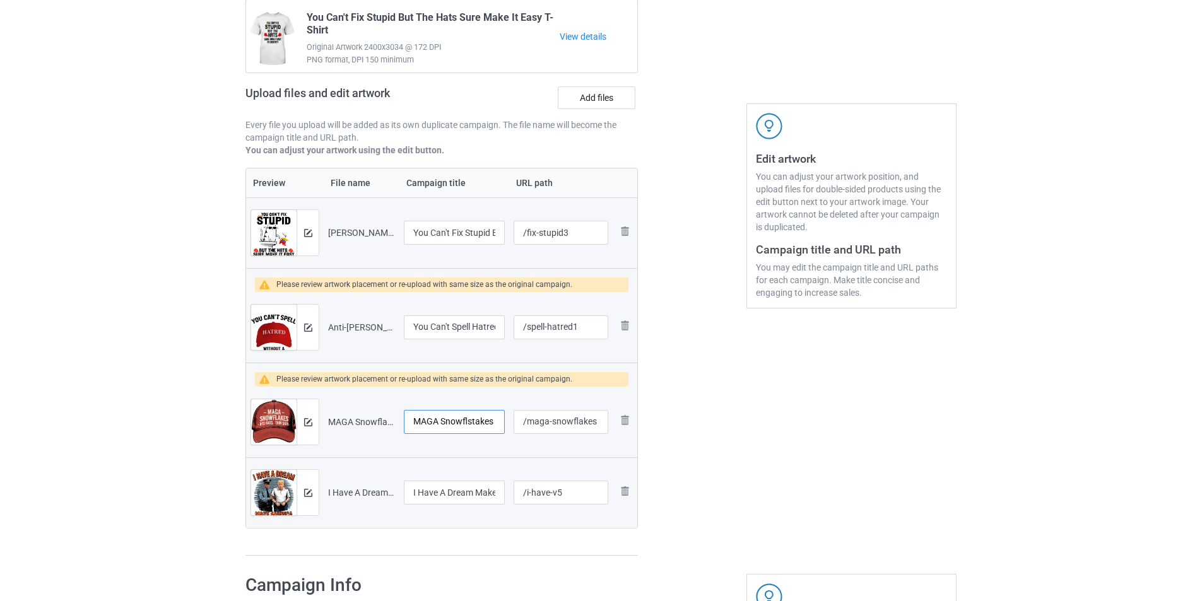
click at [452, 423] on input "MAGA Snowflstakes Satire Red Hat Protest" at bounding box center [454, 422] width 101 height 24
drag, startPoint x: 442, startPoint y: 423, endPoint x: 408, endPoint y: 429, distance: 34.6
click at [408, 429] on input "MAGA Snowflstakes Satire Red Hat Protest" at bounding box center [454, 422] width 101 height 24
click at [457, 423] on input "Snowflstakes Satire Red Hat Protest" at bounding box center [454, 422] width 101 height 24
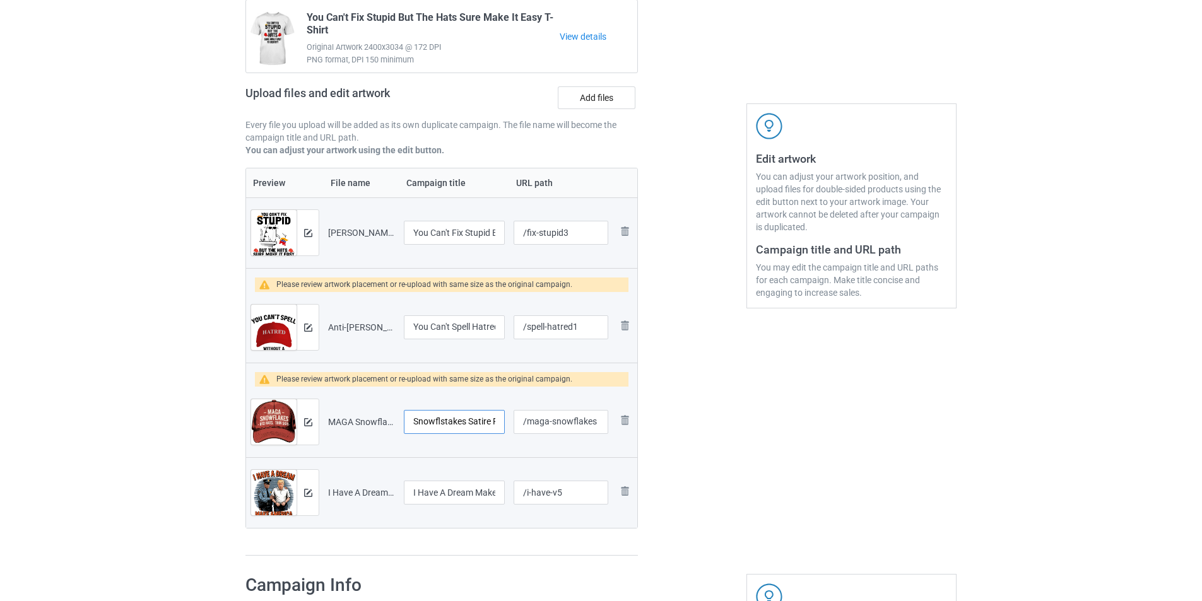
click at [457, 423] on input "Snowflstakes Satire Red Hat Protest" at bounding box center [454, 422] width 101 height 24
paste input "MAGA Snowfl"
drag, startPoint x: 482, startPoint y: 422, endPoint x: 415, endPoint y: 429, distance: 67.8
click at [415, 429] on input "MAGA Snowflakes Satire Red Hat Protest" at bounding box center [454, 422] width 101 height 24
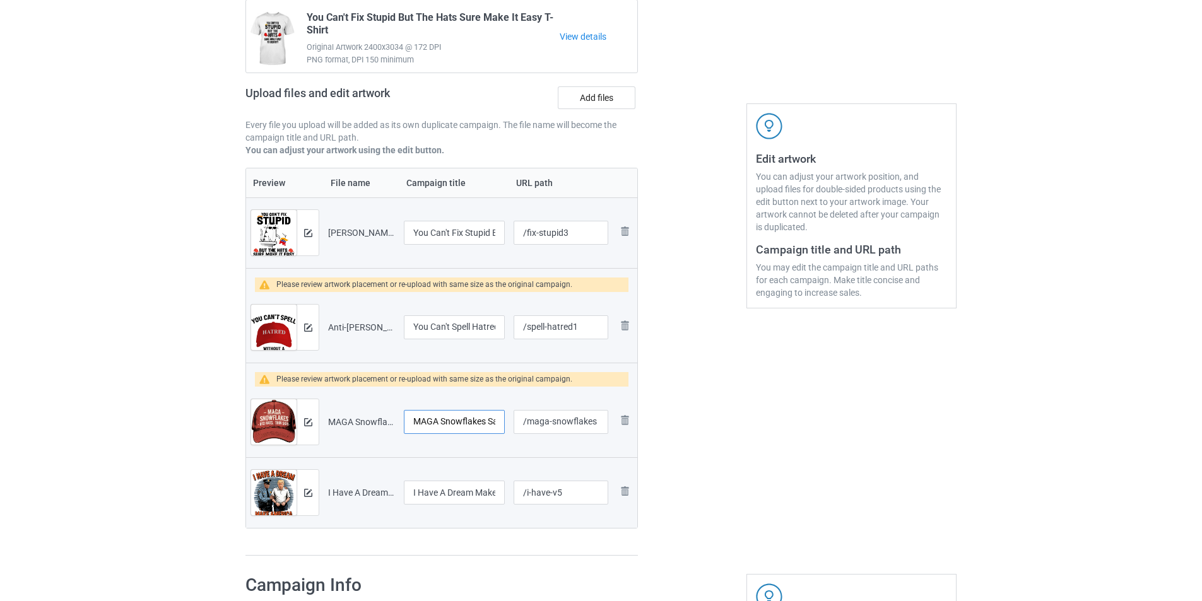
click at [446, 423] on input "MAGA Snowflakes Satire Red Hat Protest" at bounding box center [454, 422] width 101 height 24
click at [467, 419] on input "MAGA Snowflakes Satire Red Hat Protest" at bounding box center [454, 422] width 101 height 24
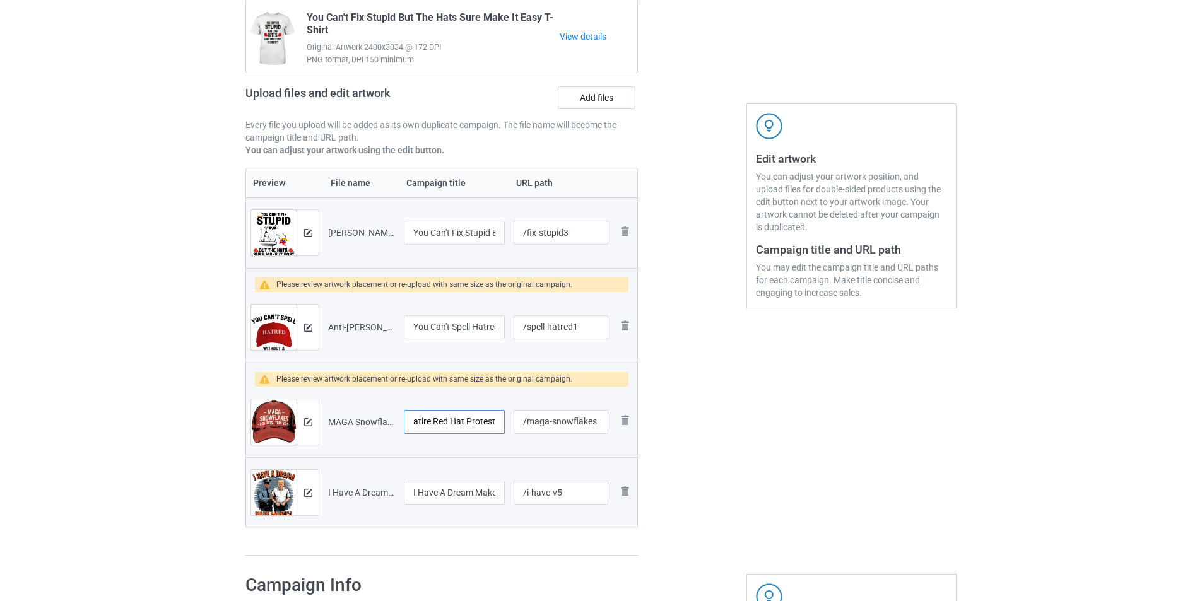
drag, startPoint x: 466, startPoint y: 422, endPoint x: 512, endPoint y: 415, distance: 46.0
click at [506, 423] on td "MAGA Snowflakes Satire Red Hat Protest" at bounding box center [455, 422] width 110 height 71
drag, startPoint x: 439, startPoint y: 420, endPoint x: 403, endPoint y: 426, distance: 35.8
click at [403, 426] on td "MAGA Snowflakes Satire Red Hat, Thin Skin" at bounding box center [455, 422] width 110 height 71
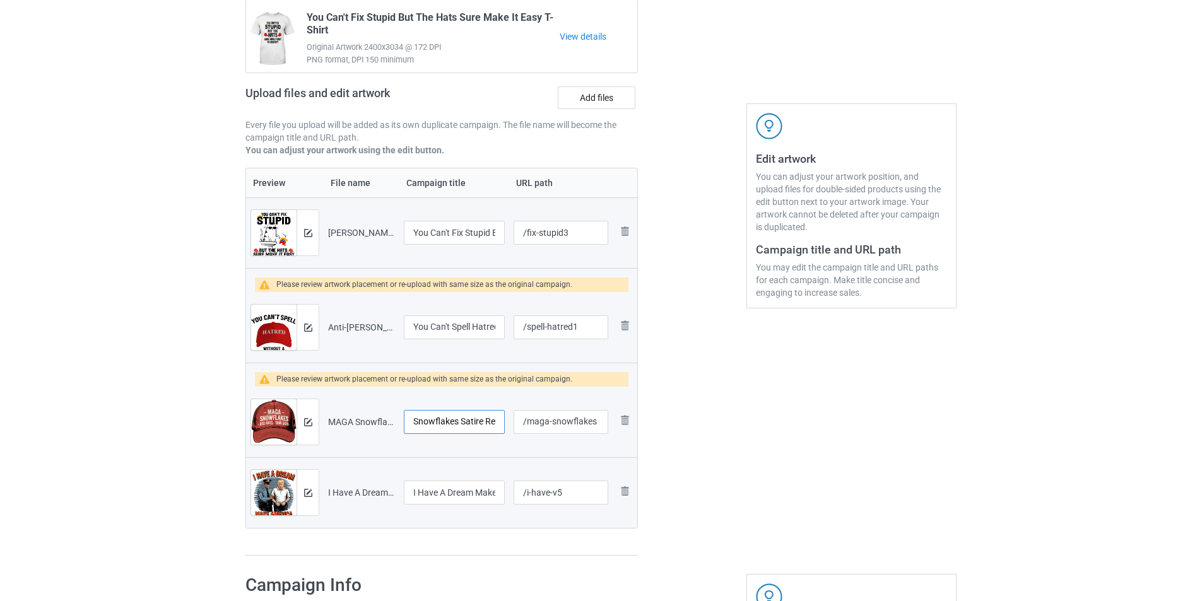
click at [415, 421] on input "Snowflakes Satire Red Hat, Thin Skin" at bounding box center [454, 422] width 101 height 24
click at [415, 417] on input "Satire Red Hat, Thin Skin" at bounding box center [454, 422] width 101 height 24
paste input "Snowflakes"
click at [412, 419] on input "Snowflakes Satire Red Hat, Thin Skin" at bounding box center [454, 422] width 101 height 24
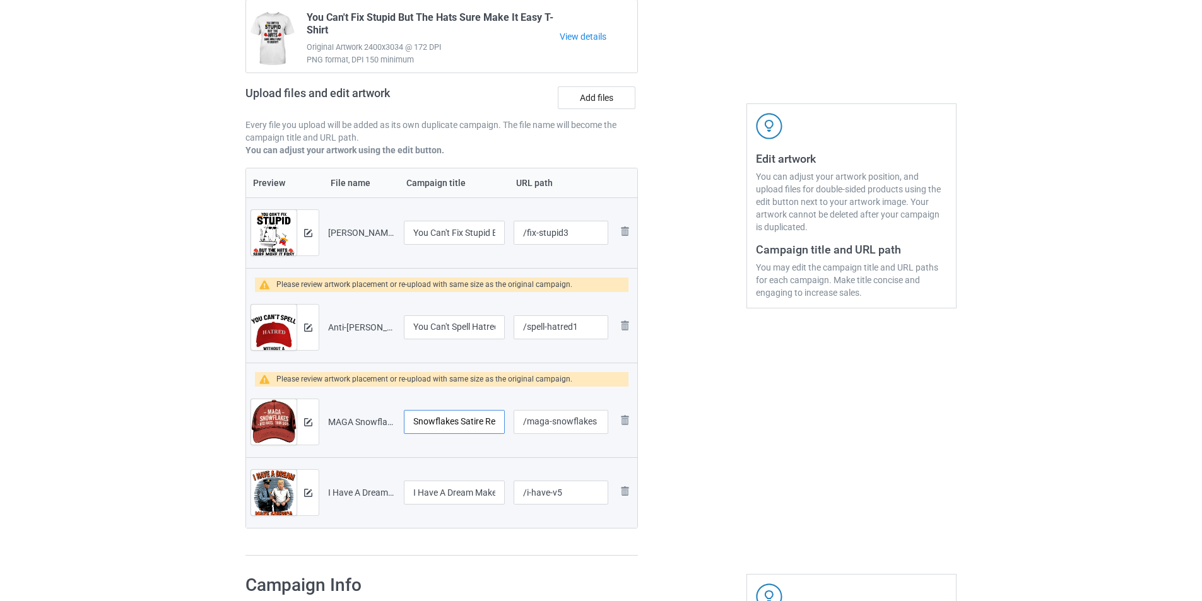
scroll to position [0, 2]
drag, startPoint x: 487, startPoint y: 420, endPoint x: 461, endPoint y: 424, distance: 26.2
click at [461, 424] on input "Snowflakes Satire Red Hat, Thin Skin" at bounding box center [454, 422] width 101 height 24
drag, startPoint x: 473, startPoint y: 422, endPoint x: 495, endPoint y: 420, distance: 22.8
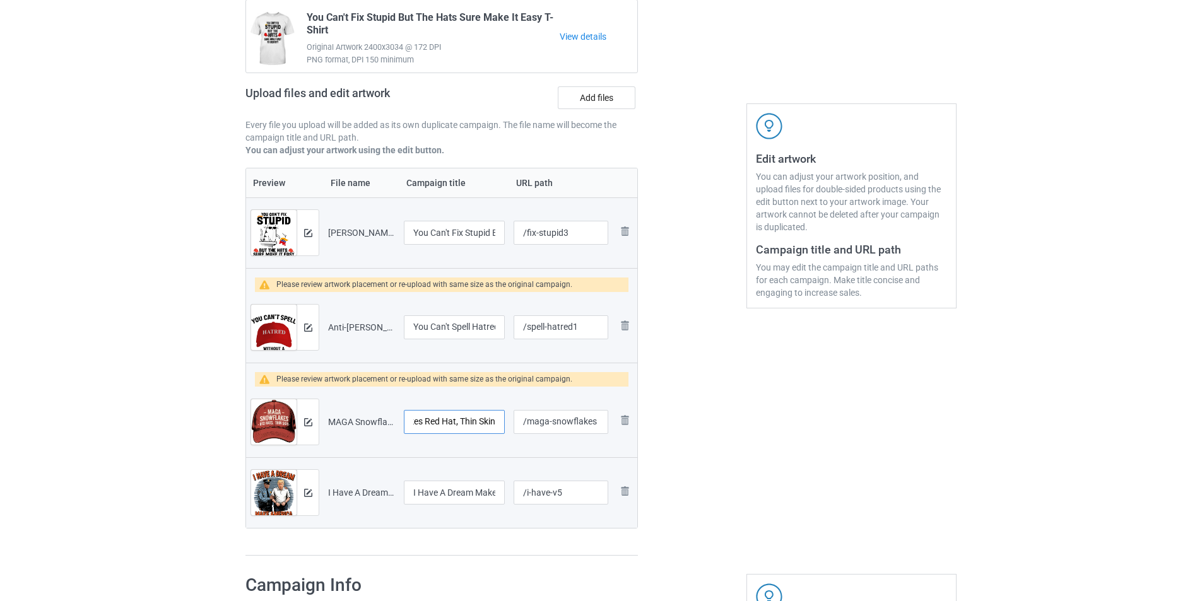
click at [495, 420] on input "Snowflakes Red Hat, Thin Skin" at bounding box center [454, 422] width 101 height 24
click at [480, 425] on input "Snowflakes Red Hat, Thin Skin" at bounding box center [454, 422] width 101 height 24
type input "Snowflakes Red Hat, Thin Skin"
click at [689, 459] on div at bounding box center [692, 263] width 91 height 603
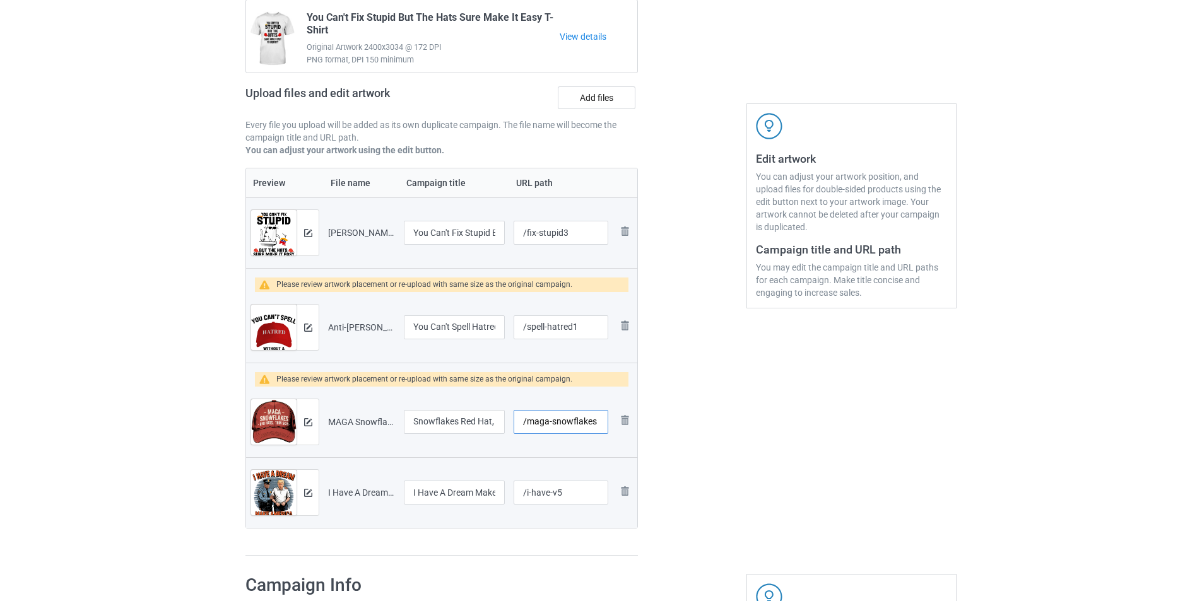
drag, startPoint x: 554, startPoint y: 423, endPoint x: 528, endPoint y: 423, distance: 25.2
click at [528, 423] on input "/maga-snowflakes" at bounding box center [561, 422] width 95 height 24
type input "/snowflakes"
click at [726, 454] on div at bounding box center [692, 263] width 91 height 603
click at [314, 322] on div at bounding box center [308, 327] width 22 height 45
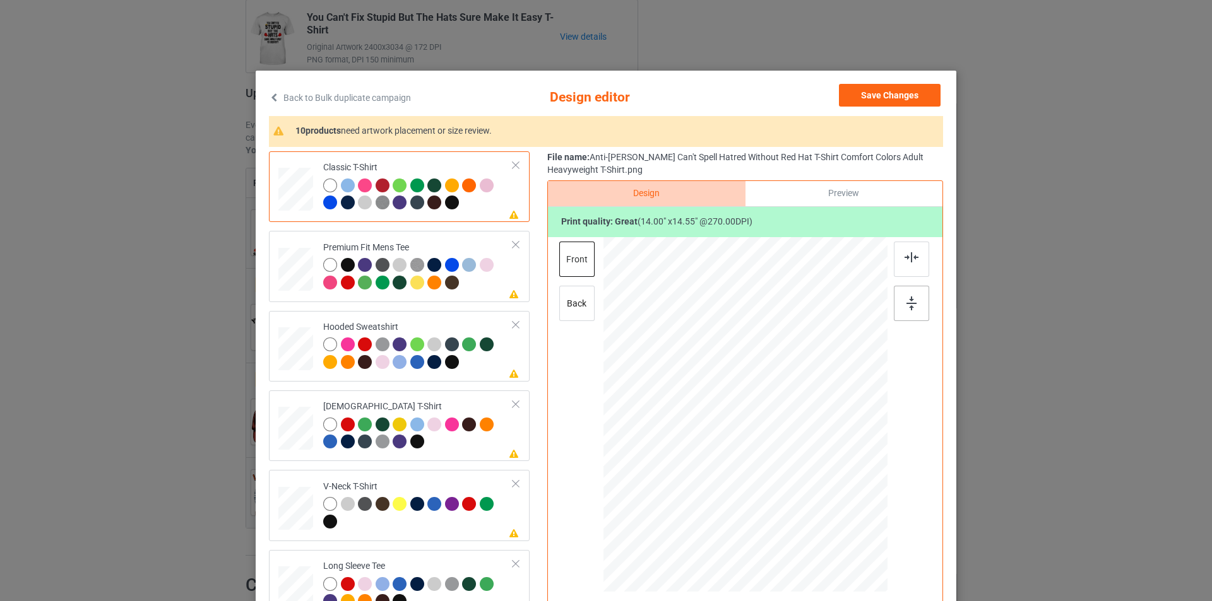
click at [910, 303] on img at bounding box center [911, 304] width 10 height 14
click at [913, 258] on img at bounding box center [911, 257] width 14 height 10
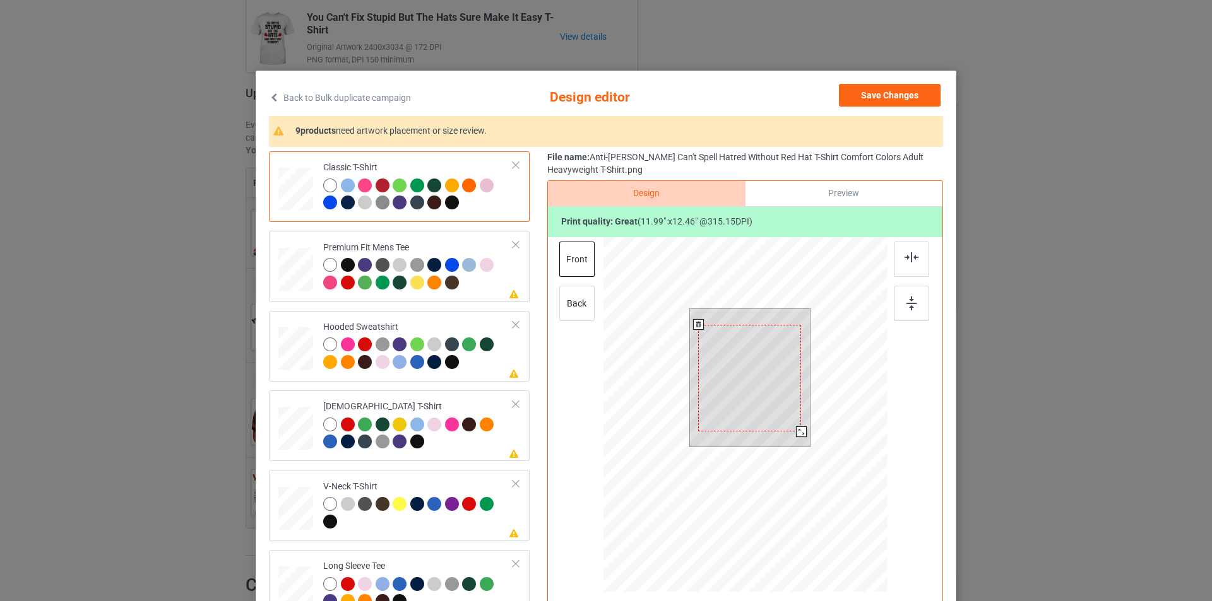
drag, startPoint x: 806, startPoint y: 439, endPoint x: 802, endPoint y: 426, distance: 14.0
click at [802, 426] on div at bounding box center [750, 378] width 121 height 138
click at [769, 402] on div at bounding box center [749, 377] width 103 height 107
click at [795, 429] on div at bounding box center [800, 429] width 11 height 11
drag, startPoint x: 478, startPoint y: 291, endPoint x: 481, endPoint y: 283, distance: 8.6
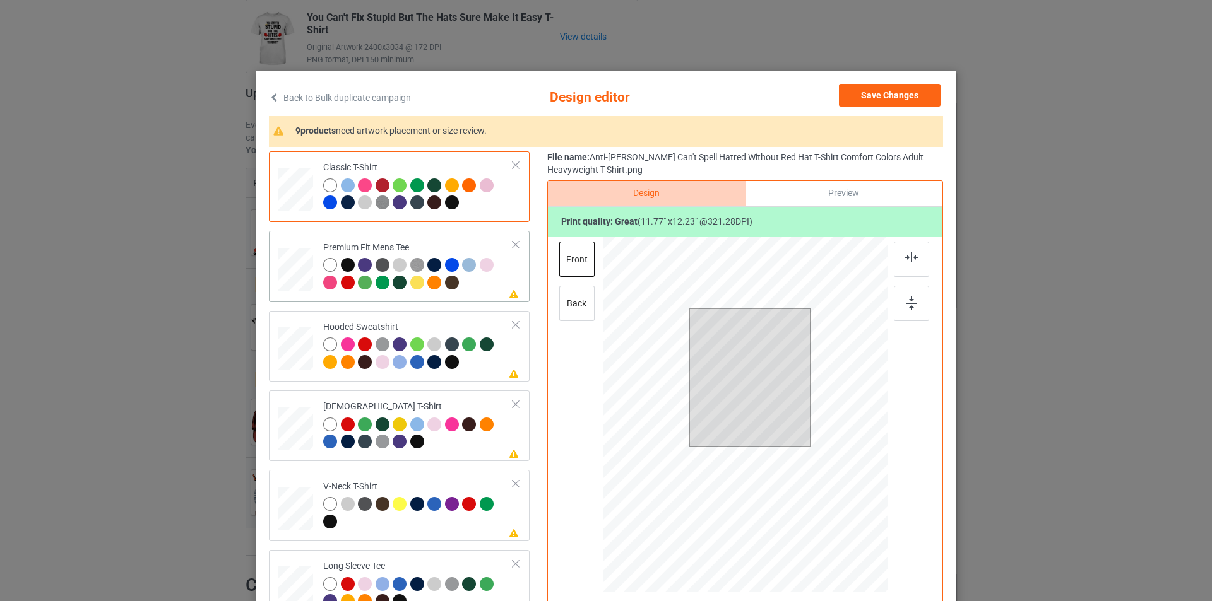
click at [479, 291] on div at bounding box center [418, 275] width 190 height 35
click at [762, 384] on div at bounding box center [749, 376] width 101 height 105
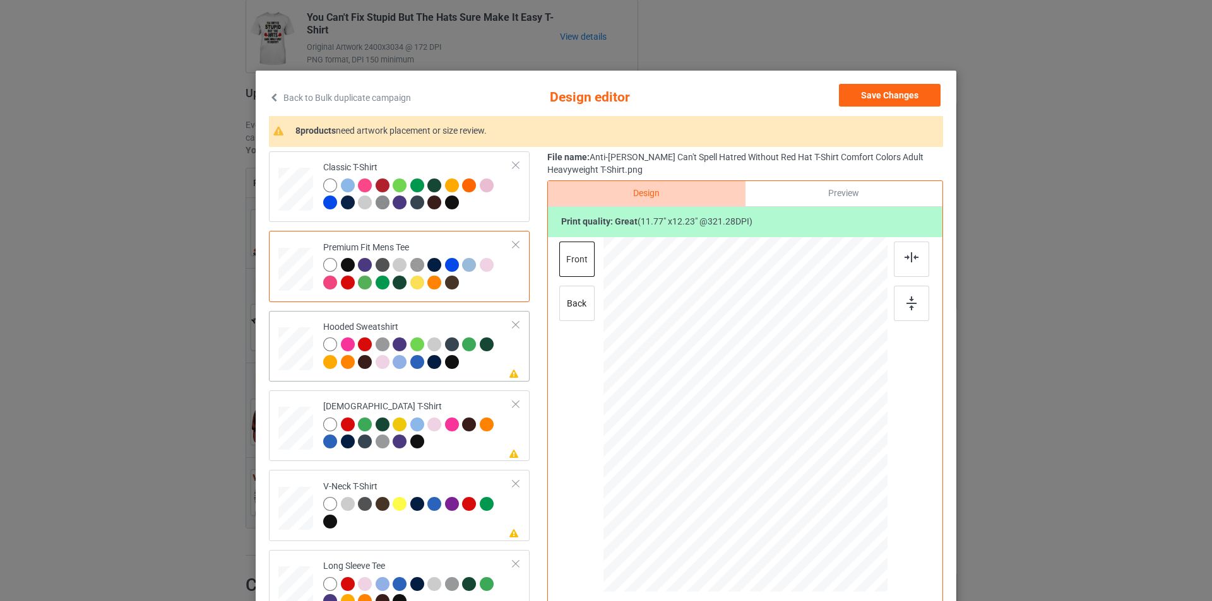
click at [475, 364] on div at bounding box center [418, 355] width 190 height 35
click at [757, 383] on div at bounding box center [745, 401] width 328 height 328
click at [757, 383] on div at bounding box center [749, 381] width 86 height 89
drag, startPoint x: 757, startPoint y: 383, endPoint x: 411, endPoint y: 338, distance: 348.8
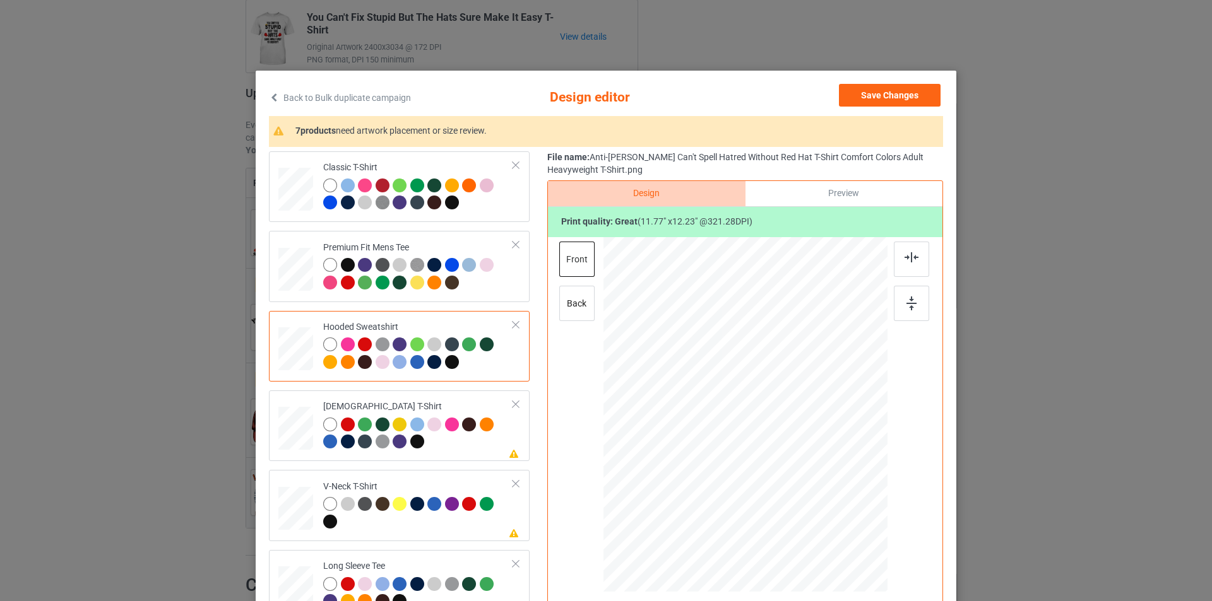
click at [755, 382] on div at bounding box center [749, 381] width 86 height 89
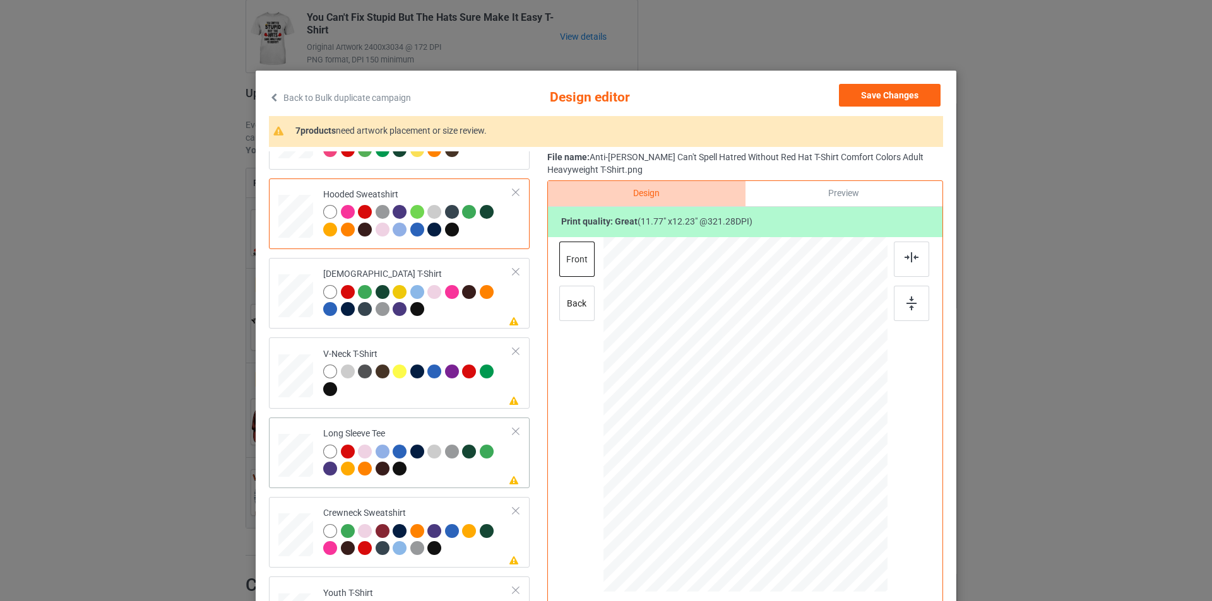
scroll to position [189, 0]
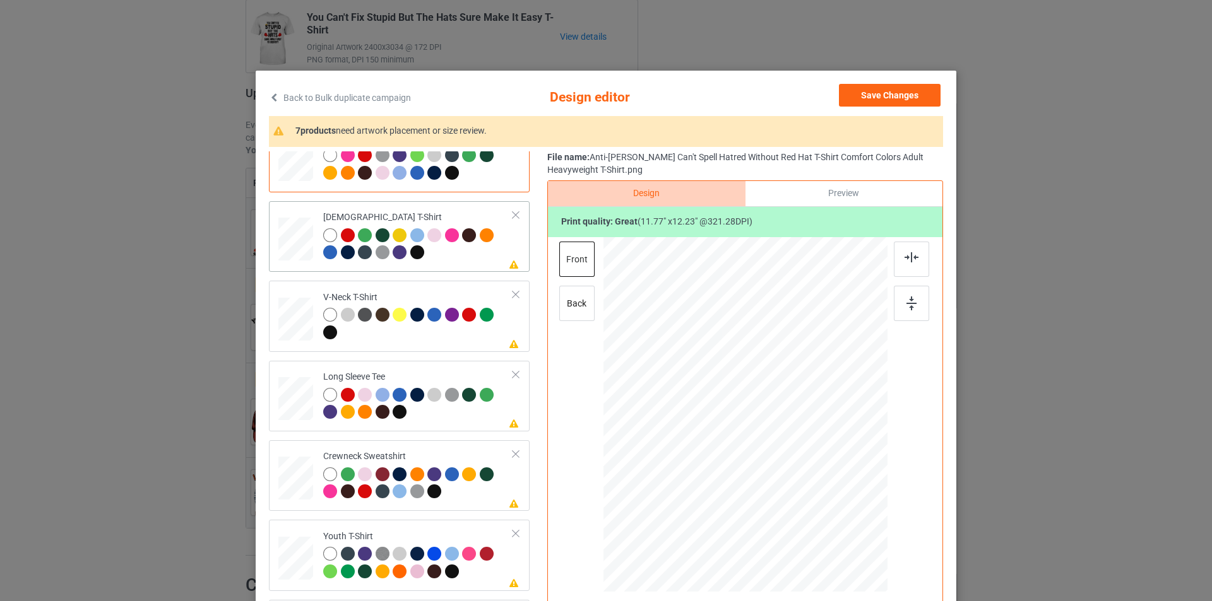
click at [466, 261] on div at bounding box center [418, 245] width 190 height 35
click at [758, 376] on div at bounding box center [745, 401] width 328 height 328
click at [758, 375] on div at bounding box center [745, 401] width 328 height 328
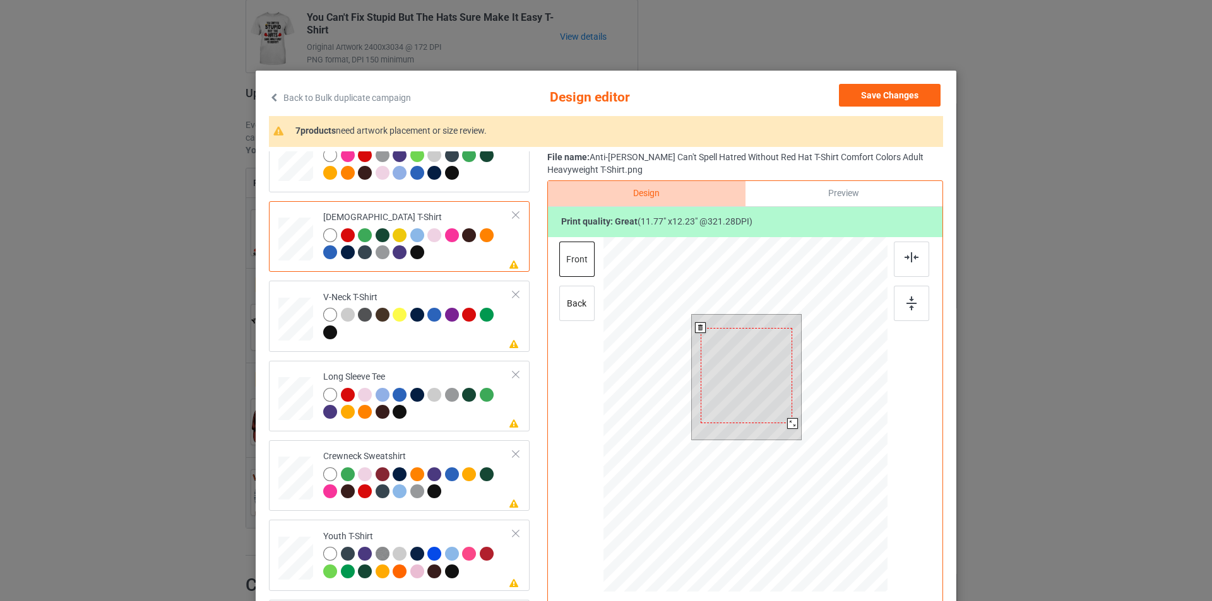
click at [754, 376] on div at bounding box center [747, 375] width 92 height 95
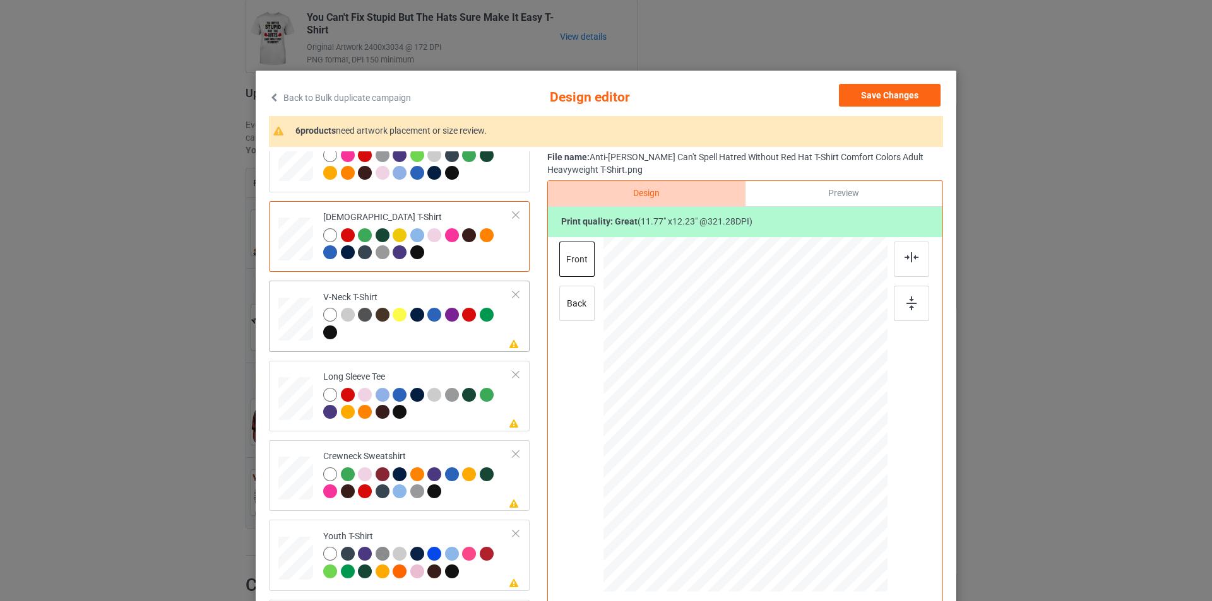
click at [448, 333] on div at bounding box center [418, 325] width 190 height 35
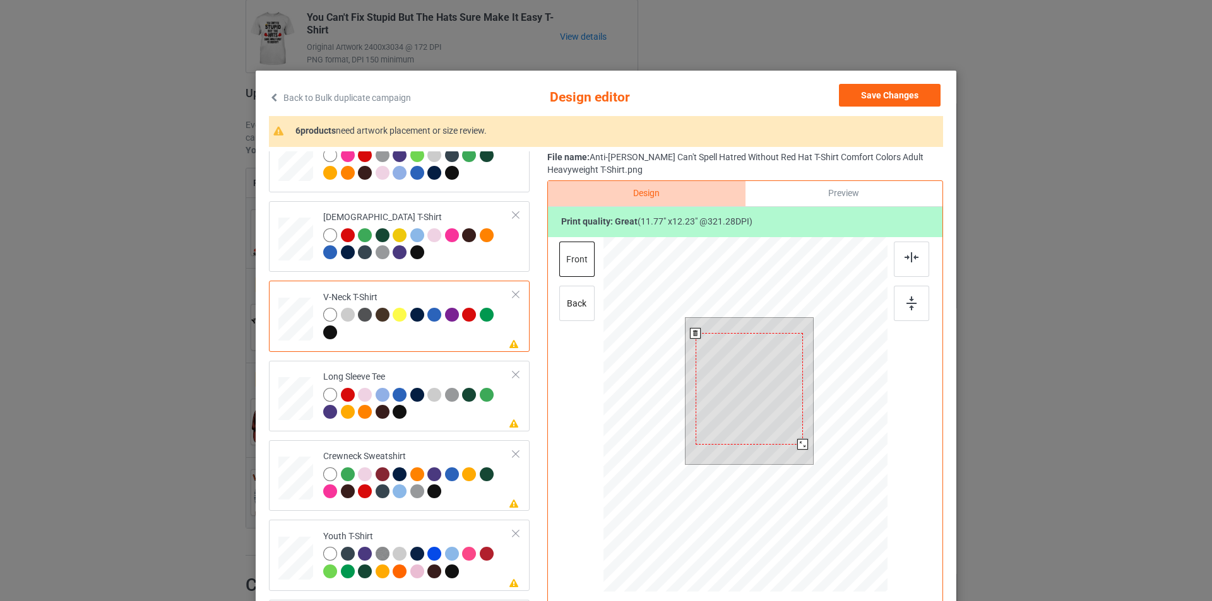
click at [752, 370] on div at bounding box center [749, 389] width 107 height 112
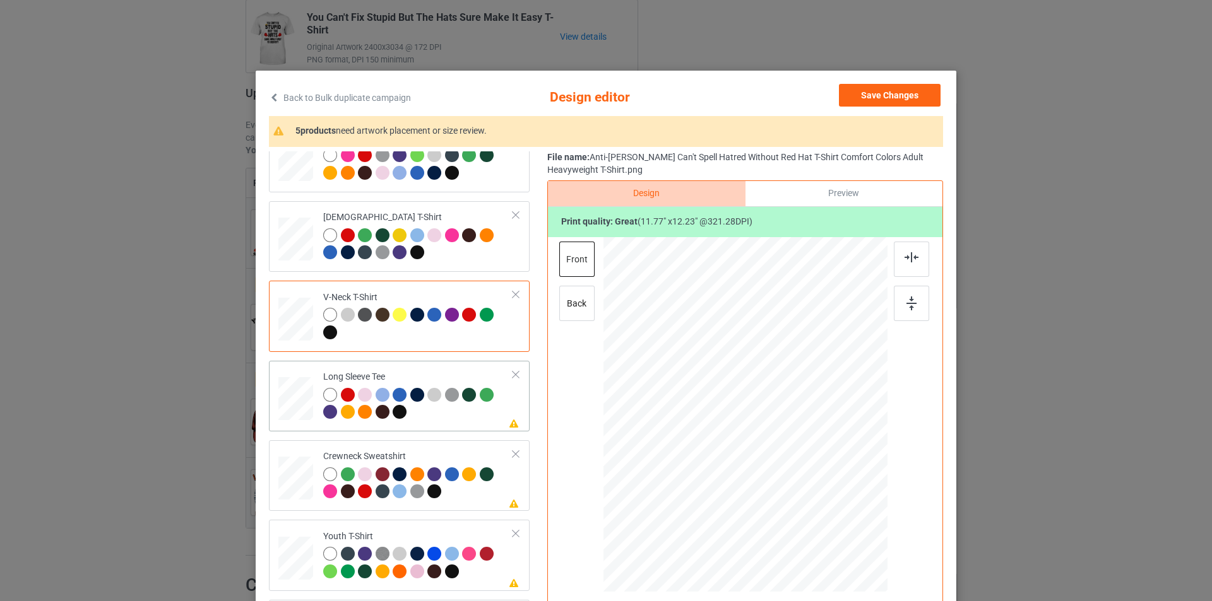
click at [471, 371] on div "Long Sleeve Tee" at bounding box center [418, 394] width 190 height 47
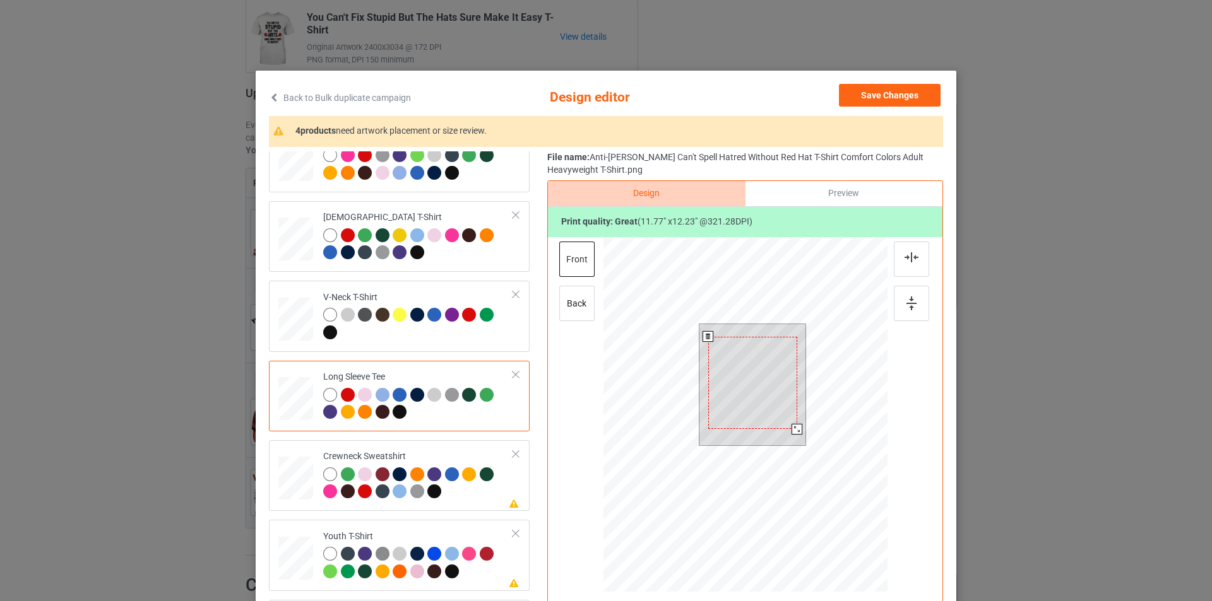
click at [741, 367] on div at bounding box center [752, 383] width 89 height 93
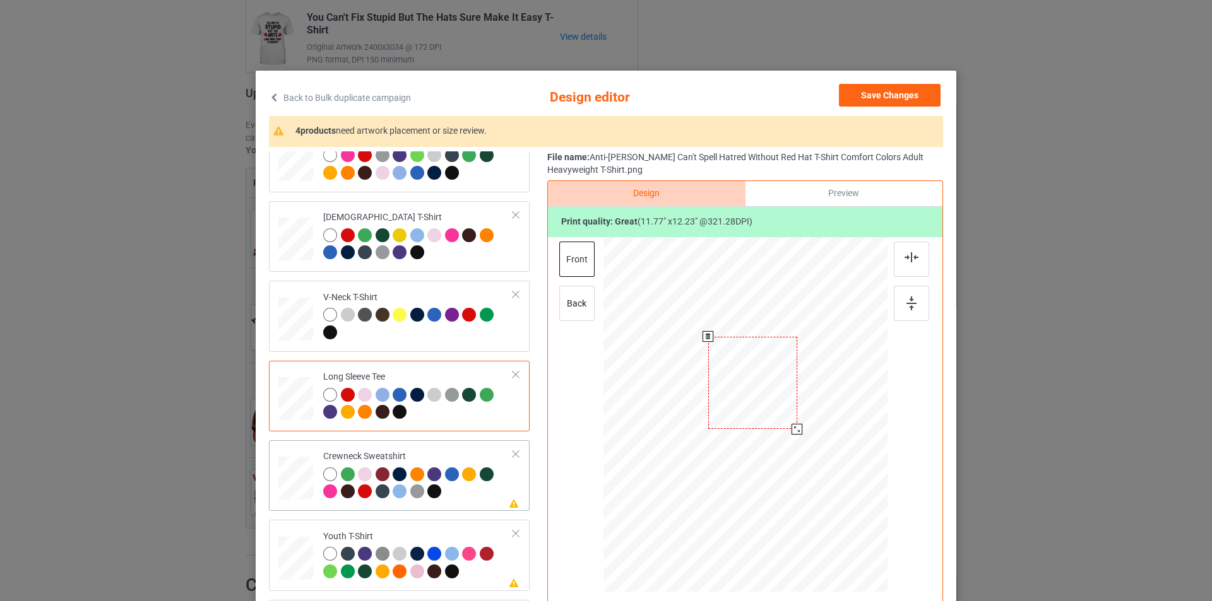
drag, startPoint x: 741, startPoint y: 367, endPoint x: 478, endPoint y: 471, distance: 283.0
click at [740, 367] on div at bounding box center [752, 383] width 89 height 93
click at [451, 451] on div "Crewneck Sweatshirt" at bounding box center [418, 474] width 190 height 47
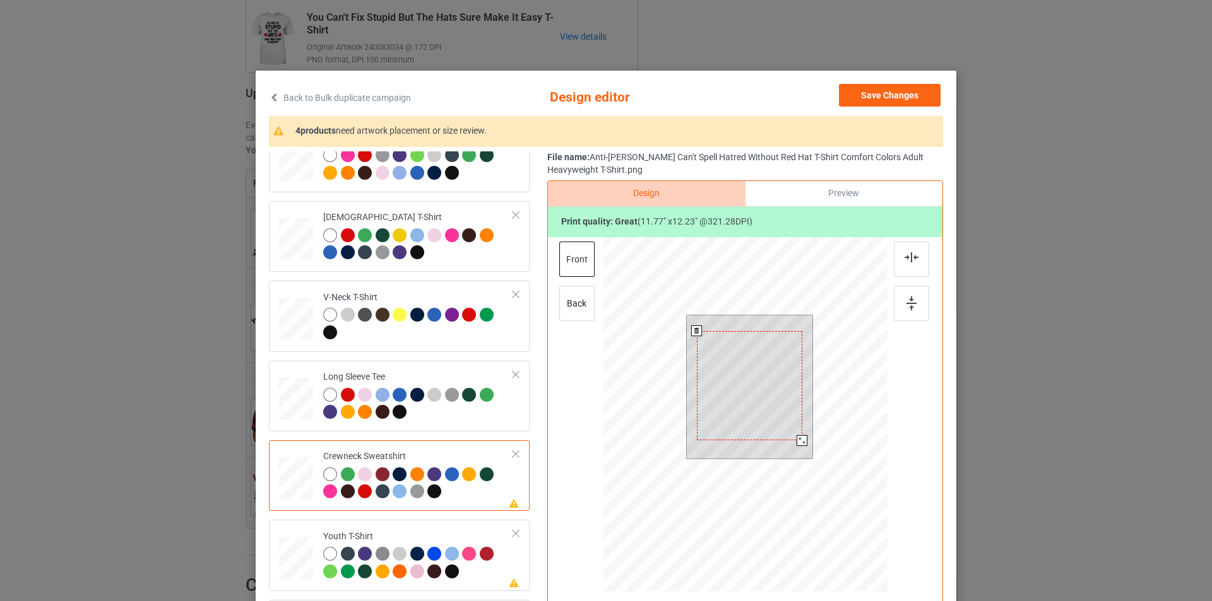
click at [740, 379] on div at bounding box center [749, 385] width 105 height 109
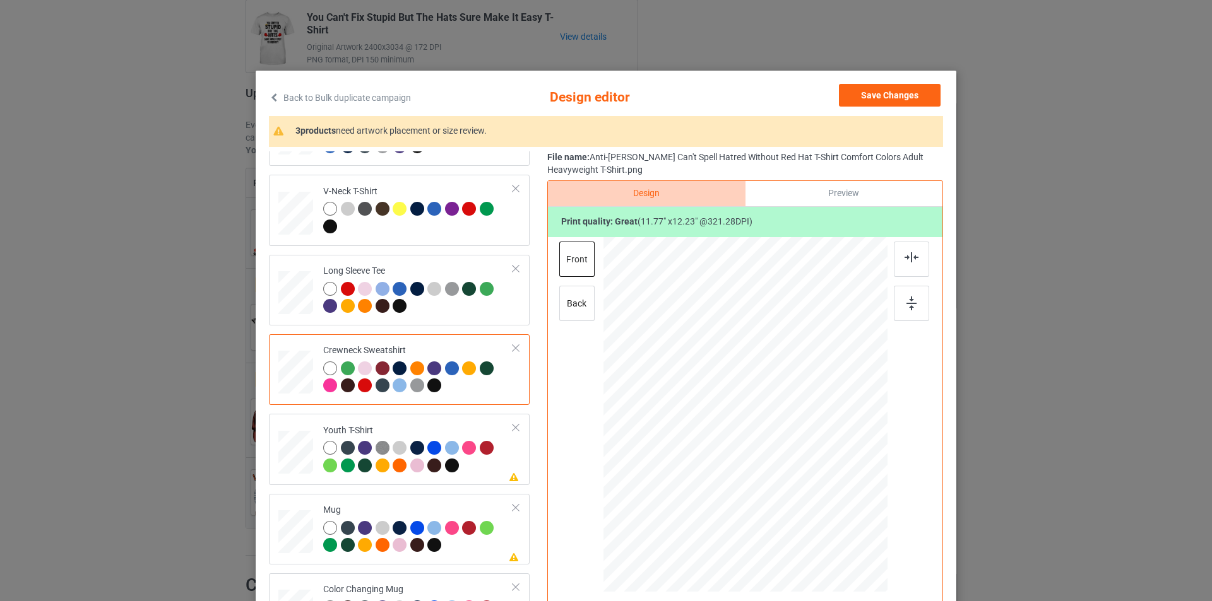
scroll to position [296, 0]
click at [475, 477] on td "Please review artwork placement Youth T-Shirt" at bounding box center [418, 448] width 204 height 61
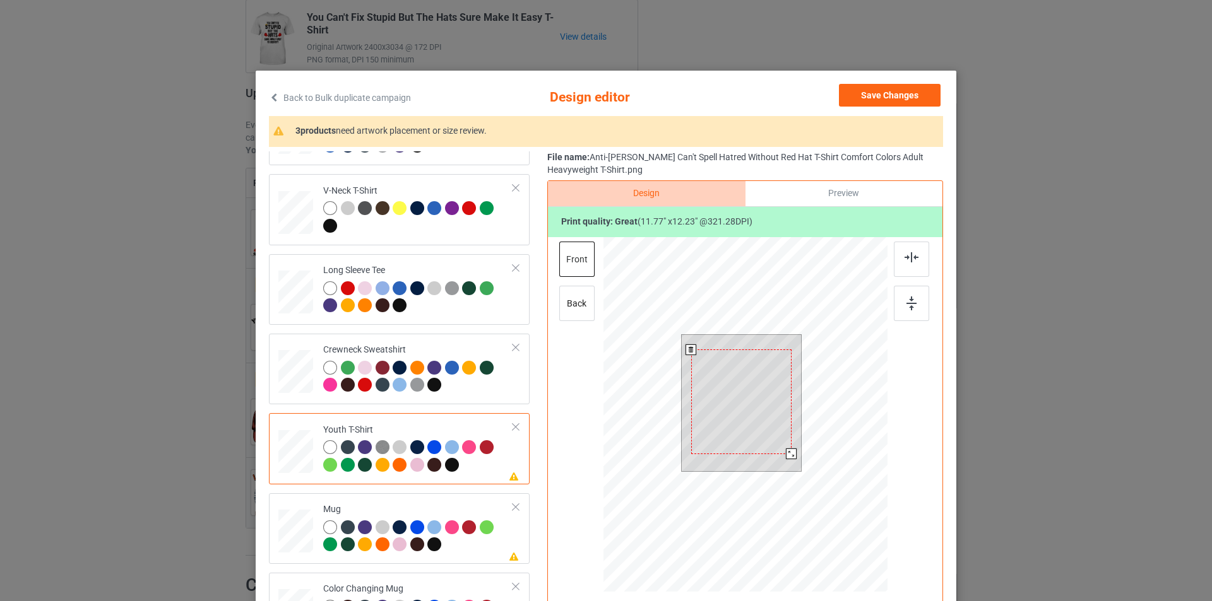
click at [743, 370] on div at bounding box center [741, 402] width 100 height 104
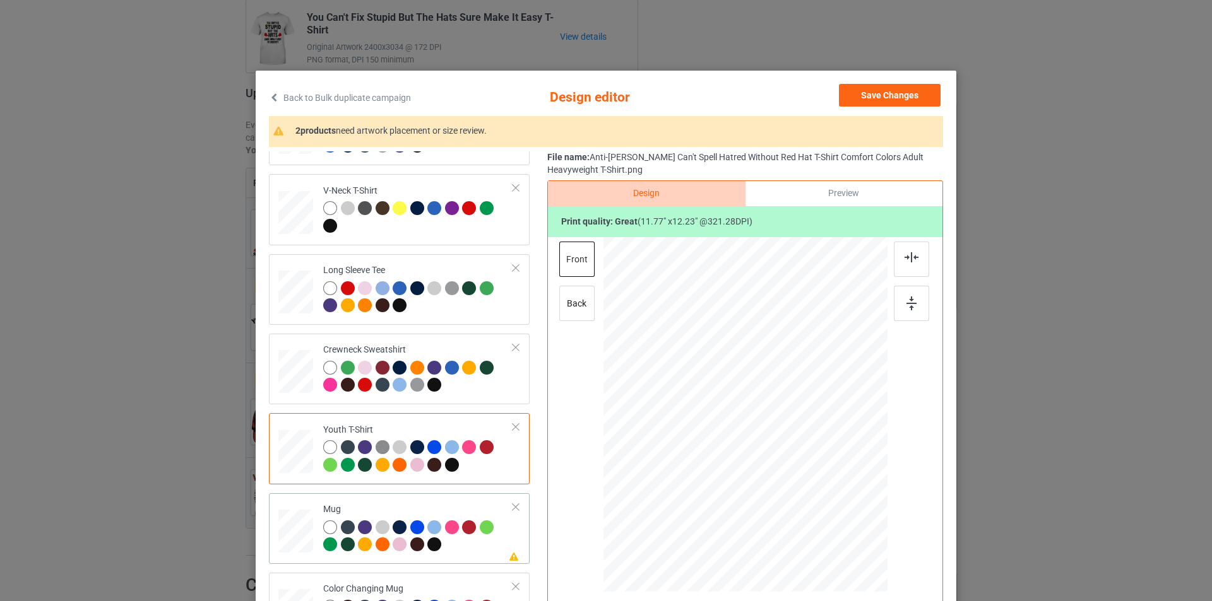
click at [466, 545] on div at bounding box center [418, 538] width 190 height 35
click at [791, 442] on div at bounding box center [745, 414] width 284 height 118
drag, startPoint x: 747, startPoint y: 423, endPoint x: 826, endPoint y: 425, distance: 78.3
click at [826, 425] on div at bounding box center [823, 416] width 81 height 84
click at [906, 300] on img at bounding box center [911, 304] width 10 height 14
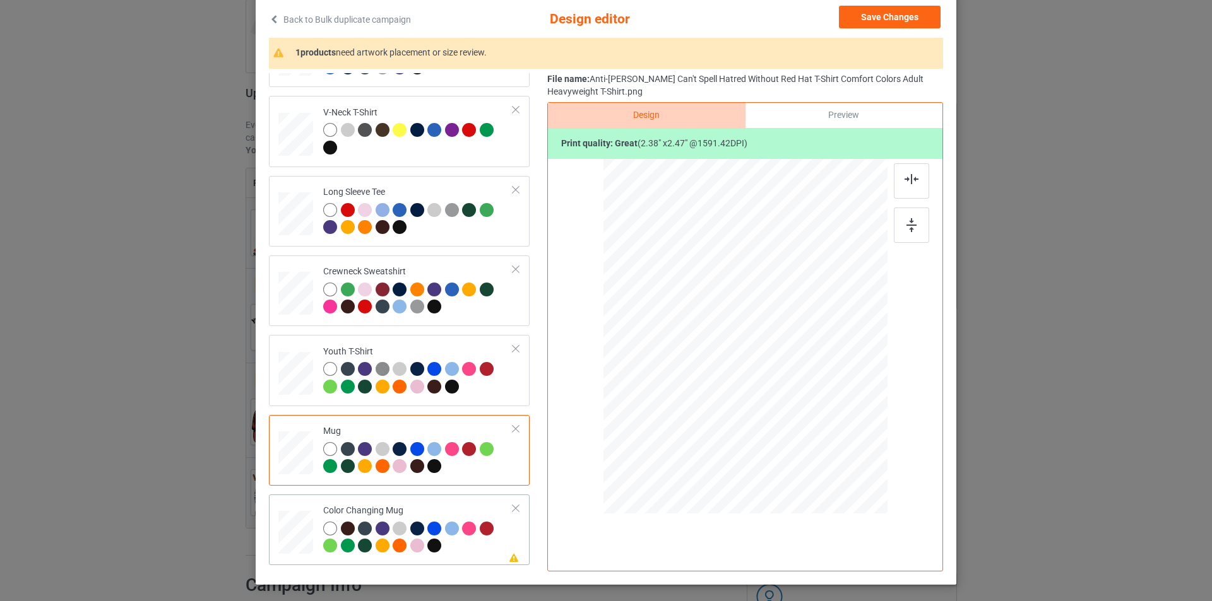
scroll to position [126, 0]
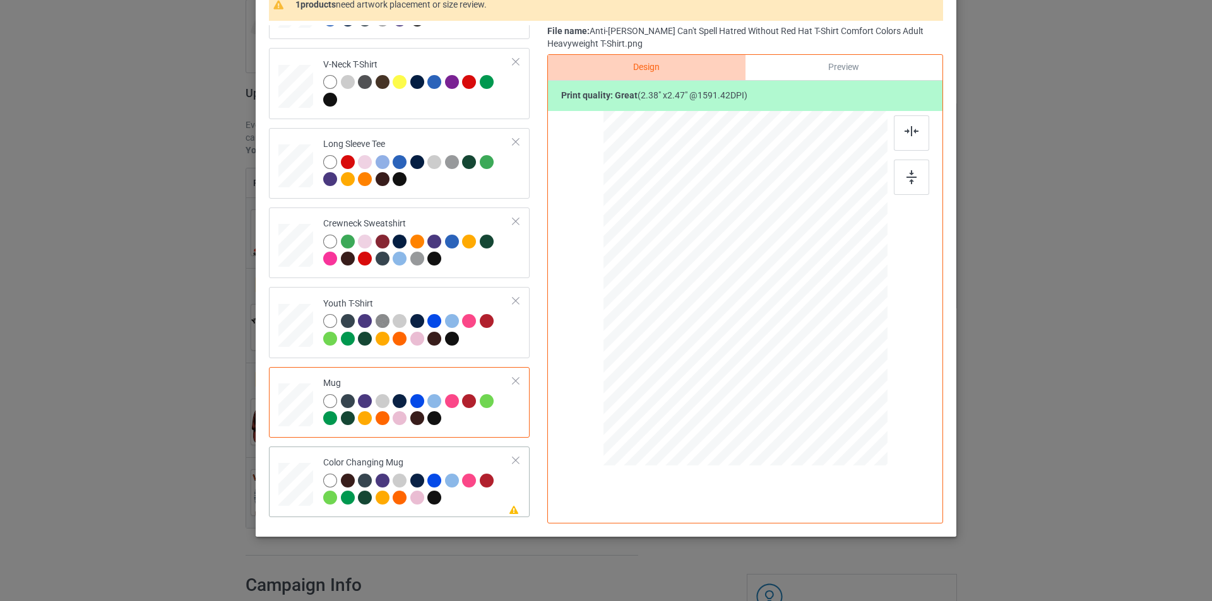
click at [471, 499] on div at bounding box center [418, 491] width 190 height 35
click at [829, 302] on div at bounding box center [823, 288] width 81 height 84
click at [916, 132] on div at bounding box center [911, 132] width 35 height 35
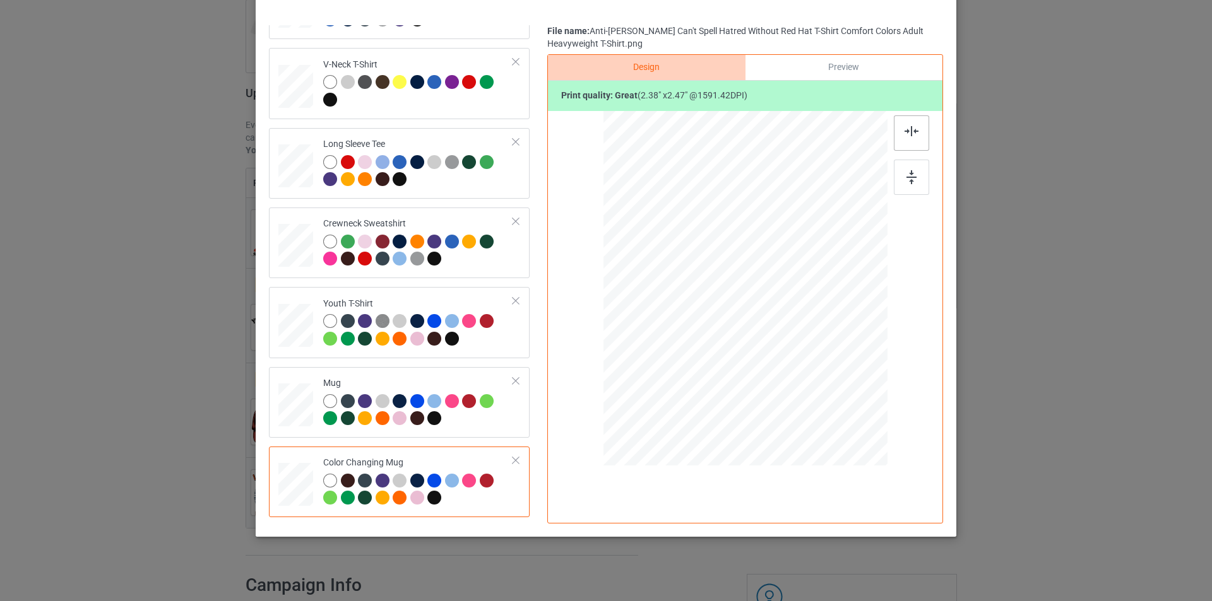
click at [917, 135] on div at bounding box center [911, 132] width 35 height 35
click at [916, 134] on div at bounding box center [911, 132] width 35 height 35
click at [908, 179] on img at bounding box center [911, 177] width 10 height 14
drag, startPoint x: 743, startPoint y: 278, endPoint x: 821, endPoint y: 279, distance: 77.6
click at [821, 279] on div at bounding box center [823, 289] width 81 height 84
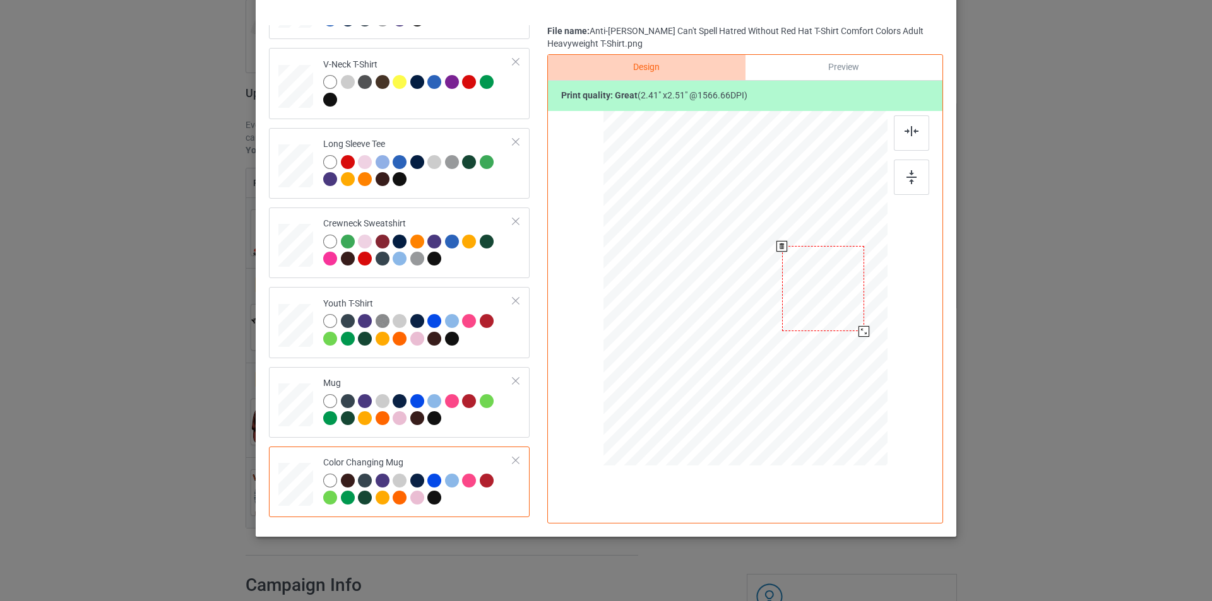
click at [858, 331] on div at bounding box center [863, 331] width 11 height 11
click at [843, 311] on div at bounding box center [823, 289] width 82 height 85
click at [858, 332] on div at bounding box center [863, 331] width 11 height 11
click at [841, 300] on div at bounding box center [823, 289] width 81 height 85
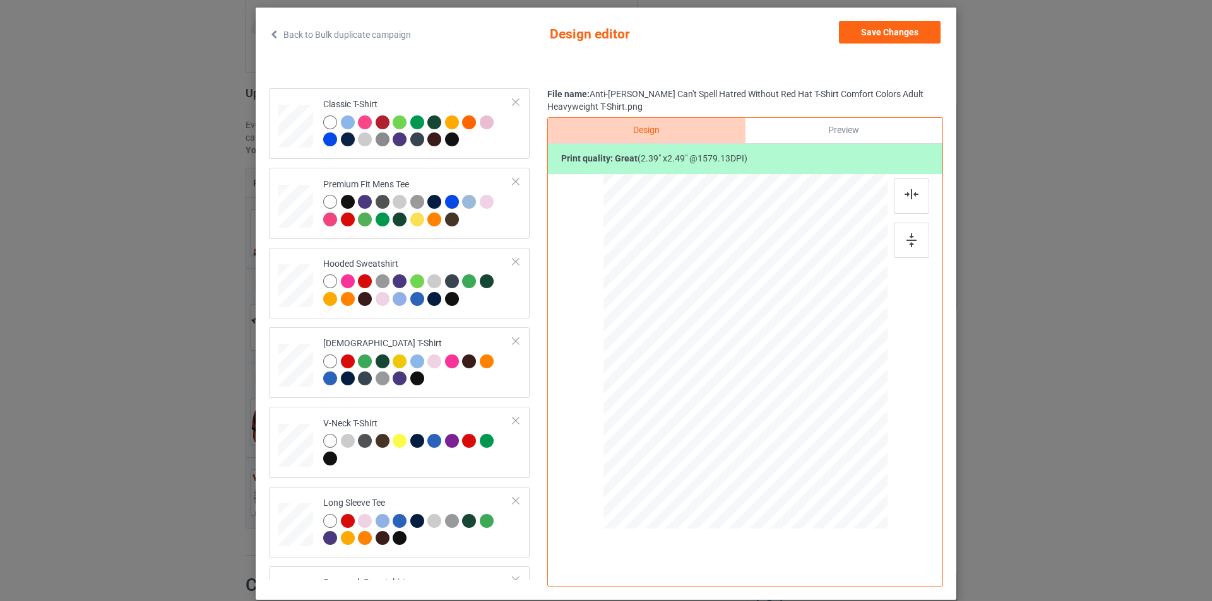
scroll to position [0, 0]
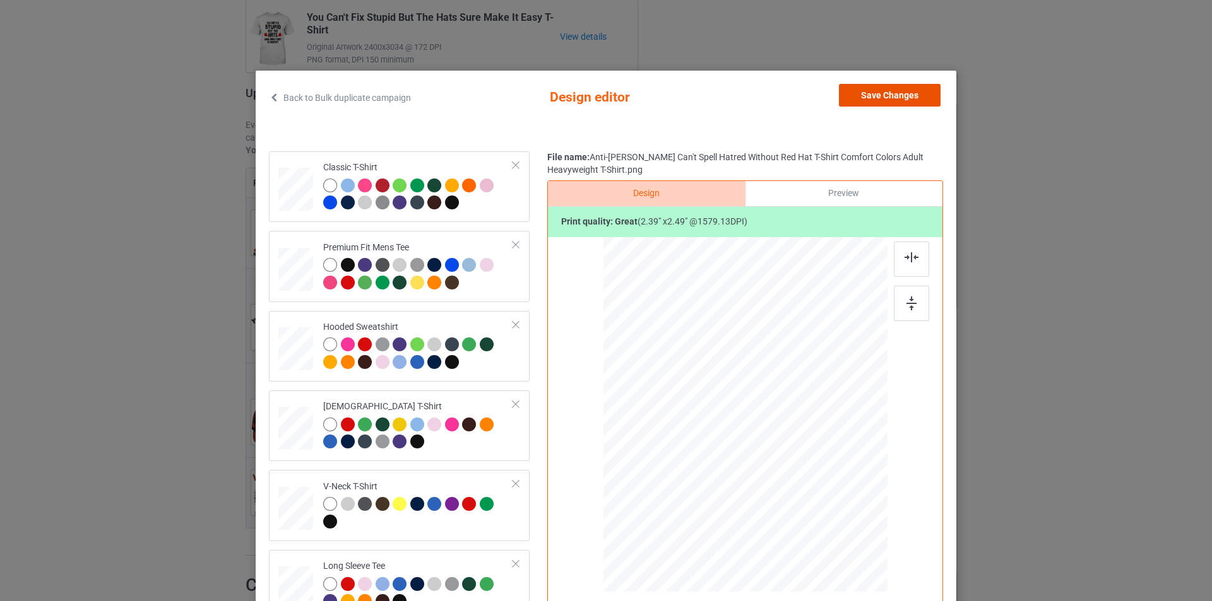
click at [855, 99] on button "Save Changes" at bounding box center [890, 95] width 102 height 23
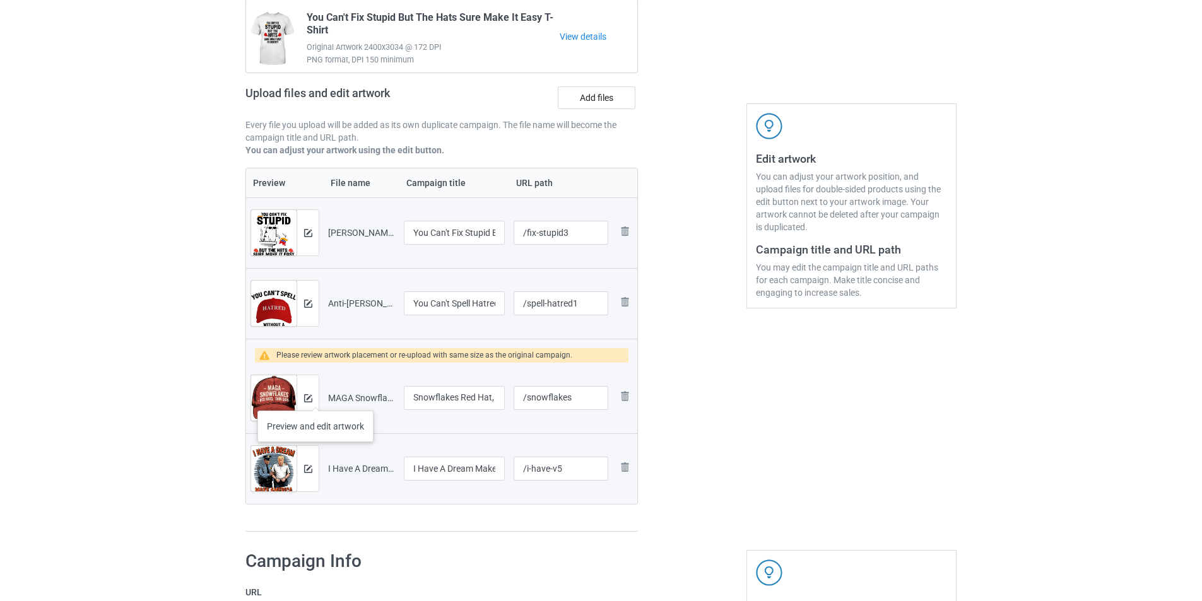
click at [313, 394] on div at bounding box center [308, 398] width 22 height 45
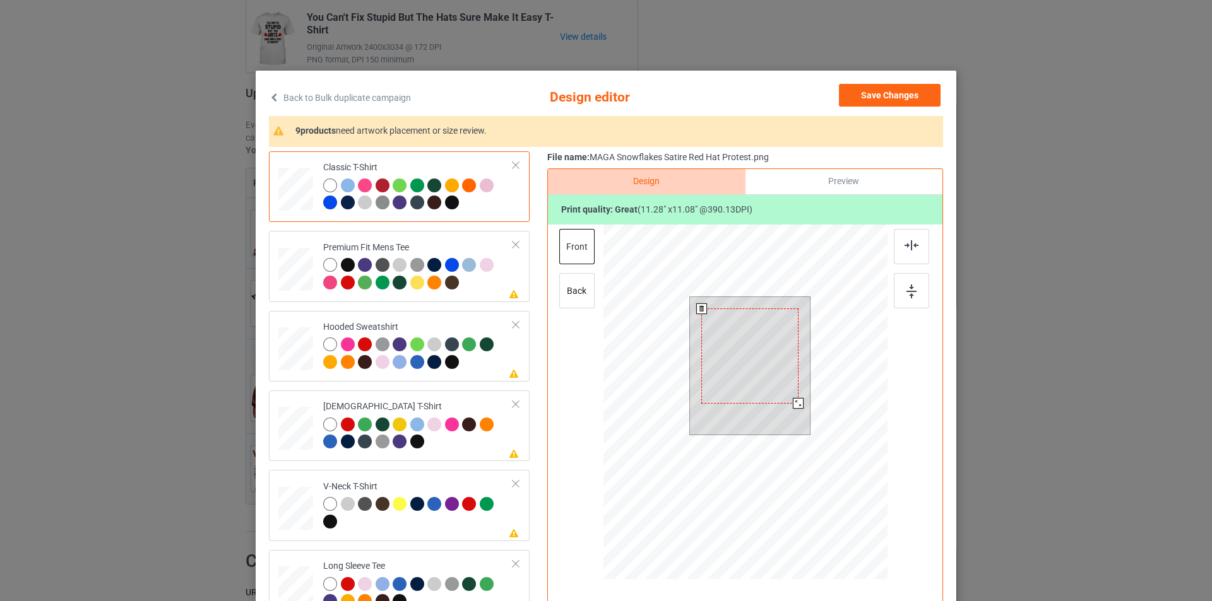
drag, startPoint x: 803, startPoint y: 416, endPoint x: 798, endPoint y: 398, distance: 18.6
click at [798, 398] on div at bounding box center [750, 366] width 121 height 138
drag, startPoint x: 791, startPoint y: 403, endPoint x: 786, endPoint y: 396, distance: 8.2
click at [787, 396] on div at bounding box center [792, 398] width 11 height 11
click at [768, 371] on div at bounding box center [750, 355] width 85 height 83
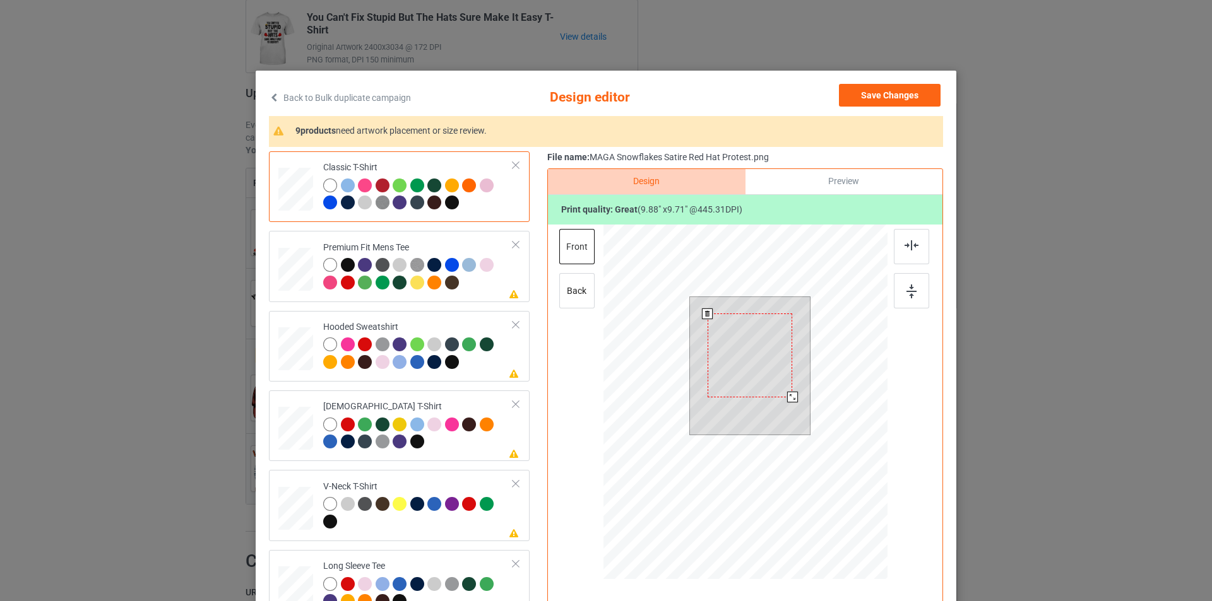
click at [757, 356] on div at bounding box center [750, 355] width 85 height 83
drag, startPoint x: 792, startPoint y: 397, endPoint x: 785, endPoint y: 398, distance: 7.1
click at [785, 398] on div at bounding box center [789, 394] width 11 height 11
click at [751, 367] on div at bounding box center [750, 352] width 79 height 78
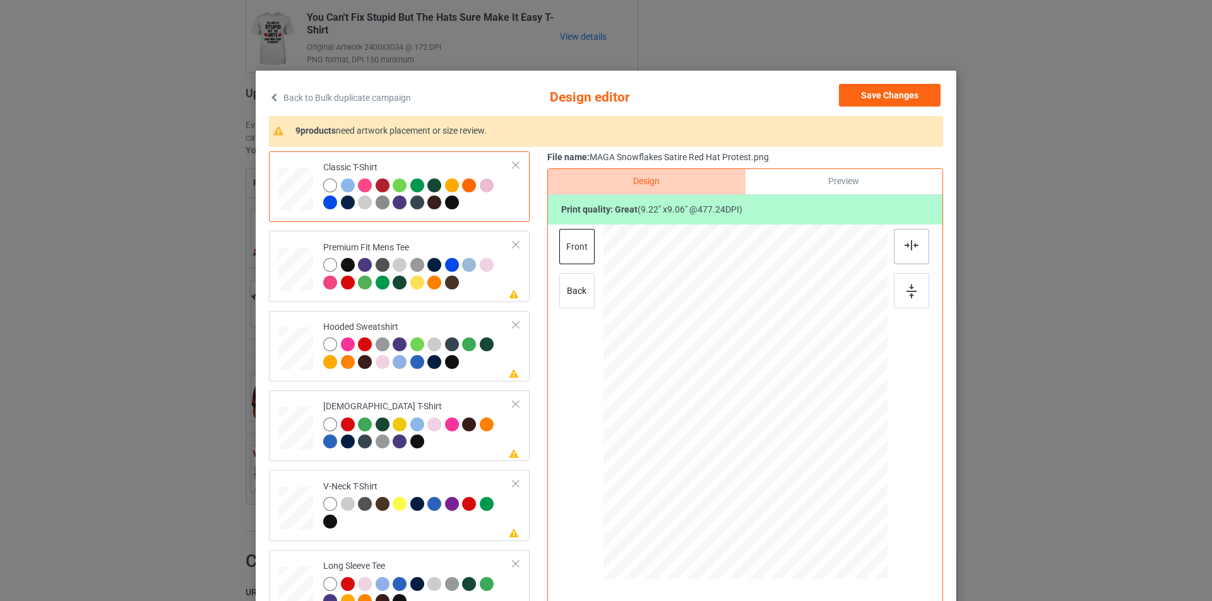
click at [914, 243] on img at bounding box center [911, 245] width 14 height 10
click at [476, 290] on div at bounding box center [418, 275] width 190 height 35
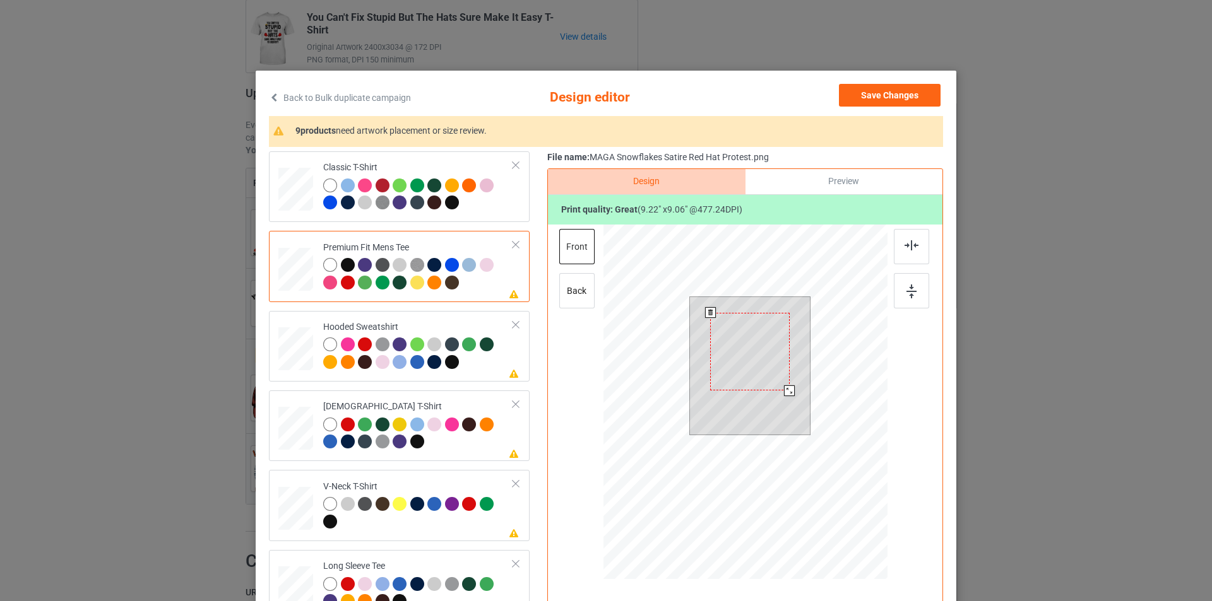
click at [737, 353] on div at bounding box center [749, 352] width 79 height 78
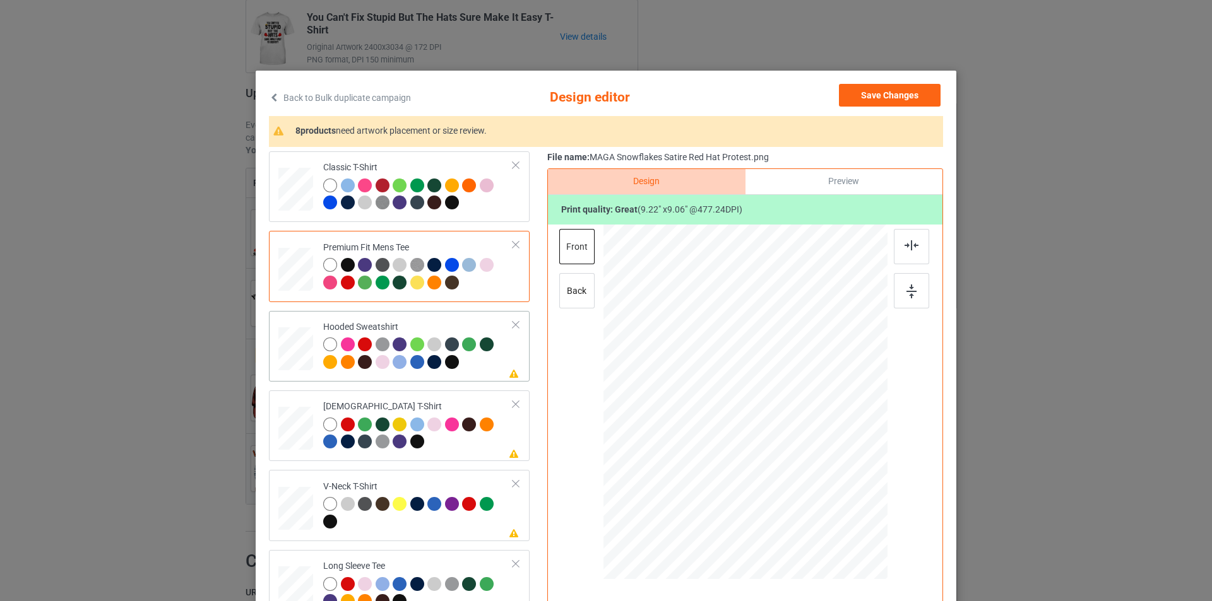
click at [477, 366] on div at bounding box center [418, 355] width 190 height 35
click at [738, 360] on div at bounding box center [745, 389] width 328 height 328
click at [738, 360] on div at bounding box center [748, 359] width 67 height 66
click at [470, 444] on div at bounding box center [418, 435] width 190 height 35
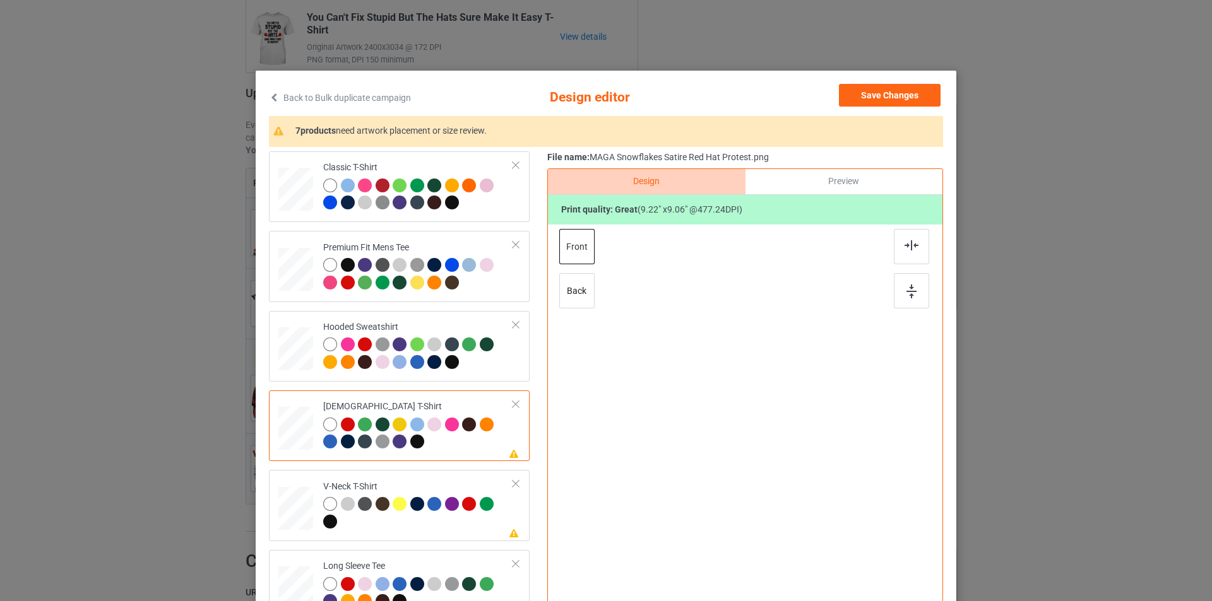
click at [739, 360] on div at bounding box center [745, 389] width 328 height 328
click at [739, 360] on div at bounding box center [747, 352] width 72 height 71
click at [454, 482] on div "V-Neck T-Shirt" at bounding box center [418, 504] width 190 height 47
click at [730, 355] on div at bounding box center [745, 389] width 328 height 328
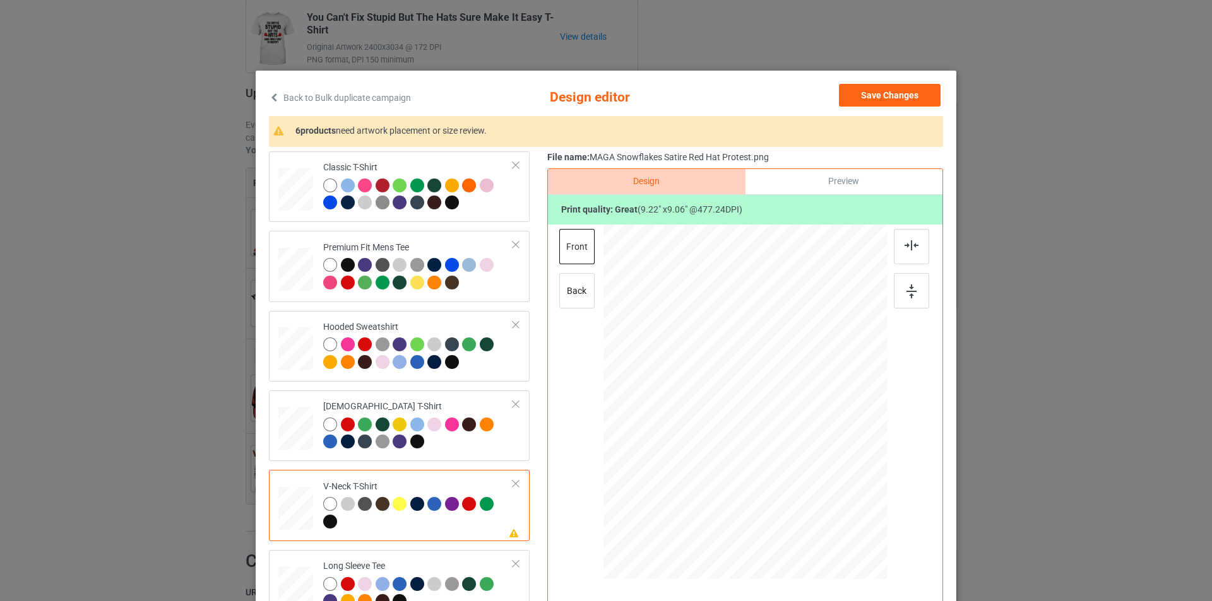
click at [730, 355] on div at bounding box center [749, 364] width 84 height 83
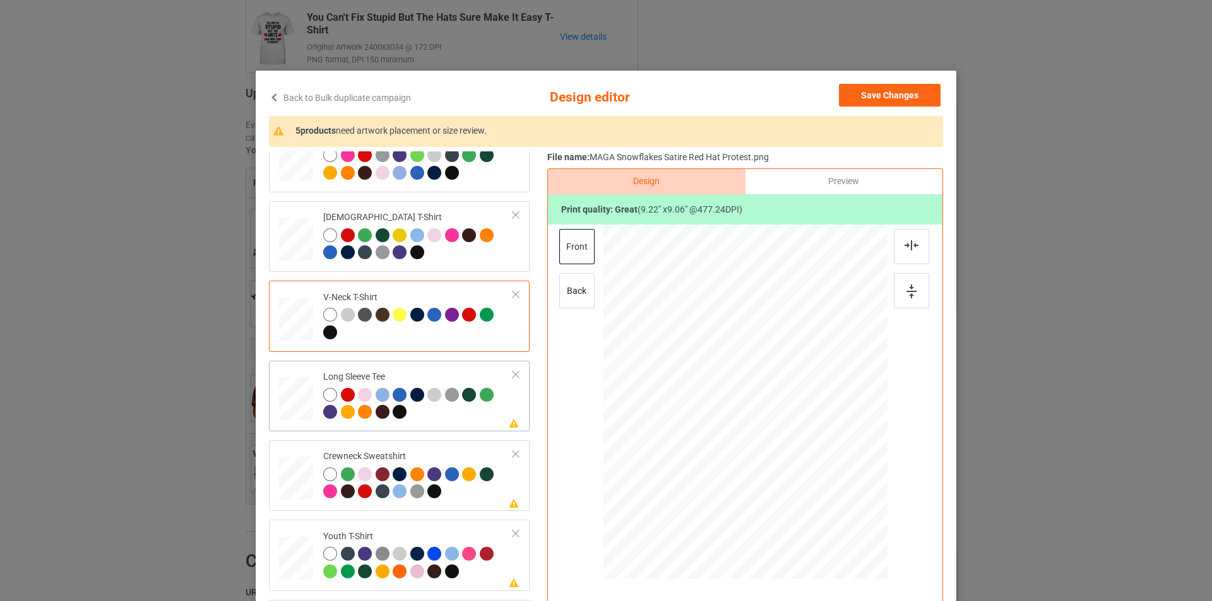
click at [466, 424] on td "Please review artwork placement Long Sleeve Tee" at bounding box center [418, 396] width 204 height 61
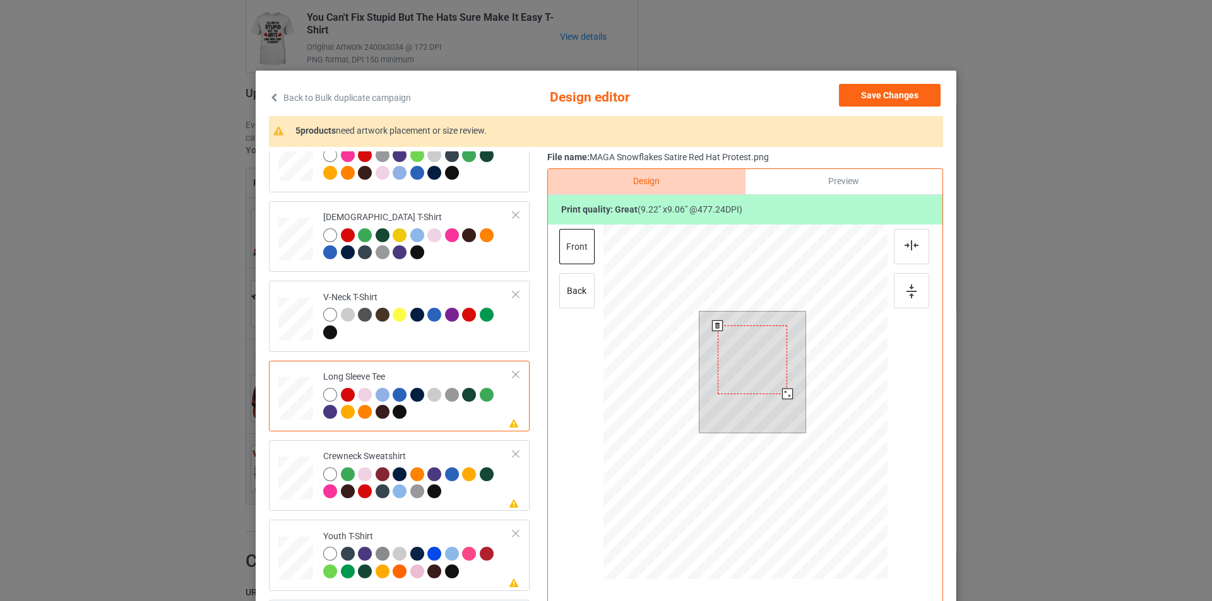
click at [740, 352] on div at bounding box center [753, 360] width 70 height 69
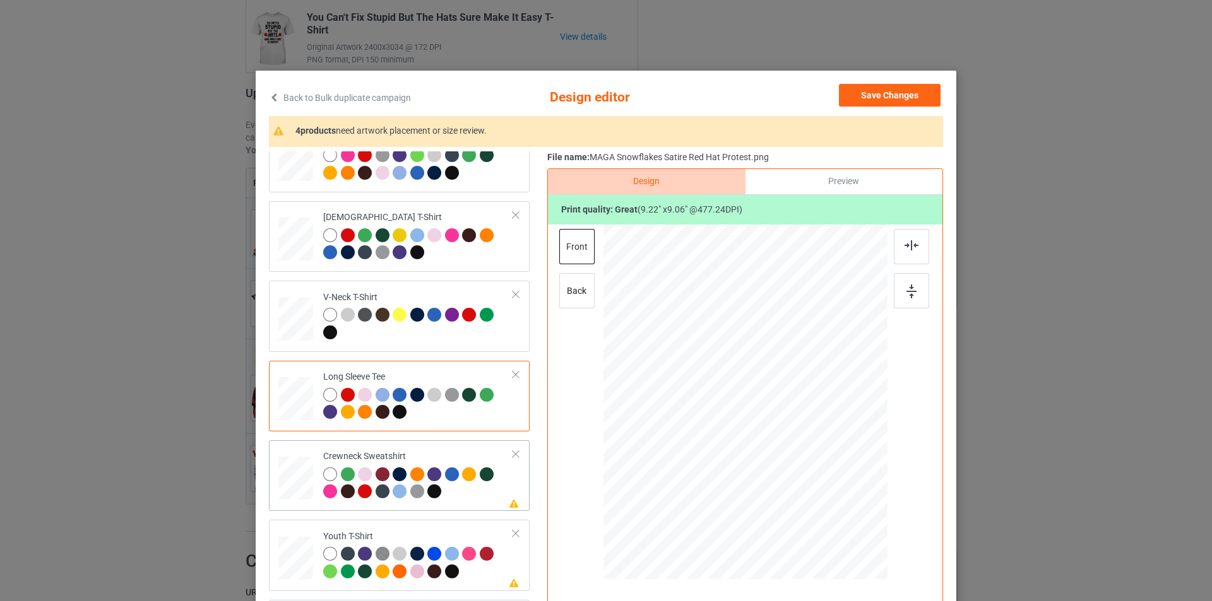
click at [463, 499] on div at bounding box center [418, 485] width 190 height 35
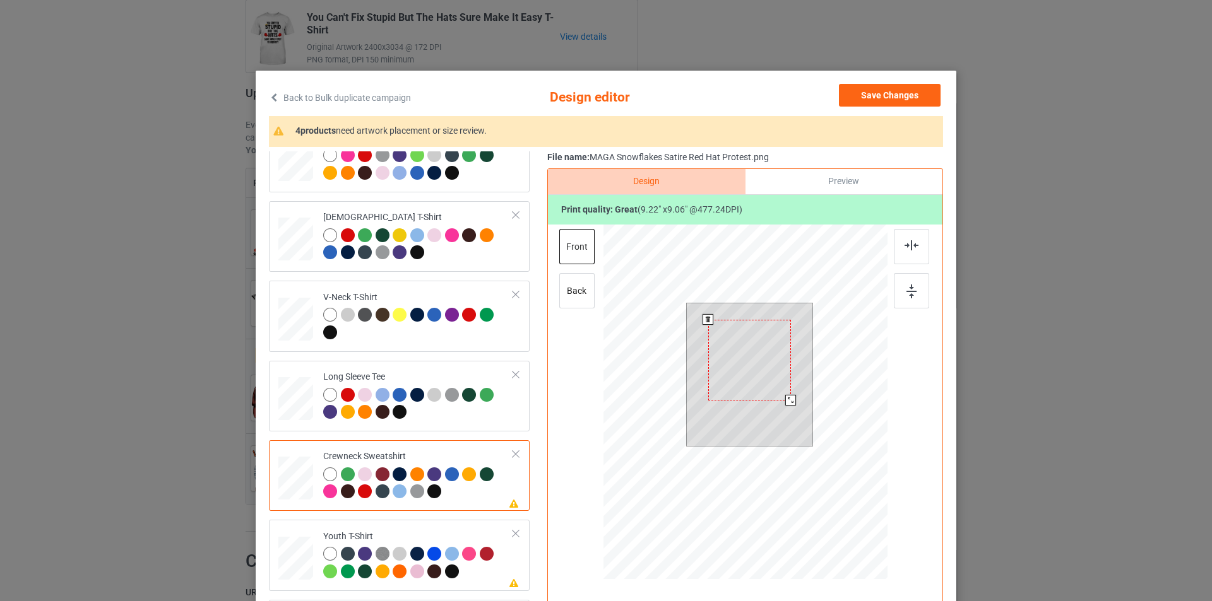
click at [759, 341] on div at bounding box center [749, 360] width 83 height 81
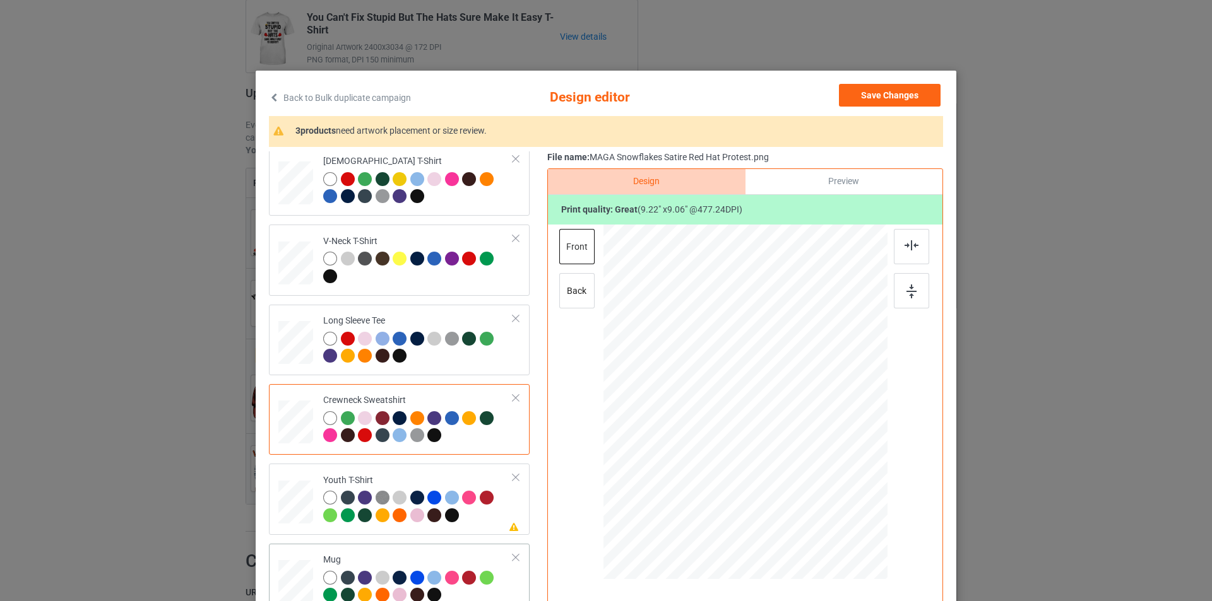
scroll to position [296, 0]
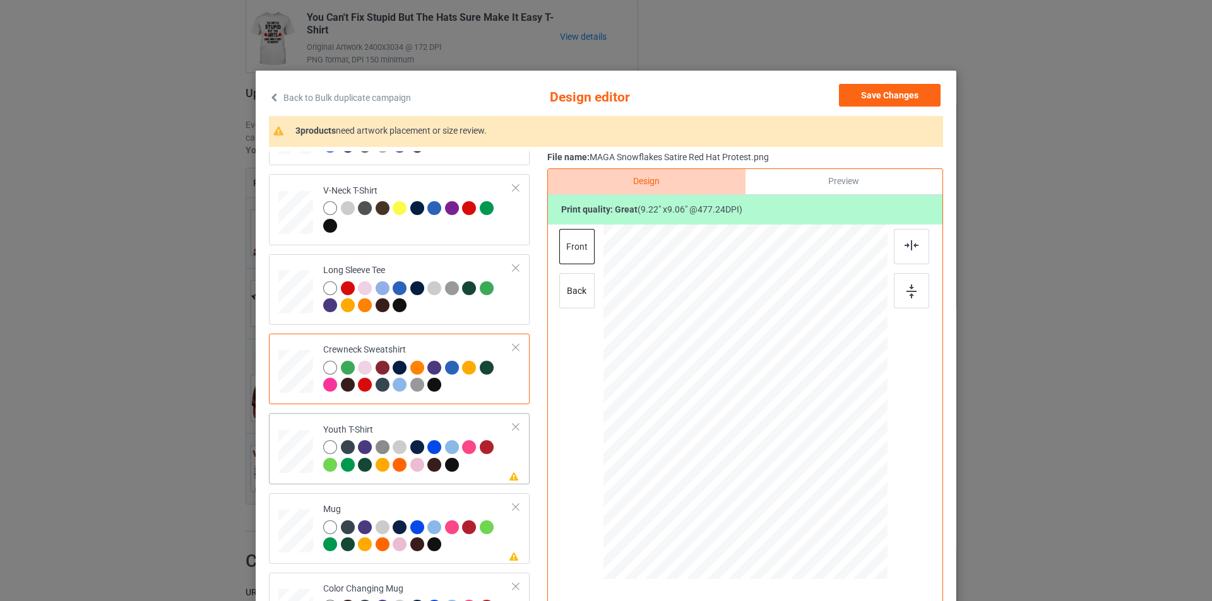
click at [471, 468] on div at bounding box center [418, 458] width 190 height 35
click at [744, 350] on div at bounding box center [741, 377] width 79 height 78
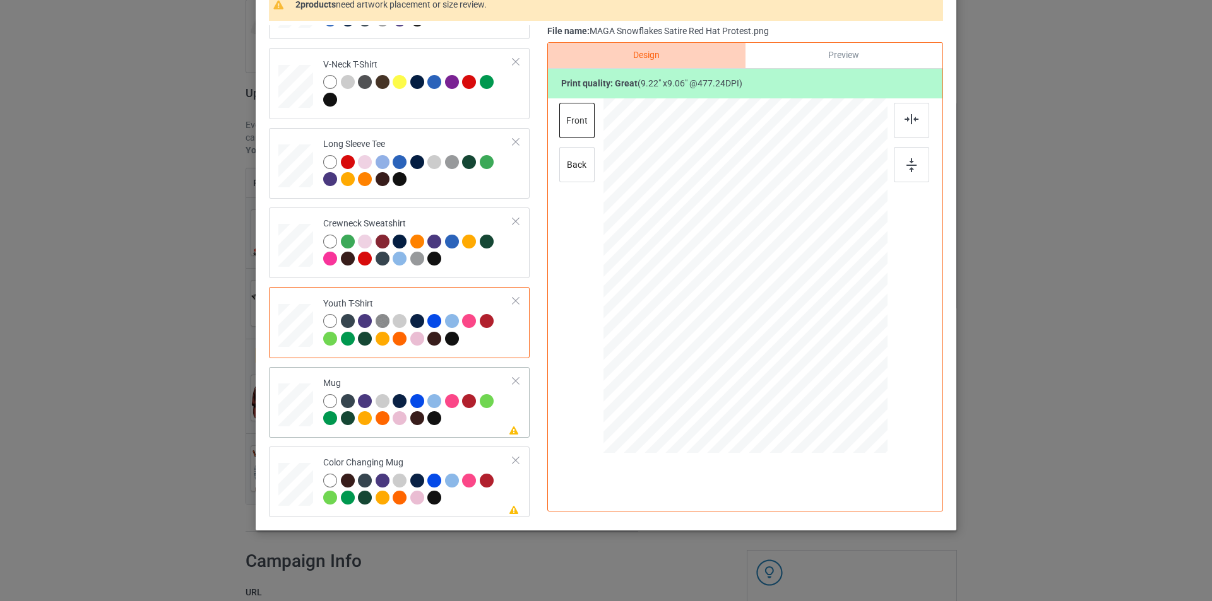
click at [468, 423] on div at bounding box center [418, 411] width 190 height 35
drag, startPoint x: 824, startPoint y: 360, endPoint x: 795, endPoint y: 290, distance: 75.3
click at [795, 290] on div at bounding box center [745, 275] width 284 height 118
drag, startPoint x: 741, startPoint y: 279, endPoint x: 817, endPoint y: 280, distance: 76.4
click at [817, 280] on div at bounding box center [821, 276] width 80 height 79
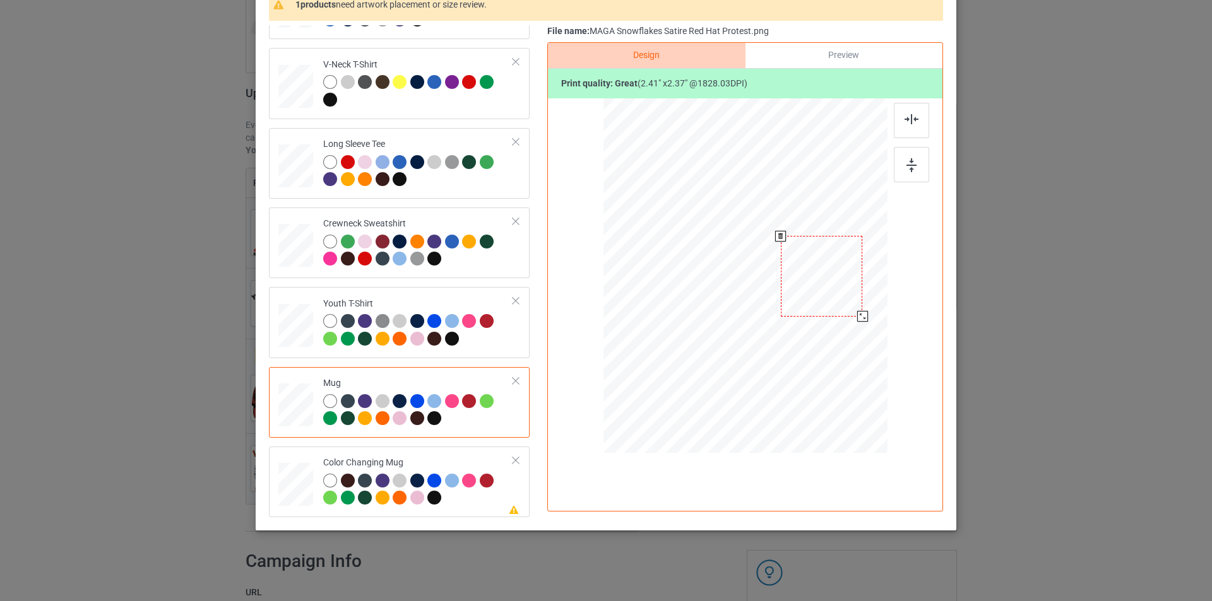
click at [857, 318] on div at bounding box center [862, 316] width 11 height 11
click at [841, 286] on div at bounding box center [824, 275] width 82 height 80
drag, startPoint x: 860, startPoint y: 314, endPoint x: 858, endPoint y: 304, distance: 10.4
click at [858, 304] on div at bounding box center [745, 275] width 284 height 118
click at [451, 498] on div at bounding box center [418, 491] width 190 height 35
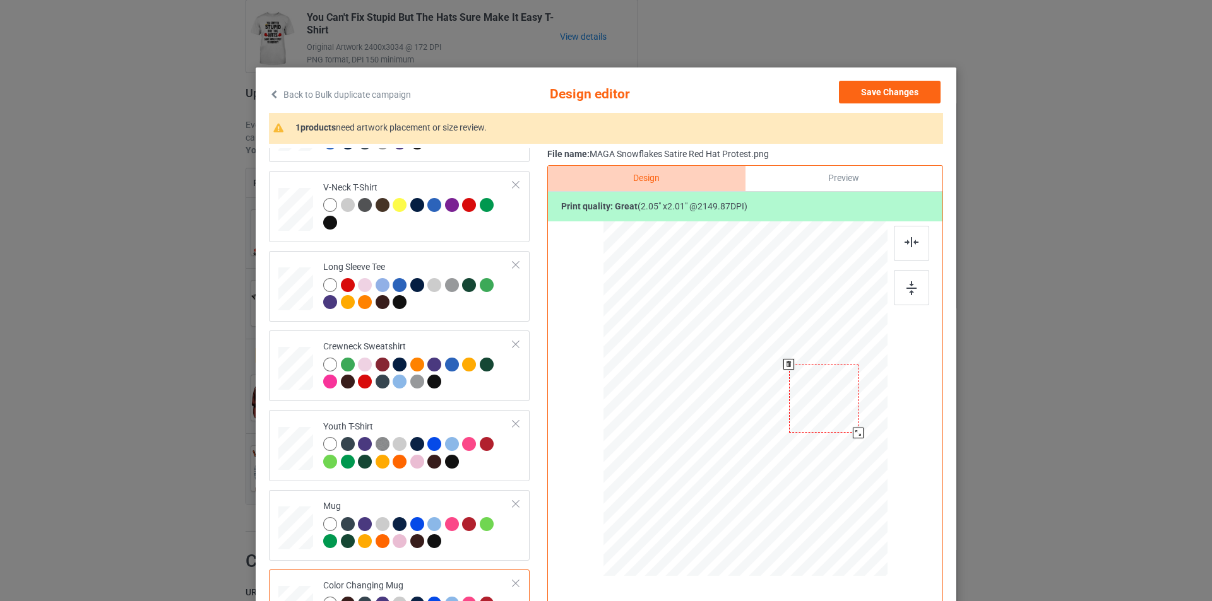
scroll to position [1, 0]
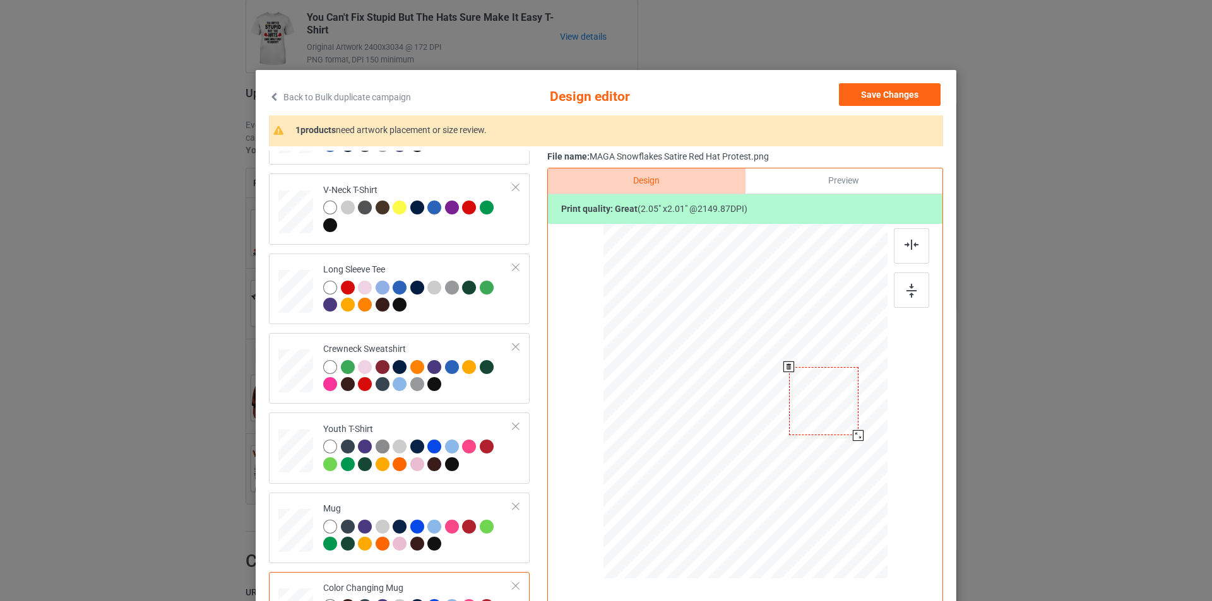
click at [814, 398] on div at bounding box center [823, 401] width 69 height 68
click at [909, 292] on img at bounding box center [911, 291] width 10 height 14
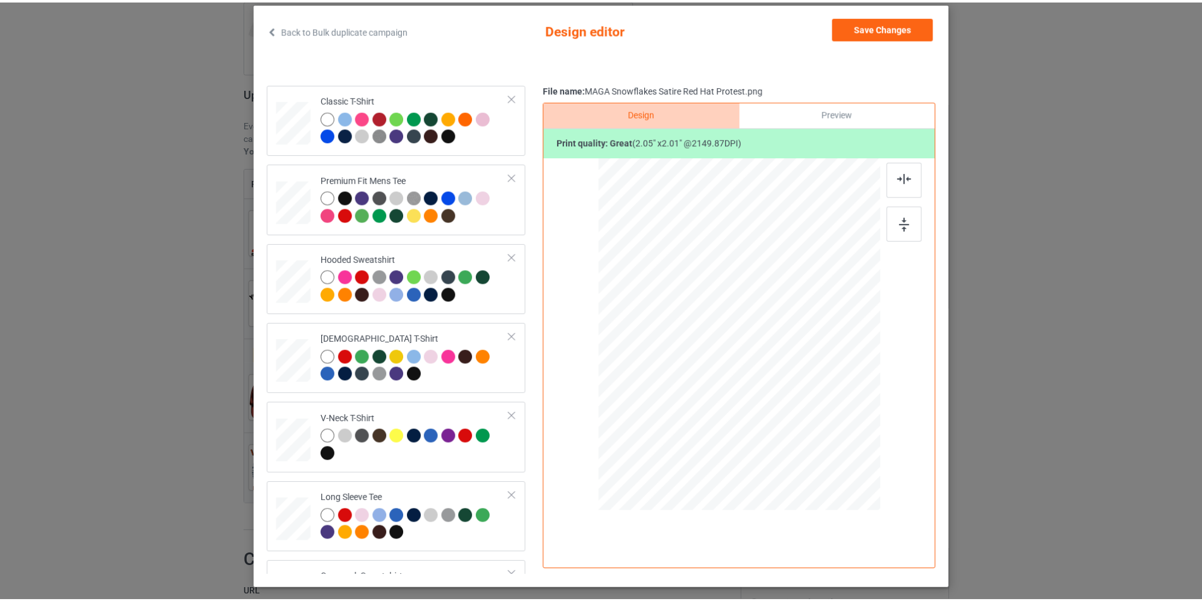
scroll to position [0, 0]
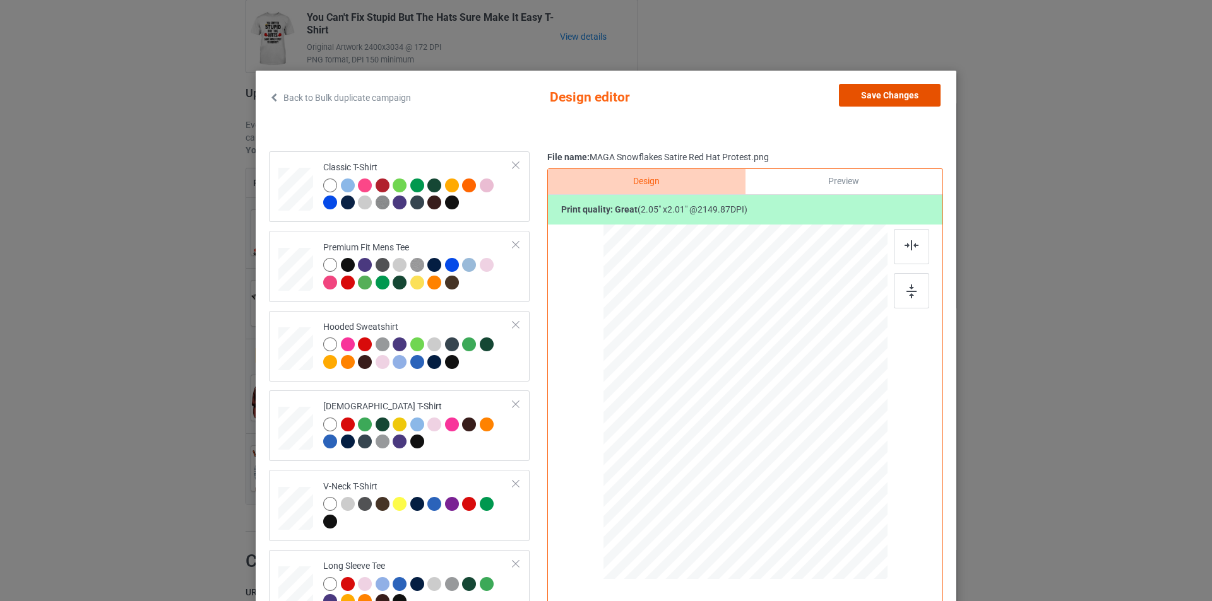
click at [912, 96] on button "Save Changes" at bounding box center [890, 95] width 102 height 23
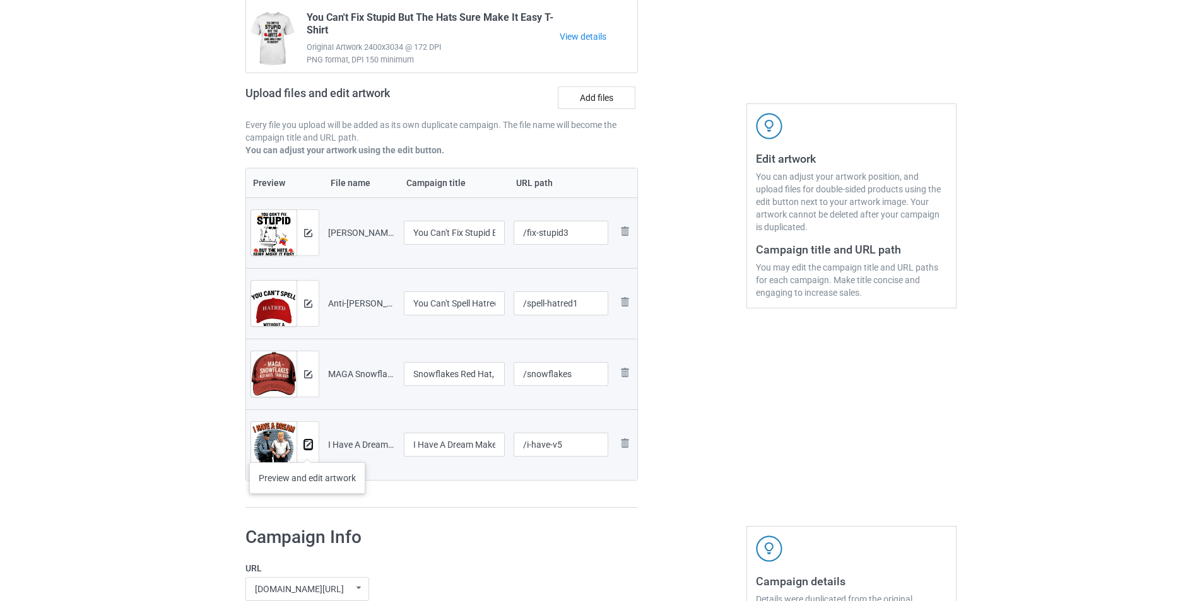
click at [307, 450] on button at bounding box center [308, 445] width 8 height 10
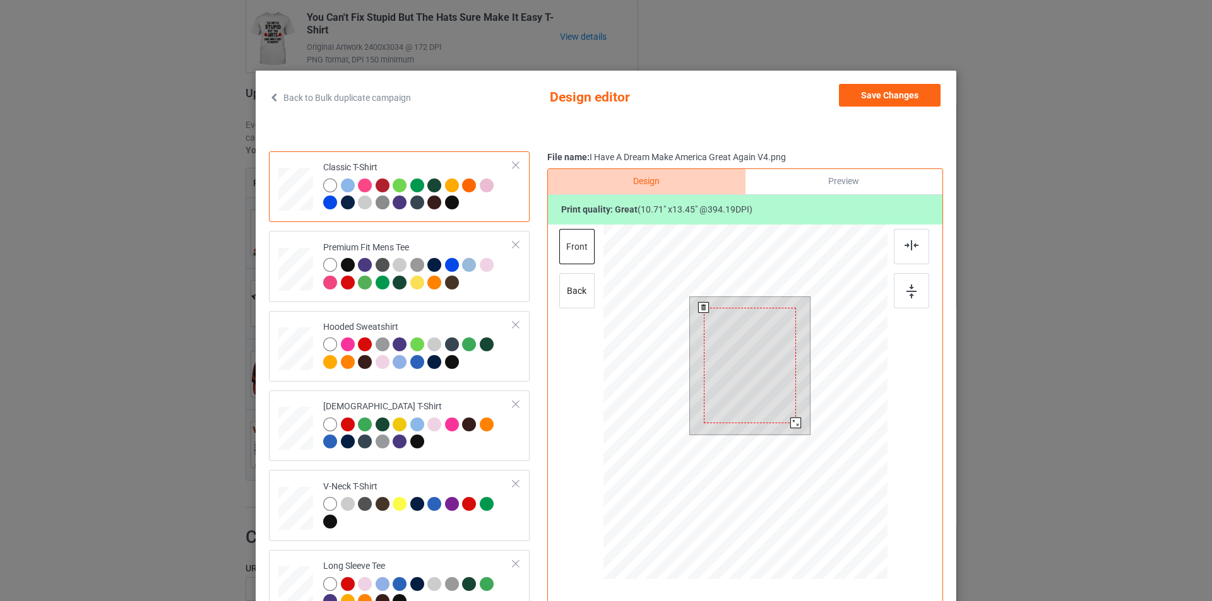
click at [790, 423] on div at bounding box center [795, 423] width 11 height 11
click at [912, 292] on img at bounding box center [911, 292] width 10 height 14
click at [911, 95] on button "Save Changes" at bounding box center [890, 95] width 102 height 23
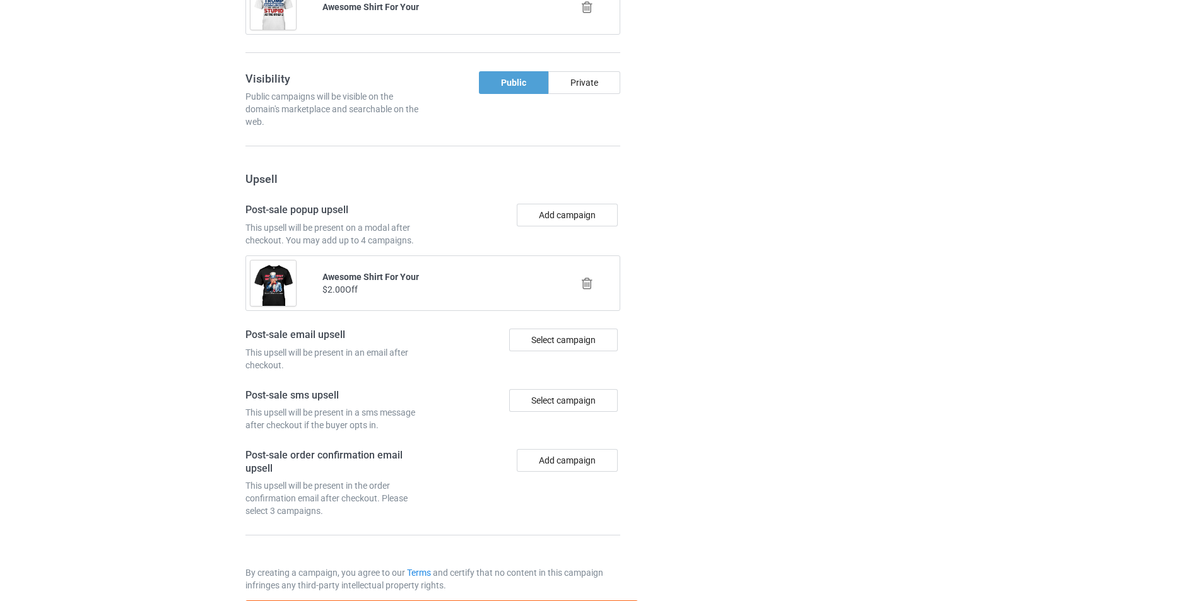
scroll to position [1467, 0]
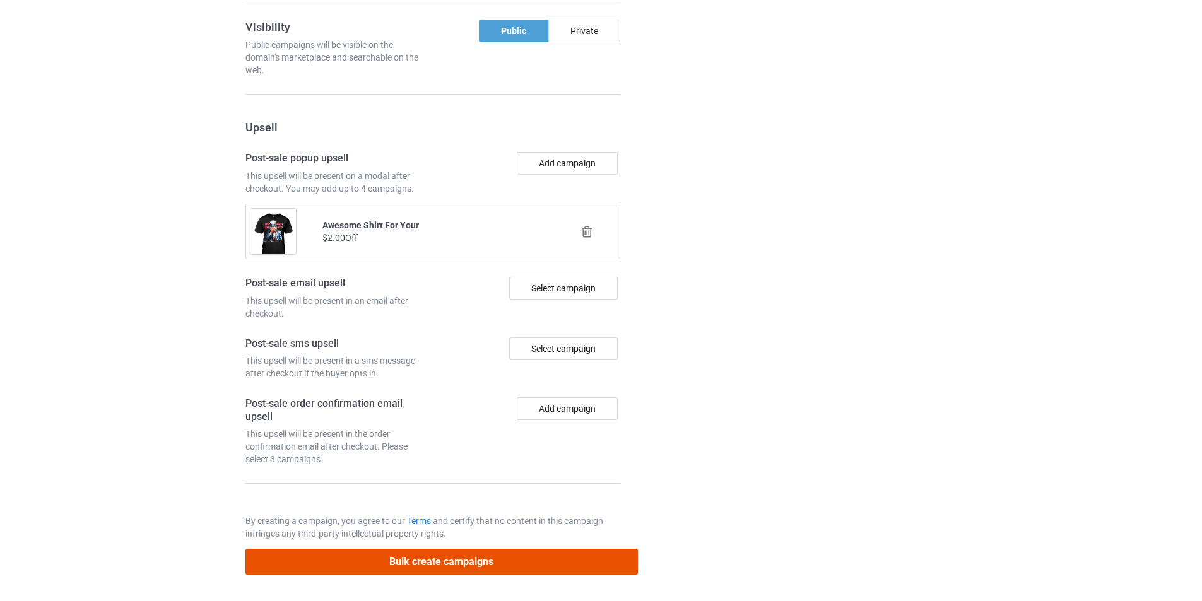
click at [457, 557] on button "Bulk create campaigns" at bounding box center [442, 562] width 393 height 26
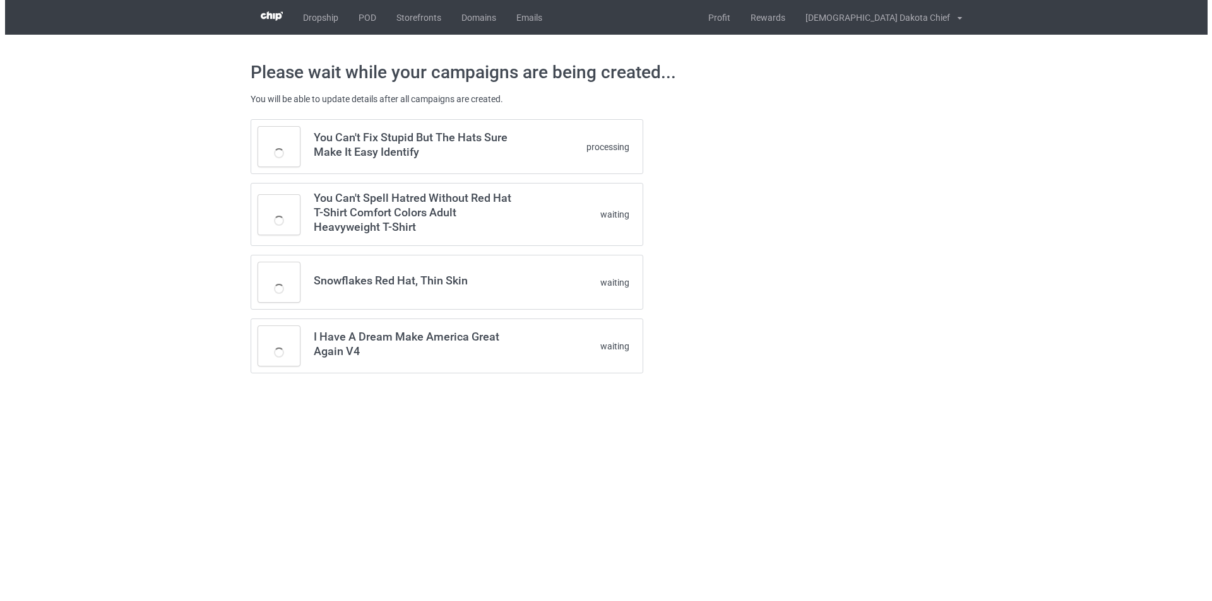
scroll to position [0, 0]
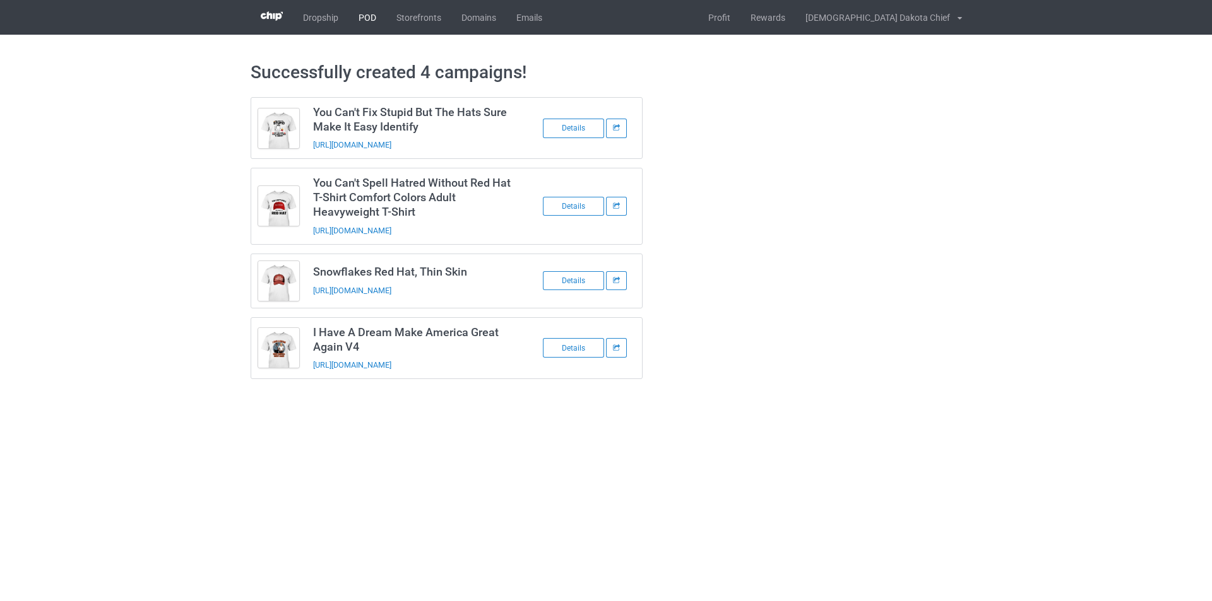
click at [365, 16] on link "POD" at bounding box center [367, 17] width 38 height 35
